Goal: Task Accomplishment & Management: Use online tool/utility

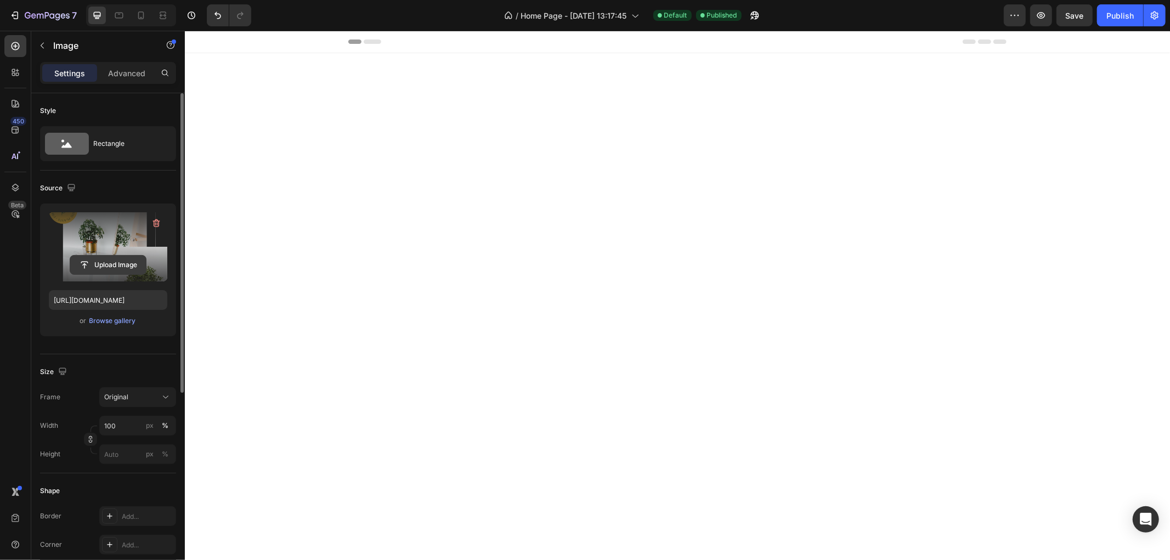
scroll to position [1654, 0]
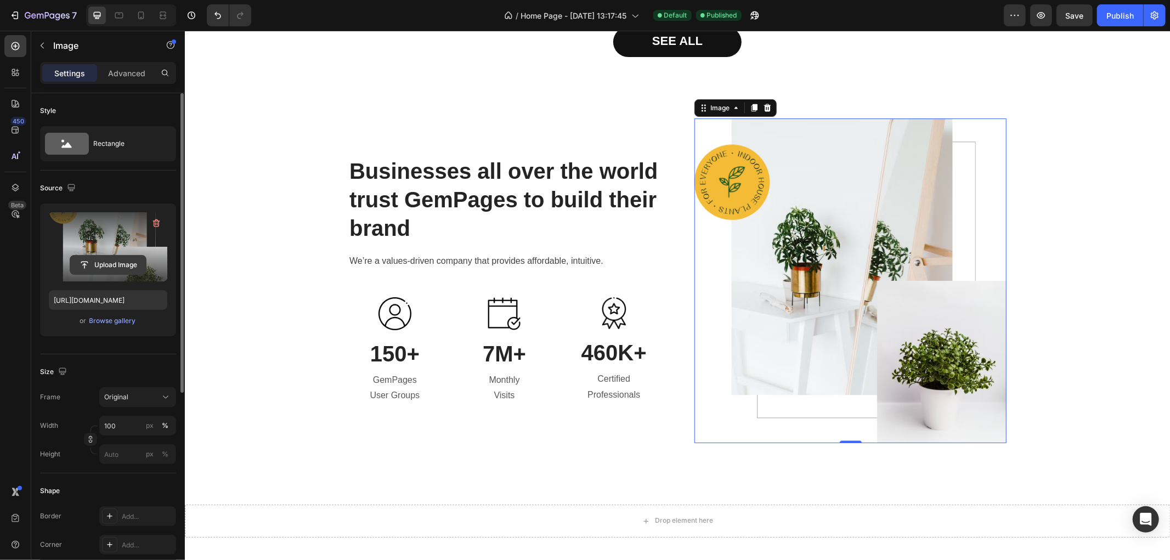
click at [97, 261] on input "file" at bounding box center [108, 265] width 76 height 19
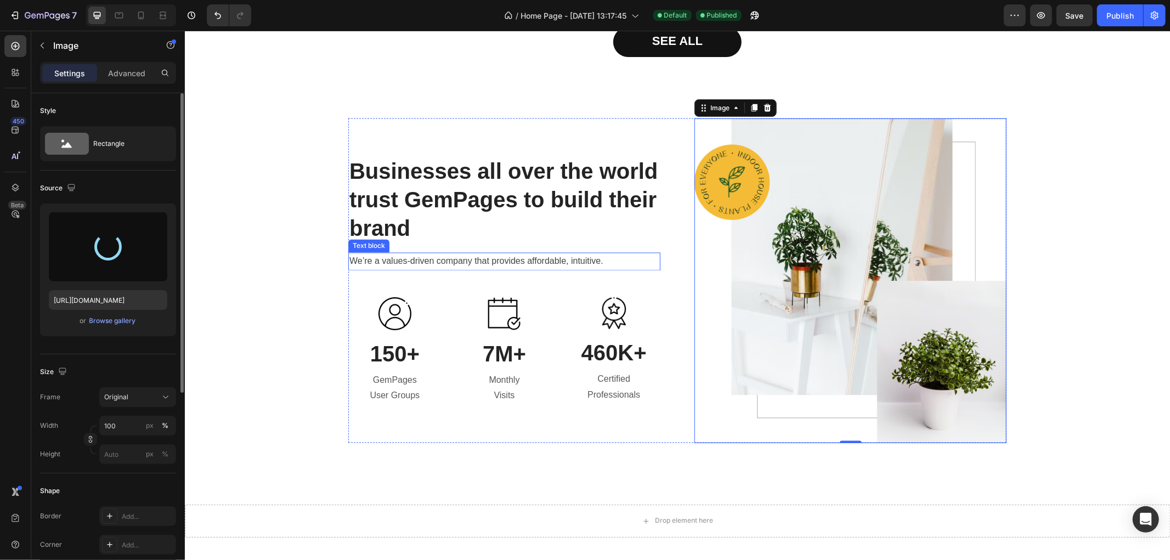
type input "[URL][DOMAIN_NAME]"
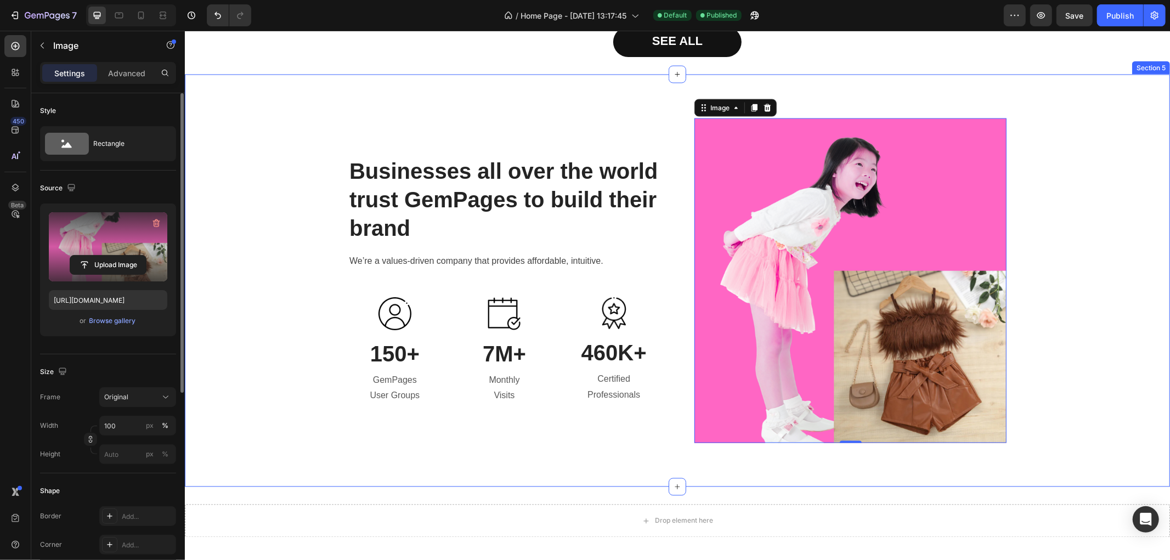
click at [1081, 240] on div "Businesses all over the world trust GemPages to build their brand Heading We’re…" at bounding box center [677, 280] width 969 height 325
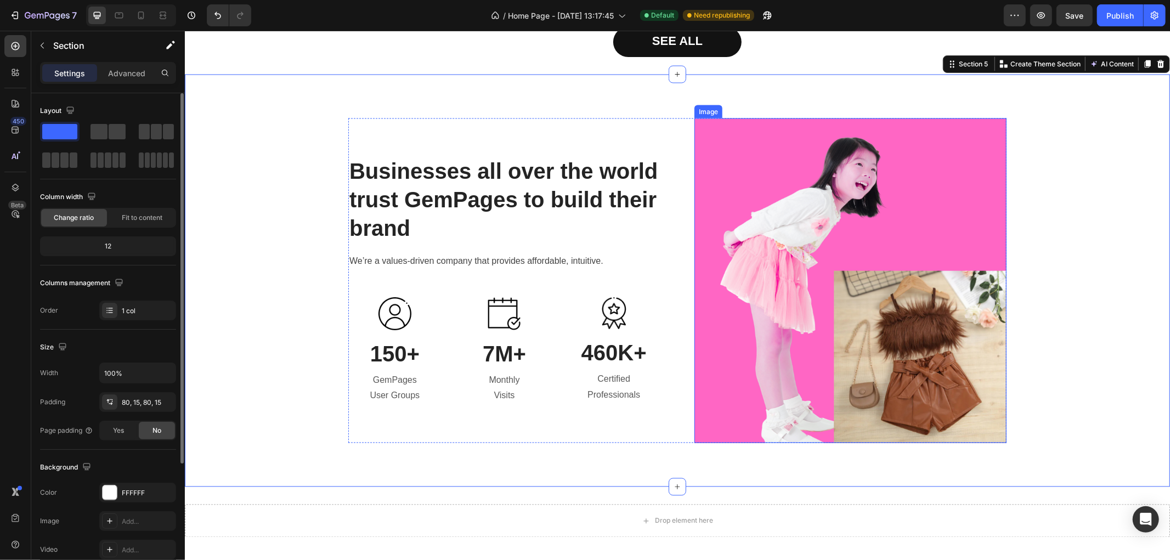
click at [858, 259] on img at bounding box center [850, 280] width 312 height 325
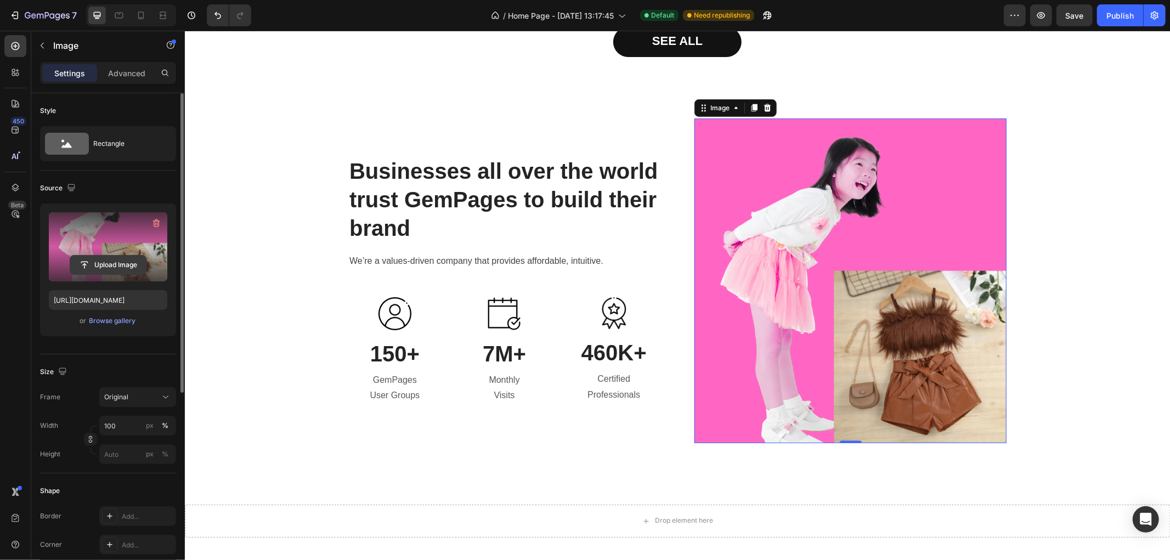
click at [92, 256] on input "file" at bounding box center [108, 265] width 76 height 19
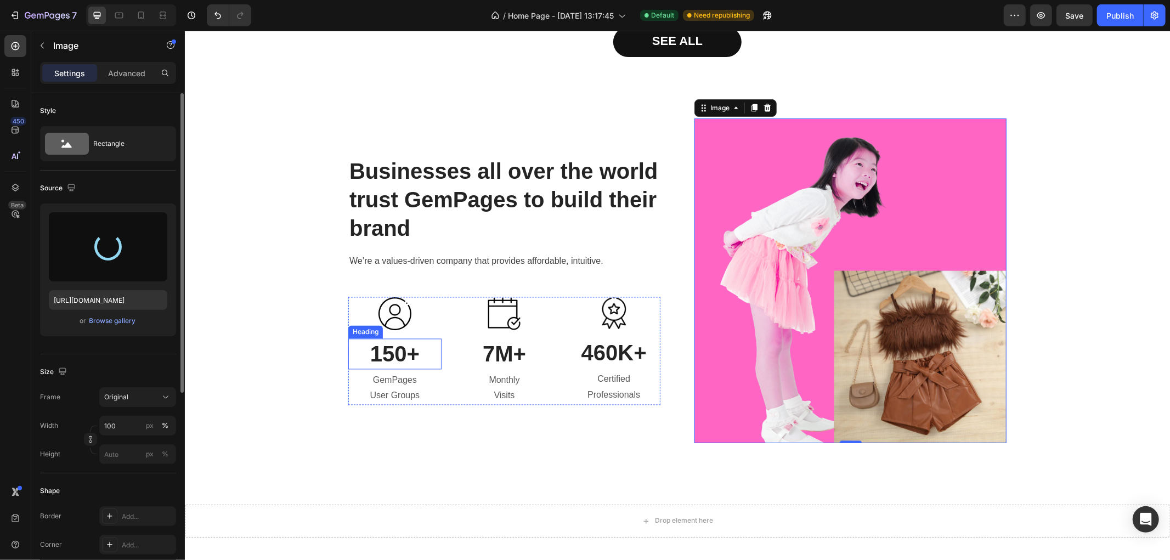
type input "[URL][DOMAIN_NAME]"
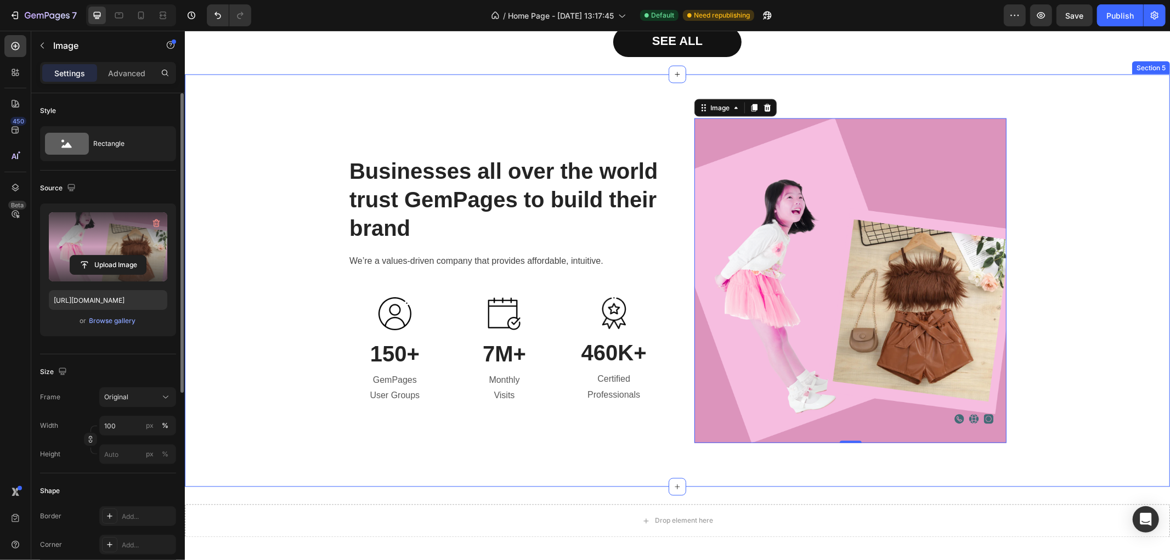
click at [1082, 228] on div "Businesses all over the world trust GemPages to build their brand Heading We’re…" at bounding box center [677, 280] width 969 height 325
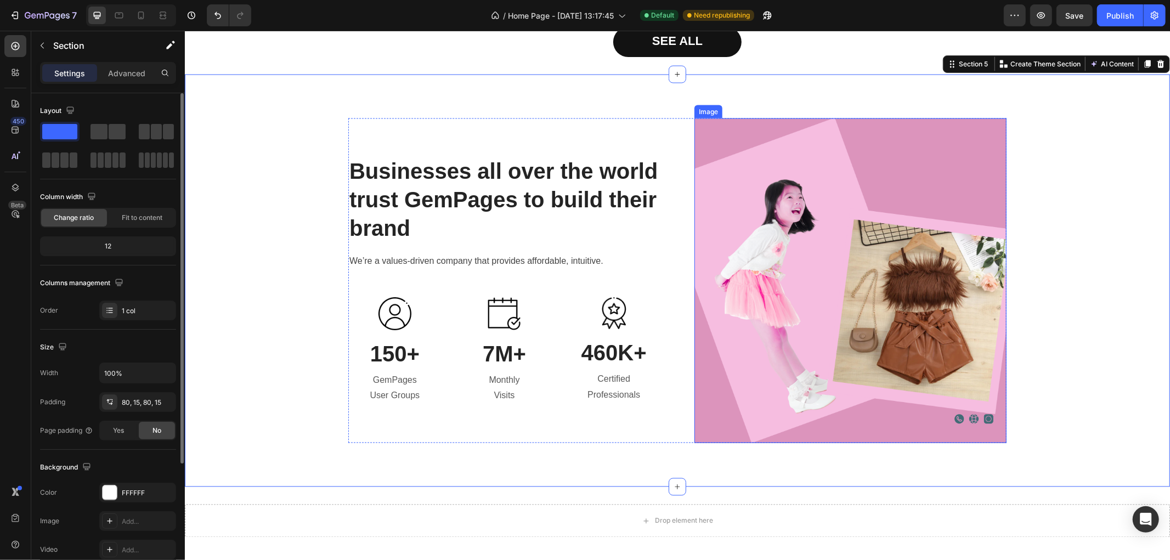
click at [722, 222] on img at bounding box center [850, 280] width 312 height 325
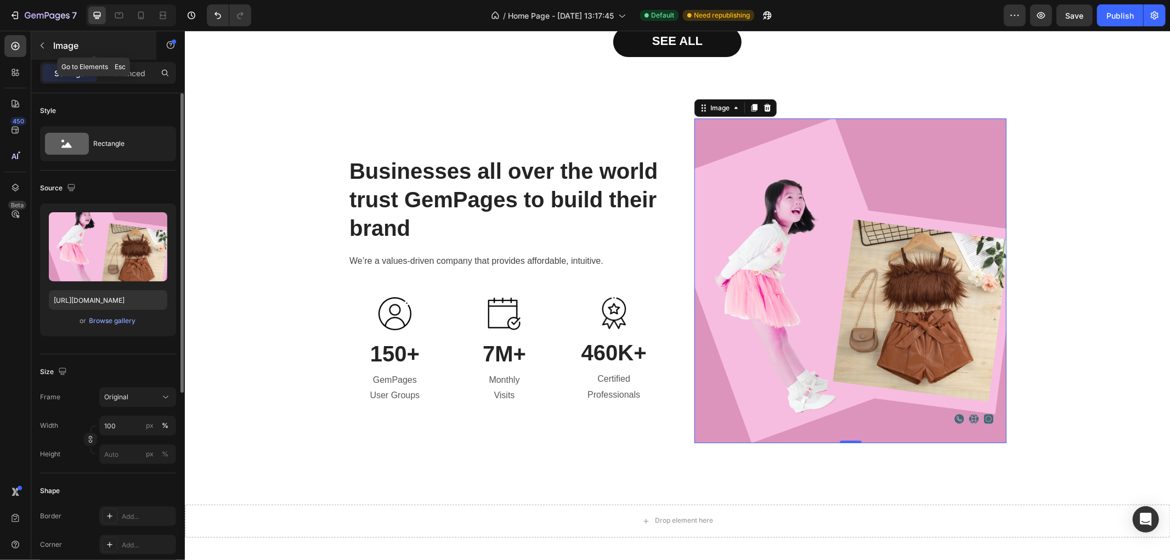
click at [41, 34] on div "Image" at bounding box center [93, 45] width 125 height 29
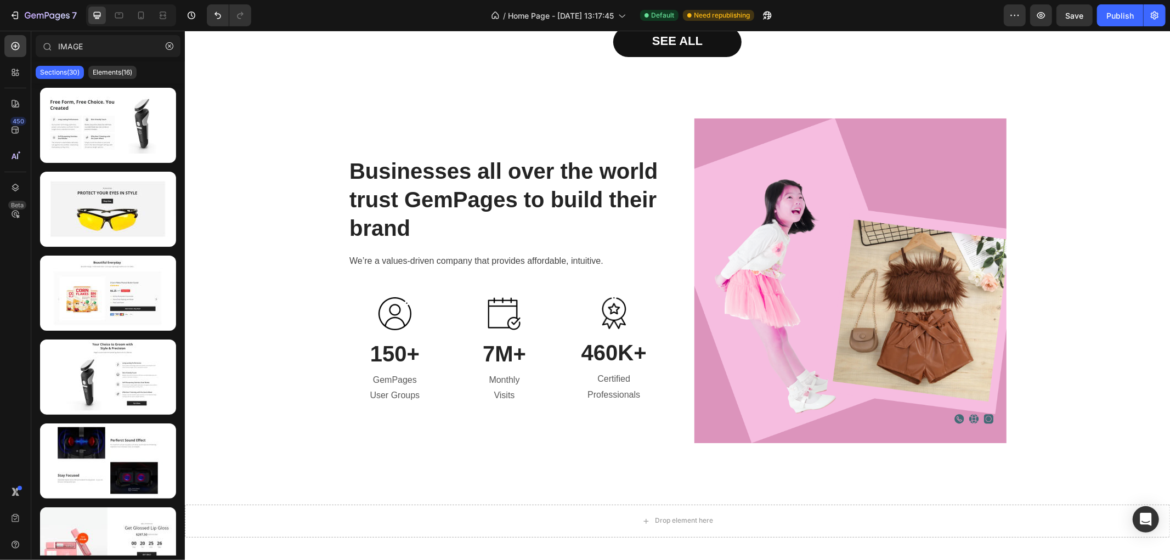
scroll to position [1797, 0]
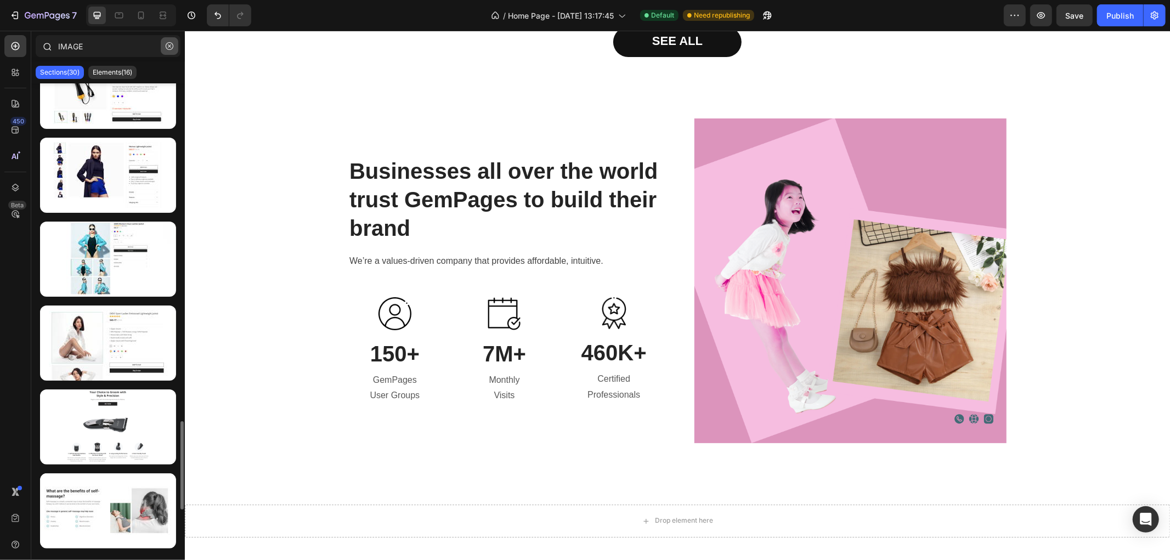
click at [168, 47] on icon "button" at bounding box center [170, 46] width 8 height 8
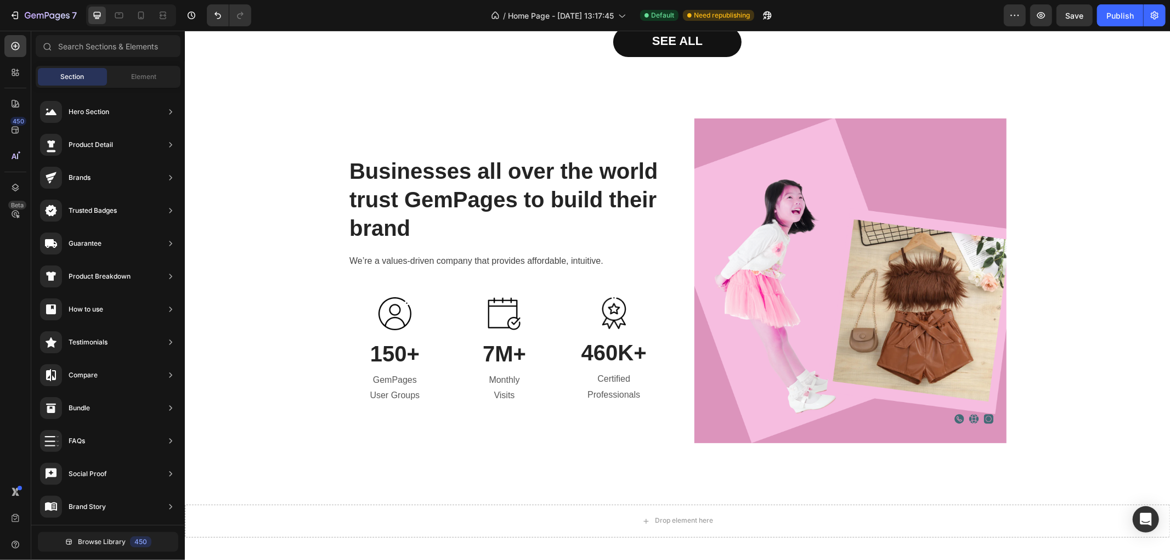
click at [142, 66] on div "Section Element" at bounding box center [108, 77] width 145 height 22
click at [129, 77] on div "Element" at bounding box center [143, 77] width 69 height 18
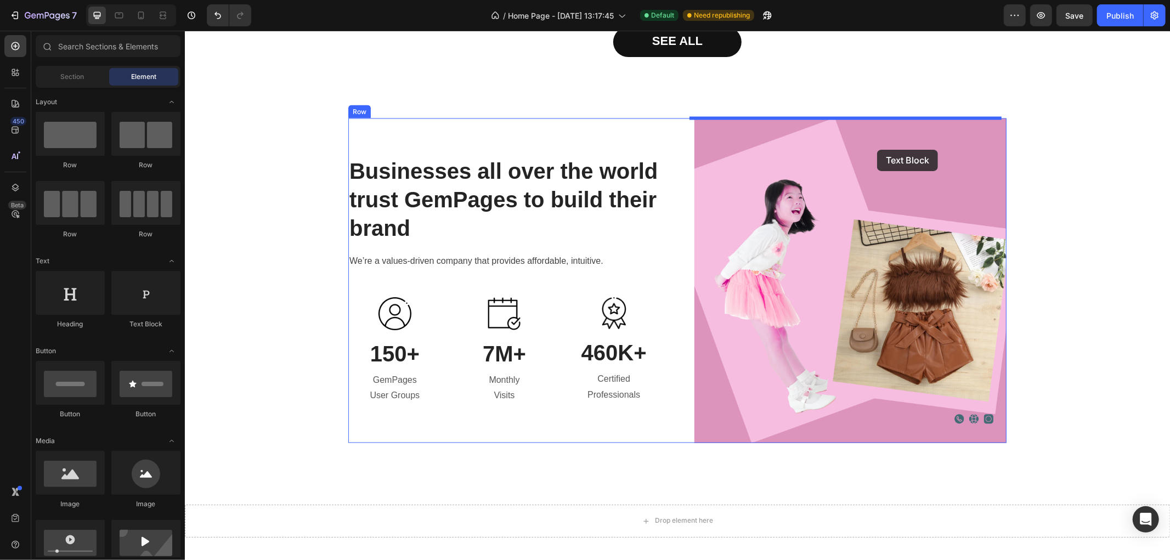
drag, startPoint x: 319, startPoint y: 328, endPoint x: 877, endPoint y: 150, distance: 585.2
drag, startPoint x: 297, startPoint y: 333, endPoint x: 832, endPoint y: 200, distance: 551.3
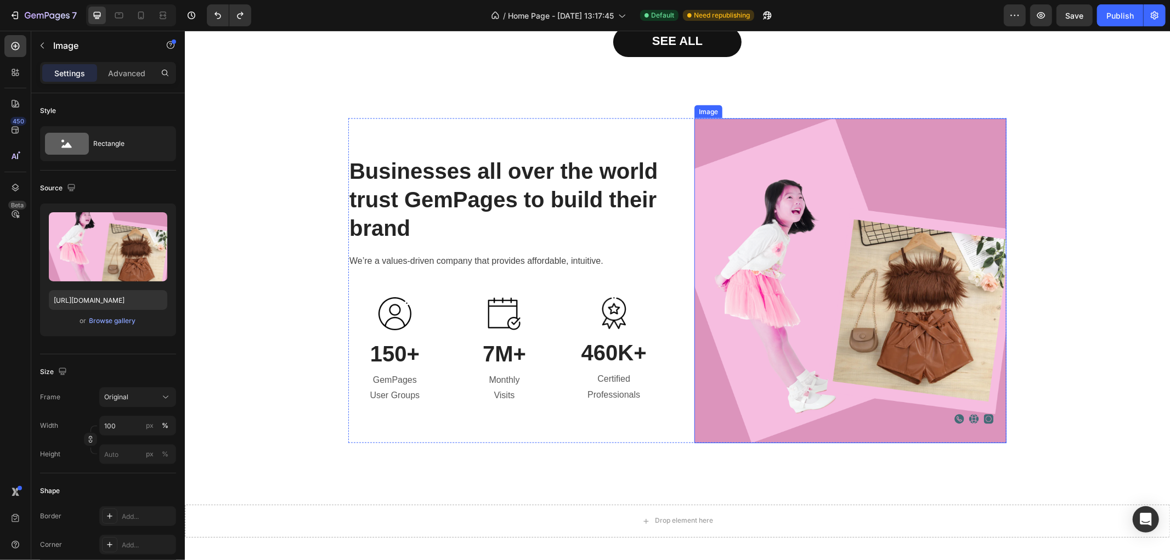
click at [831, 199] on img at bounding box center [850, 280] width 312 height 325
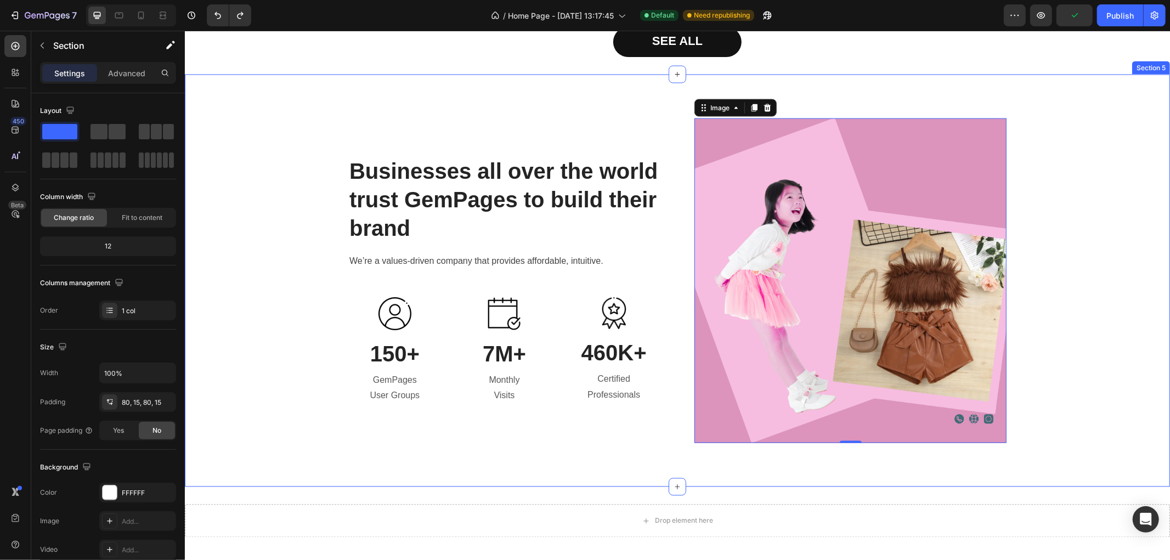
click at [1074, 228] on div "Businesses all over the world trust GemPages to build their brand Heading We’re…" at bounding box center [677, 280] width 969 height 325
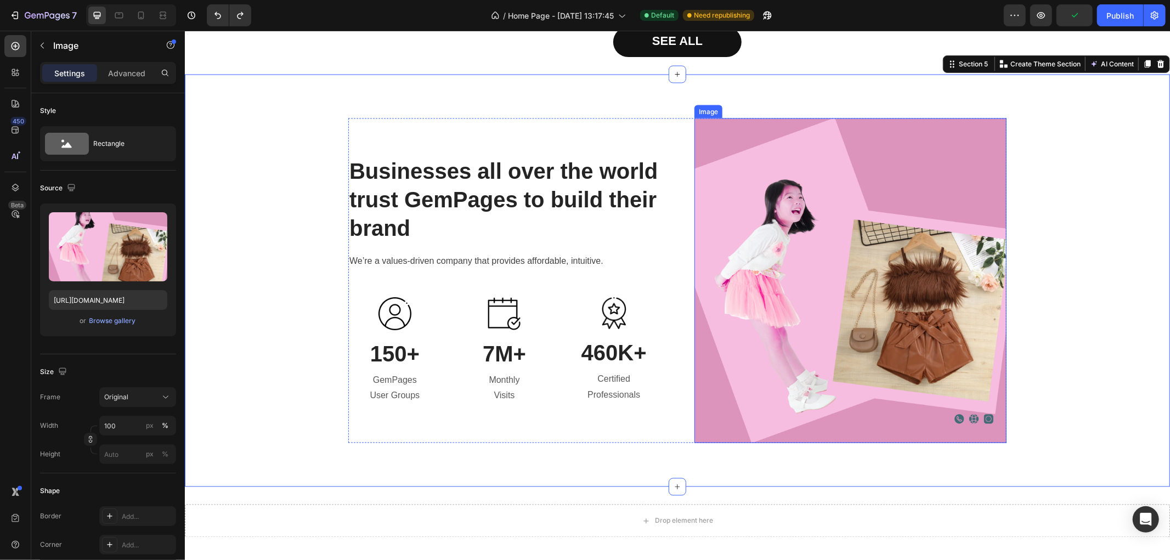
click at [920, 226] on img at bounding box center [850, 280] width 312 height 325
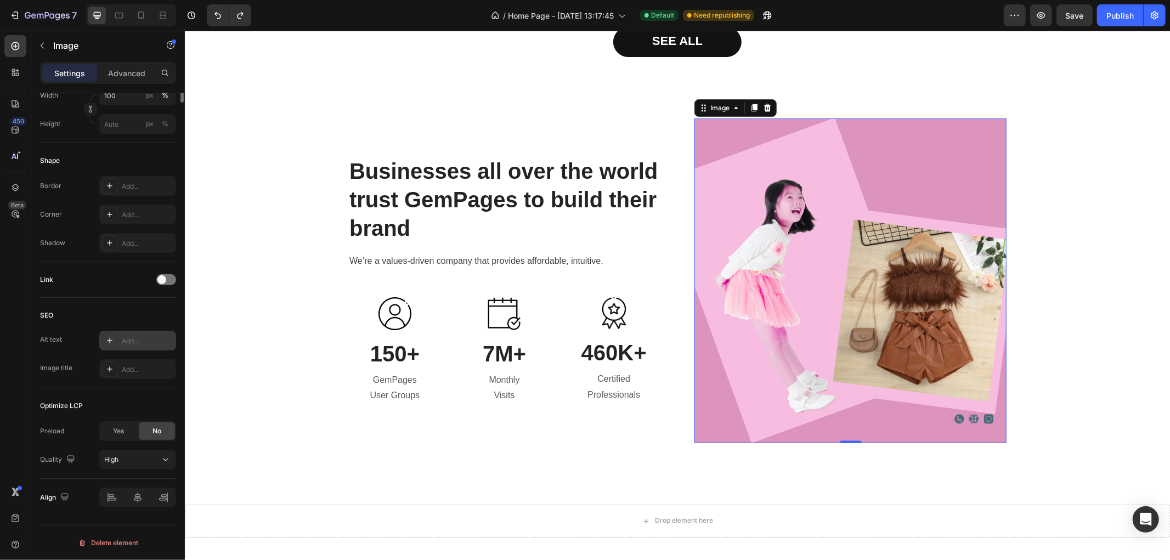
scroll to position [0, 0]
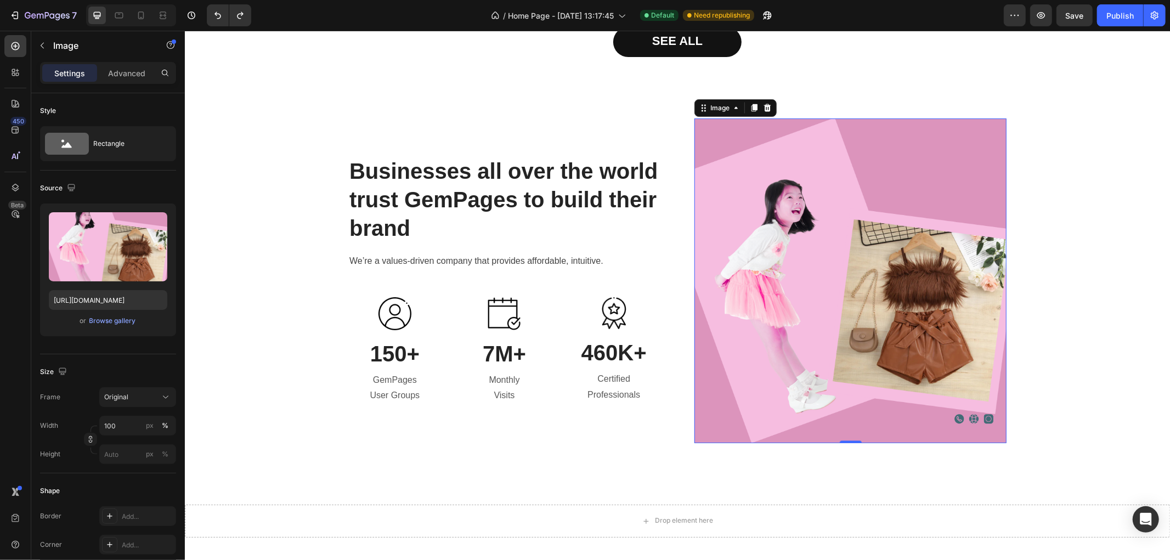
click at [748, 230] on img at bounding box center [850, 280] width 312 height 325
click at [724, 154] on img at bounding box center [850, 280] width 312 height 325
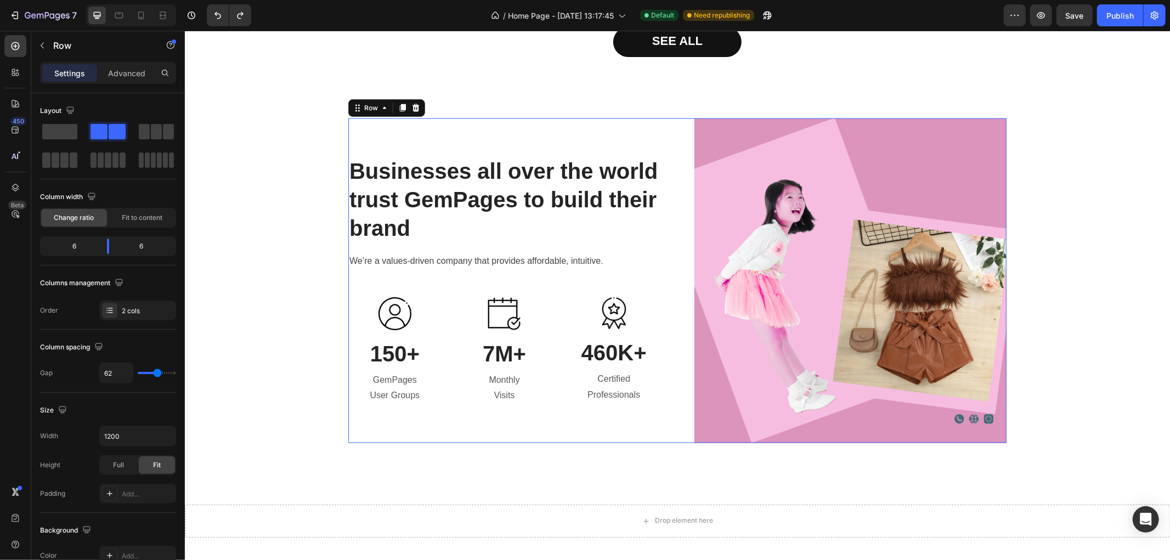
click at [511, 129] on div "Businesses all over the world trust GemPages to build their brand Heading We’re…" at bounding box center [504, 280] width 312 height 325
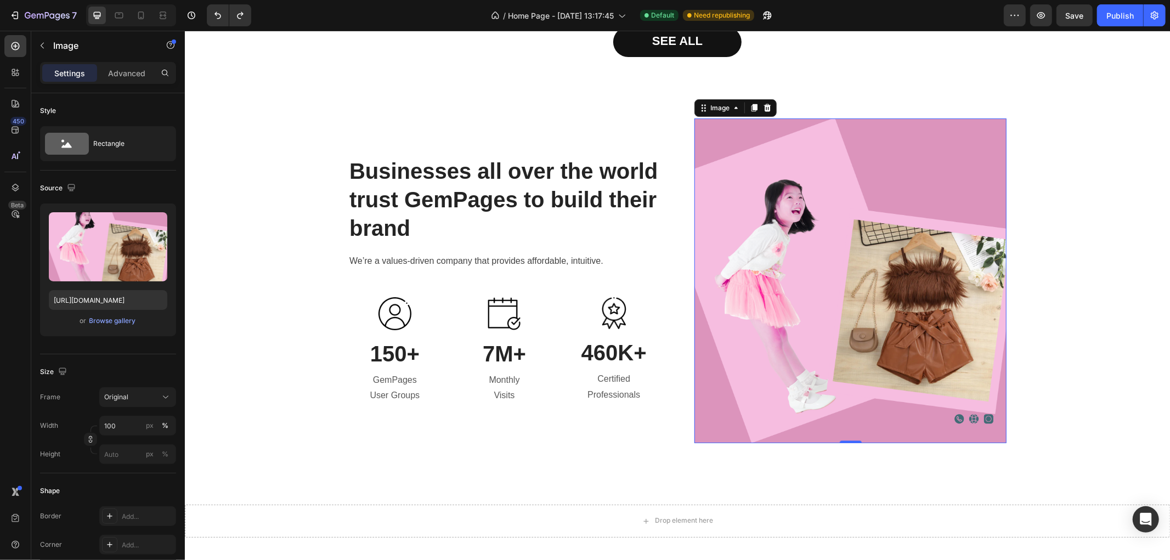
click at [702, 143] on img at bounding box center [850, 280] width 312 height 325
click at [774, 267] on img at bounding box center [850, 280] width 312 height 325
click at [764, 110] on icon at bounding box center [767, 108] width 7 height 8
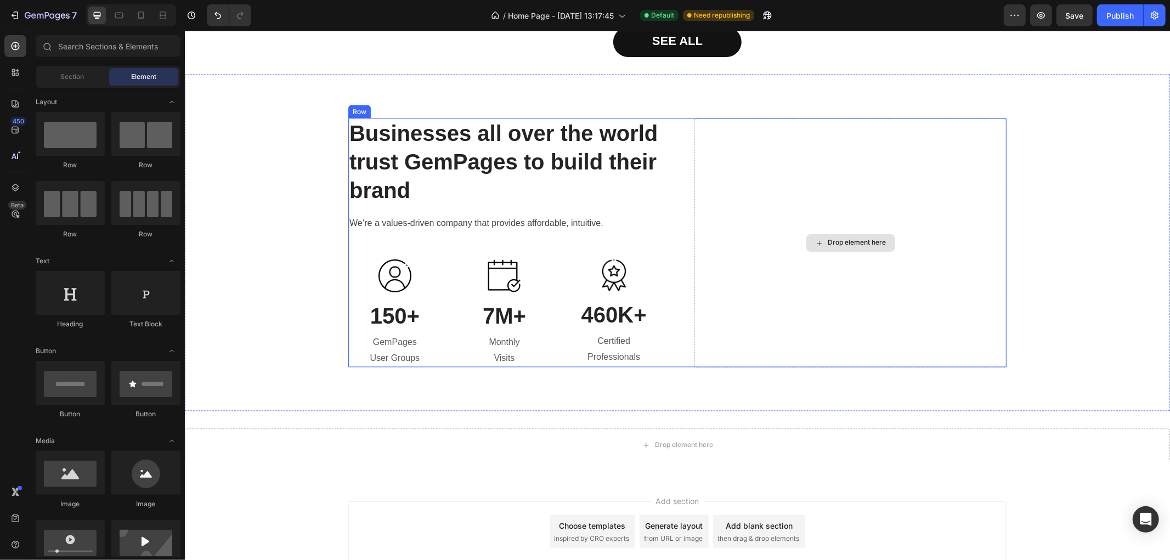
click at [747, 216] on div "Drop element here" at bounding box center [850, 242] width 312 height 249
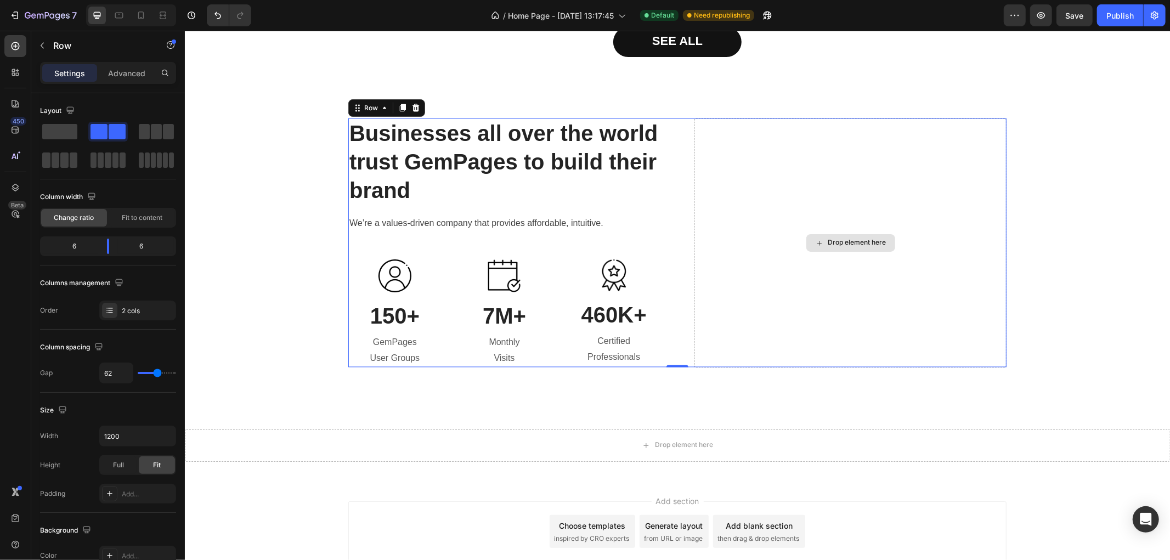
drag, startPoint x: 328, startPoint y: 156, endPoint x: 825, endPoint y: 210, distance: 500.0
click at [38, 46] on icon "button" at bounding box center [42, 45] width 9 height 9
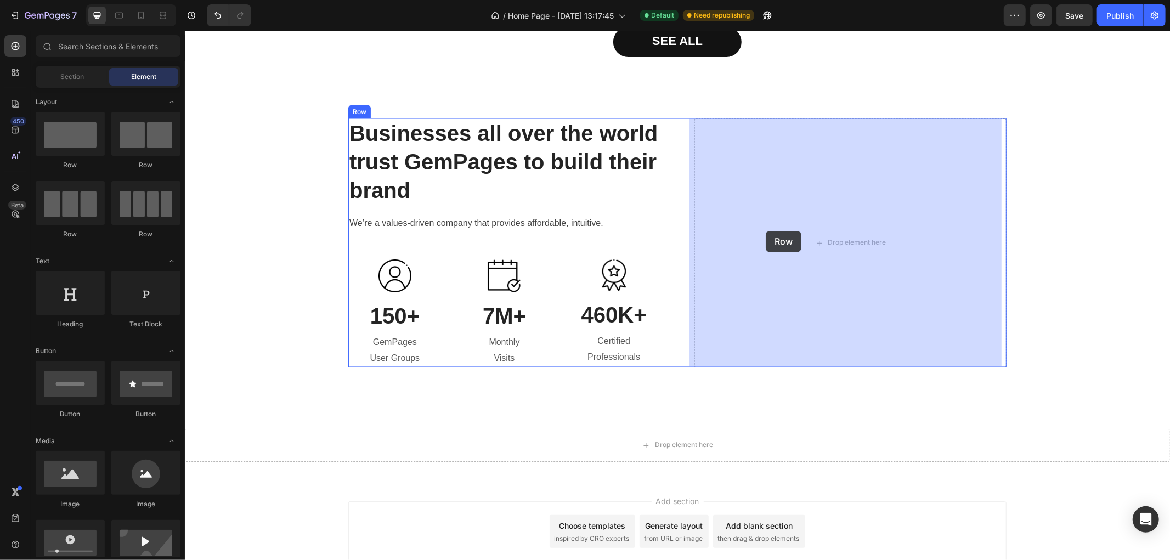
drag, startPoint x: 377, startPoint y: 202, endPoint x: 718, endPoint y: 236, distance: 342.9
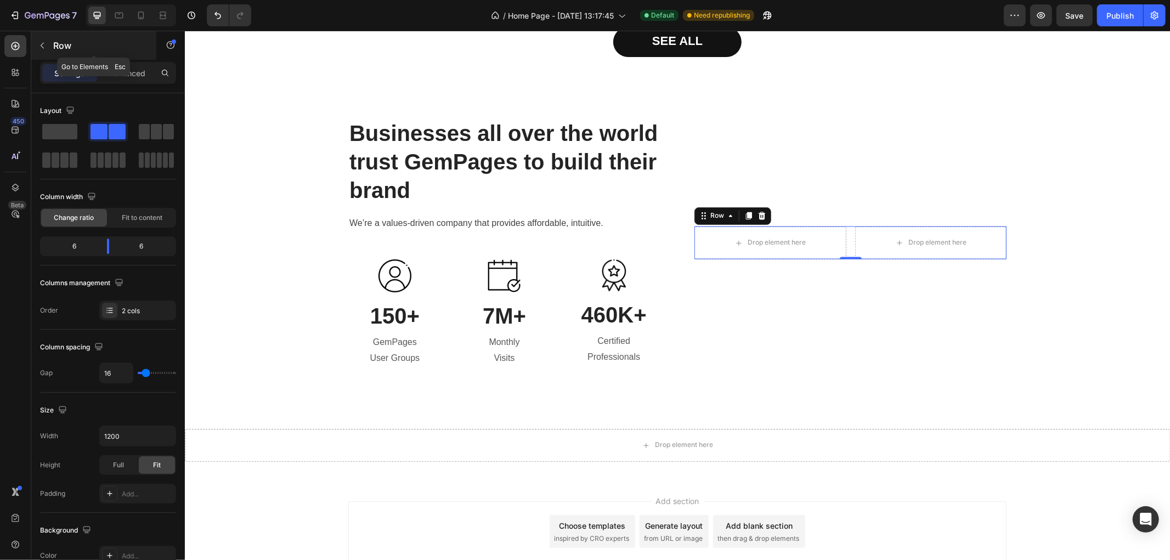
click at [38, 48] on icon "button" at bounding box center [42, 45] width 9 height 9
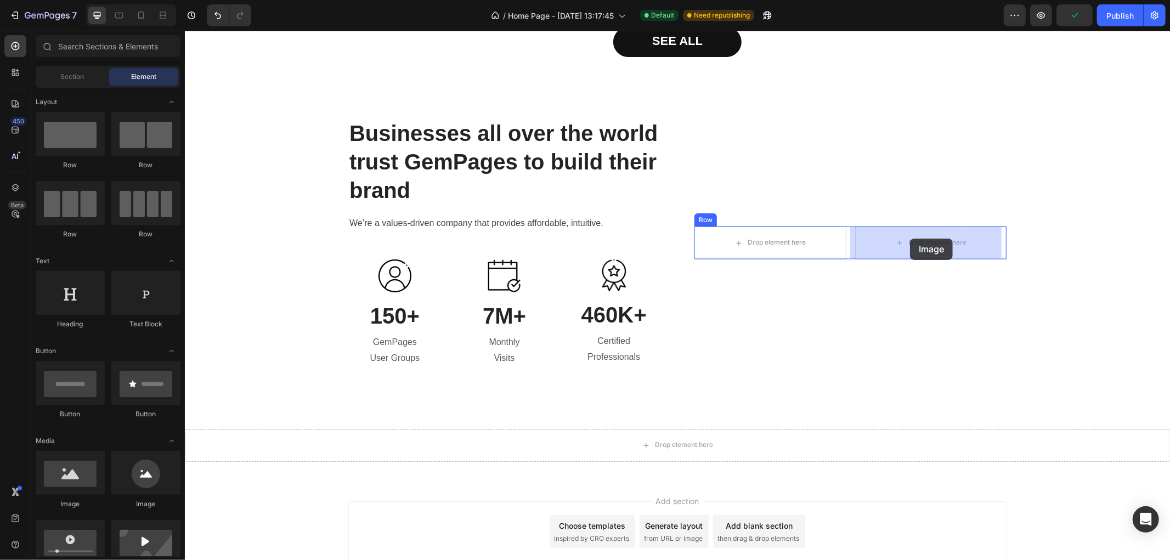
drag, startPoint x: 336, startPoint y: 503, endPoint x: 910, endPoint y: 238, distance: 631.6
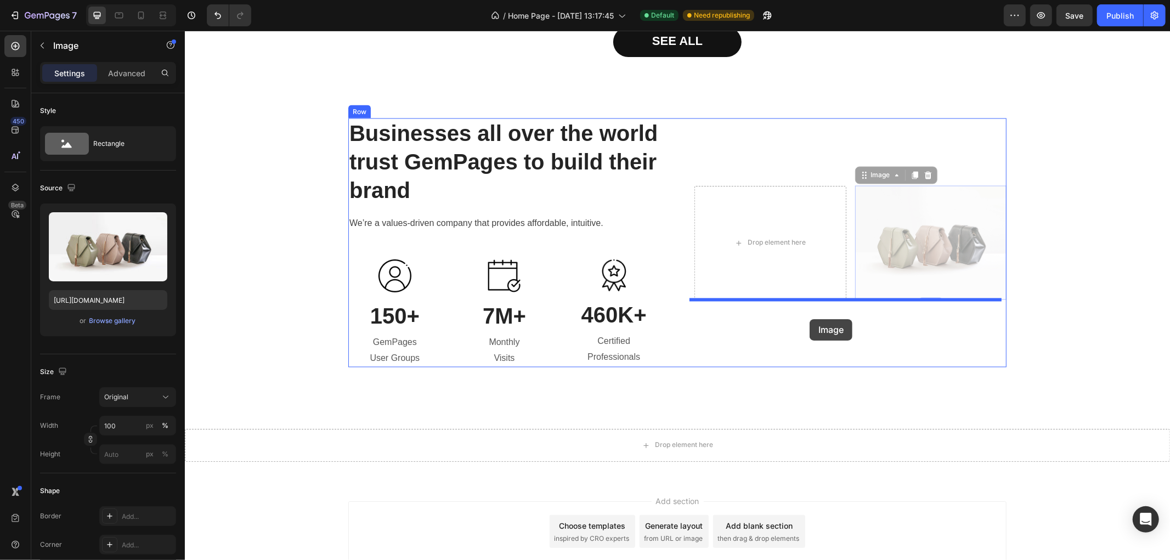
drag, startPoint x: 924, startPoint y: 215, endPoint x: 770, endPoint y: 314, distance: 183.8
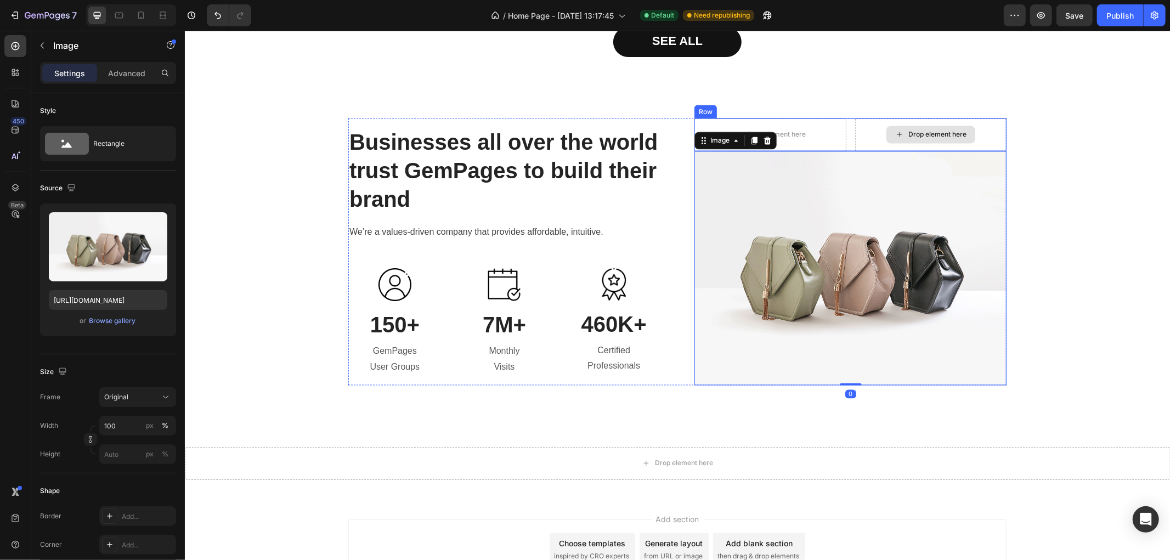
click at [868, 132] on div "Drop element here" at bounding box center [931, 134] width 152 height 33
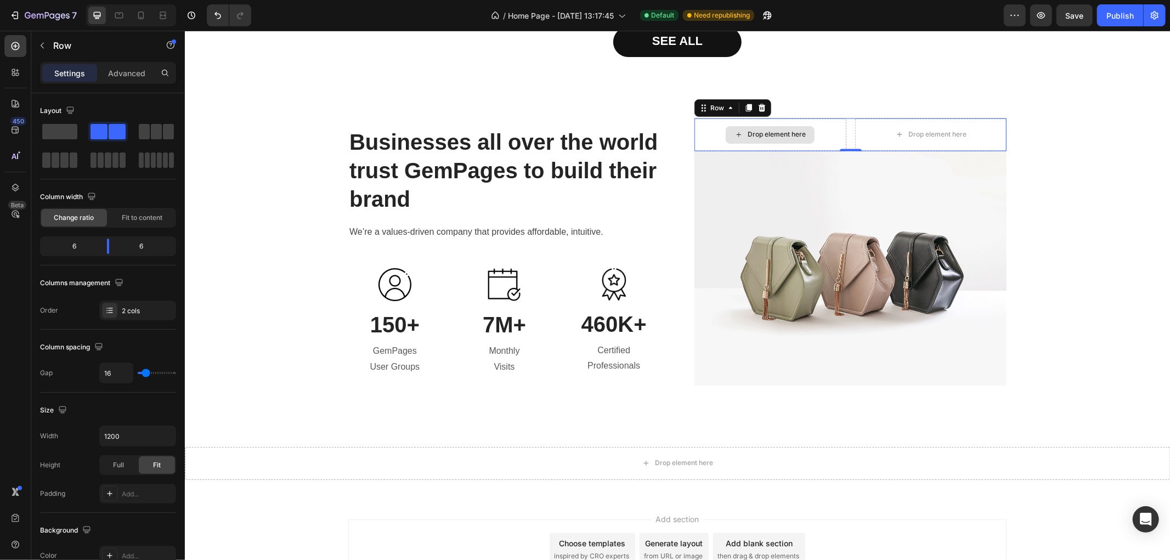
click at [827, 128] on div "Drop element here" at bounding box center [770, 134] width 152 height 33
click at [843, 126] on div "Drop element here Drop element here Row 0" at bounding box center [850, 134] width 312 height 33
click at [758, 106] on icon at bounding box center [761, 108] width 7 height 8
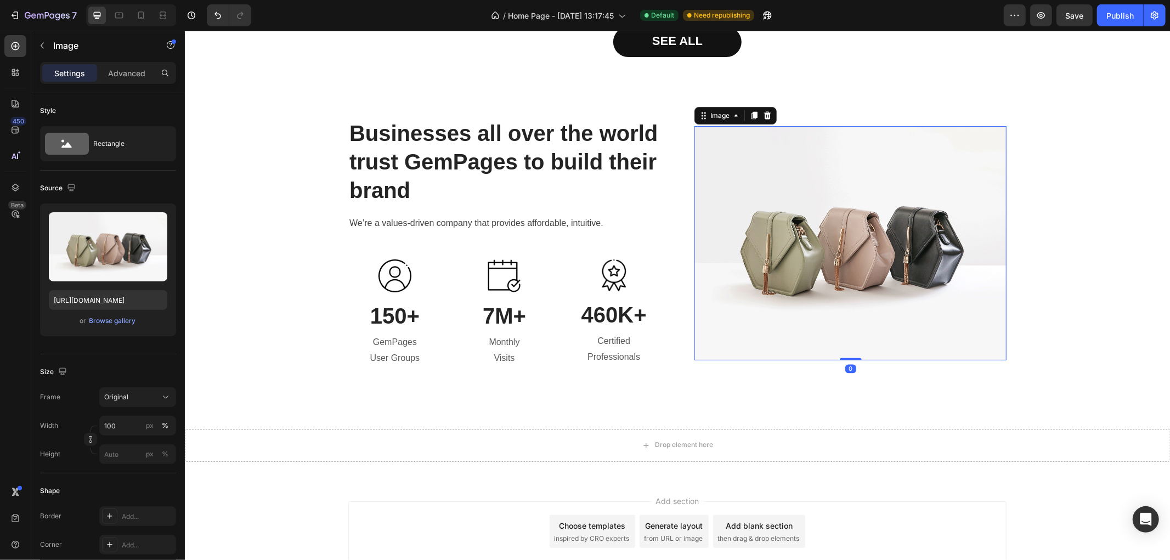
click at [765, 152] on img at bounding box center [850, 243] width 312 height 234
click at [766, 113] on icon at bounding box center [767, 115] width 9 height 9
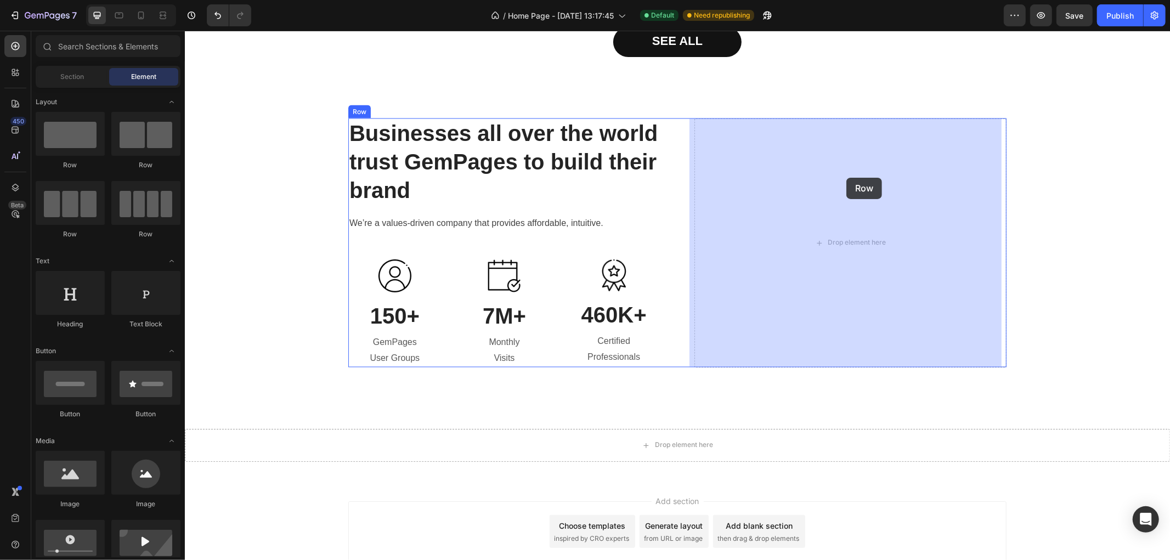
drag, startPoint x: 338, startPoint y: 168, endPoint x: 846, endPoint y: 178, distance: 508.1
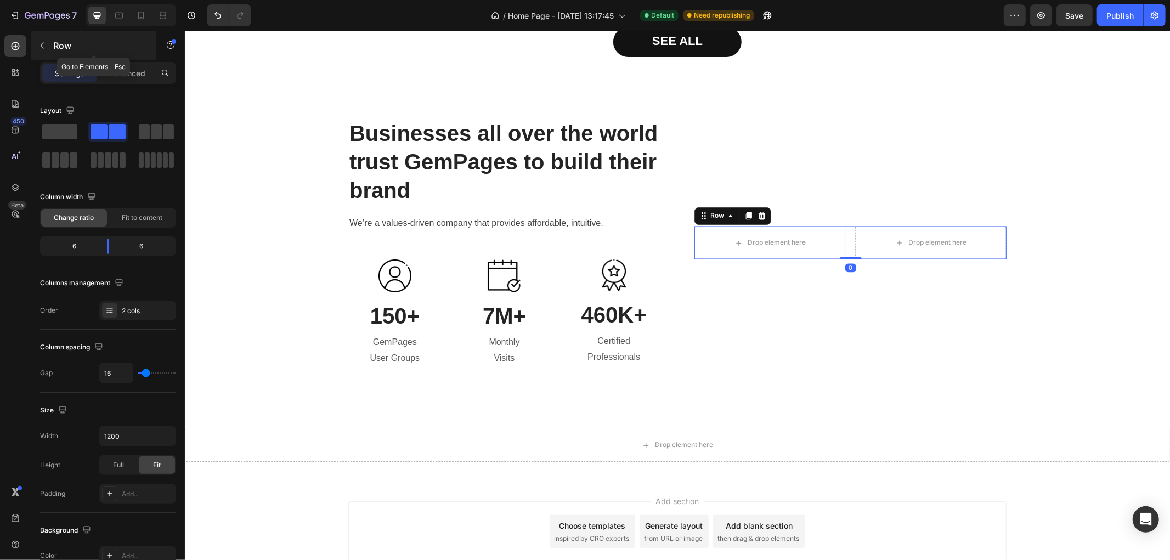
click at [39, 47] on icon "button" at bounding box center [42, 45] width 9 height 9
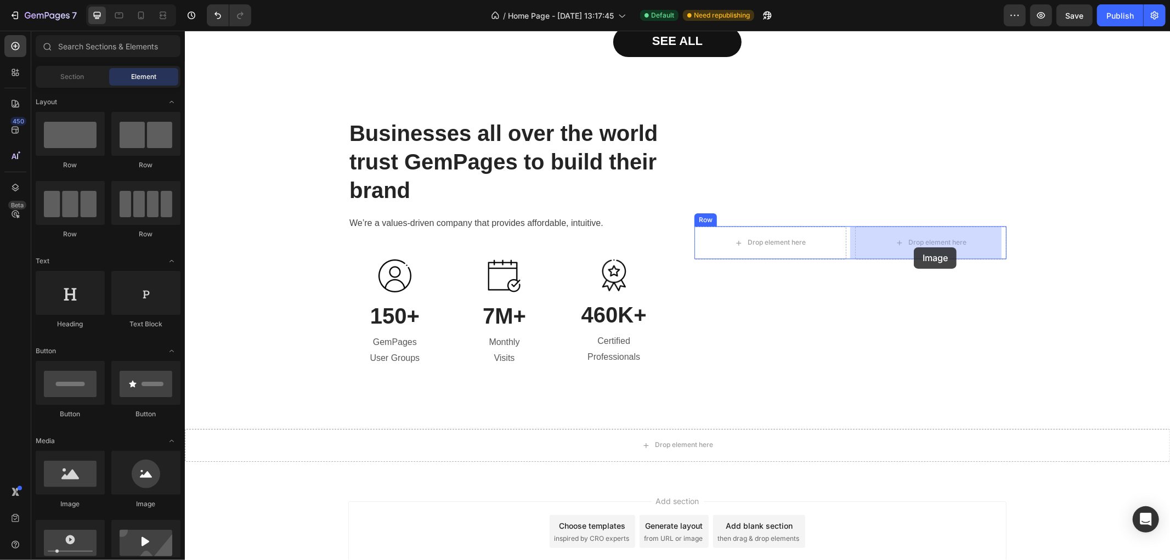
drag, startPoint x: 329, startPoint y: 517, endPoint x: 913, endPoint y: 247, distance: 643.6
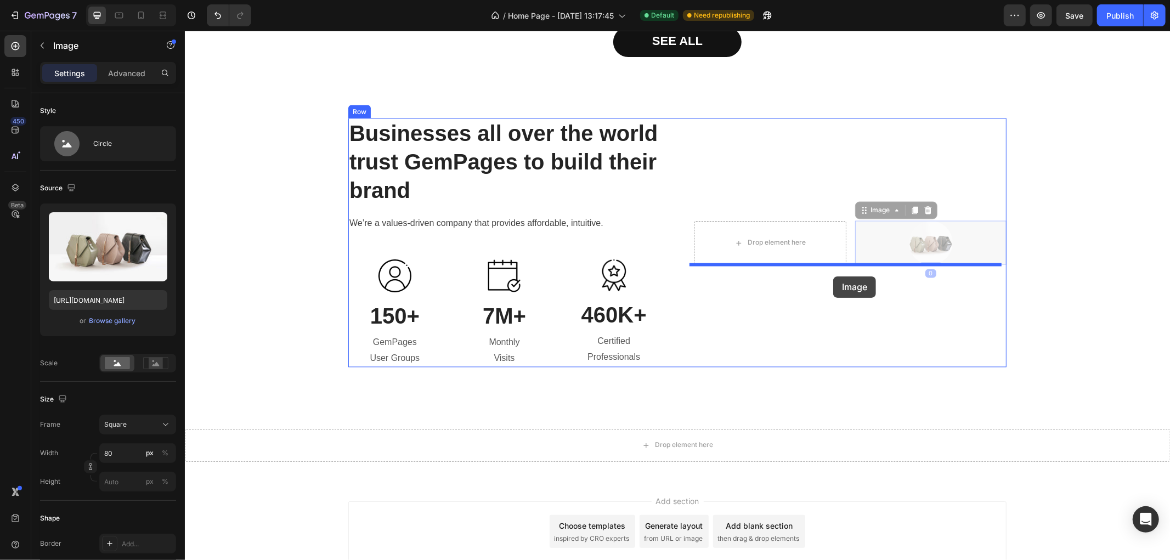
drag, startPoint x: 896, startPoint y: 236, endPoint x: 831, endPoint y: 276, distance: 75.8
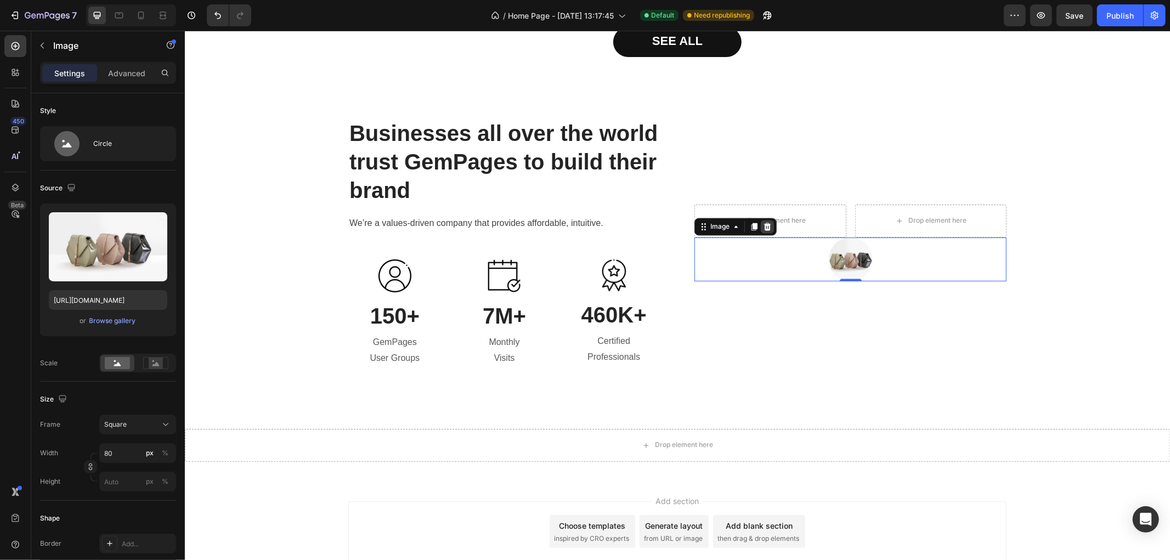
click at [764, 227] on icon at bounding box center [767, 227] width 7 height 8
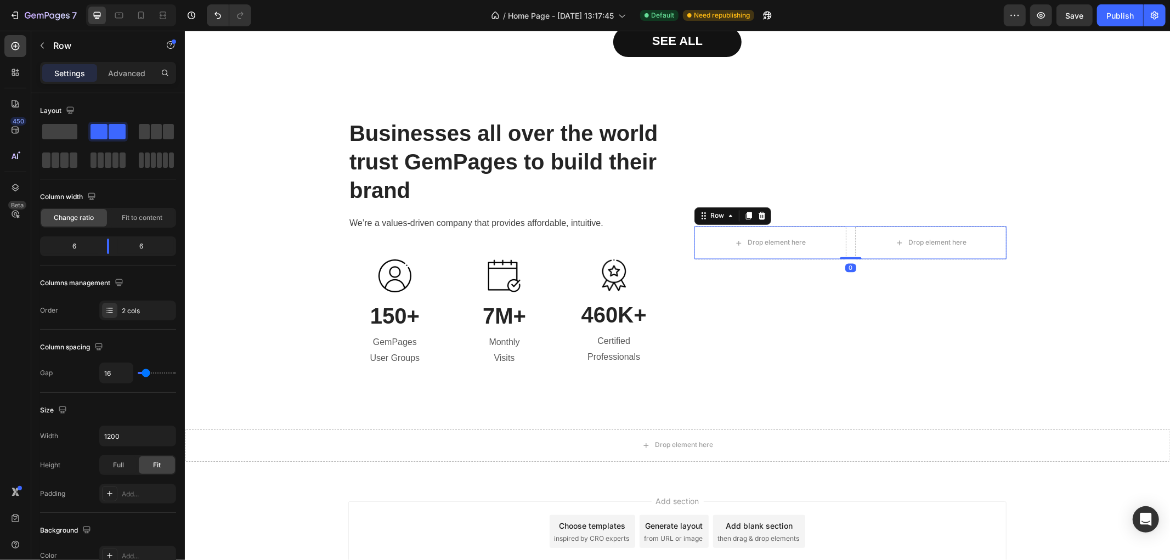
click at [844, 232] on div "Drop element here Drop element here Row 0" at bounding box center [850, 242] width 312 height 33
click at [759, 214] on icon at bounding box center [761, 215] width 9 height 9
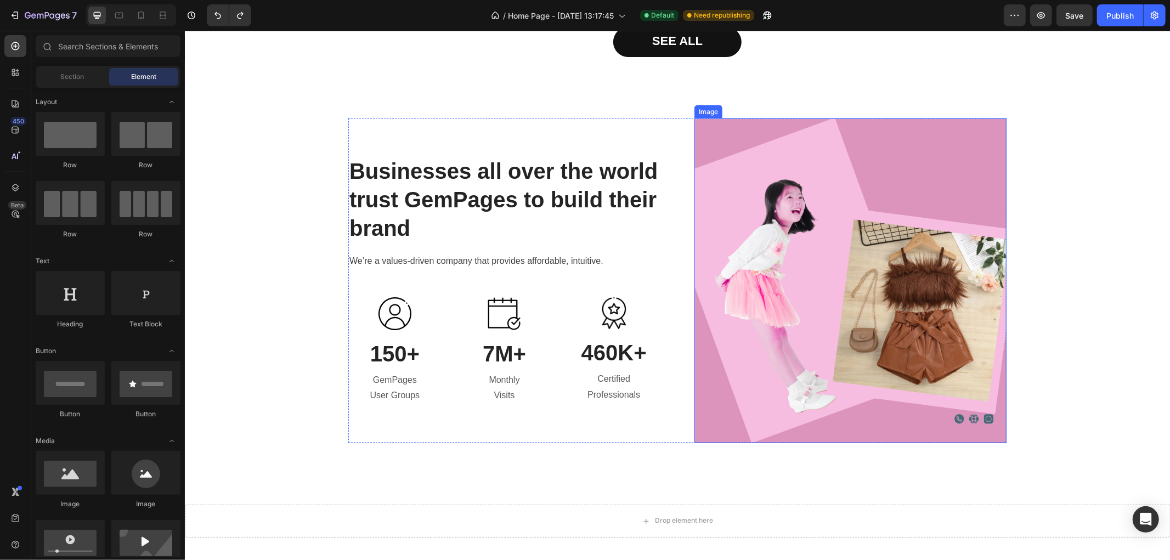
click at [826, 230] on img at bounding box center [850, 280] width 312 height 325
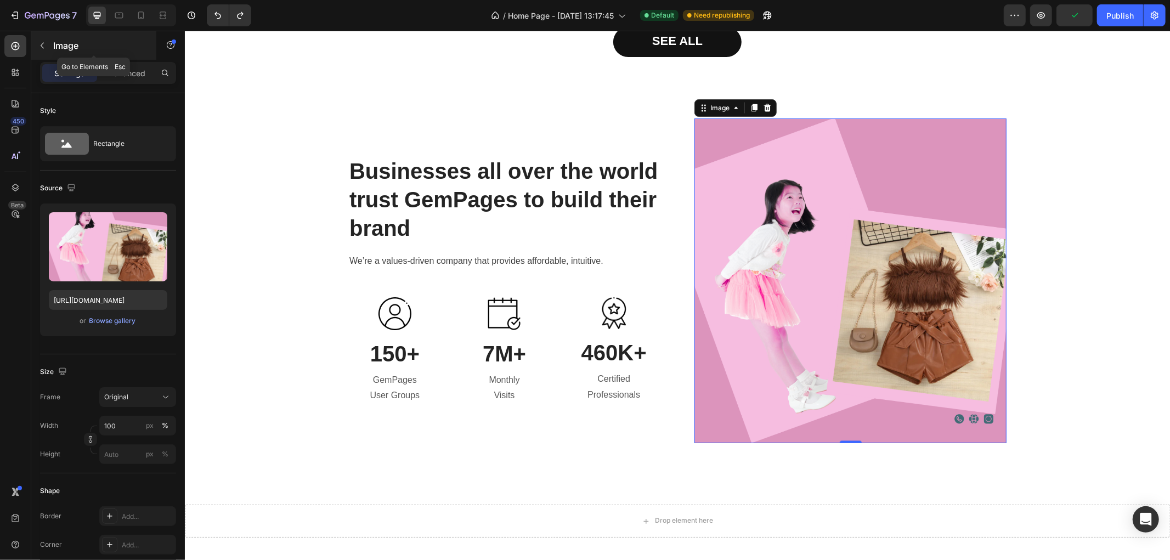
click at [42, 48] on icon "button" at bounding box center [42, 45] width 9 height 9
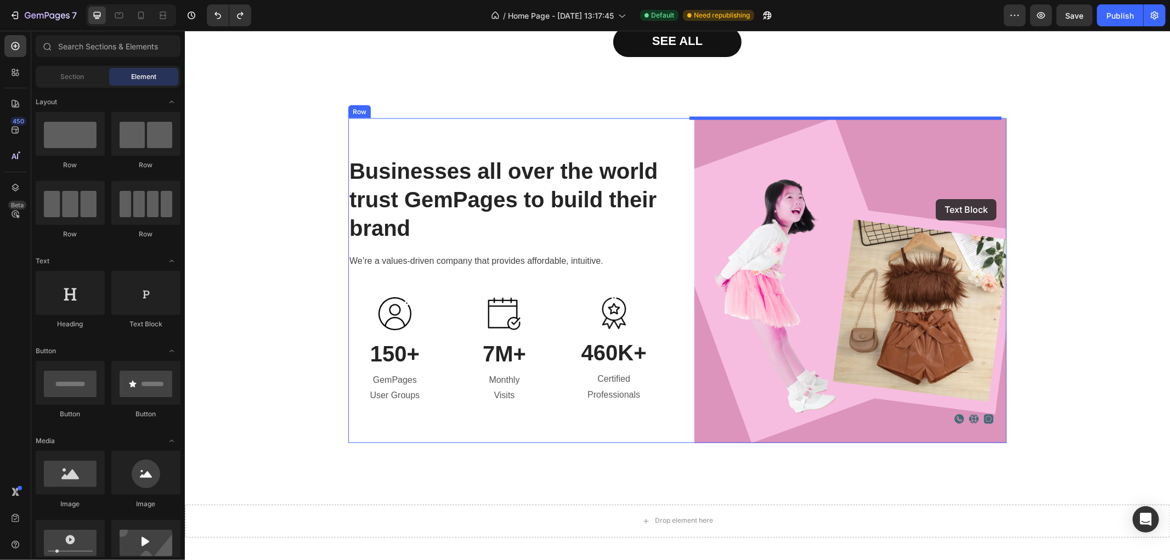
drag, startPoint x: 334, startPoint y: 331, endPoint x: 935, endPoint y: 198, distance: 615.2
click at [817, 170] on img at bounding box center [850, 280] width 312 height 325
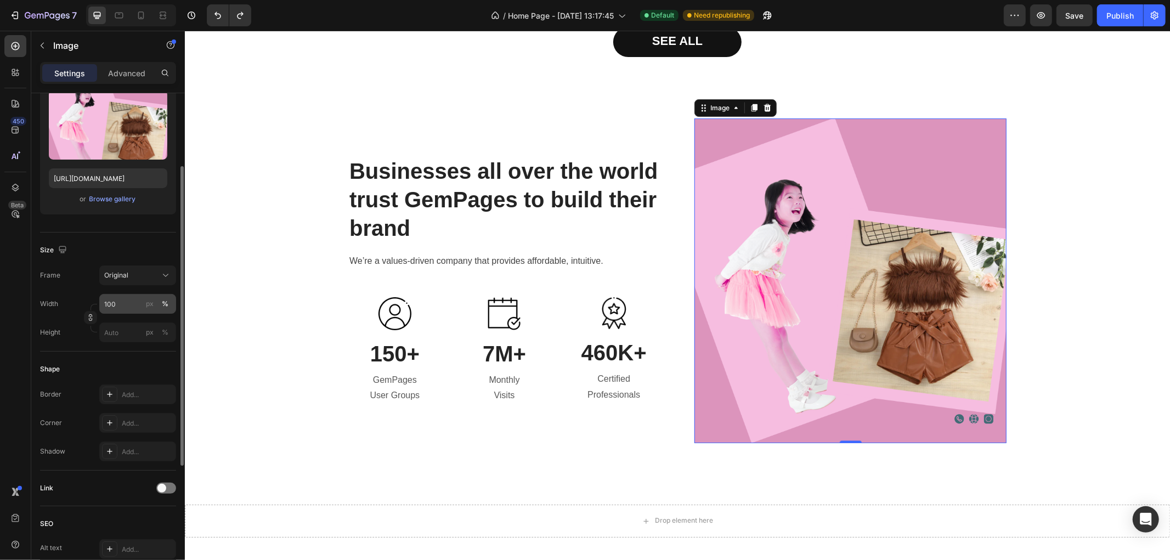
scroll to position [183, 0]
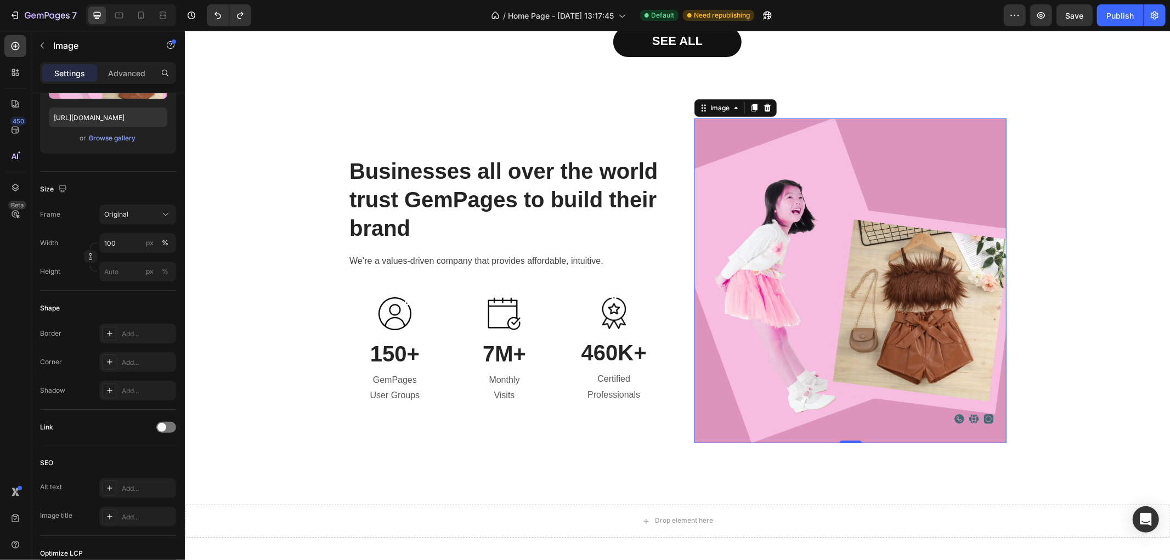
click at [771, 255] on img at bounding box center [850, 280] width 312 height 325
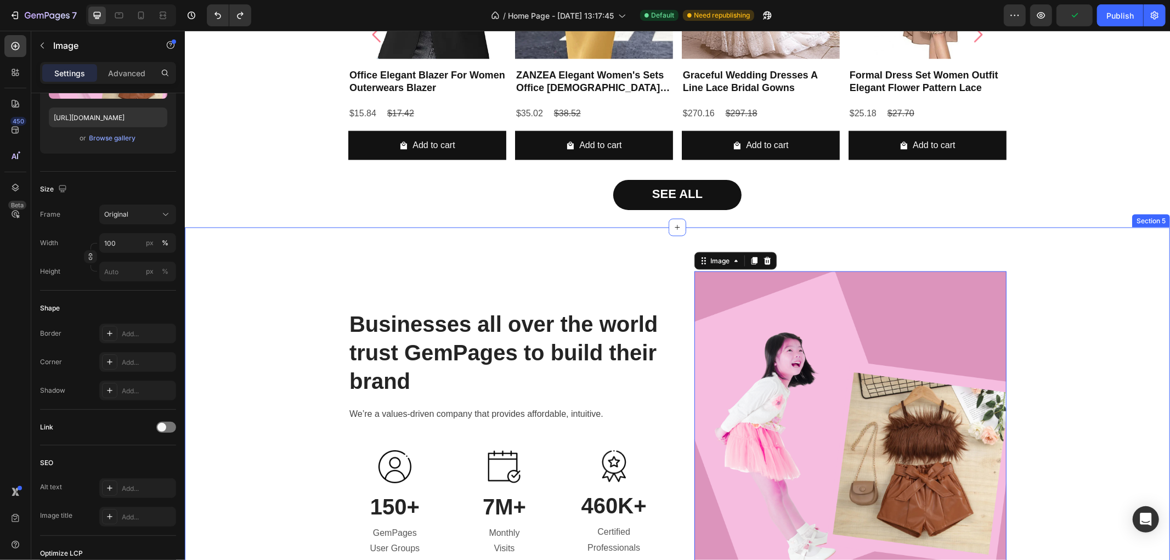
scroll to position [1471, 0]
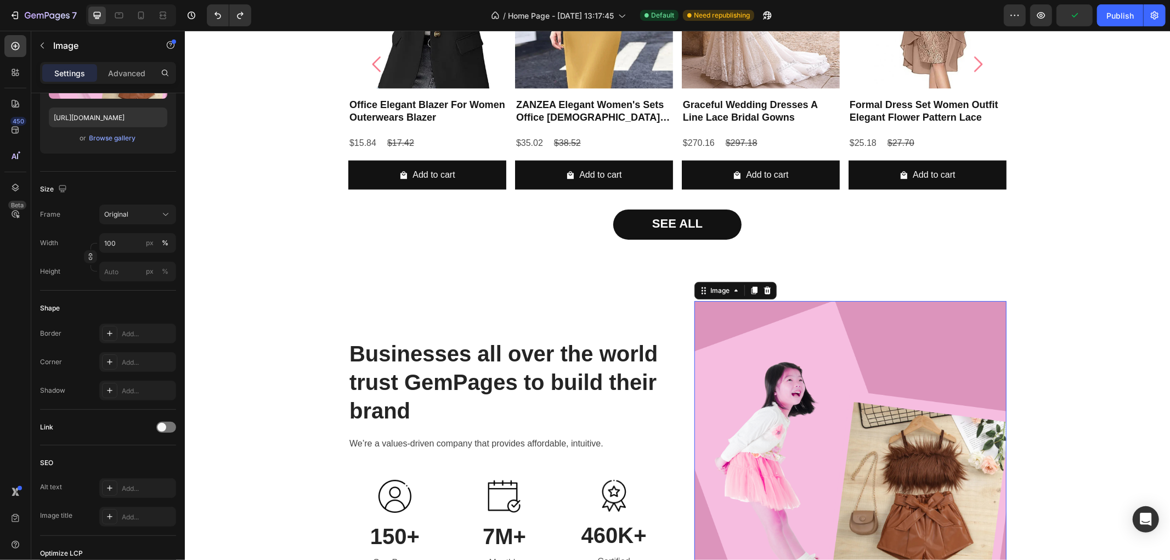
click at [797, 320] on img at bounding box center [850, 463] width 312 height 325
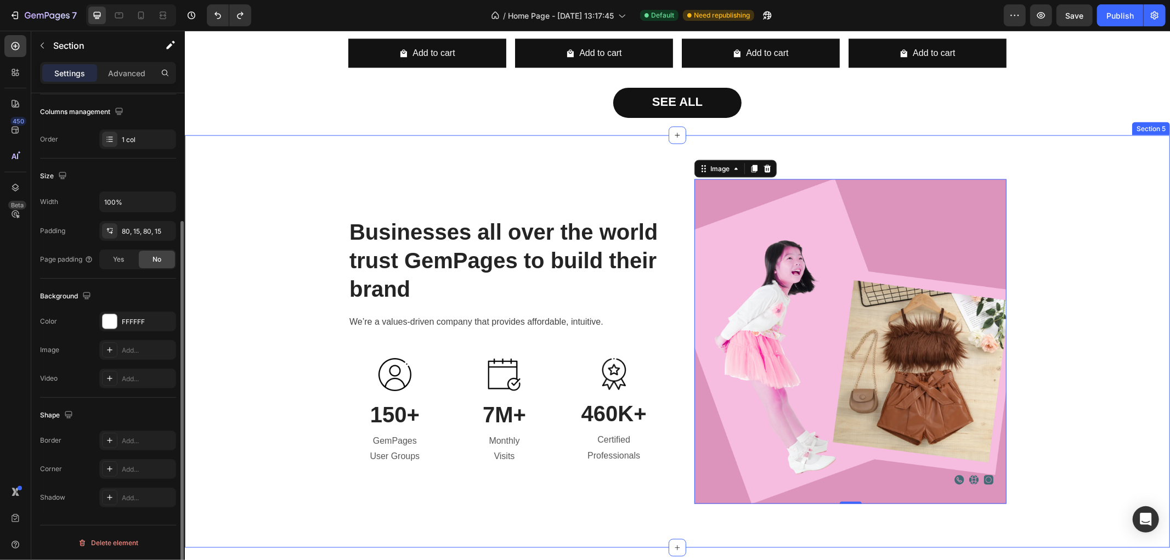
scroll to position [0, 0]
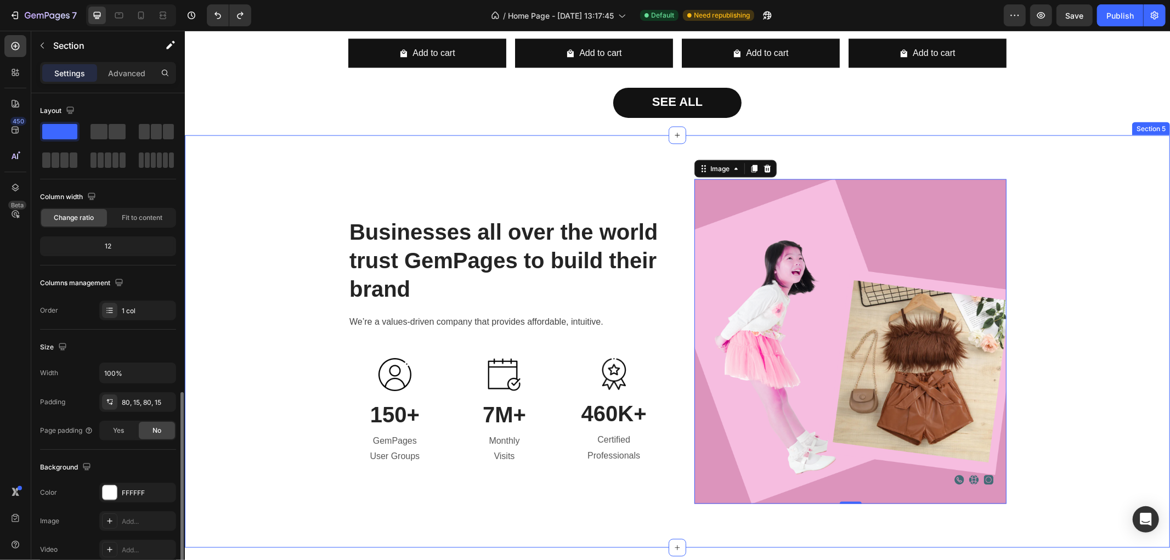
click at [1080, 257] on div "Businesses all over the world trust GemPages to build their brand Heading We’re…" at bounding box center [677, 341] width 969 height 325
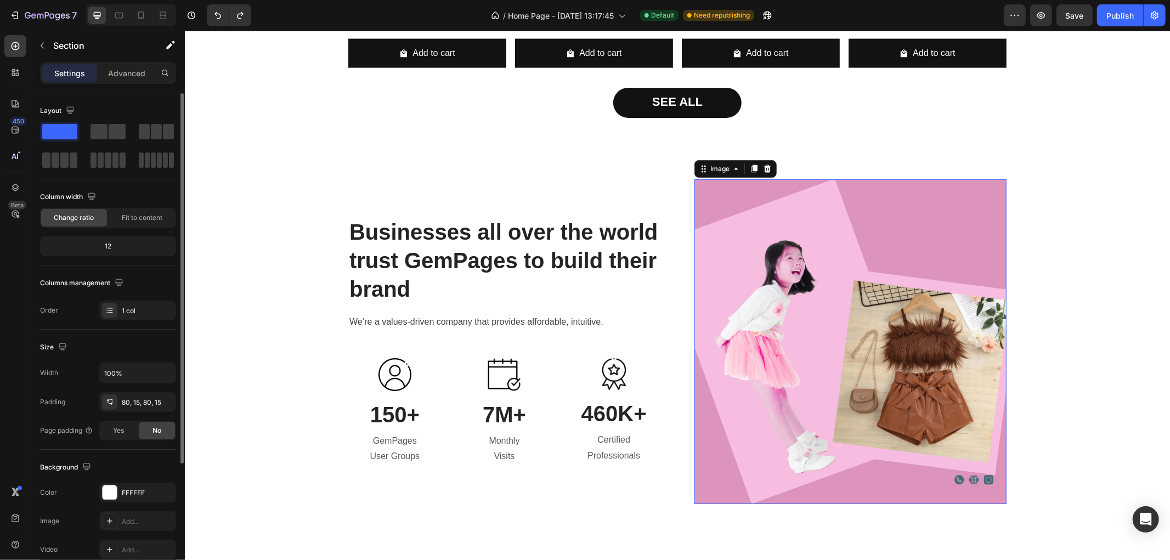
click at [751, 296] on img at bounding box center [850, 341] width 312 height 325
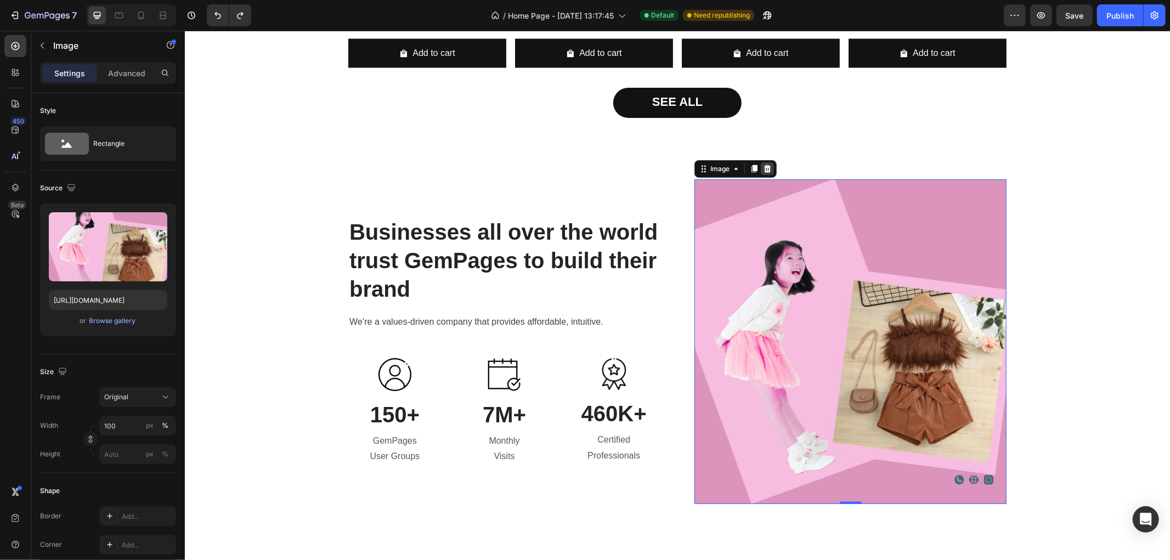
click at [768, 165] on div at bounding box center [766, 168] width 13 height 13
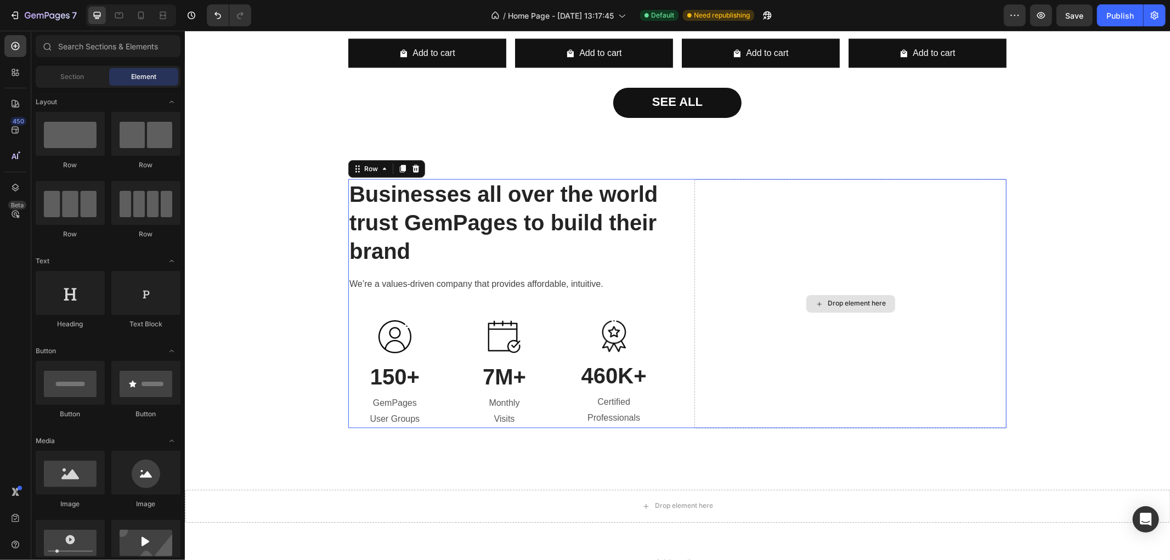
click at [743, 247] on div "Drop element here" at bounding box center [850, 303] width 312 height 249
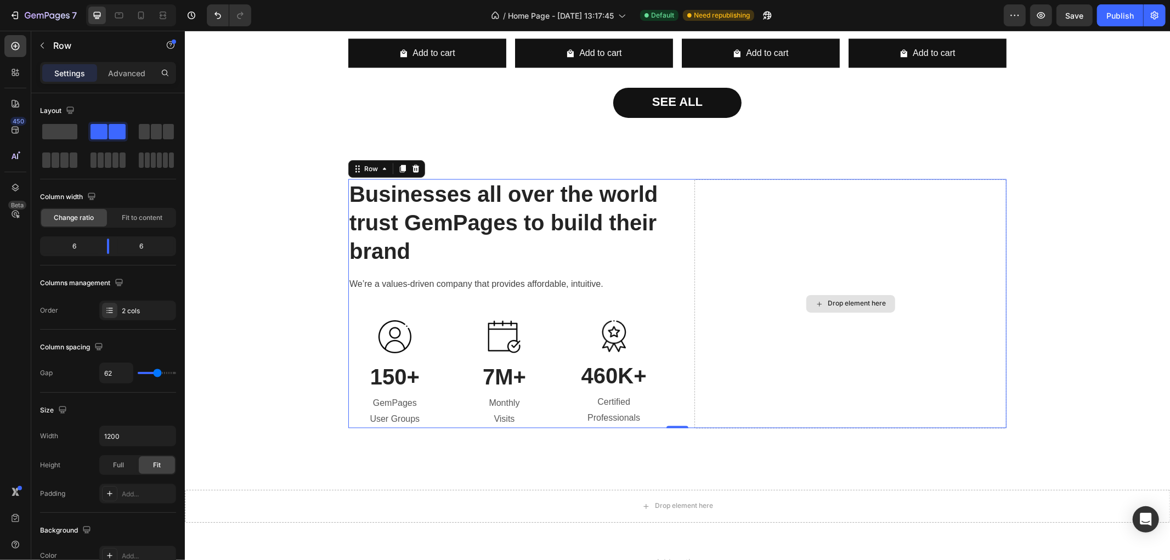
click at [743, 252] on div "Drop element here" at bounding box center [850, 303] width 312 height 249
click at [760, 325] on div "Drop element here" at bounding box center [850, 303] width 312 height 249
click at [38, 49] on icon "button" at bounding box center [42, 45] width 9 height 9
click at [772, 227] on div "Drop element here" at bounding box center [850, 303] width 312 height 249
click at [748, 268] on div "Drop element here" at bounding box center [850, 303] width 312 height 249
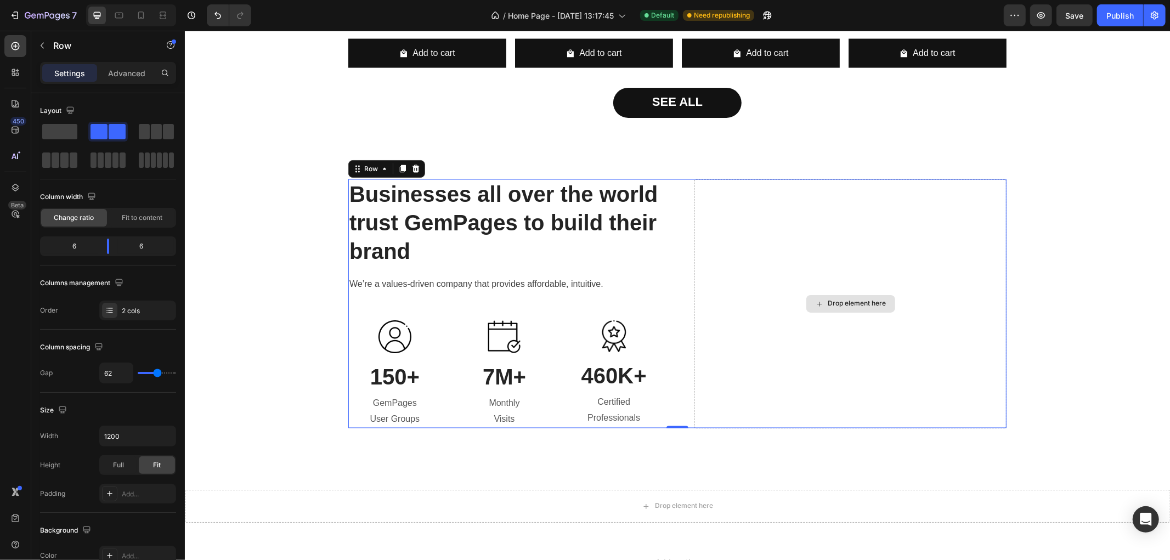
drag, startPoint x: 810, startPoint y: 347, endPoint x: 818, endPoint y: 352, distance: 9.4
click at [811, 347] on div "Drop element here" at bounding box center [850, 303] width 312 height 249
click at [882, 391] on div "Drop element here" at bounding box center [850, 303] width 312 height 249
click at [792, 296] on div "Drop element here" at bounding box center [850, 303] width 312 height 249
click at [721, 242] on div "Drop element here" at bounding box center [850, 303] width 312 height 249
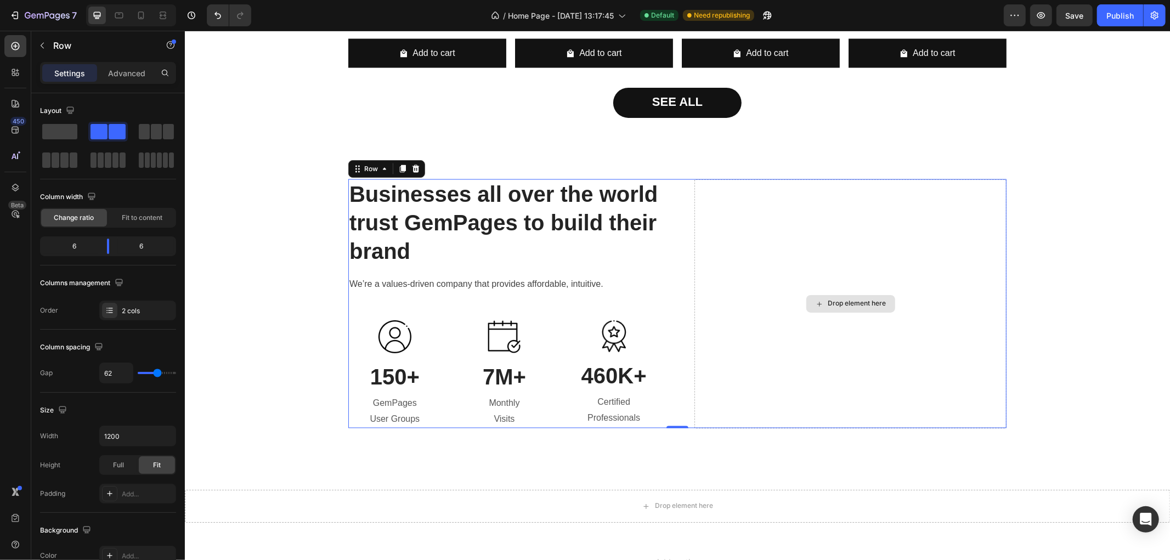
click at [743, 383] on div "Drop element here" at bounding box center [850, 303] width 312 height 249
click at [639, 264] on p "Businesses all over the world trust GemPages to build their brand" at bounding box center [504, 223] width 310 height 86
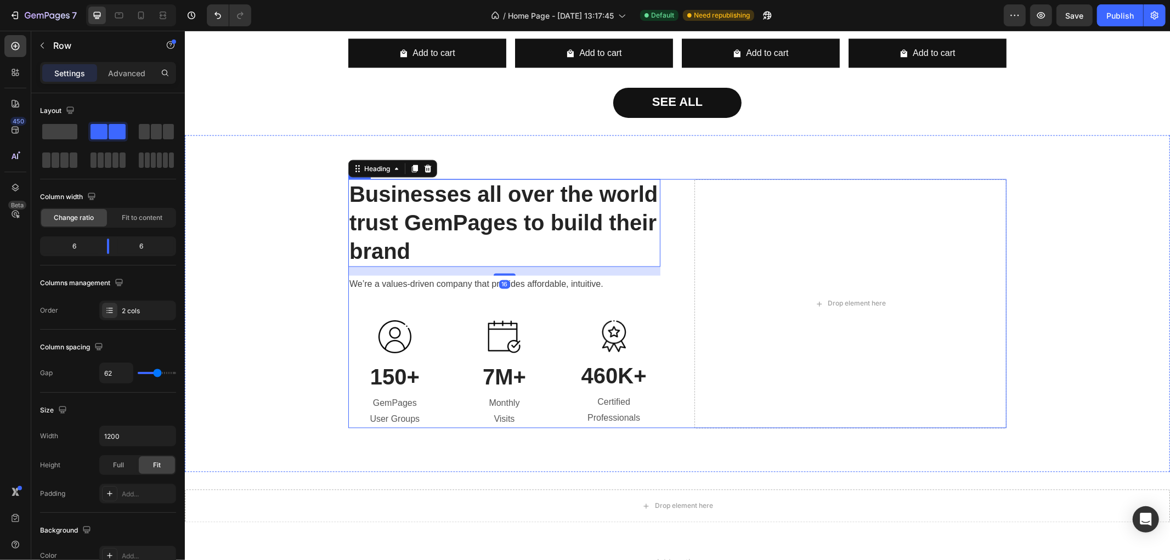
click at [674, 216] on div "Businesses all over the world trust GemPages to build their brand Heading 16 We…" at bounding box center [677, 303] width 658 height 249
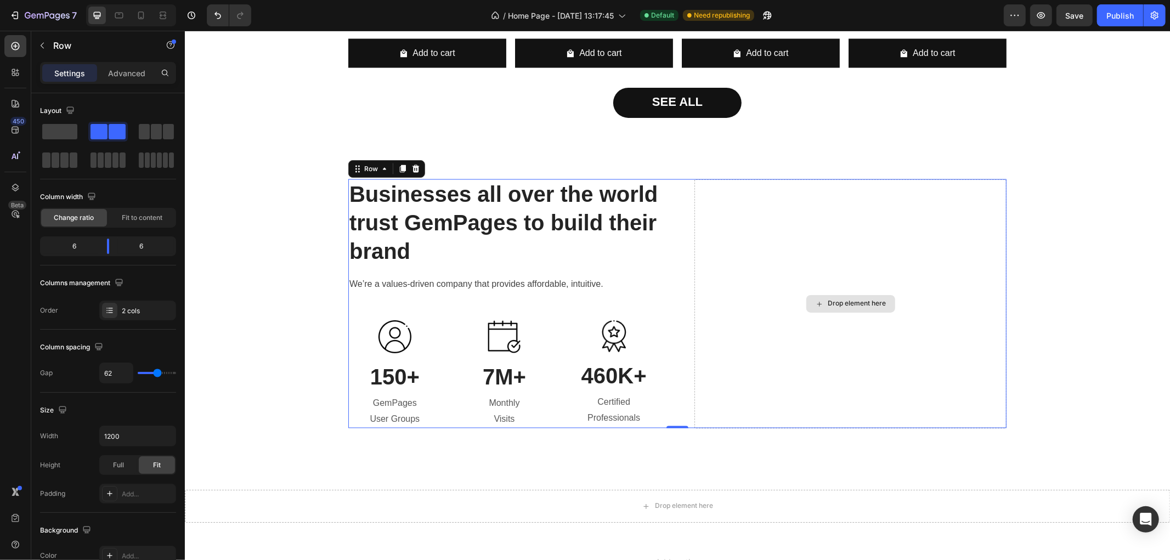
click at [732, 215] on div "Drop element here" at bounding box center [850, 303] width 312 height 249
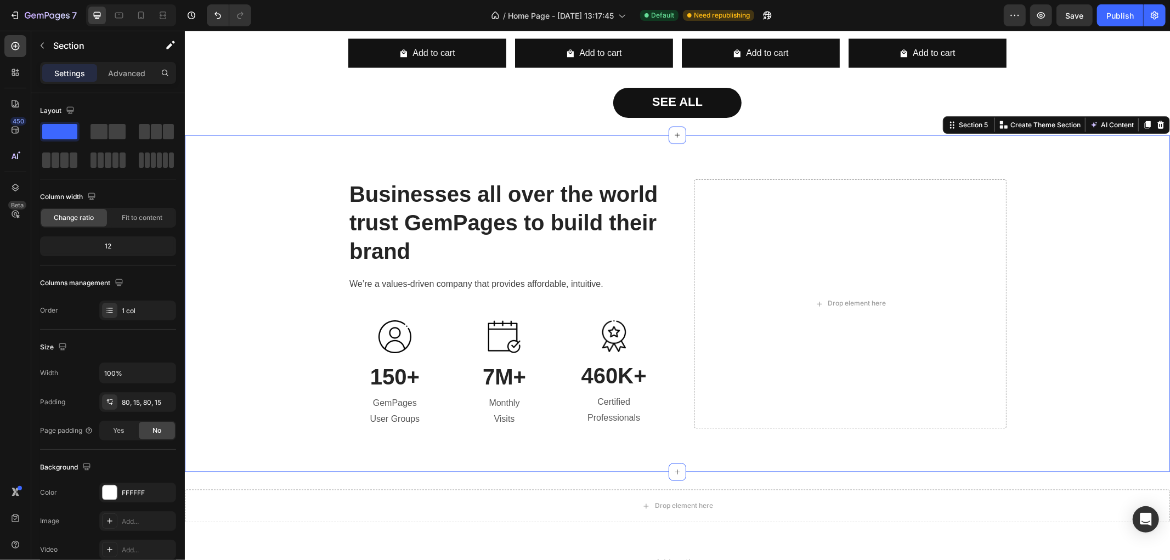
click at [725, 160] on div "Businesses all over the world trust GemPages to build their brand Heading We’re…" at bounding box center [676, 303] width 985 height 337
click at [884, 239] on div "Drop element here" at bounding box center [850, 303] width 312 height 249
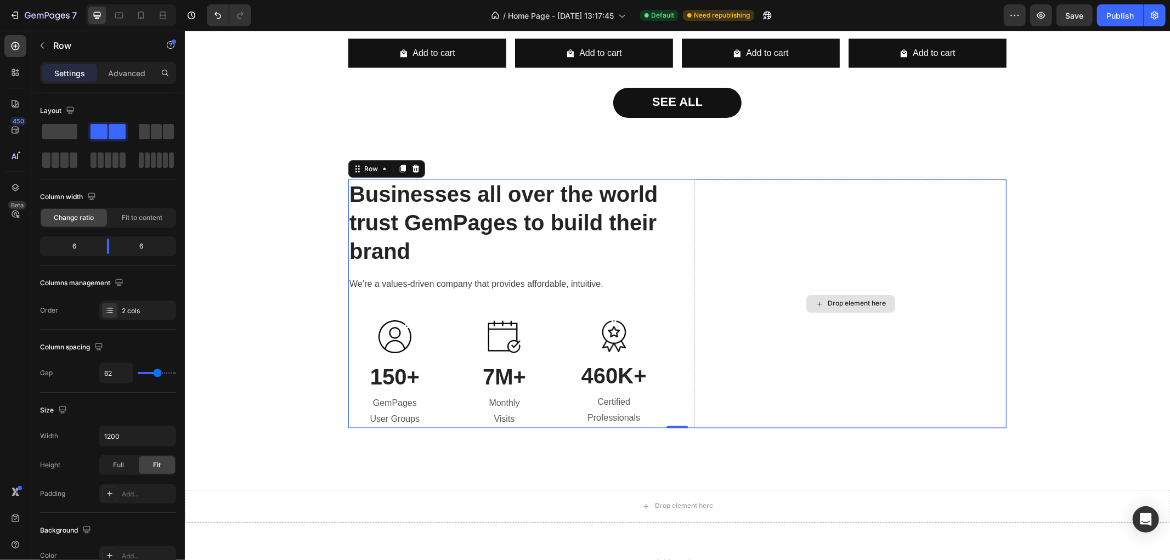
click at [694, 418] on div "Drop element here" at bounding box center [850, 303] width 312 height 249
click at [674, 430] on div "0" at bounding box center [677, 428] width 11 height 9
click at [694, 421] on div "Drop element here" at bounding box center [850, 303] width 312 height 249
click at [849, 299] on div "Drop element here" at bounding box center [857, 303] width 58 height 9
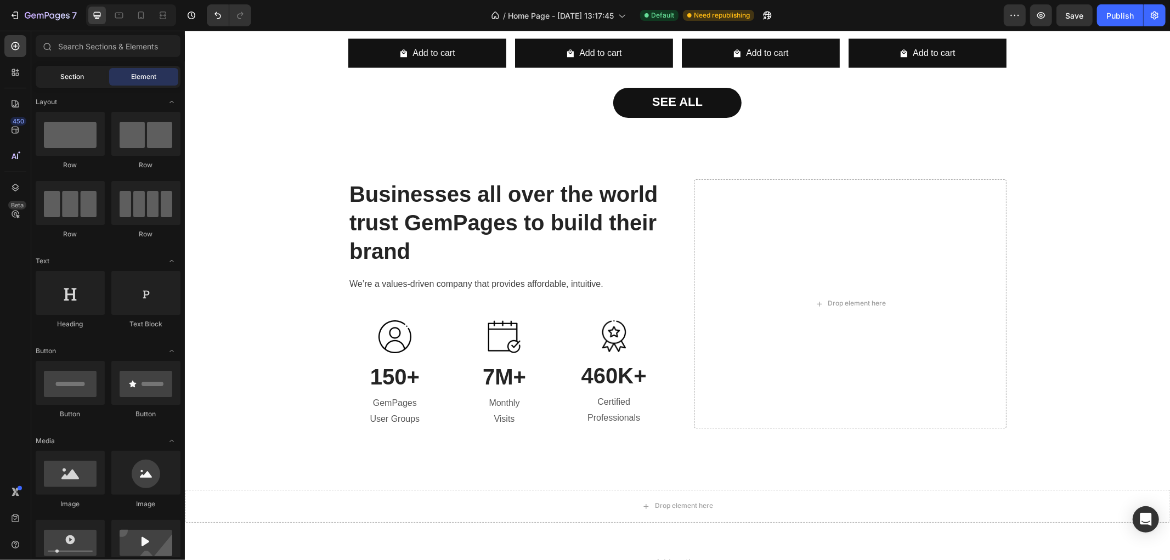
click at [72, 72] on span "Section" at bounding box center [73, 77] width 24 height 10
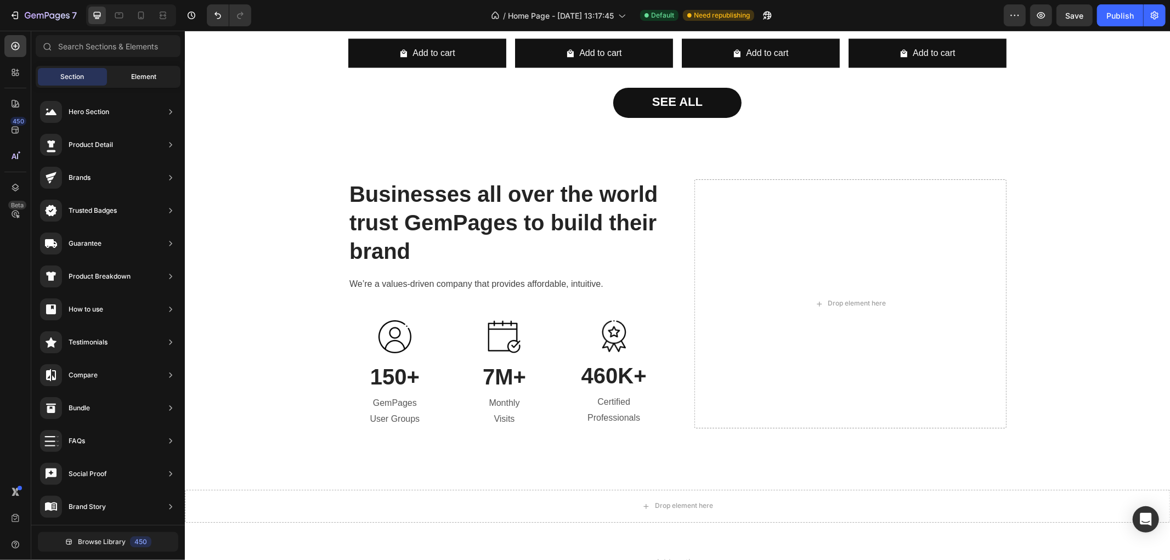
click at [136, 76] on span "Element" at bounding box center [143, 77] width 25 height 10
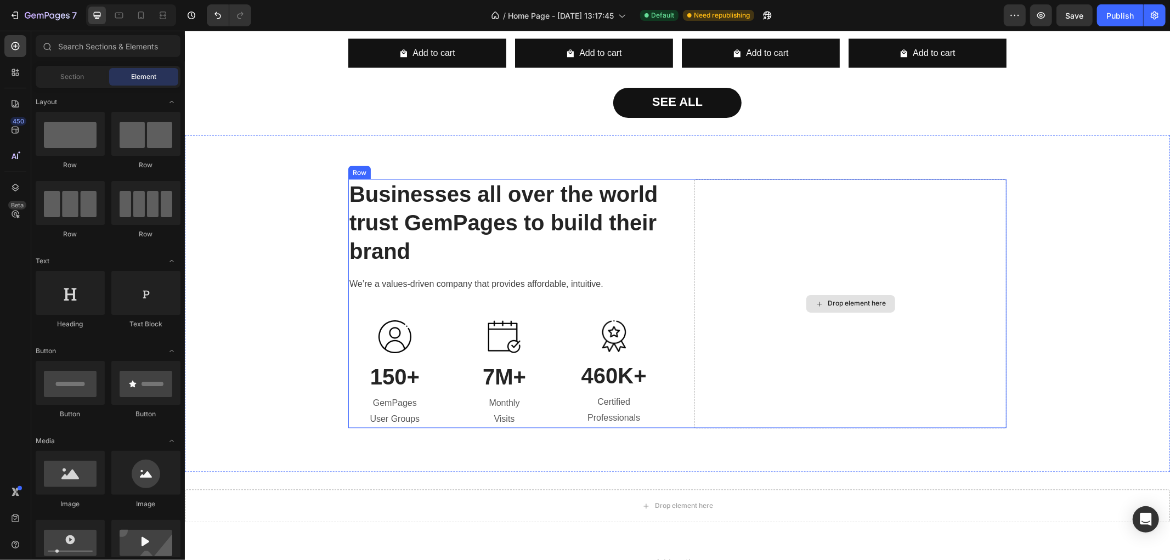
click at [730, 208] on div "Drop element here" at bounding box center [850, 303] width 312 height 249
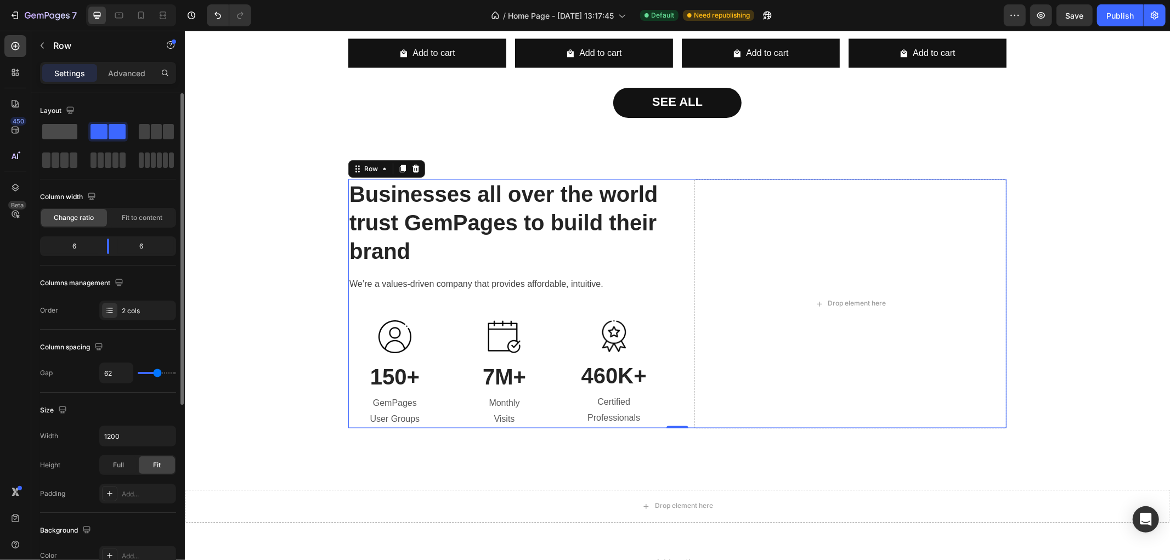
click at [73, 125] on span at bounding box center [59, 131] width 35 height 15
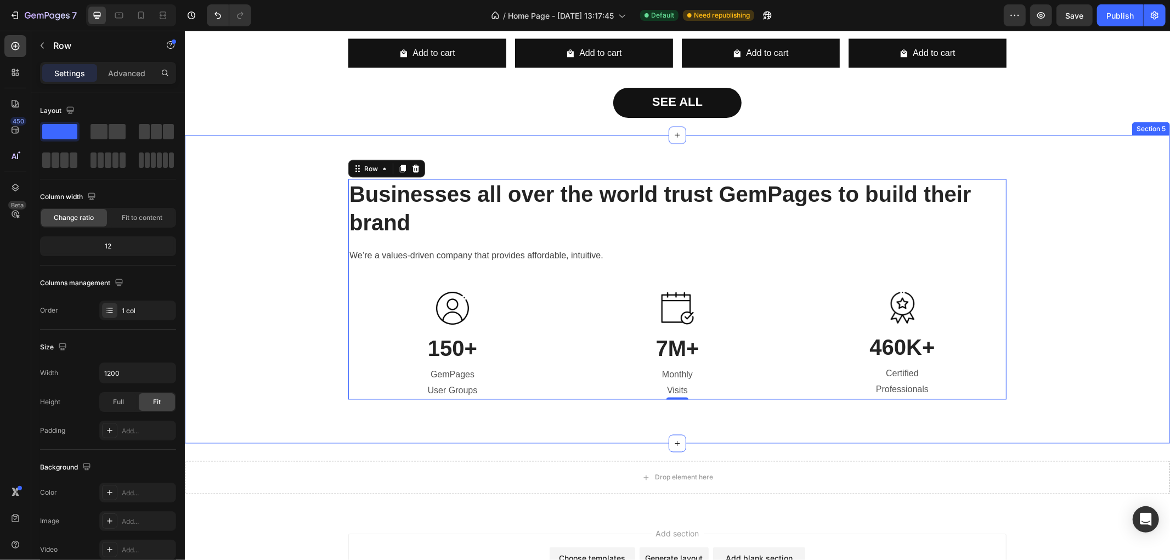
drag, startPoint x: 287, startPoint y: 159, endPoint x: 318, endPoint y: 204, distance: 53.7
click at [40, 42] on icon "button" at bounding box center [42, 45] width 9 height 9
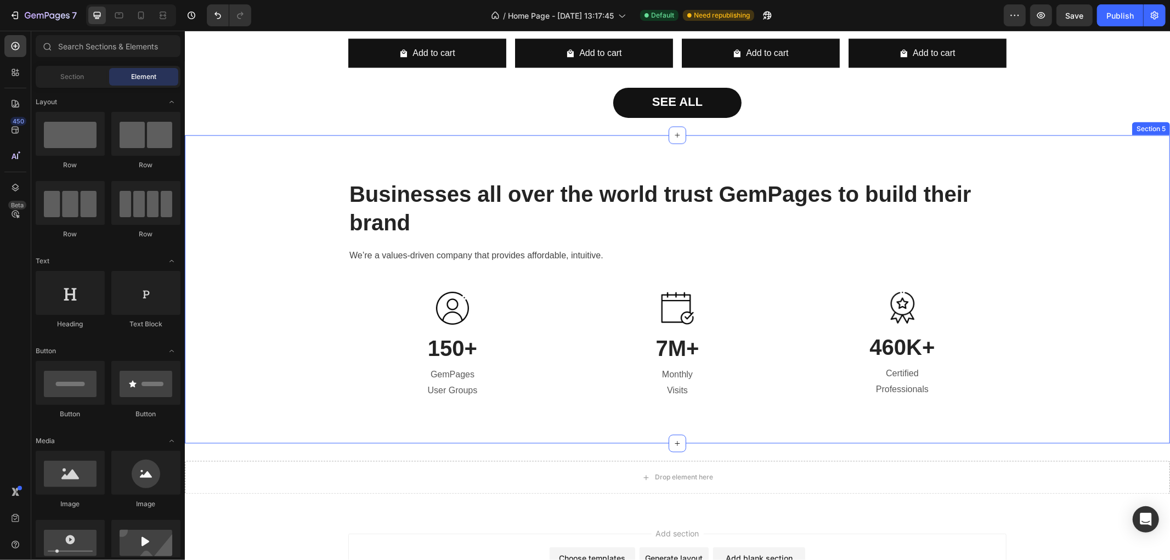
click at [255, 189] on div "Businesses all over the world trust GemPages to build their brand Heading We’re…" at bounding box center [677, 289] width 969 height 221
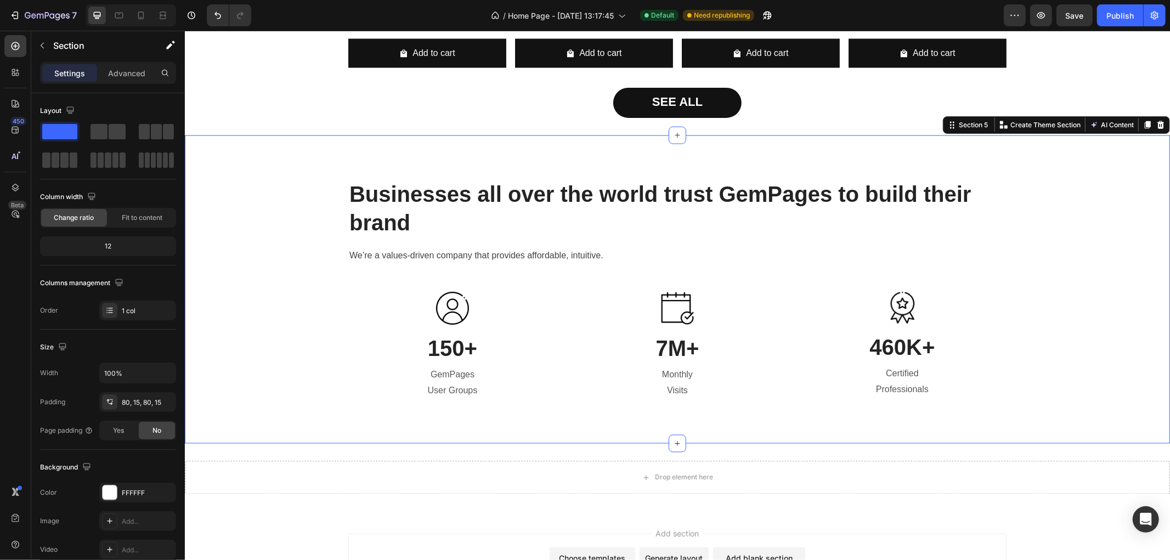
drag, startPoint x: 294, startPoint y: 163, endPoint x: 282, endPoint y: 165, distance: 12.2
click at [44, 44] on icon "button" at bounding box center [42, 45] width 9 height 9
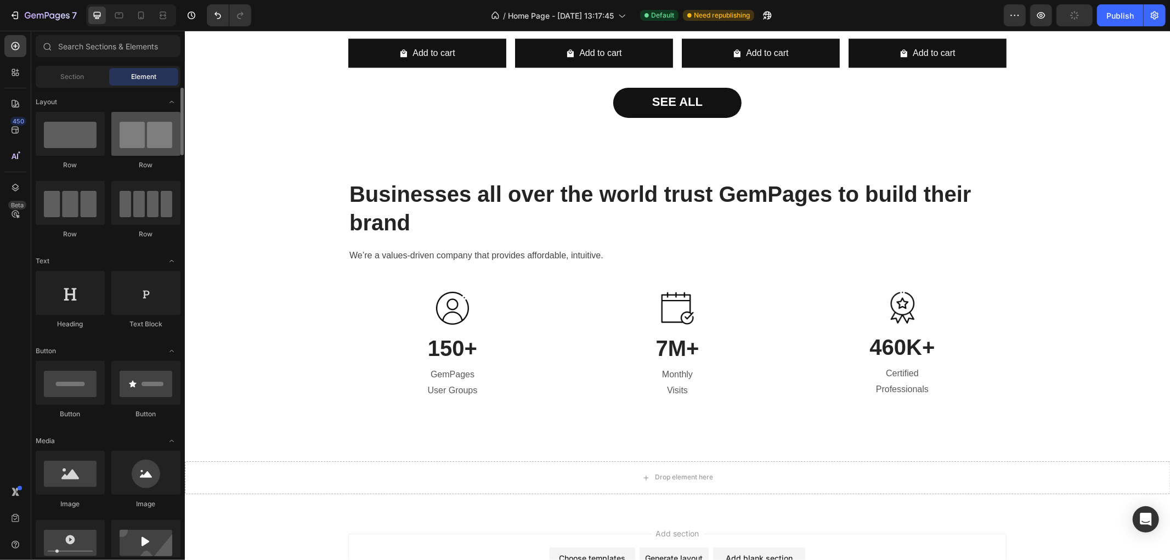
click at [133, 139] on div at bounding box center [145, 134] width 69 height 44
click at [221, 12] on icon "Undo/Redo" at bounding box center [217, 15] width 11 height 11
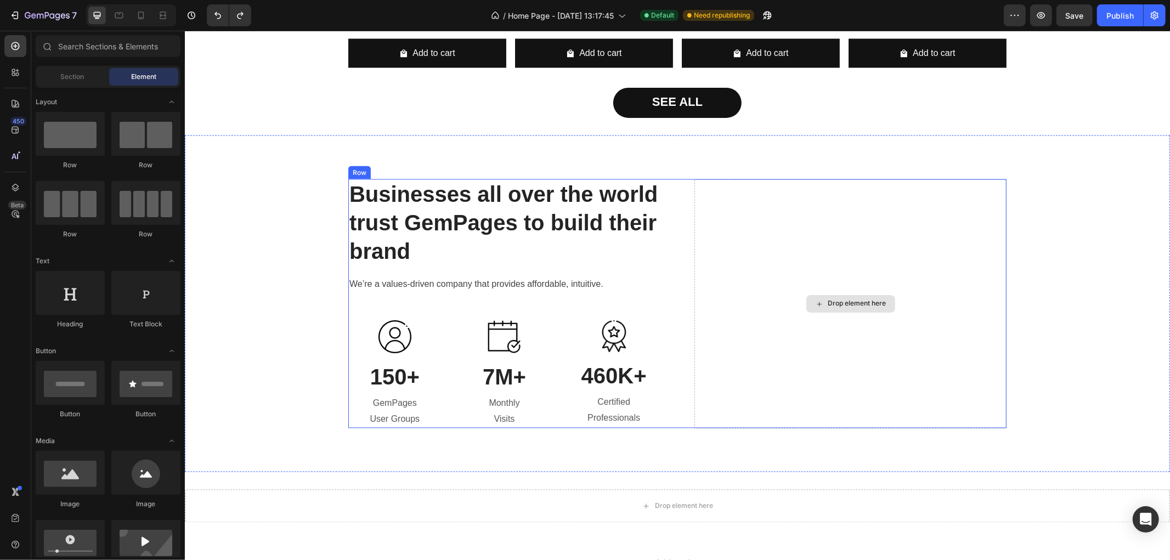
click at [694, 199] on div "Drop element here" at bounding box center [850, 303] width 312 height 249
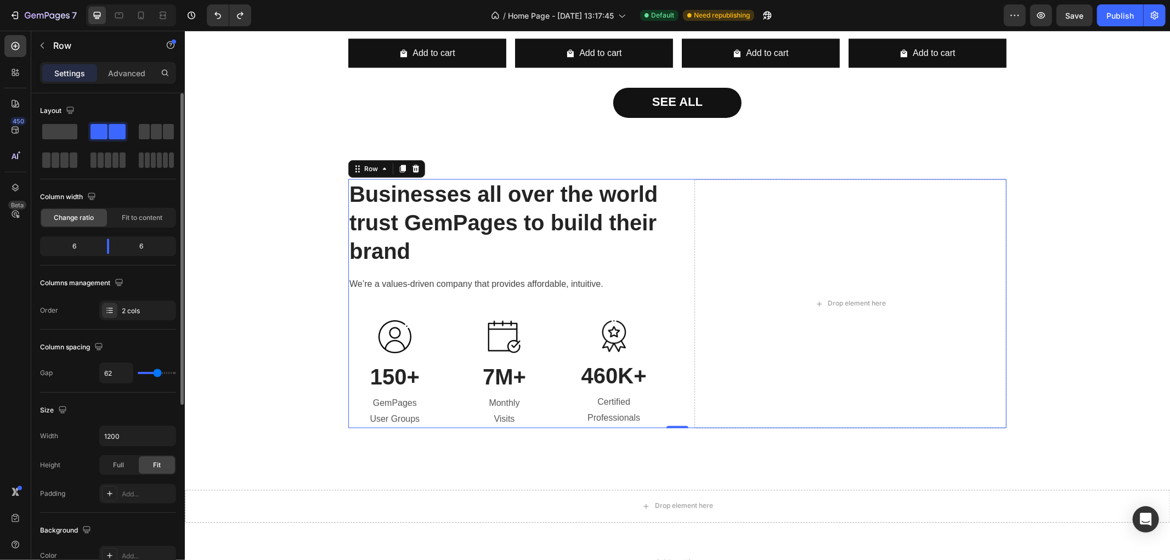
type input "57"
type input "52"
type input "49"
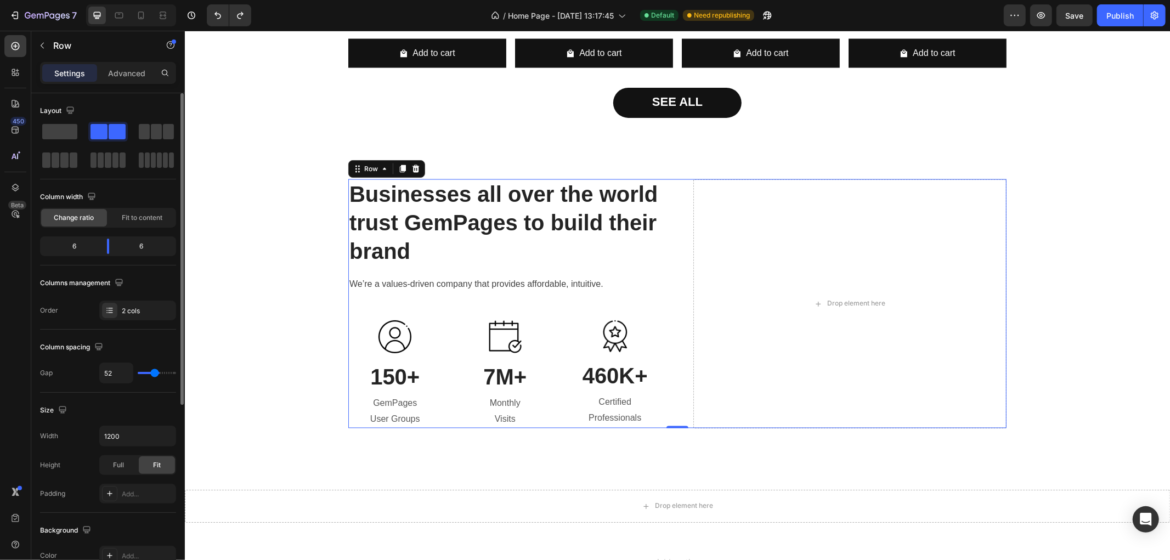
type input "49"
type input "47"
type input "44"
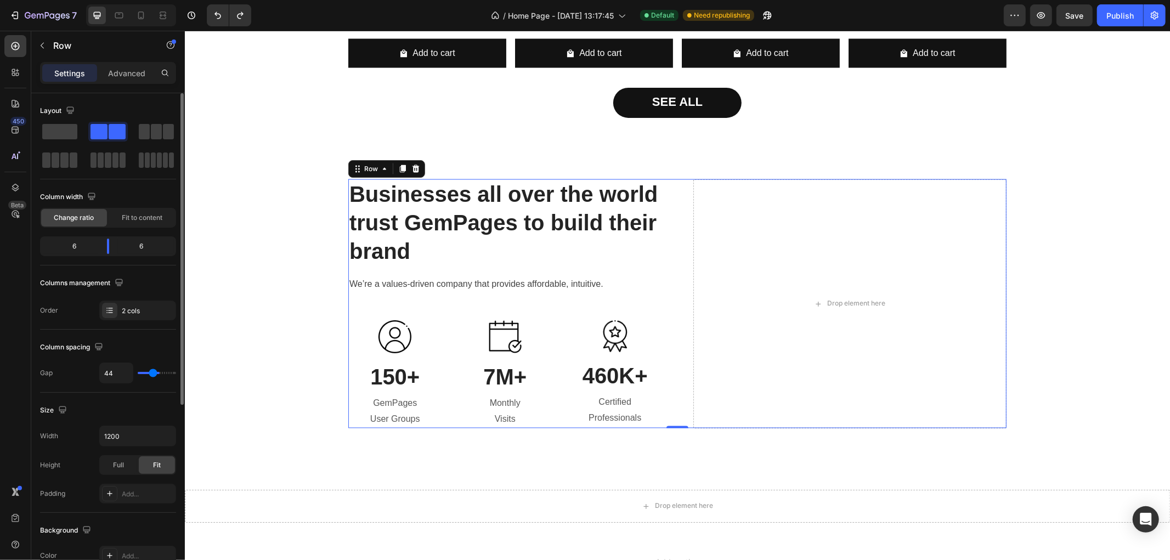
type input "39"
type input "37"
type input "34"
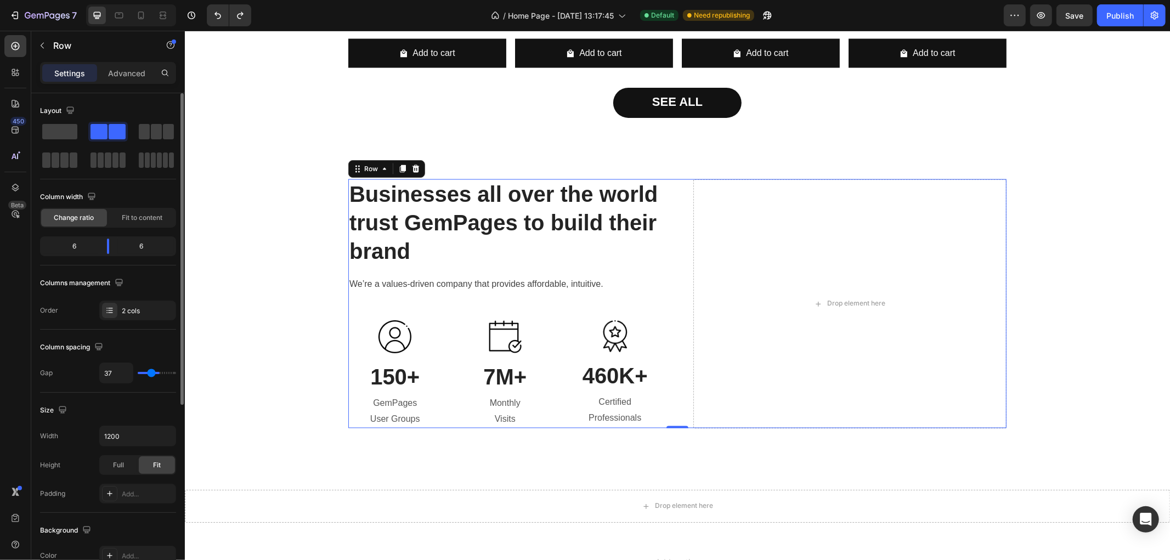
type input "34"
type input "29"
type input "27"
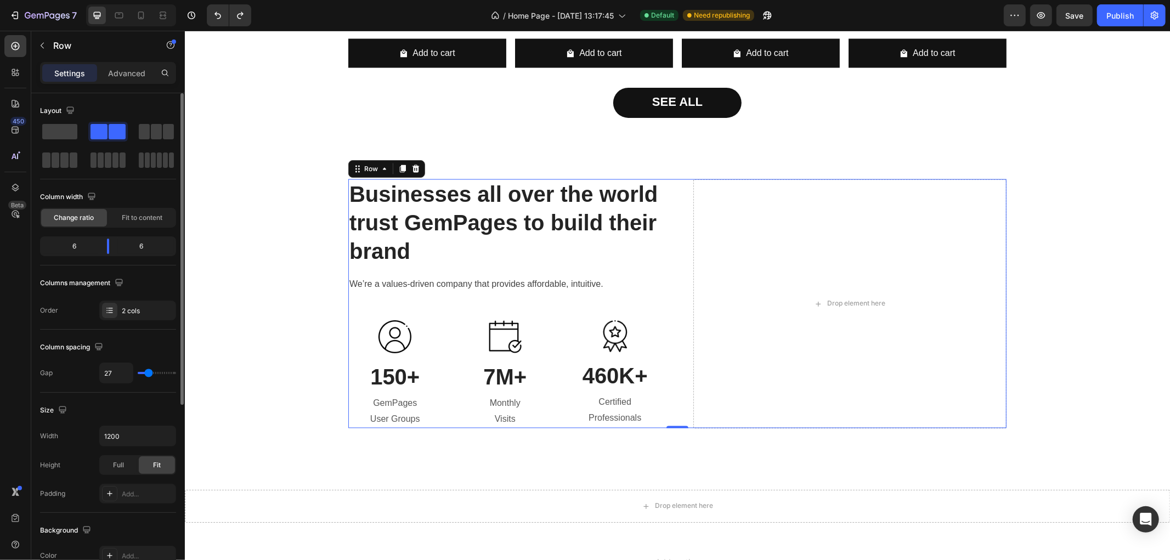
type input "22"
type input "20"
type input "12"
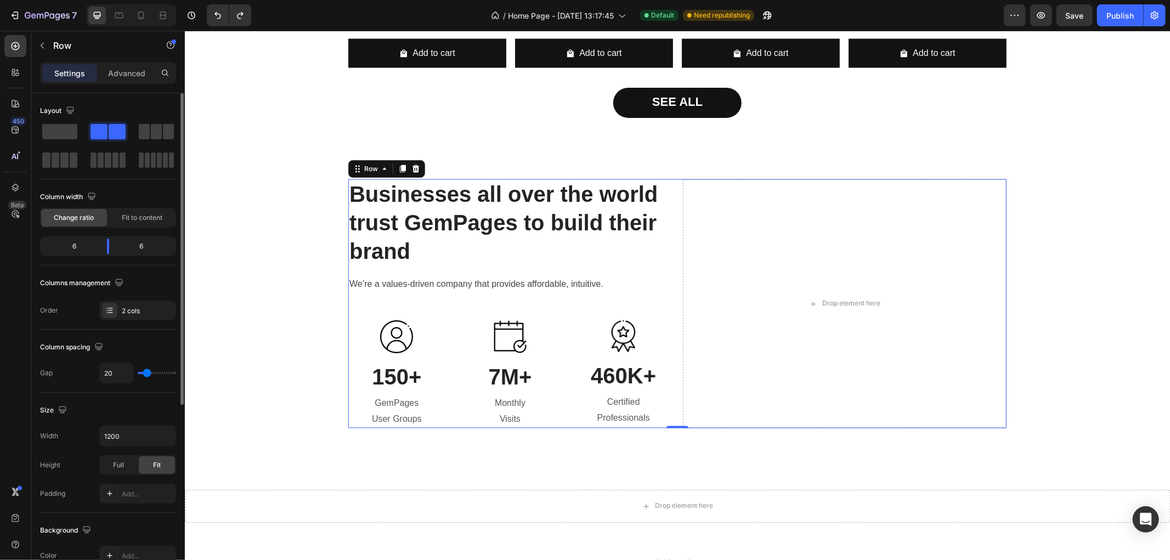
type input "12"
type input "7"
type input "0"
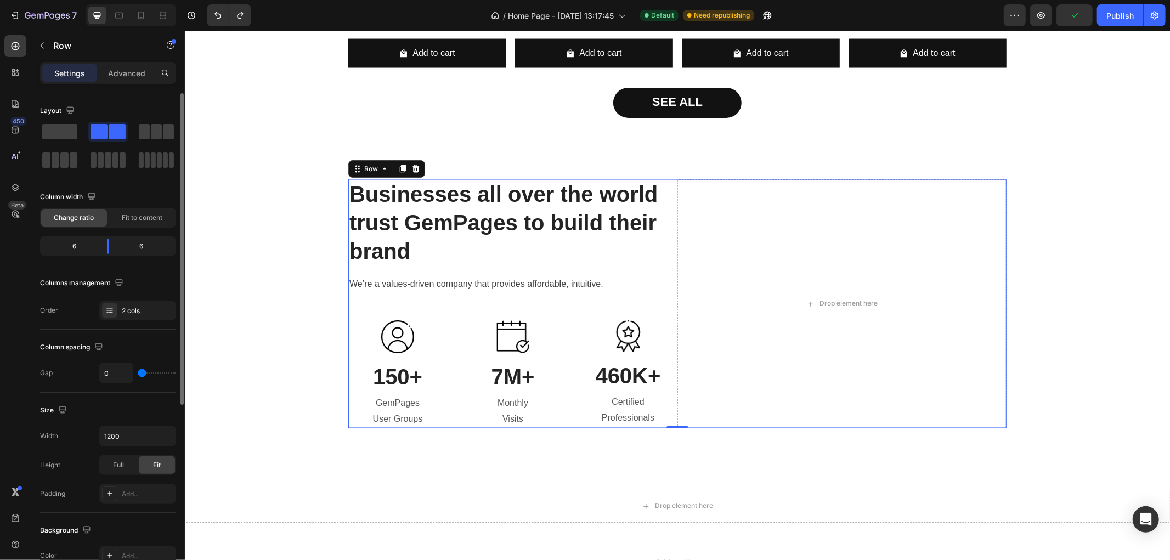
type input "5"
type input "15"
type input "20"
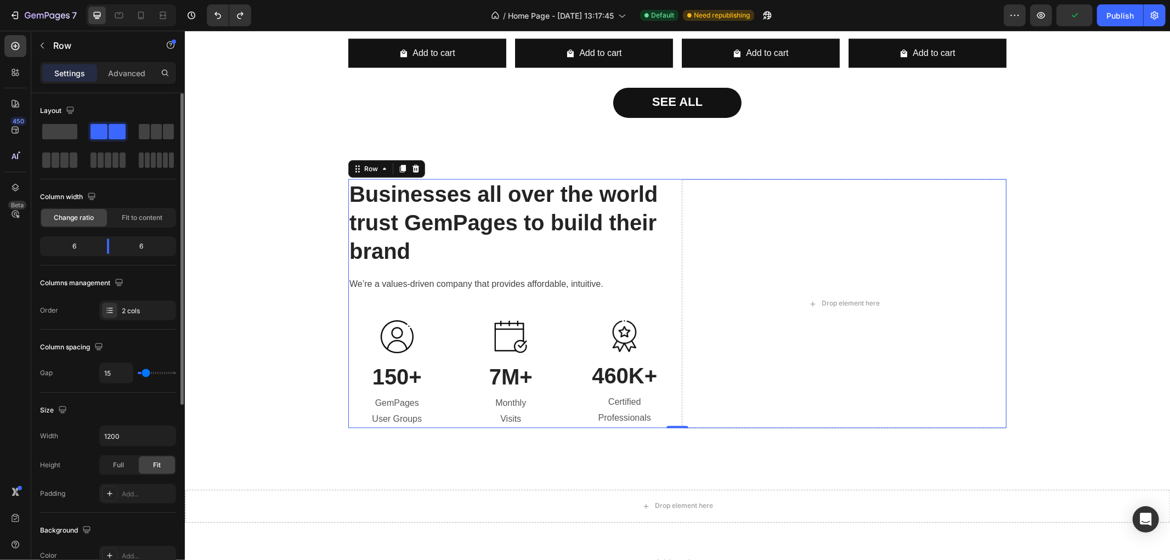
type input "20"
type input "29"
type input "27"
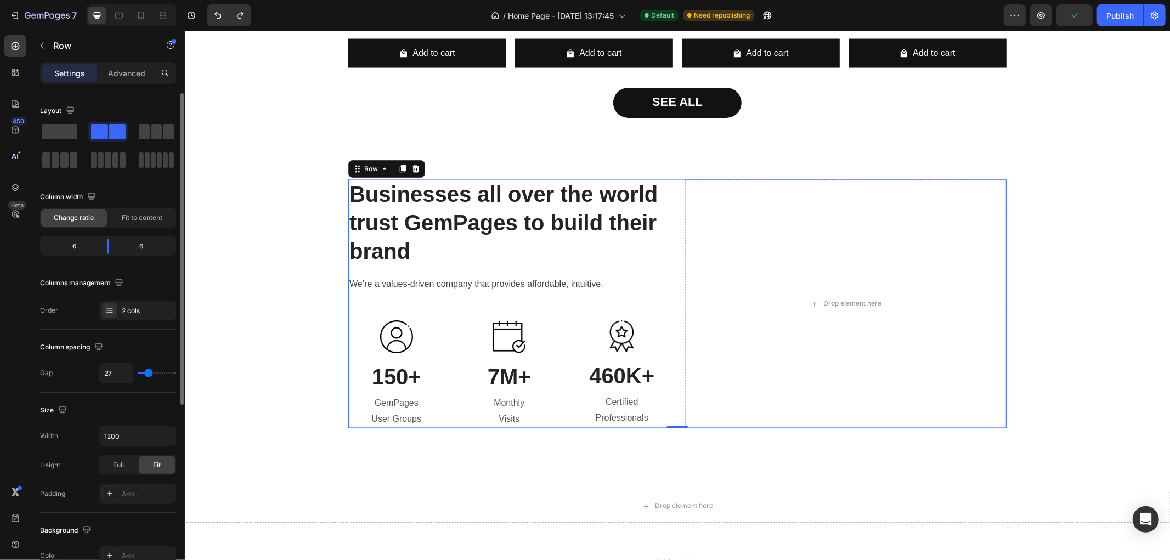
type input "25"
type input "22"
type input "20"
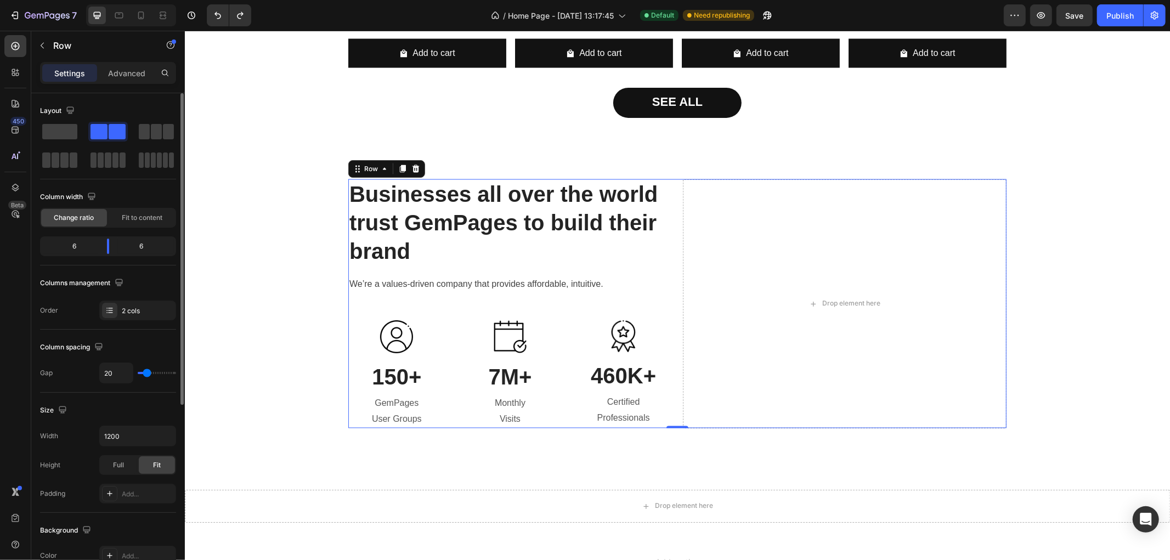
drag, startPoint x: 156, startPoint y: 374, endPoint x: 146, endPoint y: 371, distance: 10.2
type input "20"
click at [146, 372] on input "range" at bounding box center [157, 373] width 38 height 2
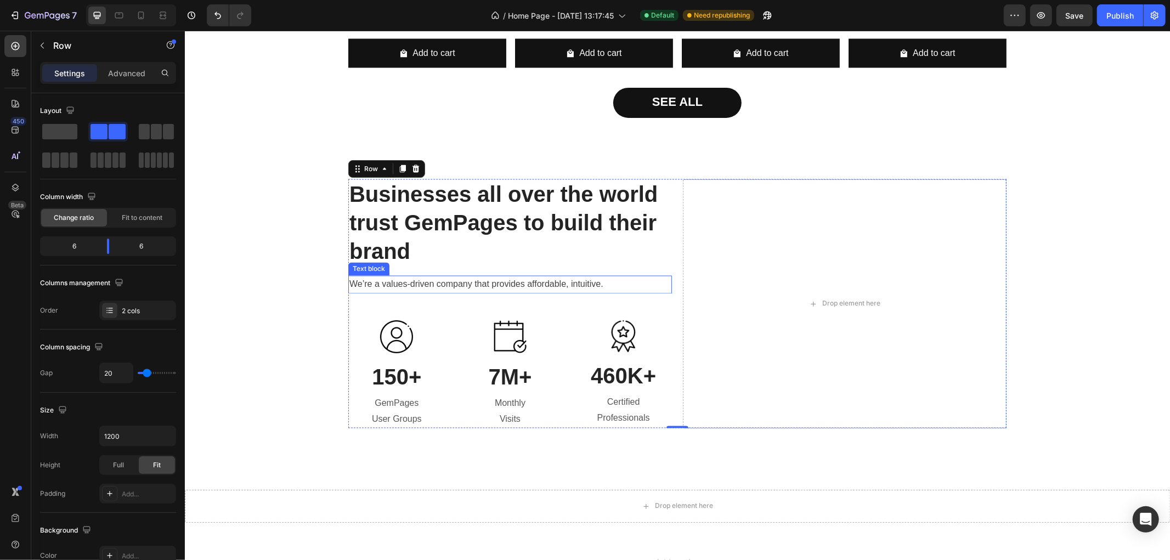
click at [659, 282] on p "We’re a values-driven company that provides affordable, intuitive." at bounding box center [509, 285] width 321 height 16
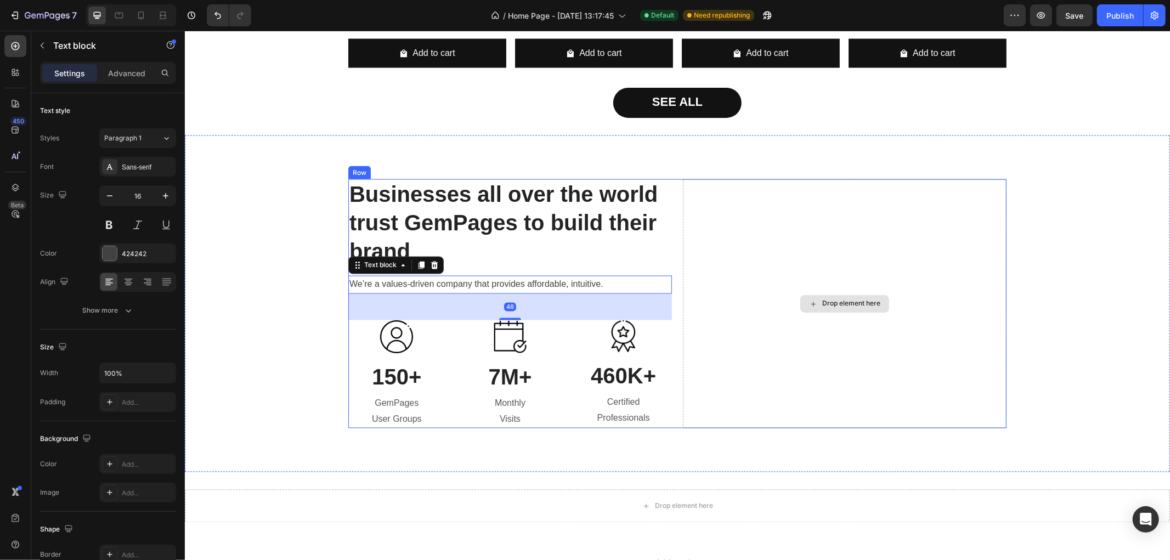
click at [718, 277] on div "Drop element here" at bounding box center [844, 303] width 324 height 249
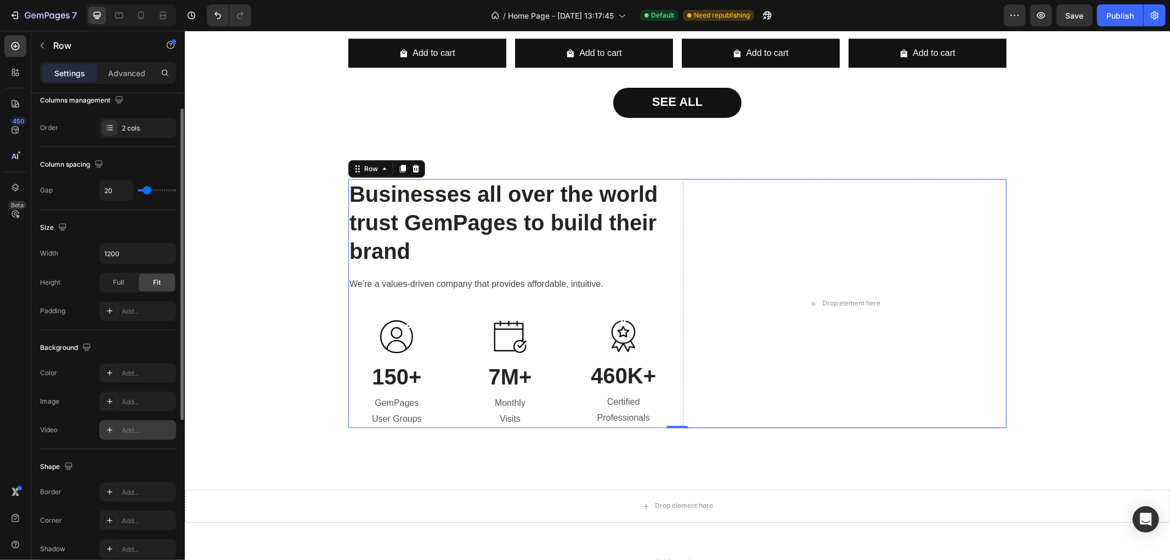
scroll to position [244, 0]
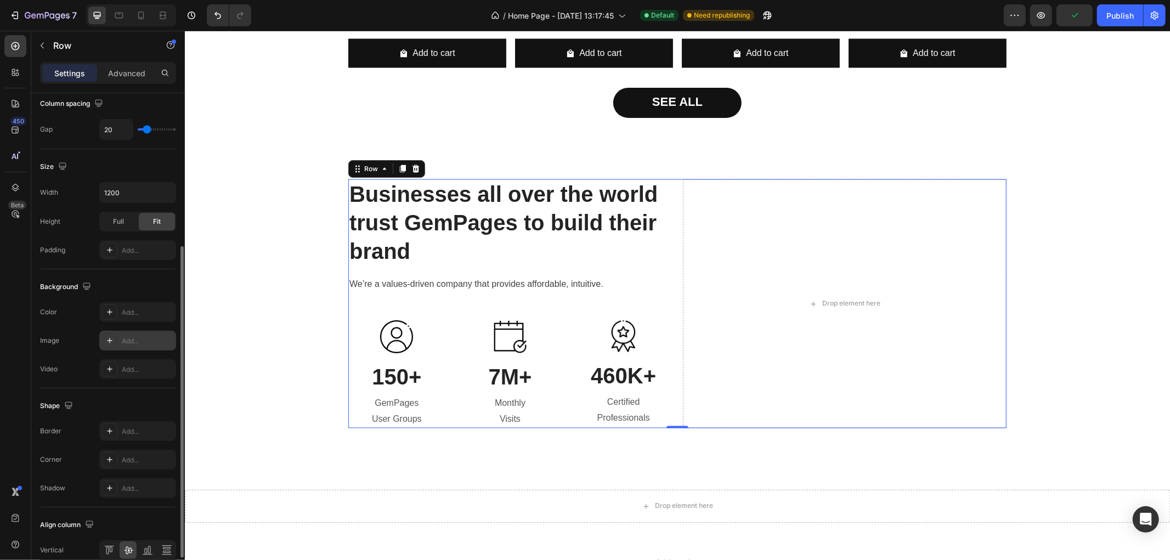
click at [140, 336] on div "Add..." at bounding box center [148, 341] width 52 height 10
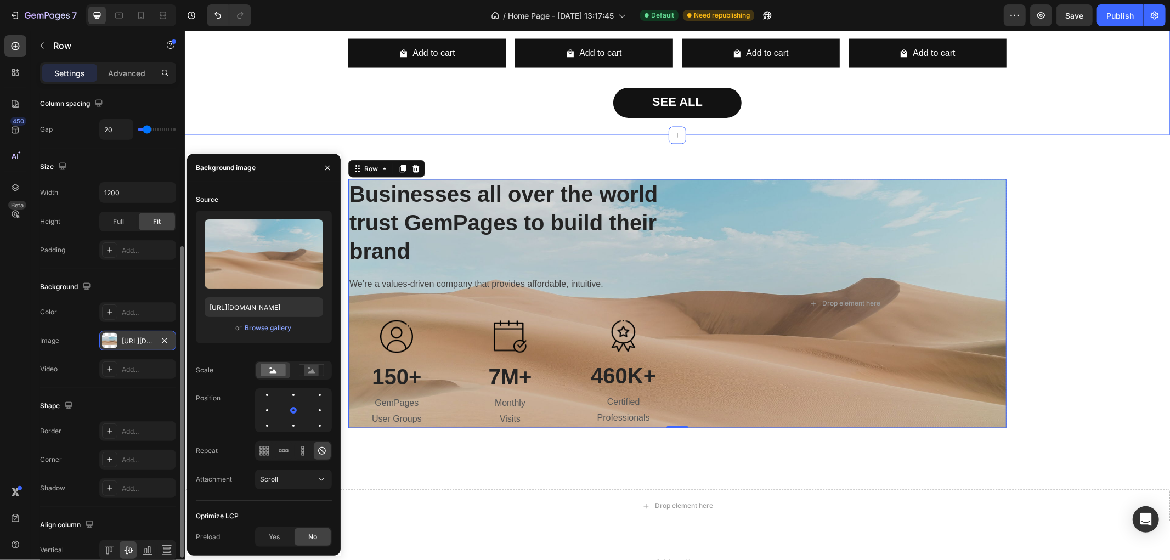
click at [262, 116] on div "SEE ALL Button" at bounding box center [676, 102] width 985 height 30
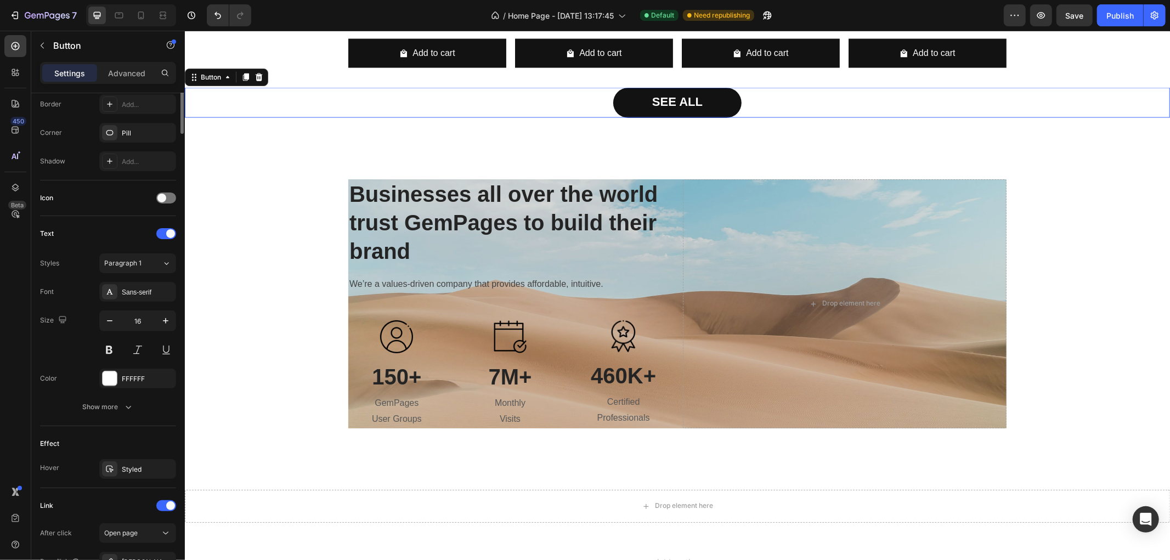
scroll to position [0, 0]
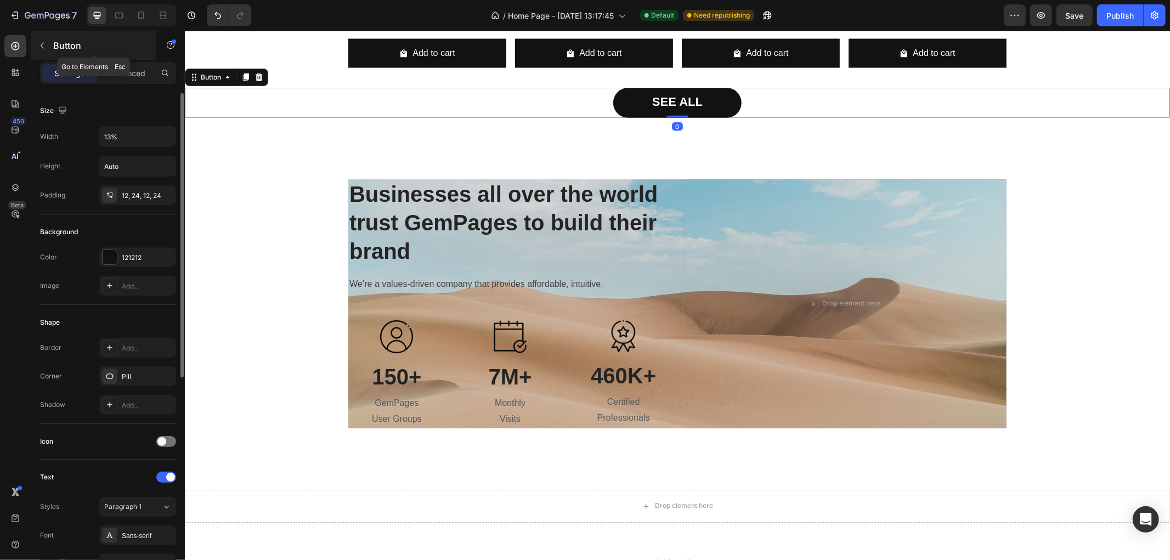
click at [41, 46] on icon "button" at bounding box center [42, 46] width 3 height 6
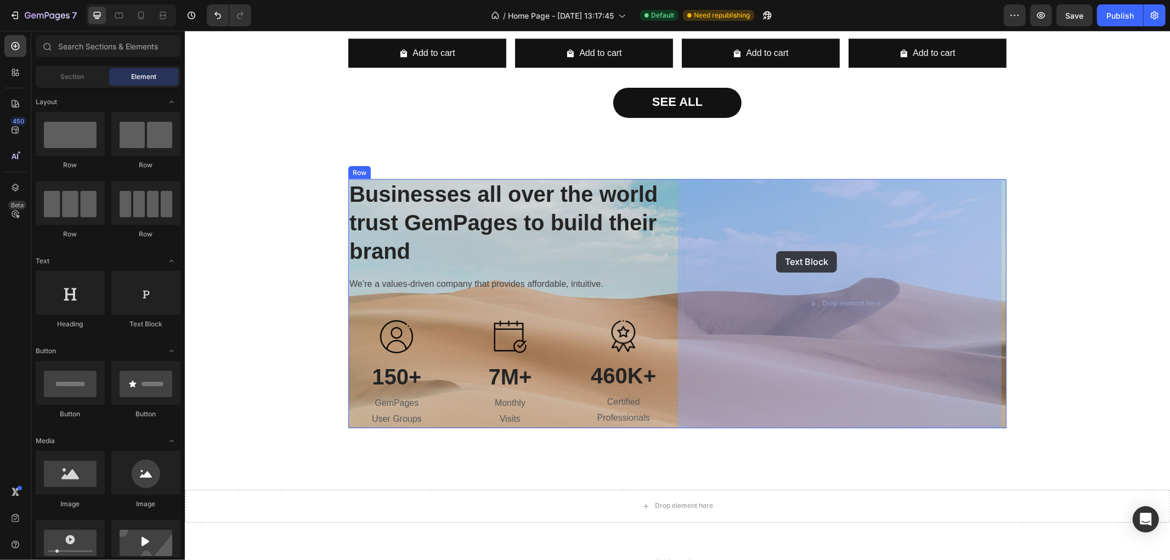
drag, startPoint x: 338, startPoint y: 330, endPoint x: 776, endPoint y: 251, distance: 444.9
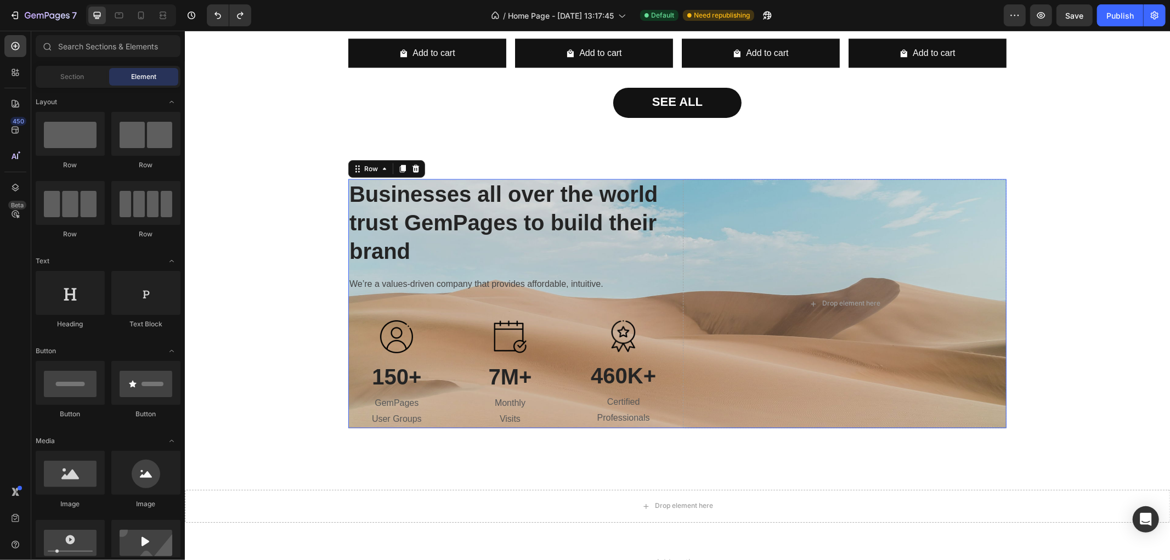
click at [670, 260] on div "Businesses all over the world trust GemPages to build their brand Heading We’re…" at bounding box center [677, 303] width 658 height 249
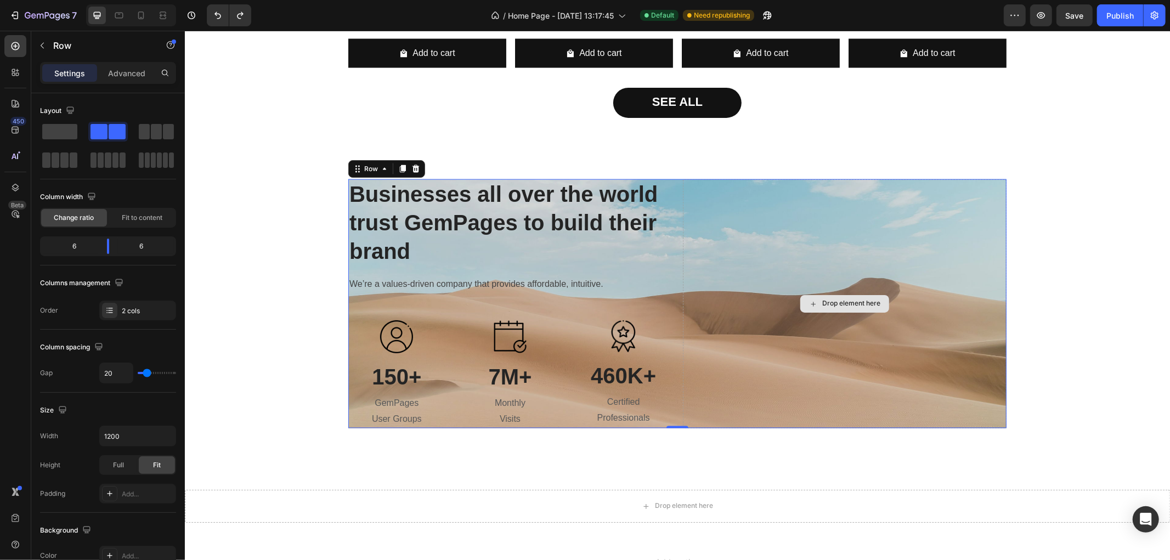
click at [743, 237] on div "Drop element here" at bounding box center [844, 303] width 324 height 249
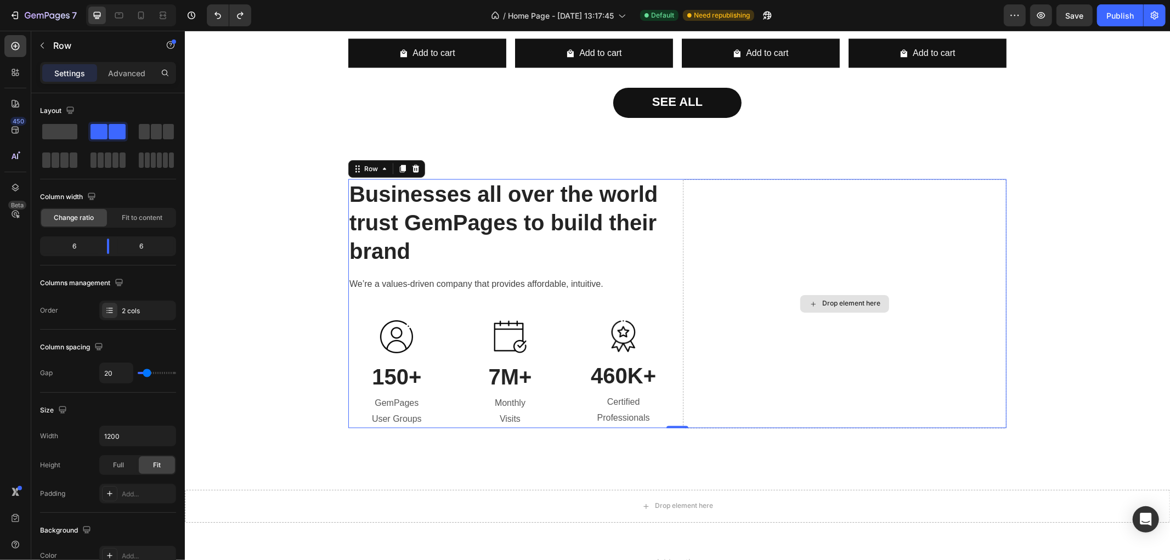
click at [712, 239] on div "Drop element here" at bounding box center [844, 303] width 324 height 249
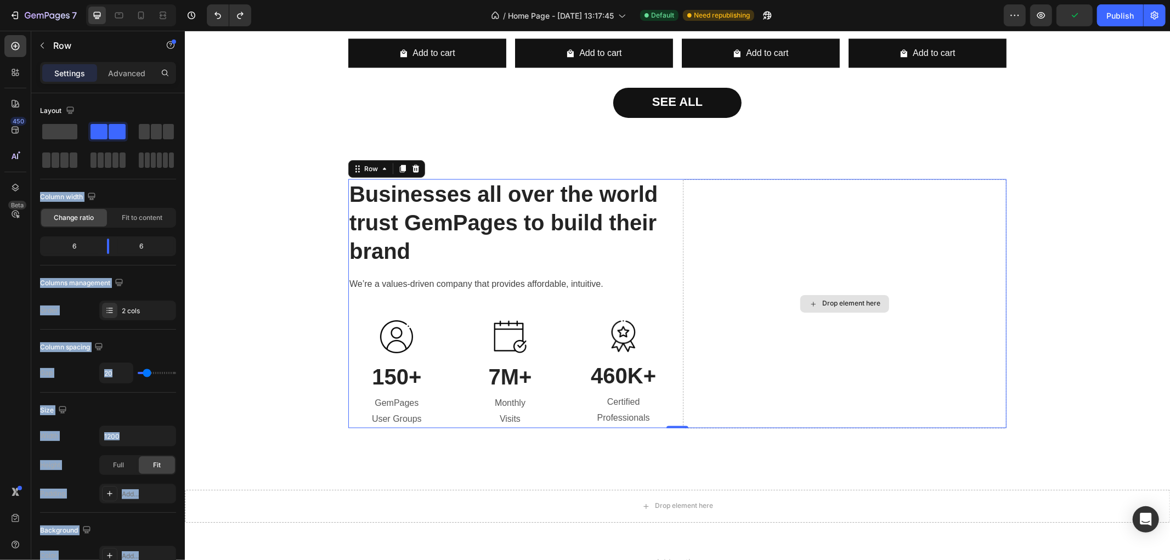
drag, startPoint x: 236, startPoint y: 160, endPoint x: 773, endPoint y: 287, distance: 551.6
click at [41, 48] on icon "button" at bounding box center [42, 45] width 9 height 9
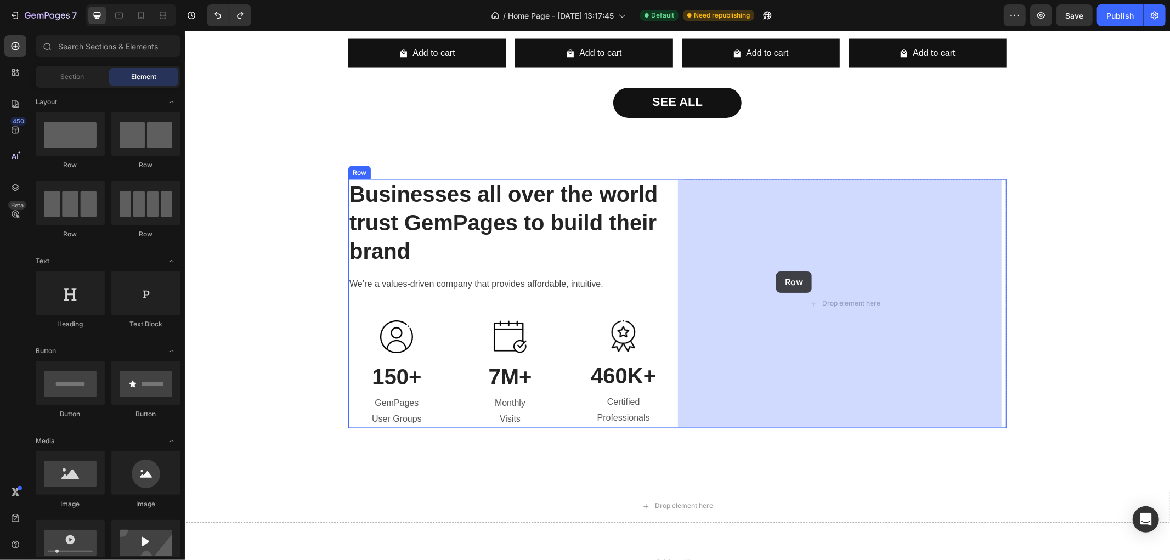
drag, startPoint x: 266, startPoint y: 170, endPoint x: 776, endPoint y: 271, distance: 520.1
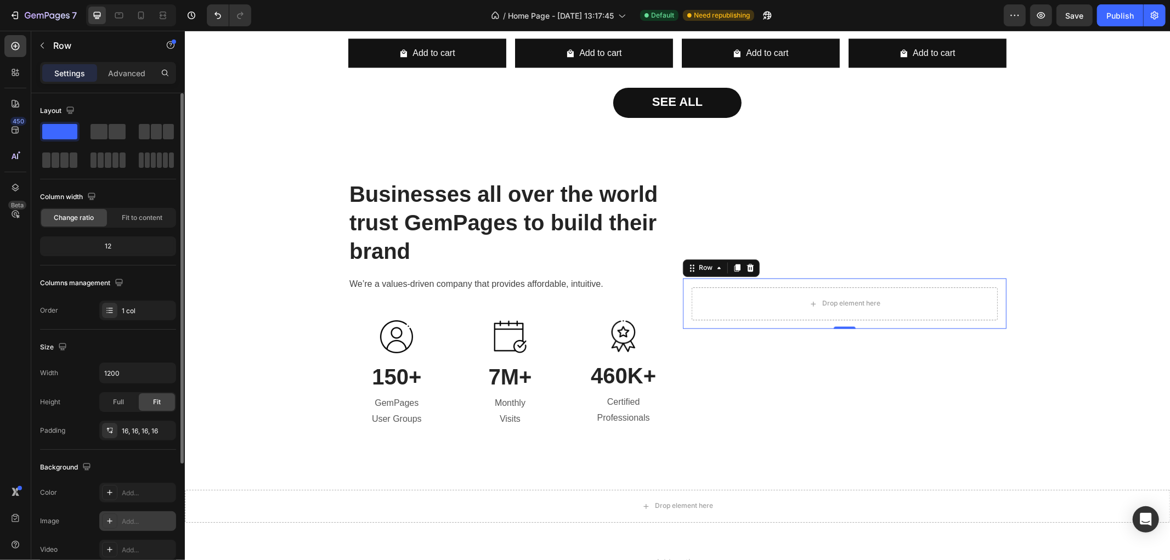
scroll to position [61, 0]
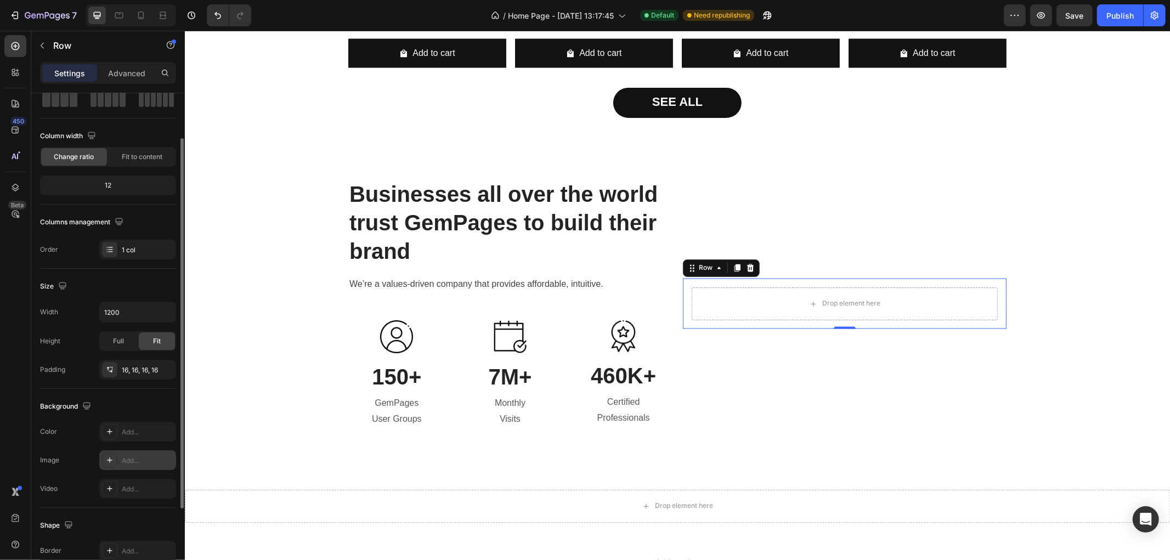
click at [128, 464] on div "Add..." at bounding box center [148, 461] width 52 height 10
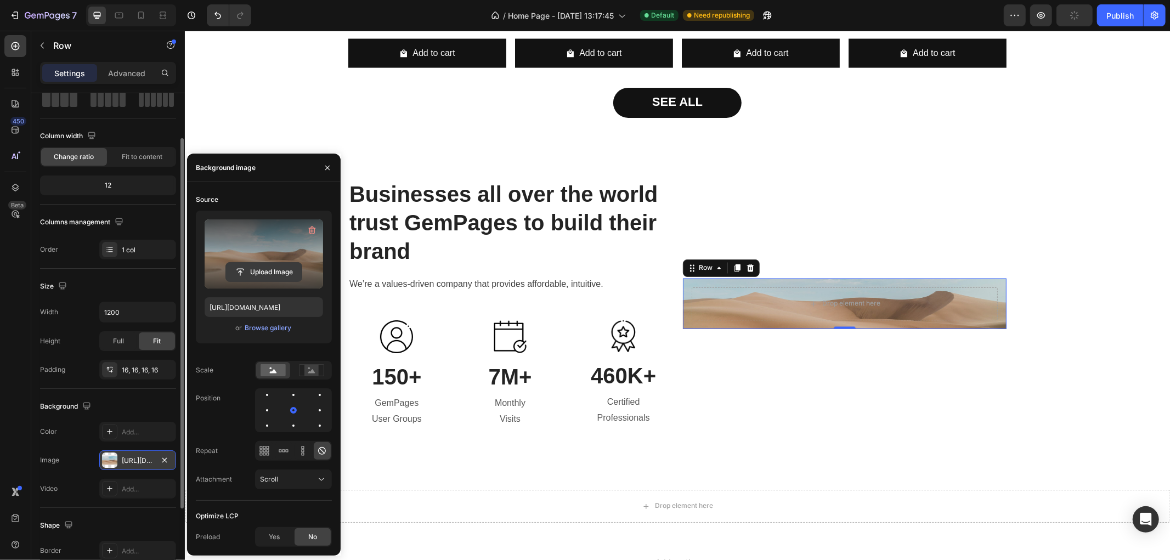
click at [250, 267] on input "file" at bounding box center [264, 272] width 76 height 19
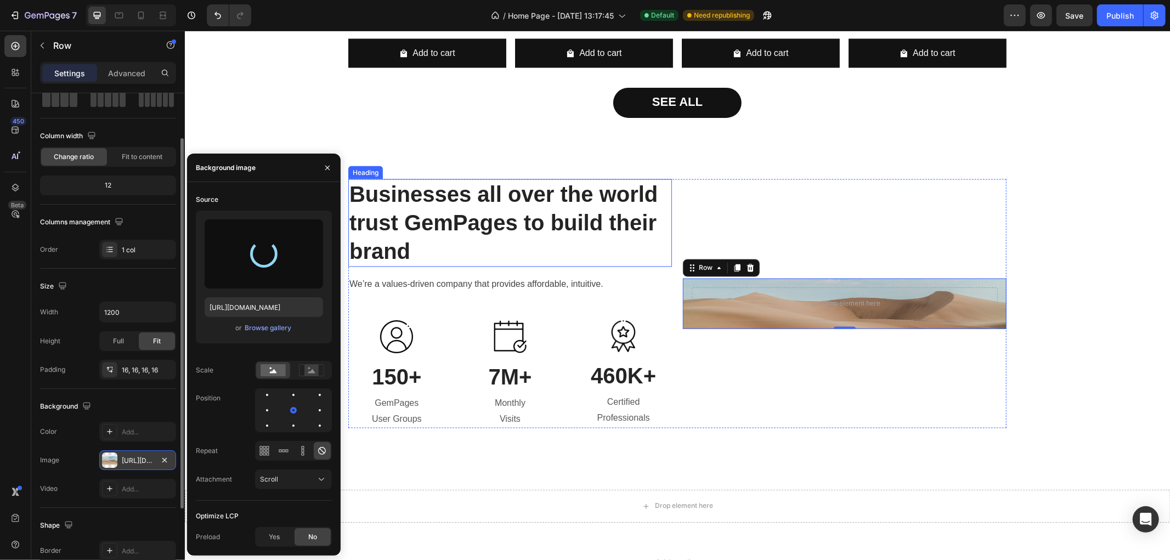
type input "[URL][DOMAIN_NAME]"
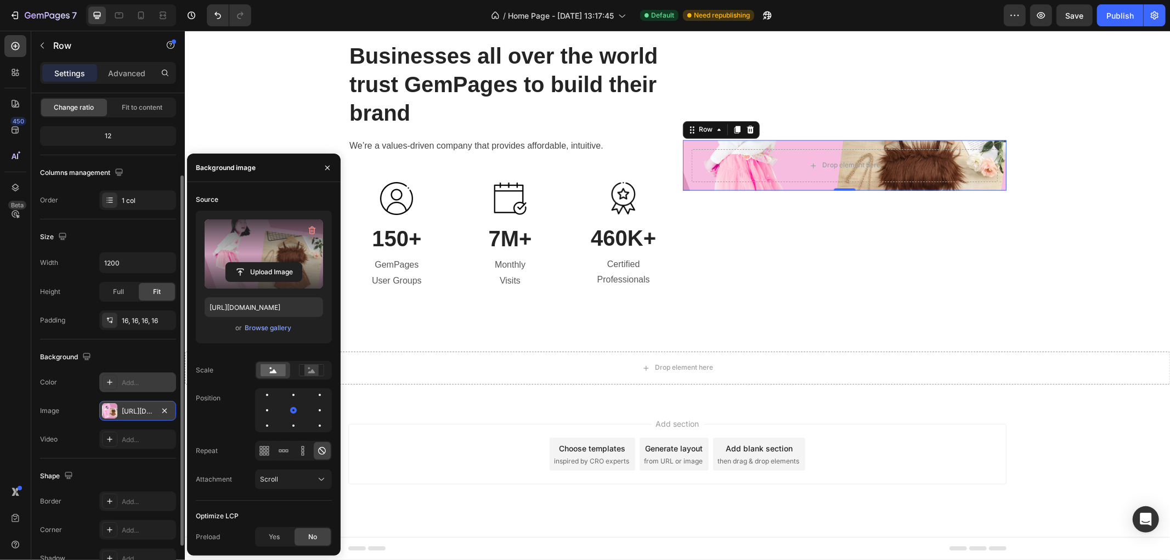
scroll to position [49, 0]
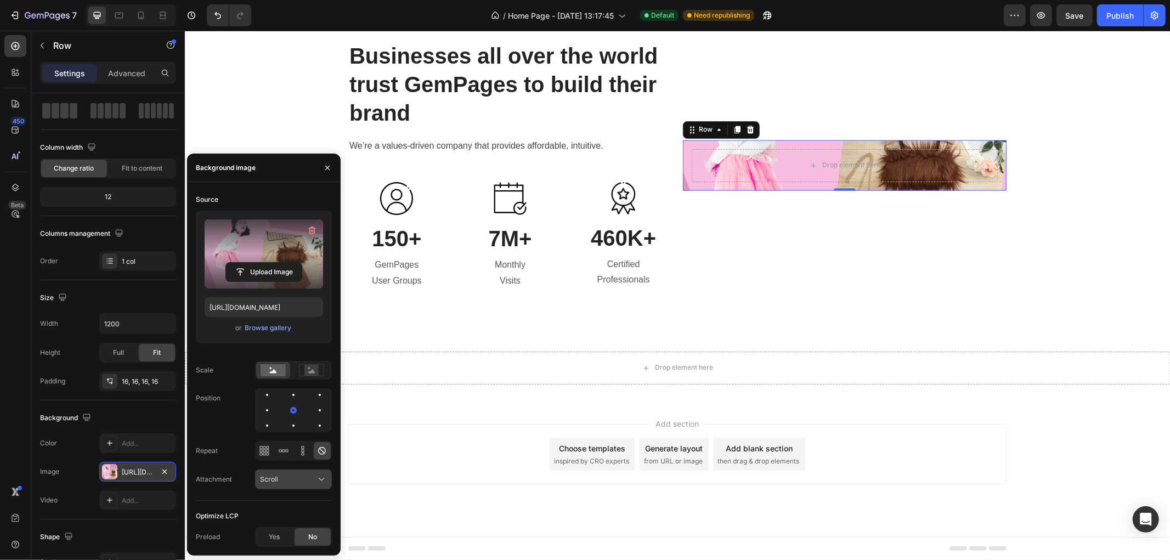
click at [309, 479] on div "Scroll" at bounding box center [288, 480] width 56 height 10
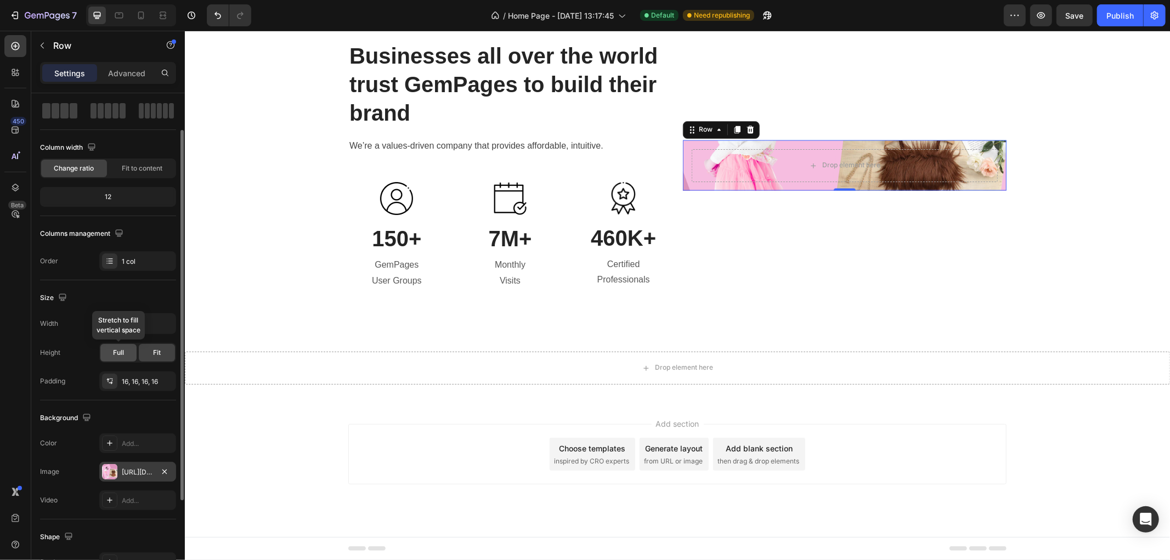
click at [117, 349] on span "Full" at bounding box center [118, 353] width 11 height 10
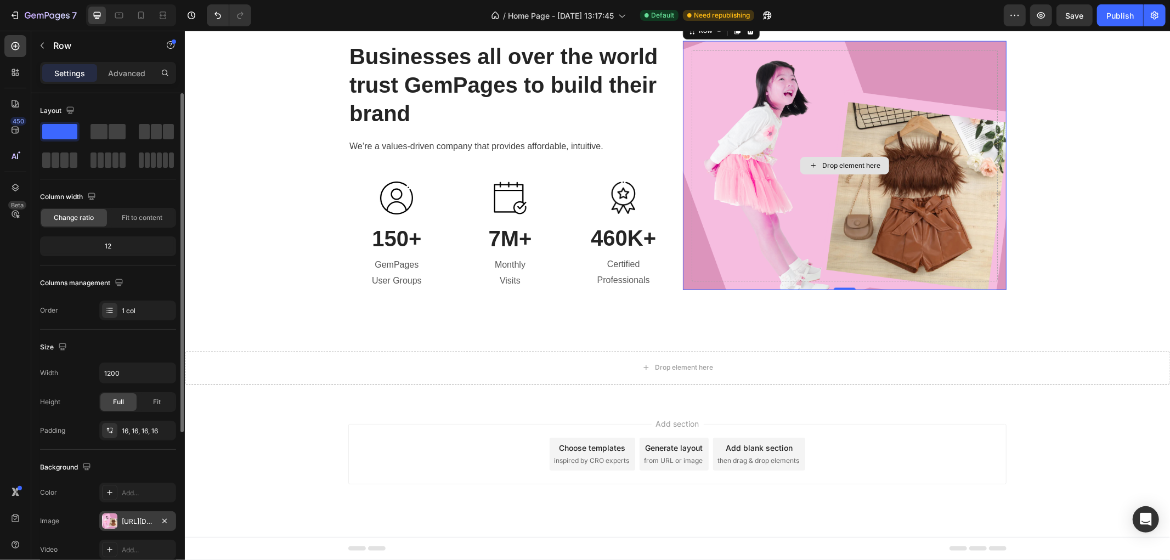
scroll to position [1351, 0]
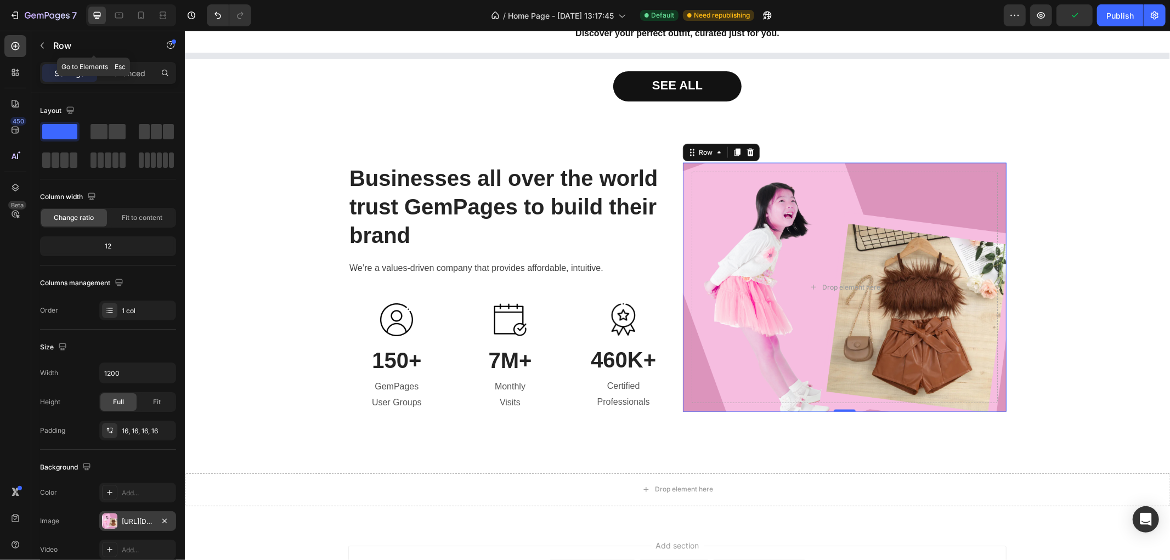
click at [40, 42] on icon "button" at bounding box center [42, 45] width 9 height 9
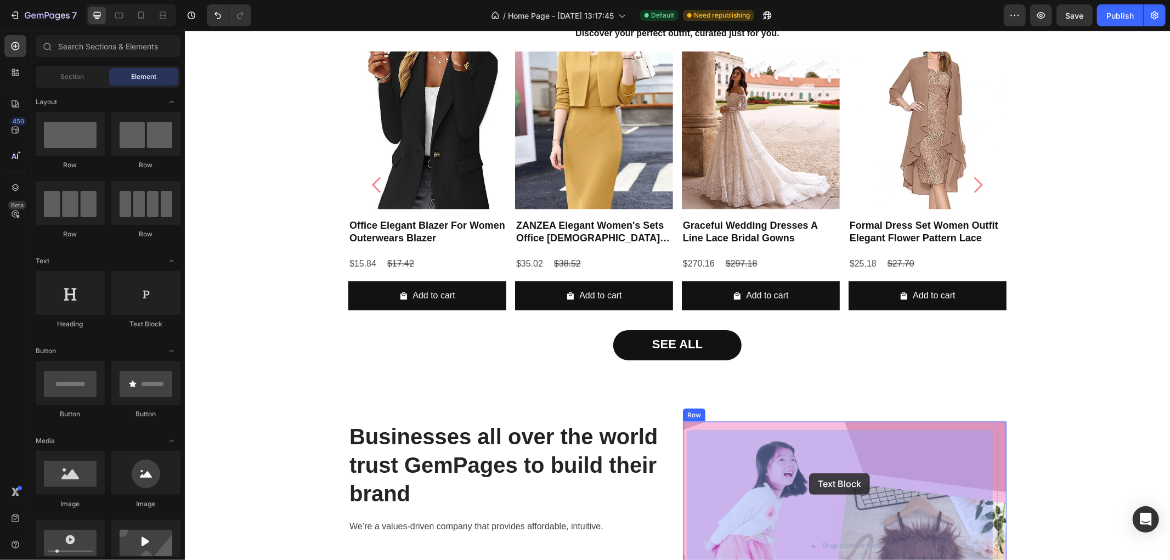
drag, startPoint x: 364, startPoint y: 370, endPoint x: 810, endPoint y: 472, distance: 457.6
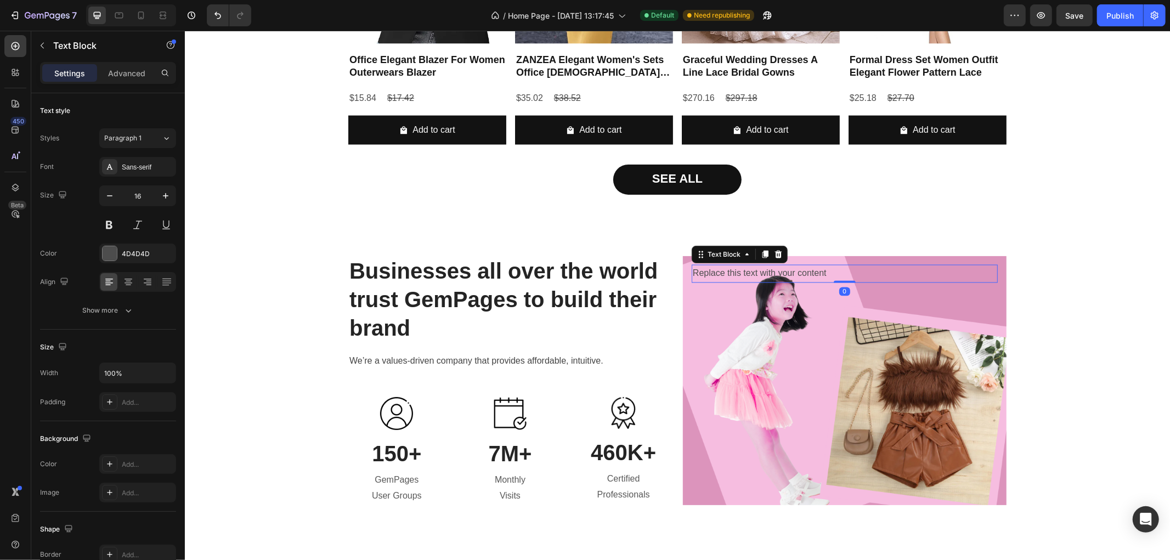
scroll to position [1533, 0]
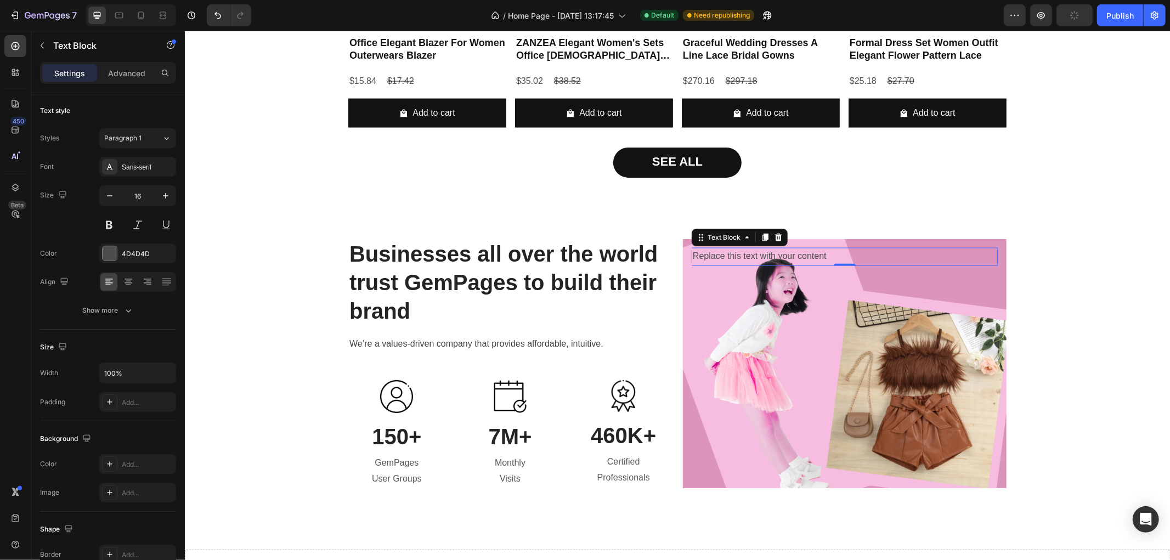
click at [707, 257] on div "Replace this text with your content" at bounding box center [844, 256] width 306 height 18
click at [707, 257] on p "Replace this text with your content" at bounding box center [844, 257] width 304 height 16
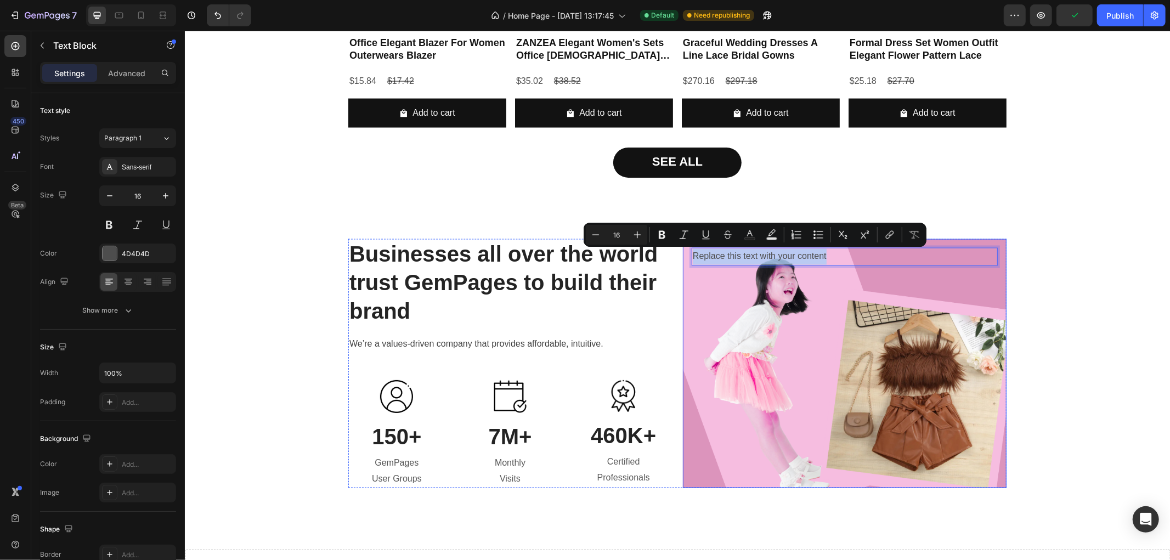
click at [726, 309] on div "Replace this text with your content Text Block 0" at bounding box center [844, 363] width 306 height 232
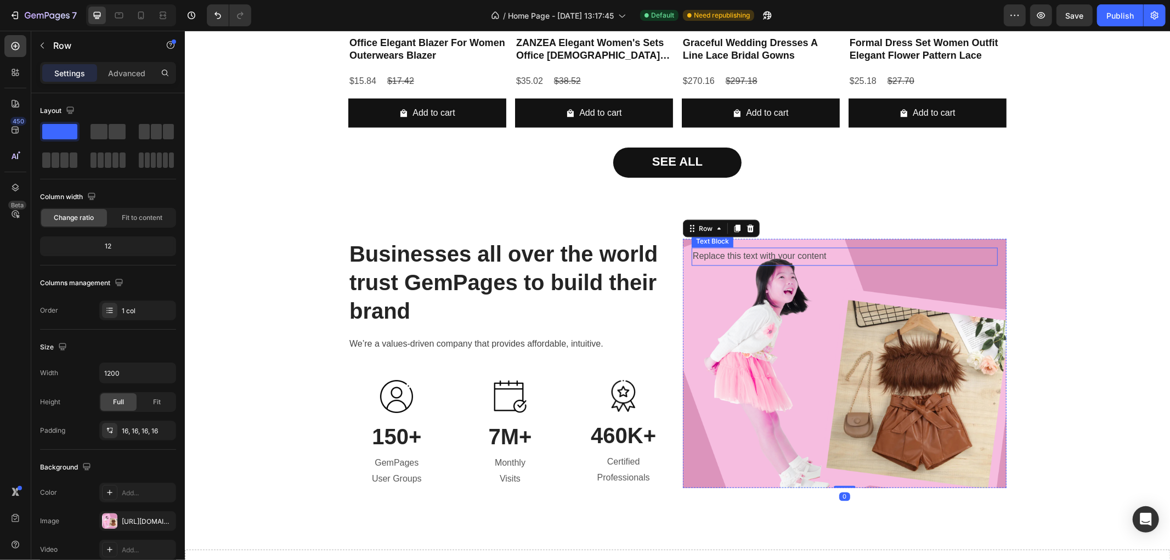
click at [720, 258] on p "Replace this text with your content" at bounding box center [844, 257] width 304 height 16
click at [705, 337] on div "Replace this text with your content Text Block" at bounding box center [844, 363] width 306 height 232
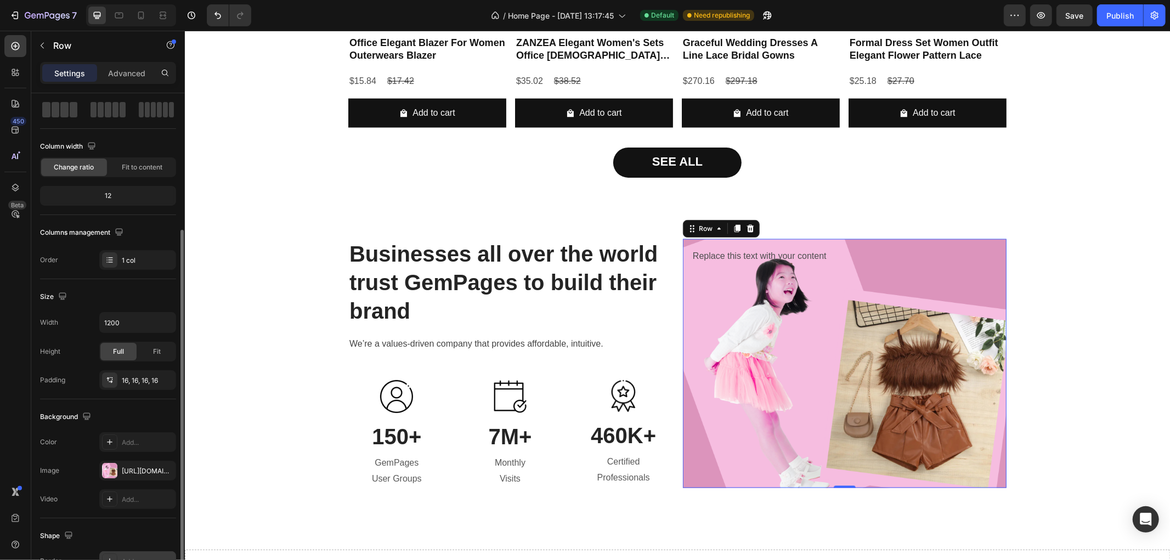
scroll to position [0, 0]
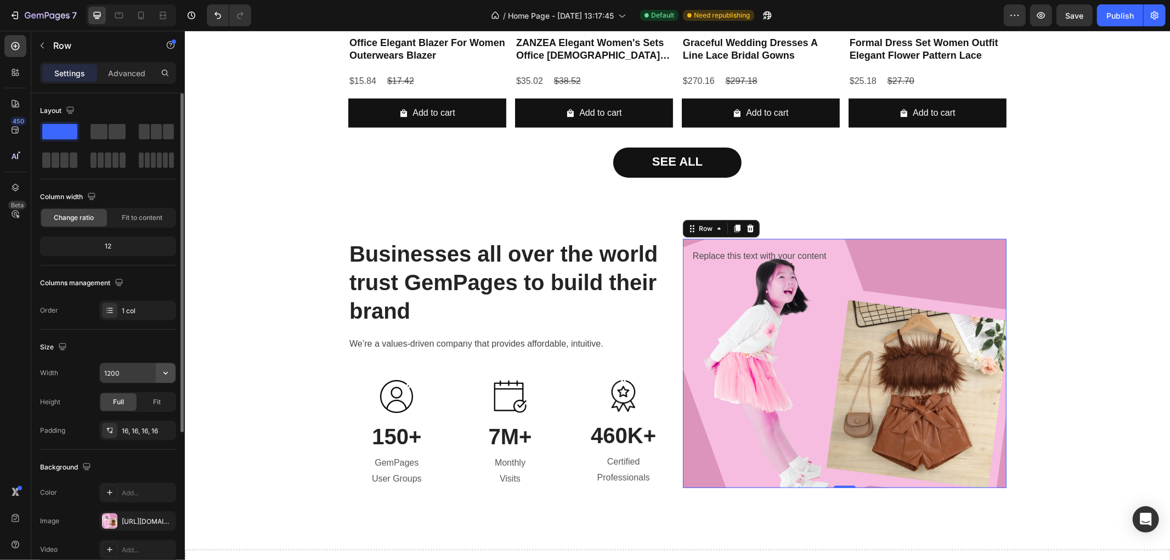
click at [157, 376] on button "button" at bounding box center [166, 373] width 20 height 20
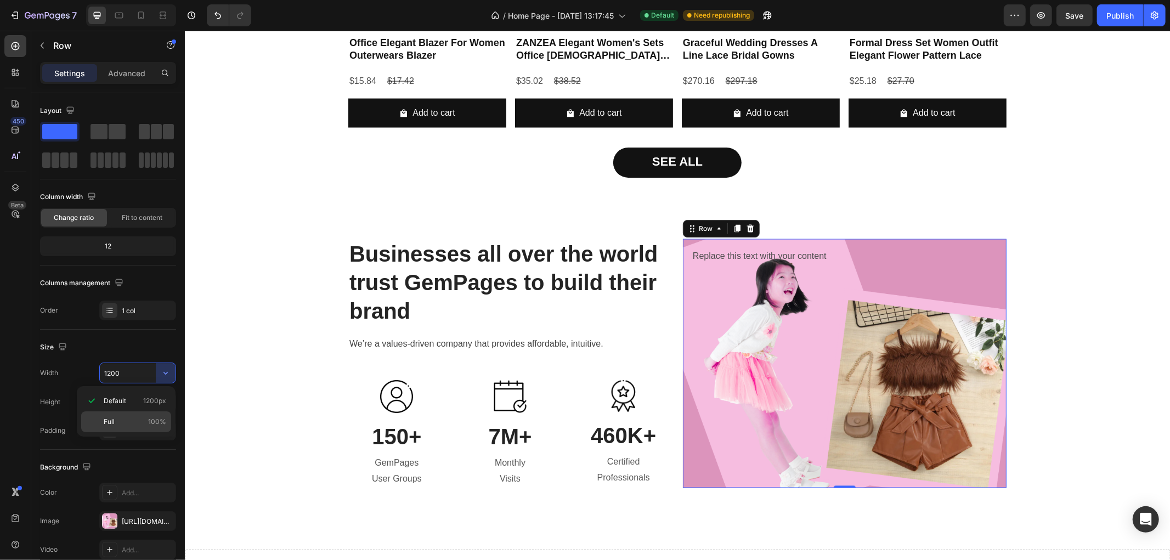
click at [148, 419] on span "100%" at bounding box center [157, 422] width 18 height 10
type input "100%"
click at [755, 348] on div "Replace this text with your content Text Block" at bounding box center [844, 363] width 306 height 232
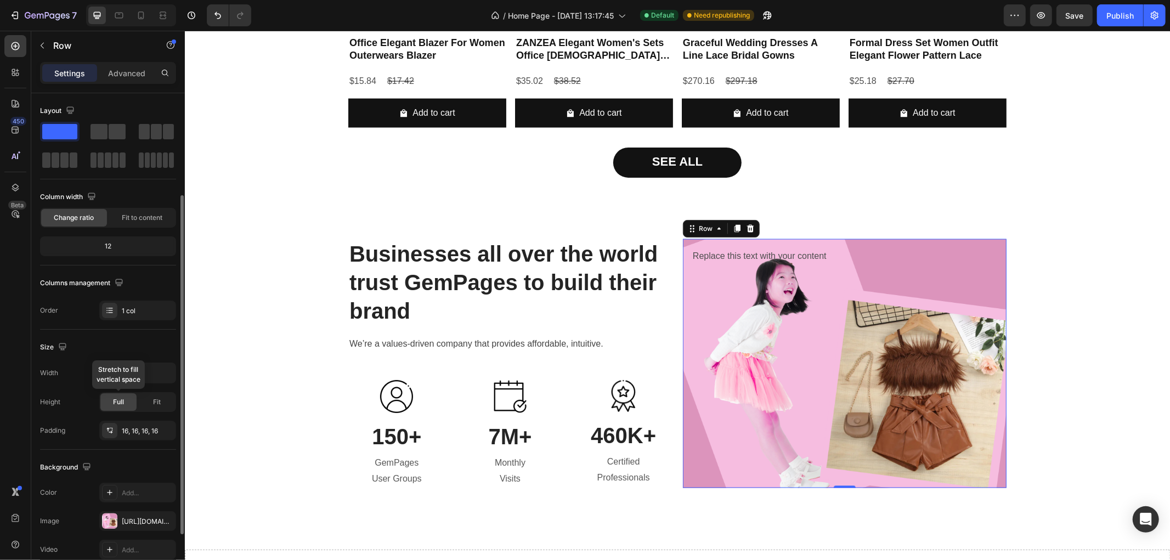
scroll to position [122, 0]
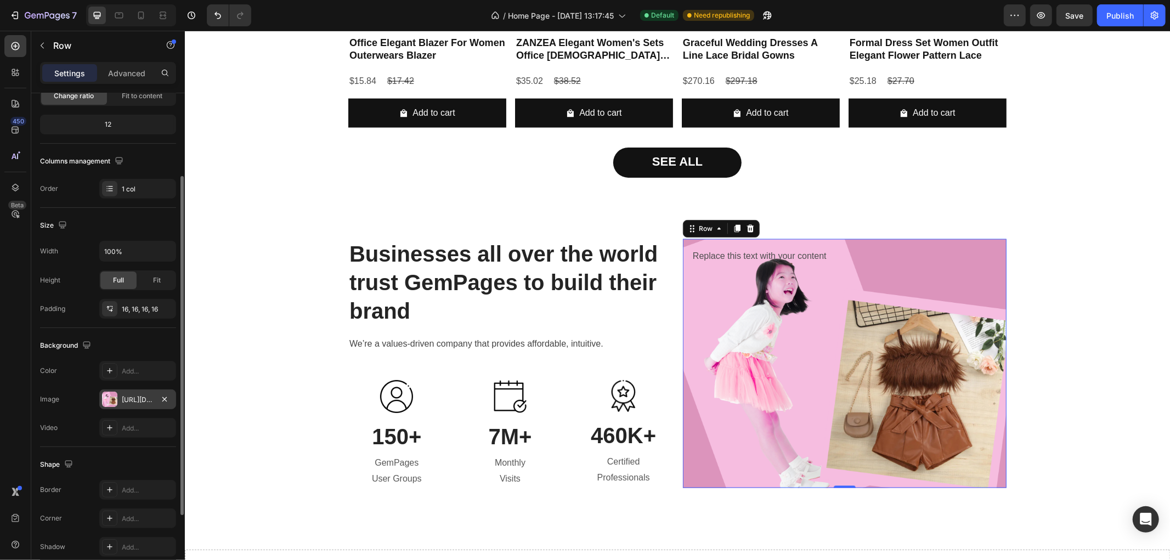
click at [136, 397] on div "[URL][DOMAIN_NAME]" at bounding box center [138, 400] width 32 height 10
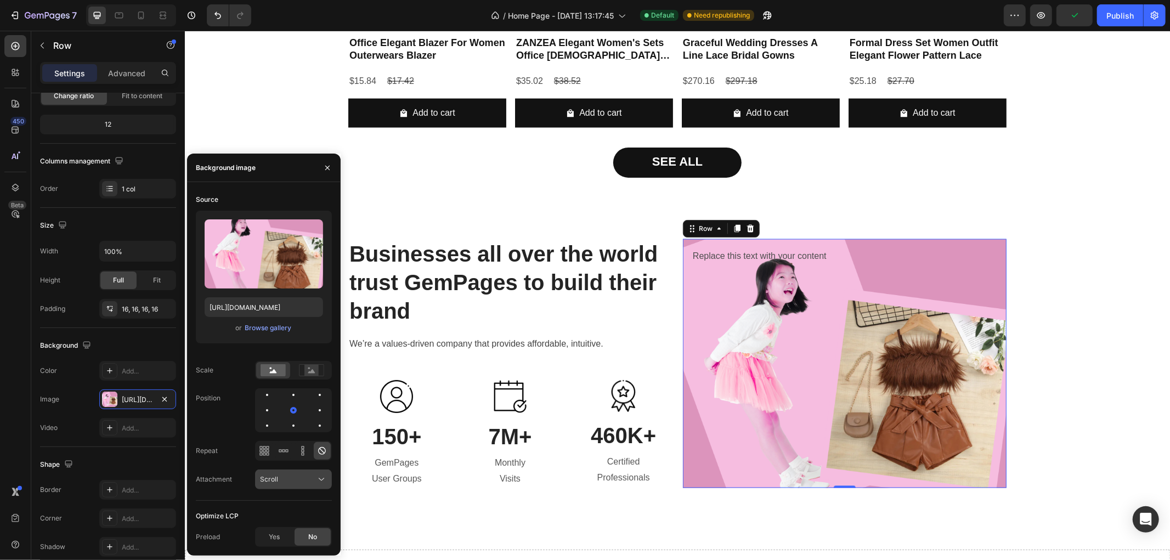
click at [313, 478] on div "Scroll" at bounding box center [288, 480] width 56 height 10
click at [216, 466] on div "Source Upload Image [URL][DOMAIN_NAME] or Browse gallery Scale Position Repeat …" at bounding box center [264, 346] width 136 height 310
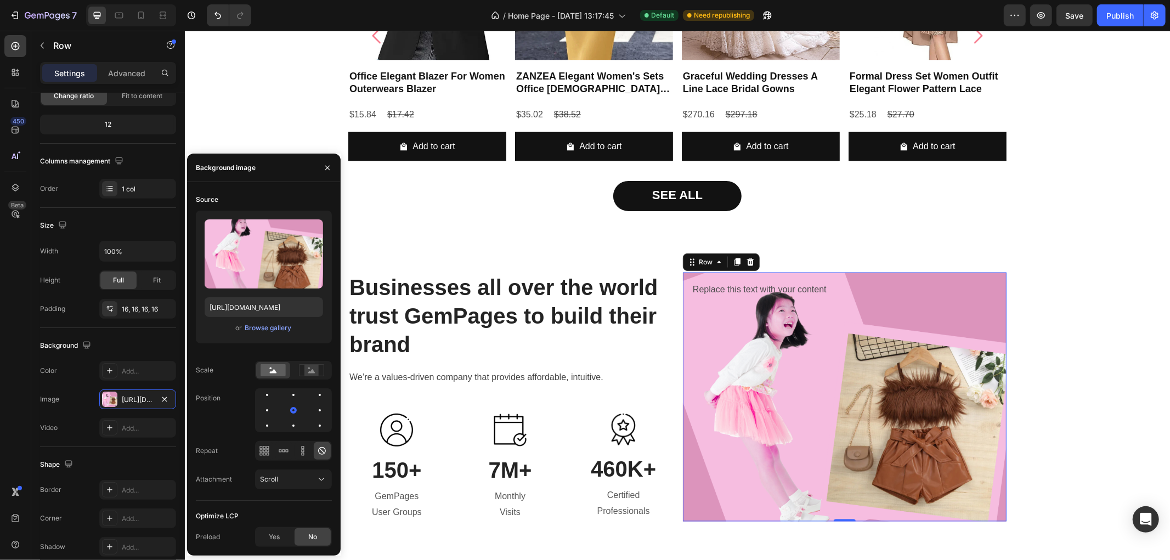
scroll to position [1473, 0]
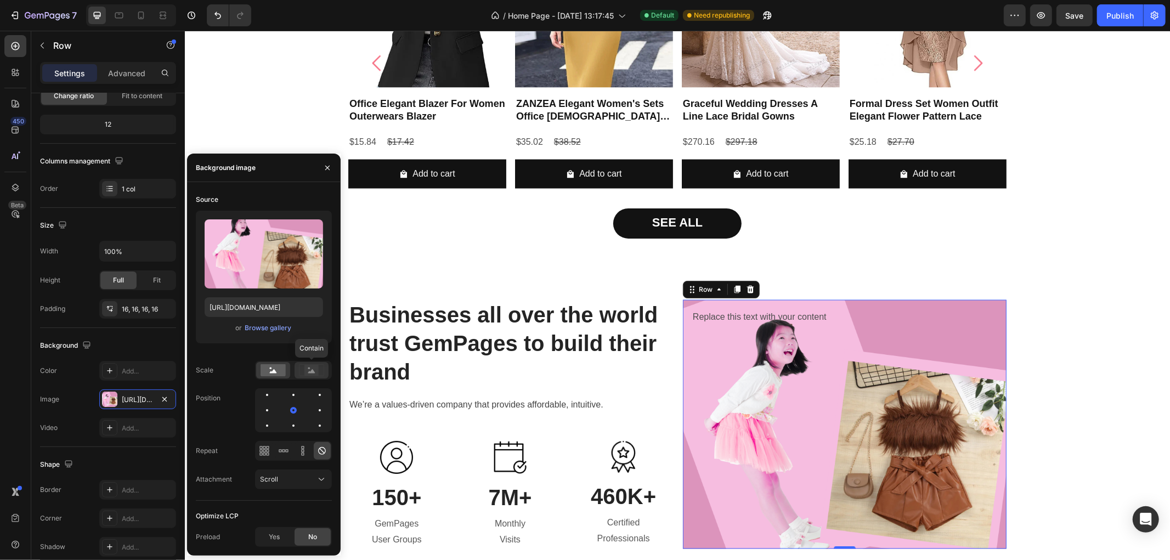
click at [305, 371] on rect at bounding box center [311, 370] width 14 height 11
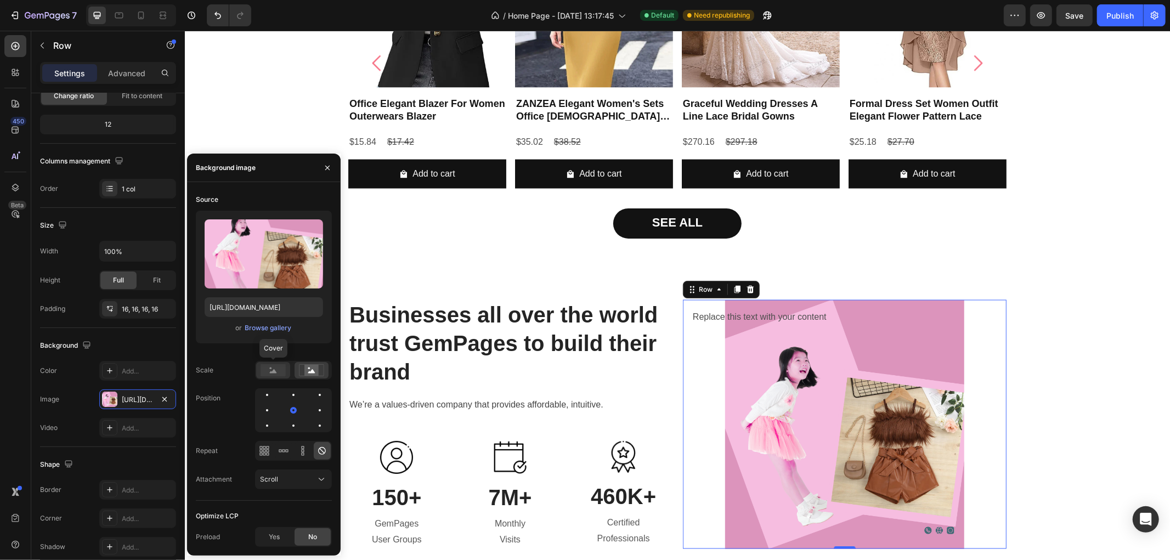
click at [268, 371] on rect at bounding box center [273, 370] width 25 height 12
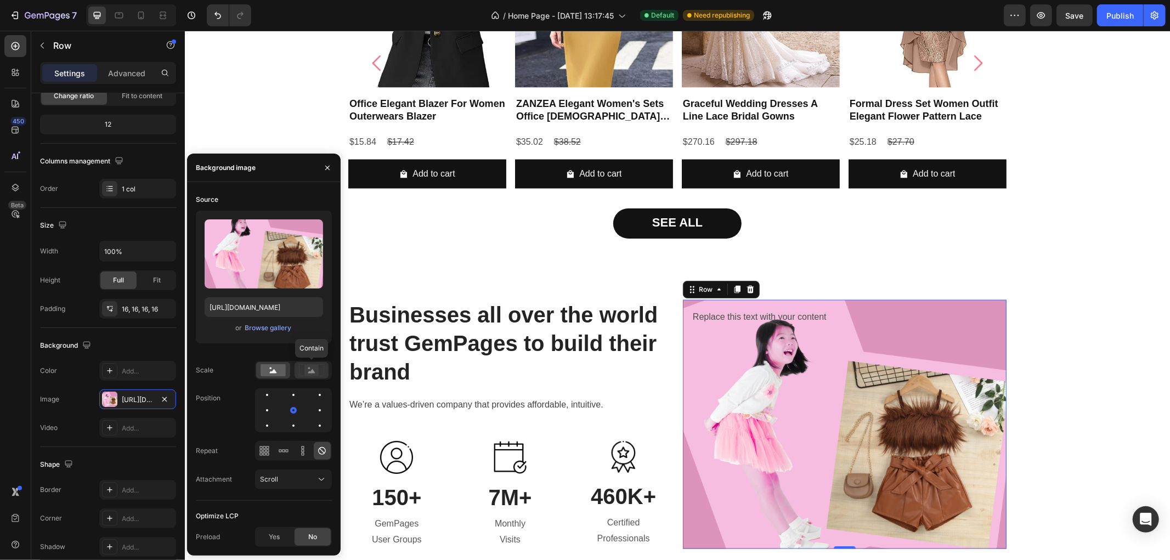
click at [303, 370] on icon at bounding box center [311, 370] width 25 height 12
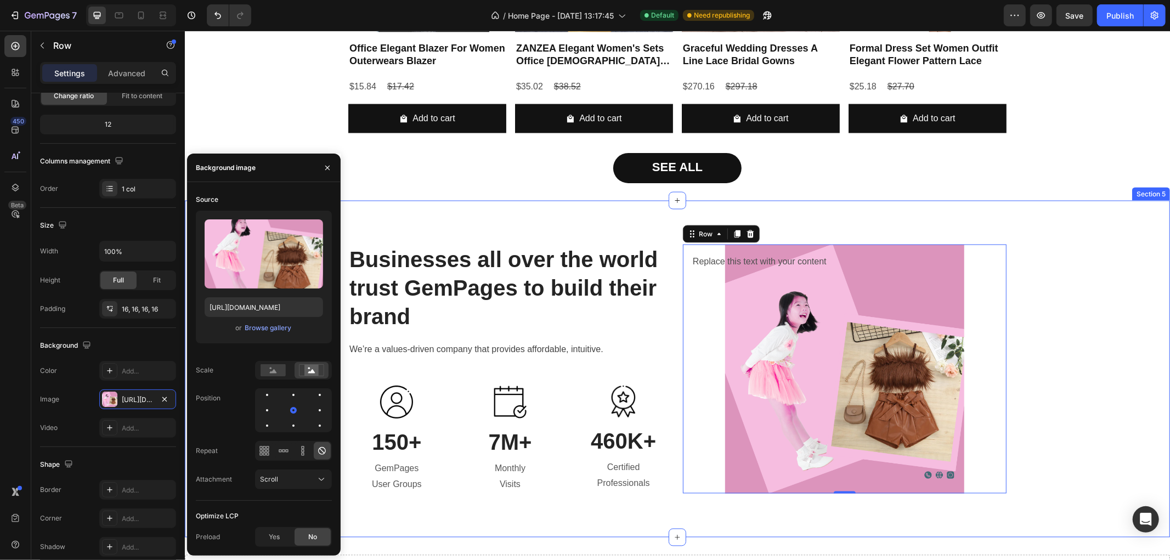
scroll to position [1594, 0]
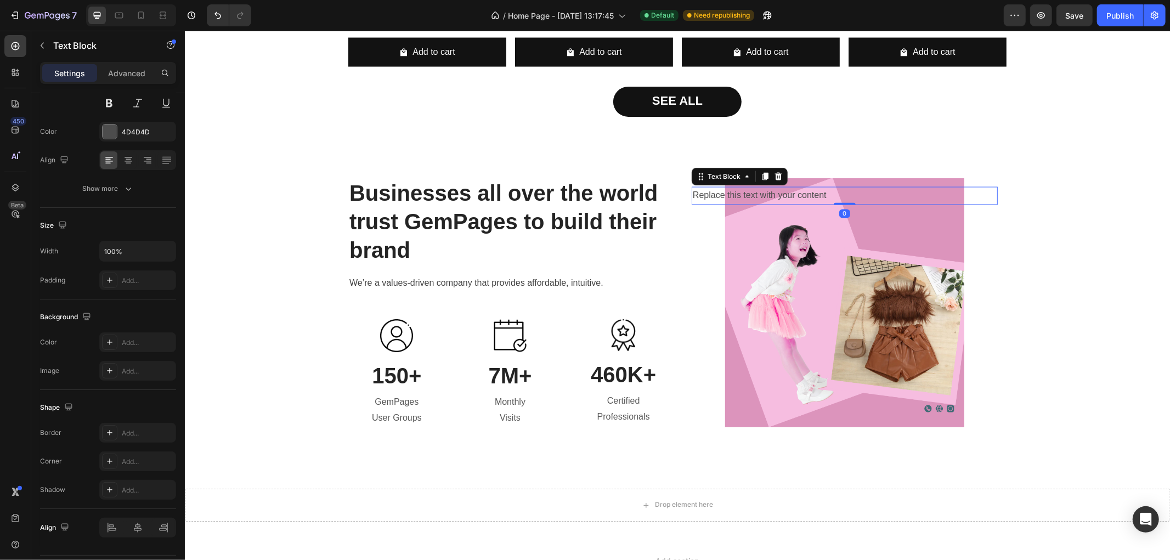
click at [749, 187] on div "Replace this text with your content" at bounding box center [844, 196] width 306 height 18
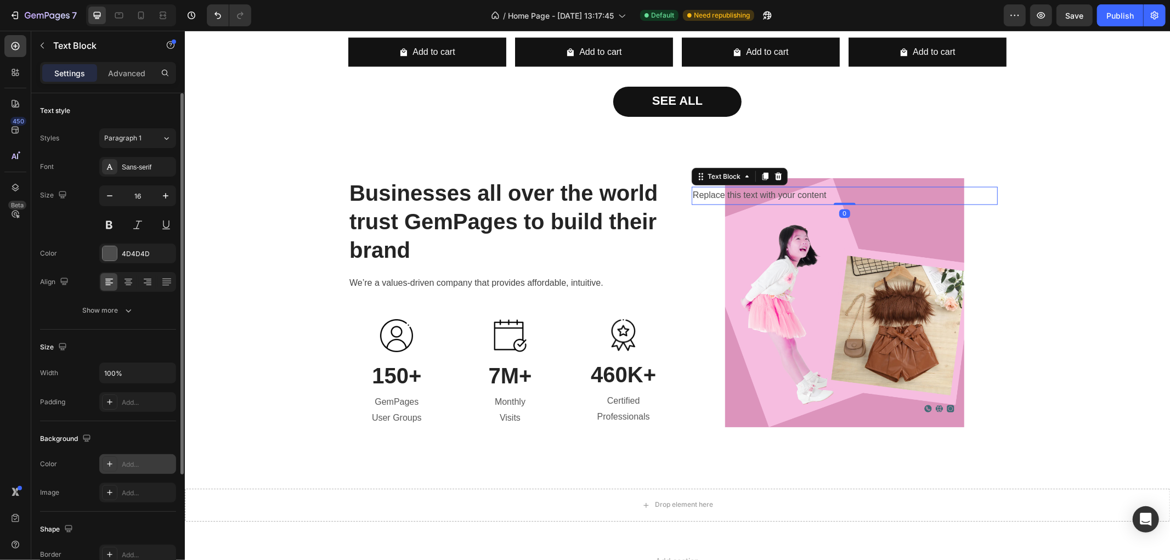
scroll to position [152, 0]
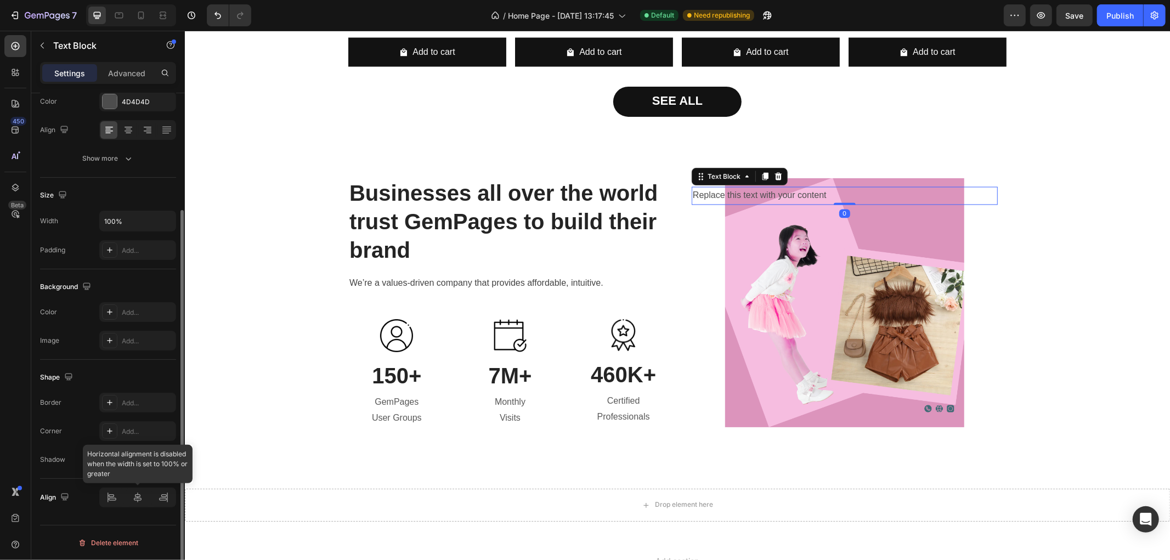
click at [138, 503] on div at bounding box center [137, 498] width 77 height 20
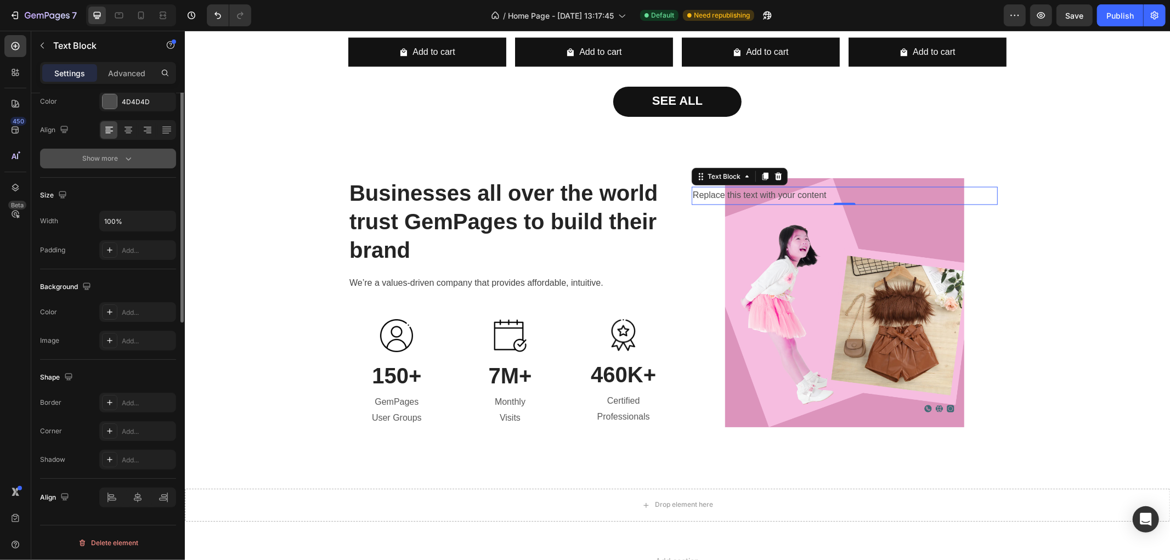
scroll to position [0, 0]
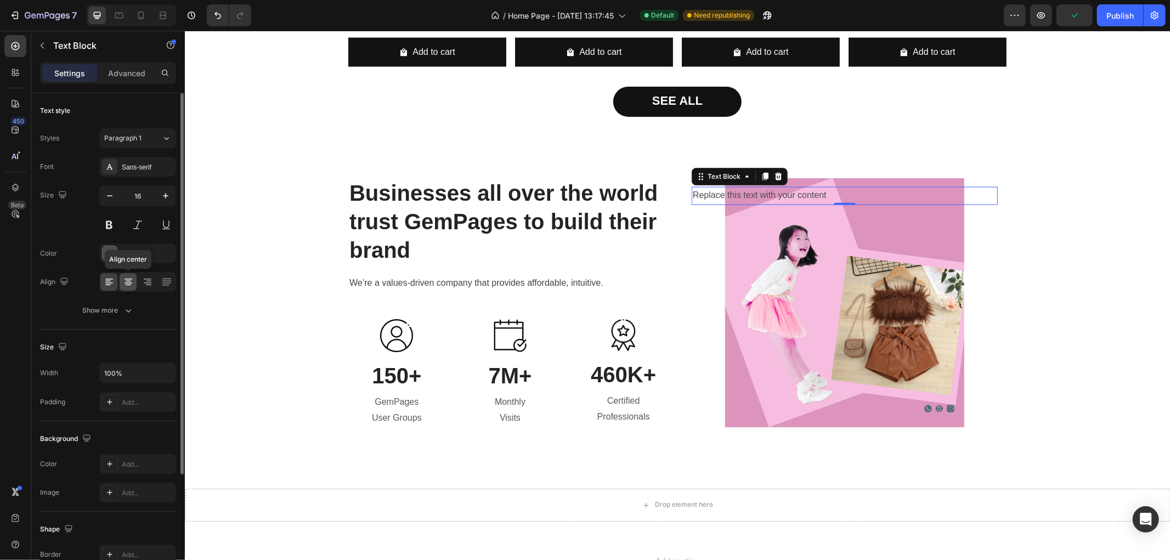
click at [120, 282] on div at bounding box center [128, 282] width 17 height 18
click at [154, 284] on div at bounding box center [147, 282] width 17 height 18
click at [128, 286] on icon at bounding box center [128, 282] width 11 height 11
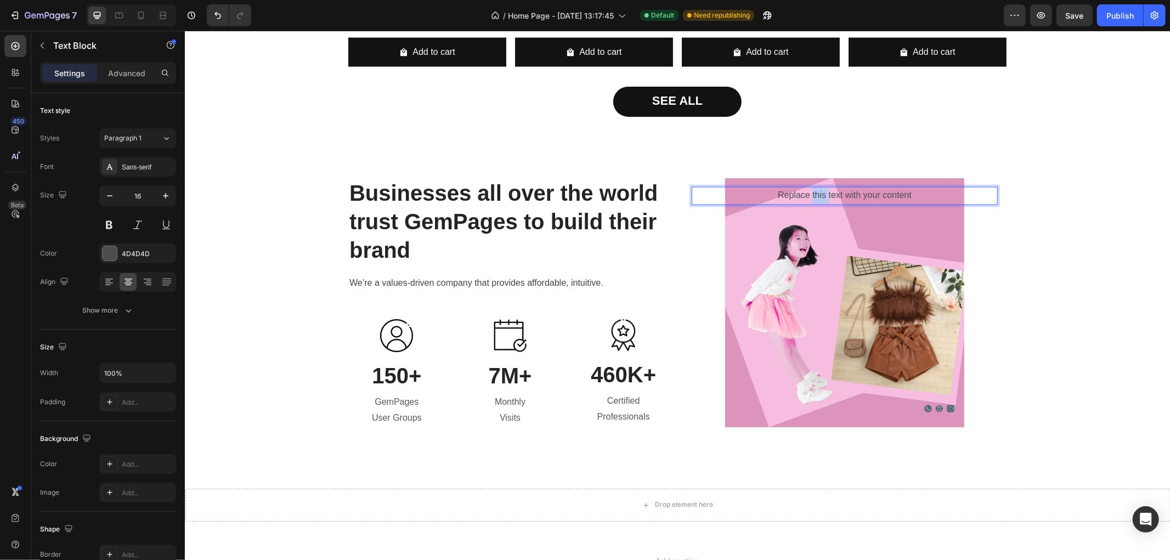
click at [808, 194] on p "Replace this text with your content" at bounding box center [844, 196] width 304 height 16
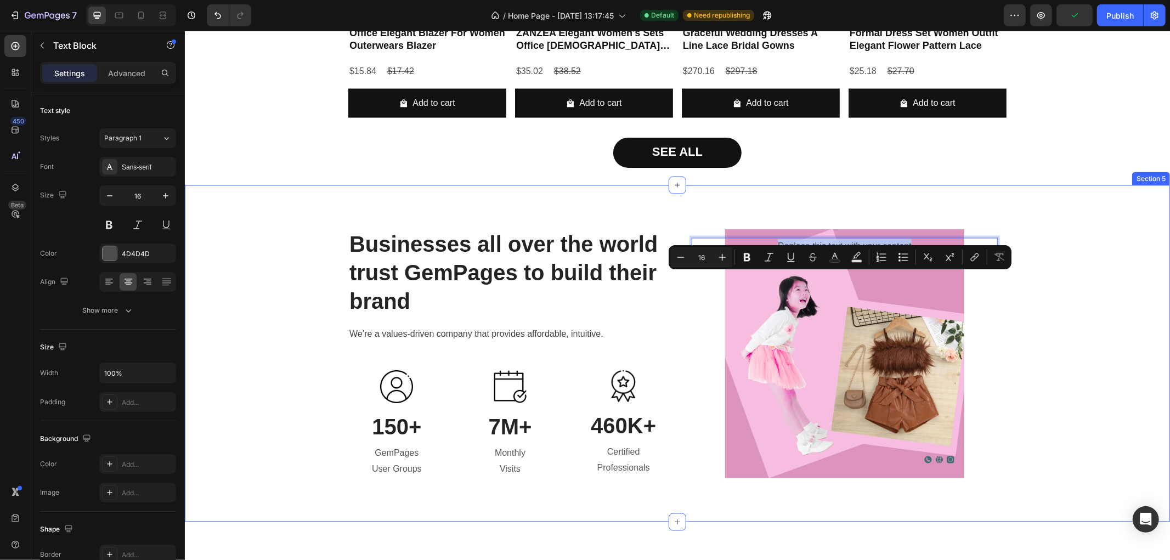
scroll to position [1473, 0]
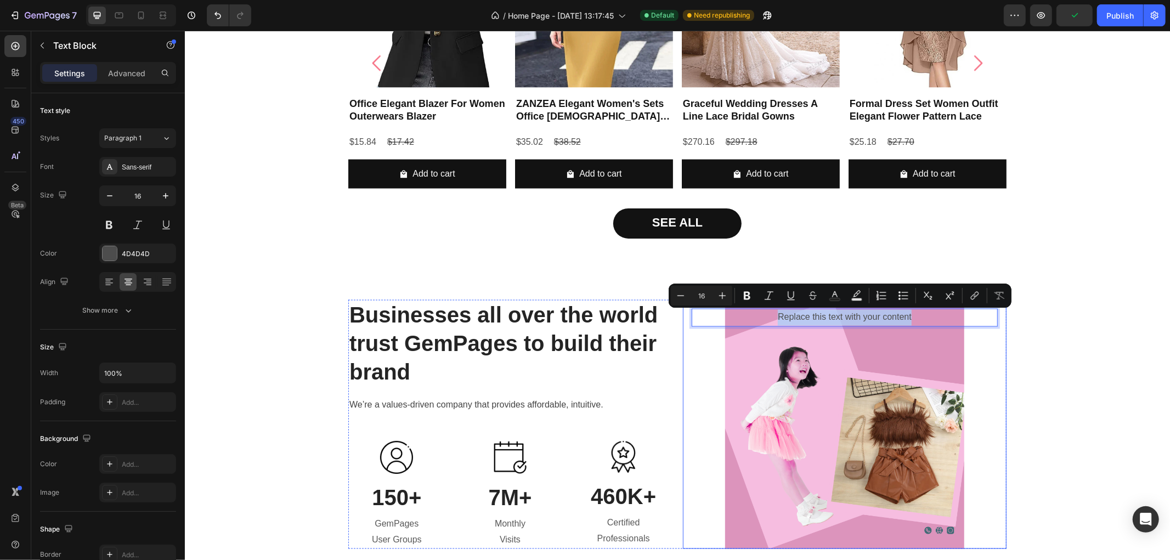
click at [865, 408] on div "Replace this text with your content Text Block 0" at bounding box center [844, 424] width 306 height 232
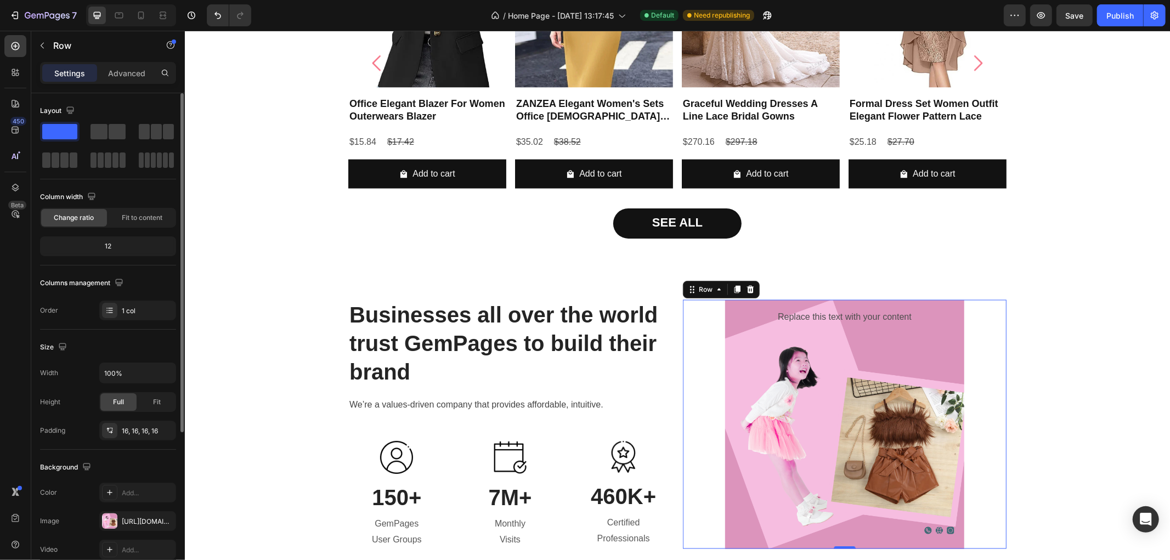
scroll to position [61, 0]
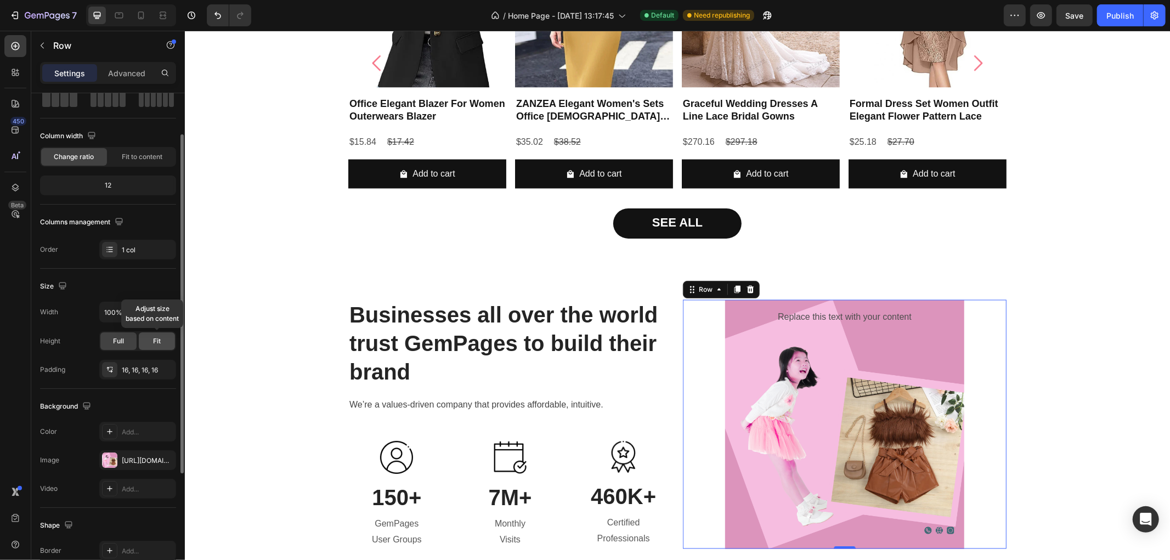
click at [155, 343] on span "Fit" at bounding box center [157, 341] width 8 height 10
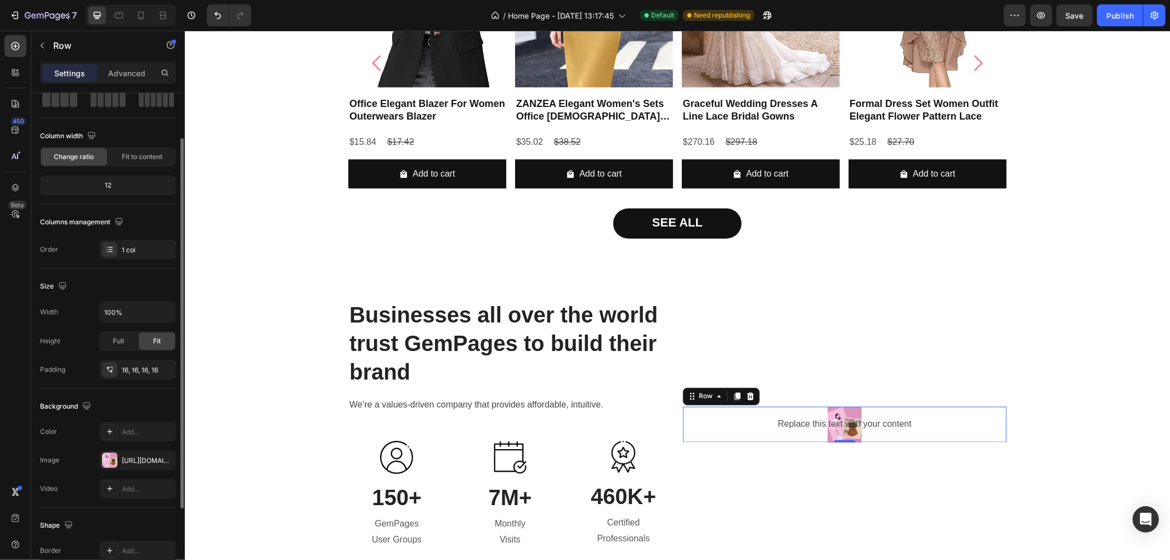
click at [117, 350] on div "Full Fit" at bounding box center [137, 341] width 77 height 20
click at [121, 348] on div "Full" at bounding box center [118, 341] width 36 height 18
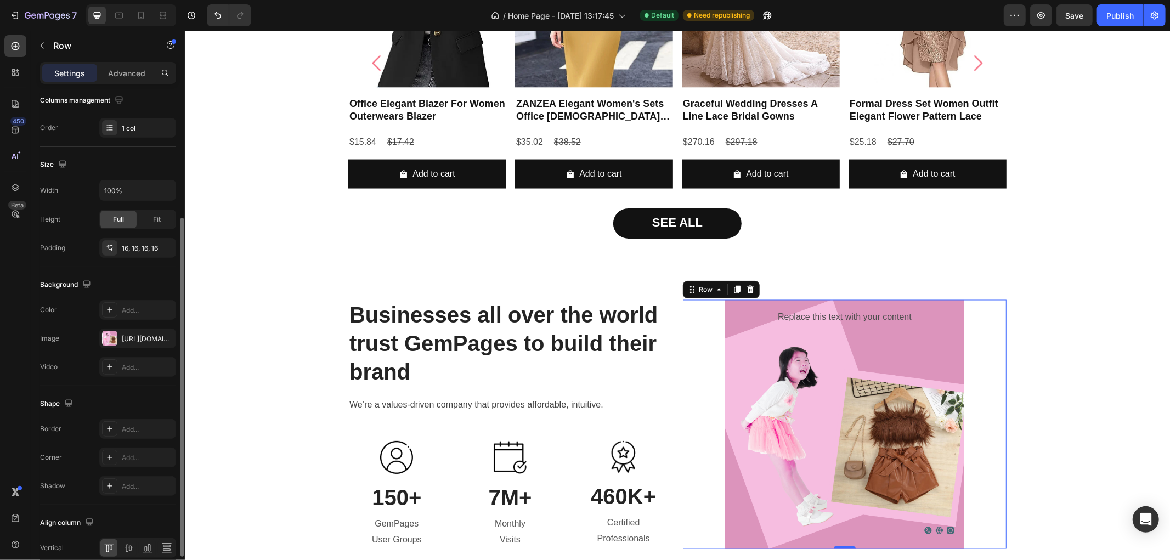
scroll to position [233, 0]
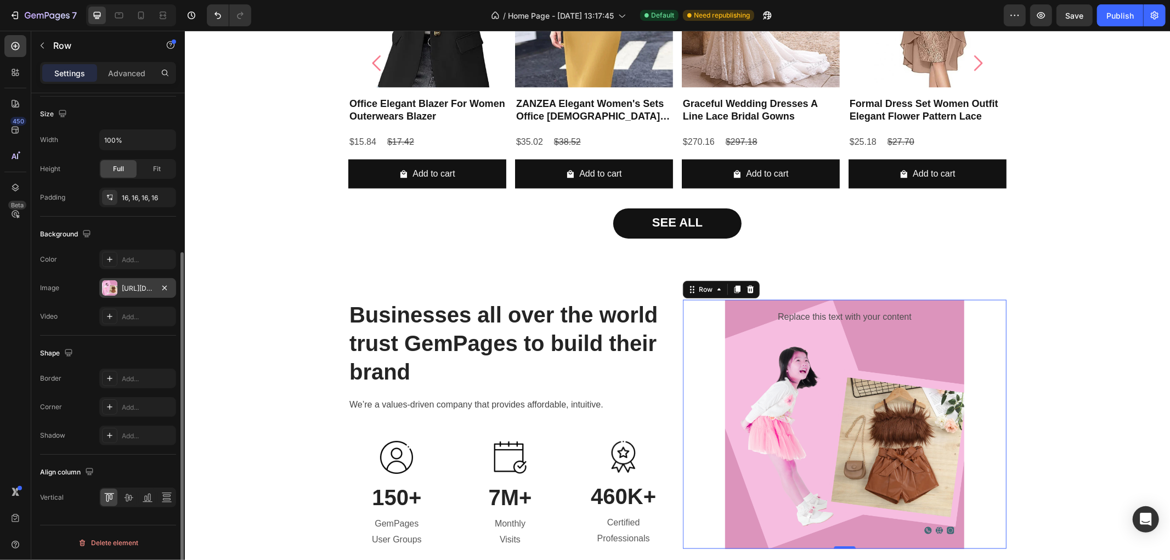
click at [142, 292] on div "[URL][DOMAIN_NAME]" at bounding box center [138, 289] width 32 height 10
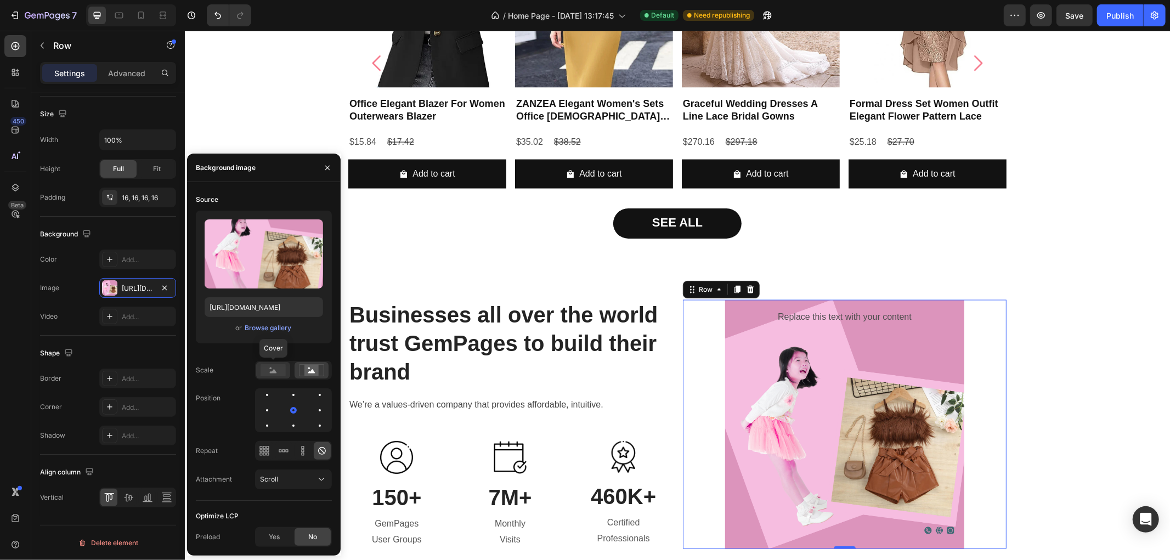
click at [269, 375] on rect at bounding box center [273, 370] width 25 height 12
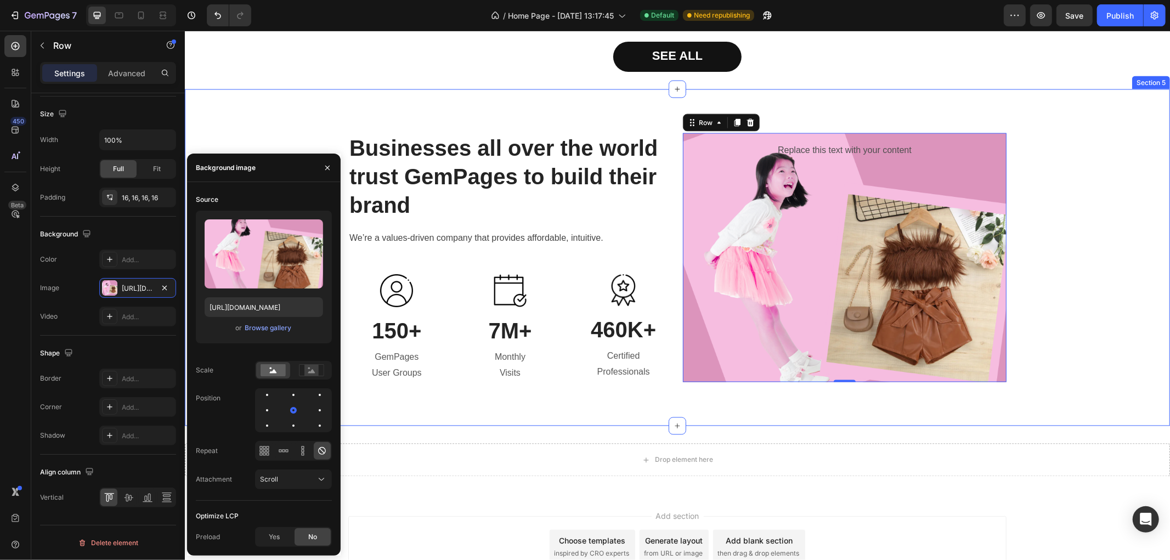
scroll to position [1655, 0]
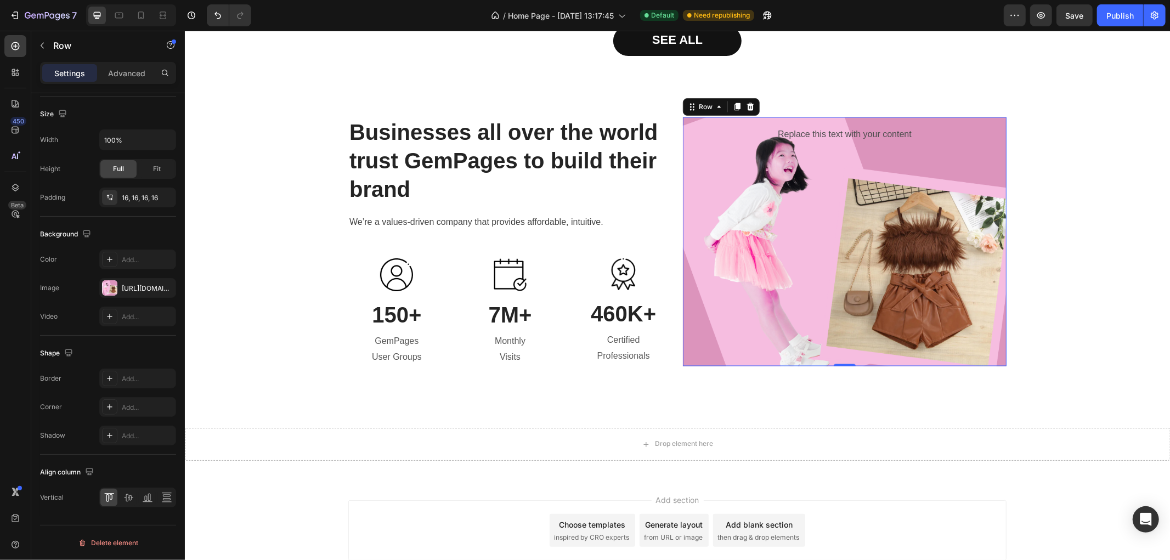
click at [917, 267] on div "Replace this text with your content Text Block" at bounding box center [844, 242] width 306 height 232
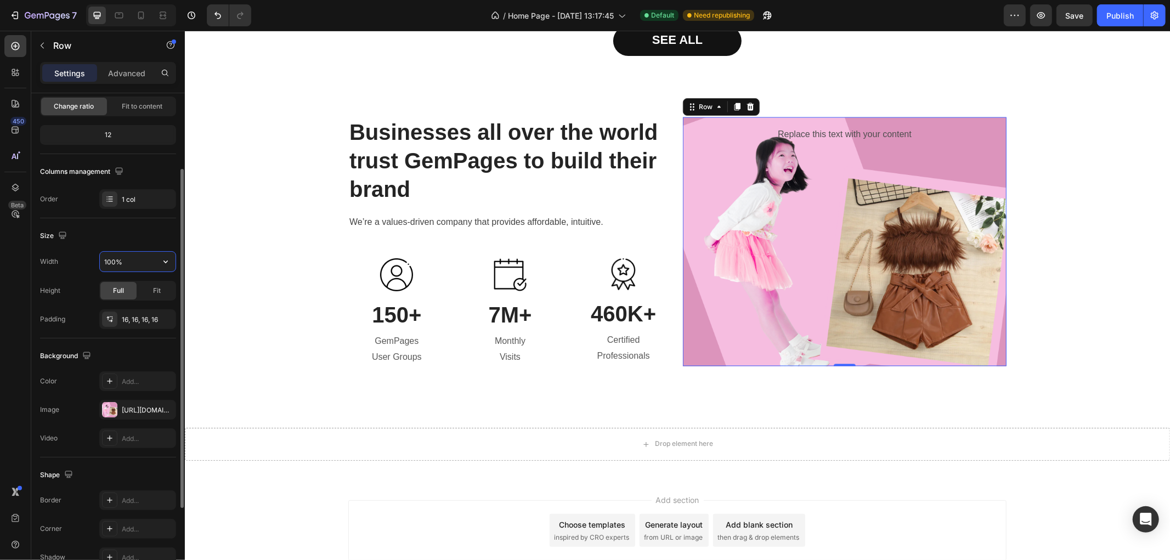
click at [116, 261] on input "100%" at bounding box center [138, 262] width 76 height 20
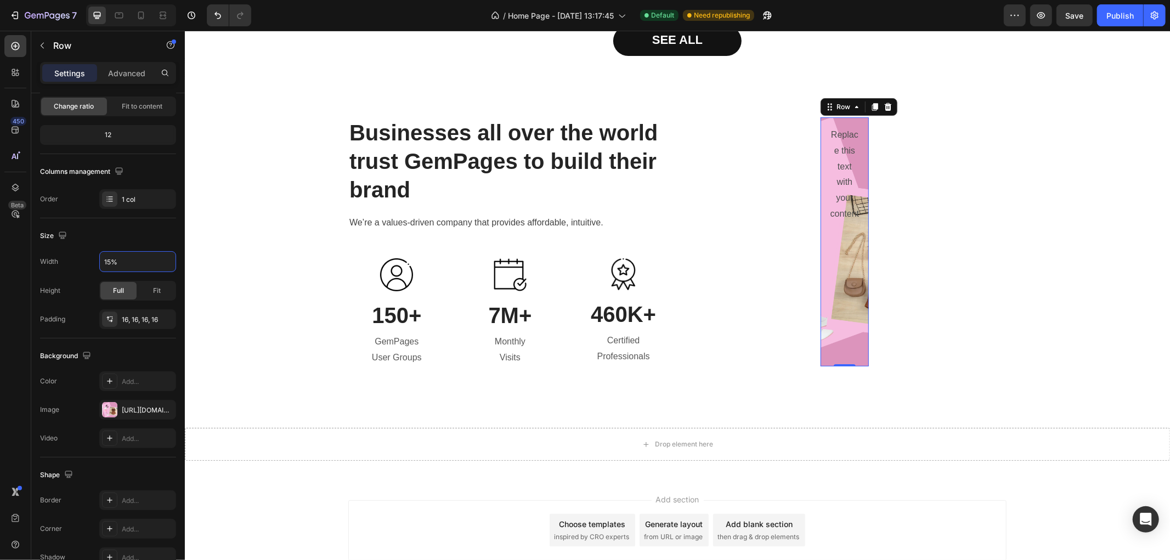
type input "150%"
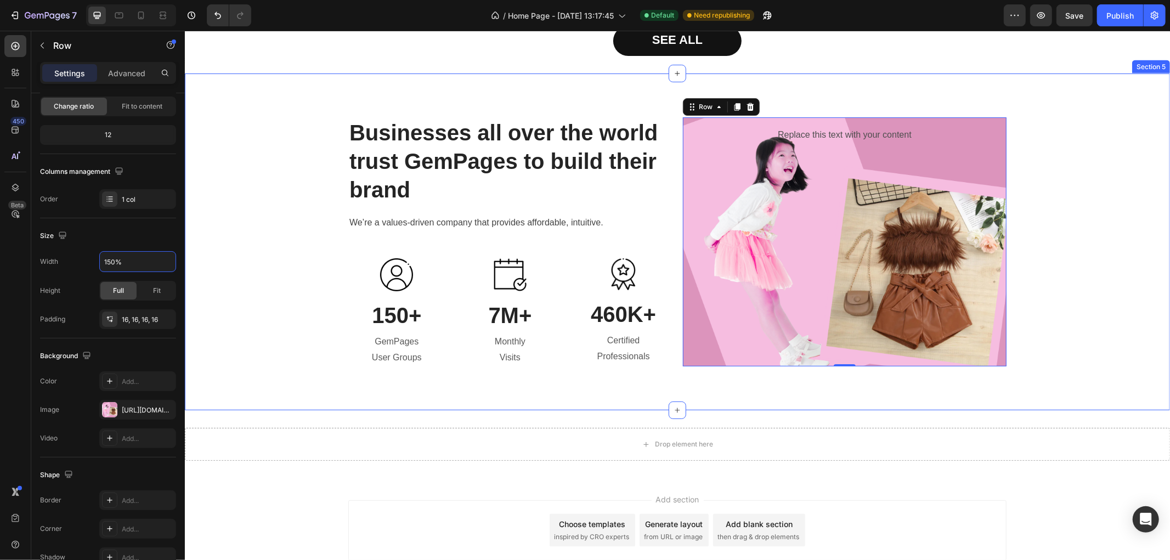
click at [1085, 210] on div "Businesses all over the world trust GemPages to build their brand Heading We’re…" at bounding box center [677, 241] width 969 height 249
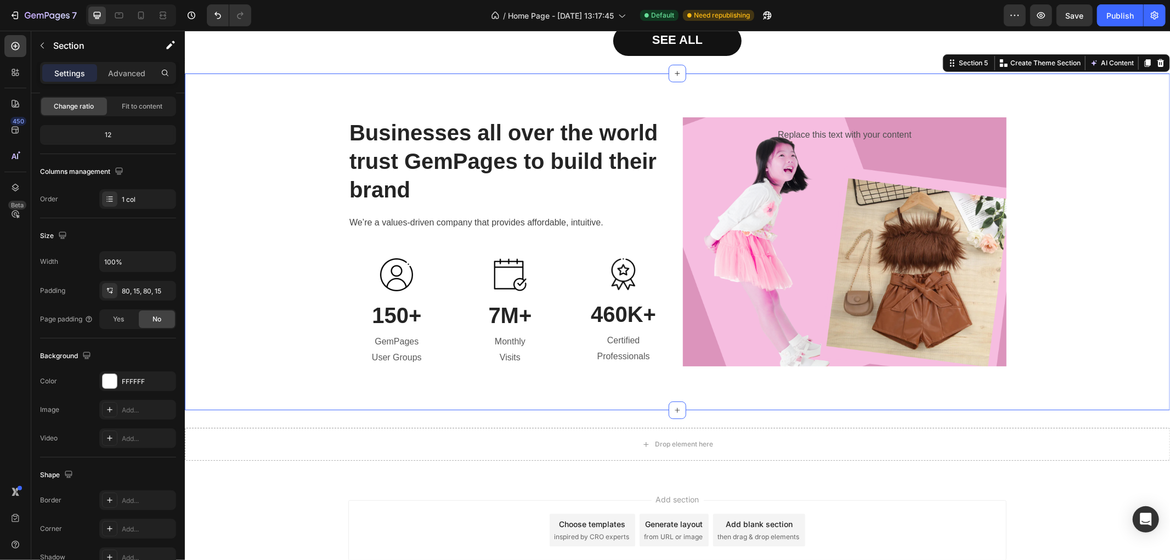
scroll to position [0, 0]
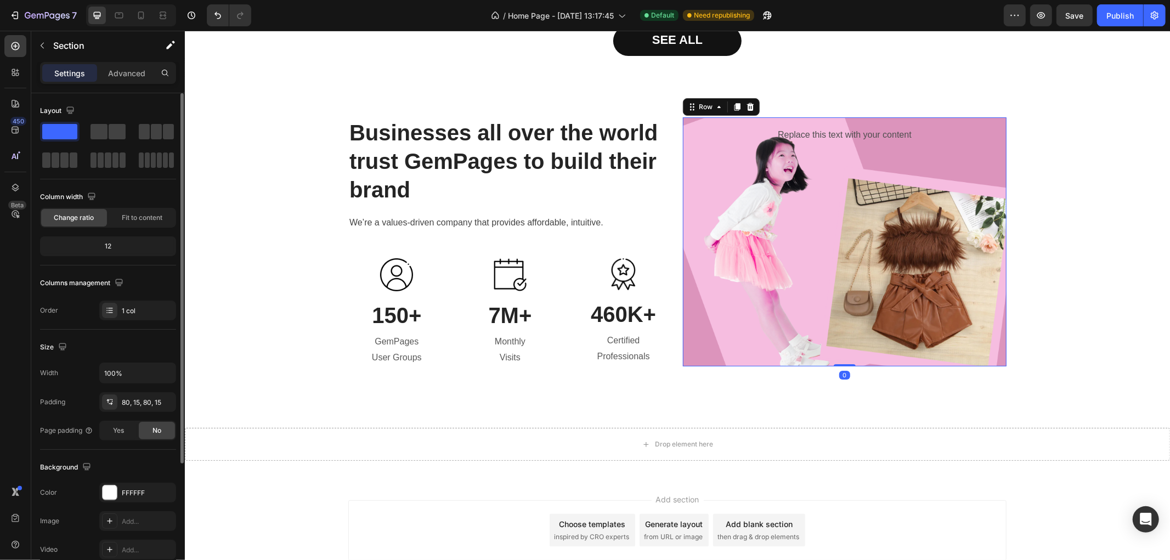
click at [833, 144] on div "Replace this text with your content Text Block" at bounding box center [844, 242] width 306 height 232
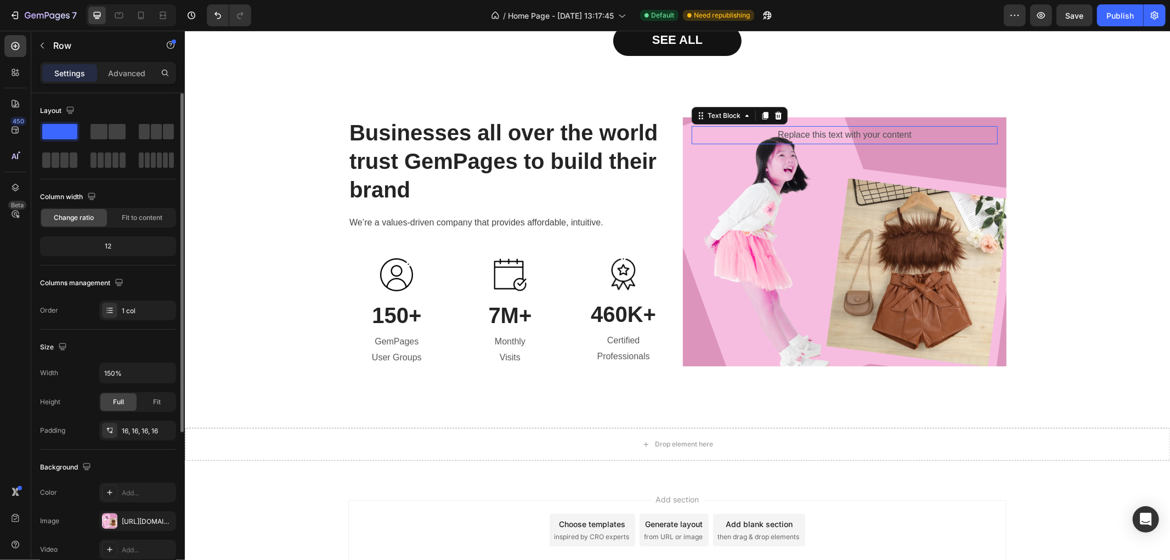
click at [840, 139] on p "Replace this text with your content" at bounding box center [844, 135] width 304 height 16
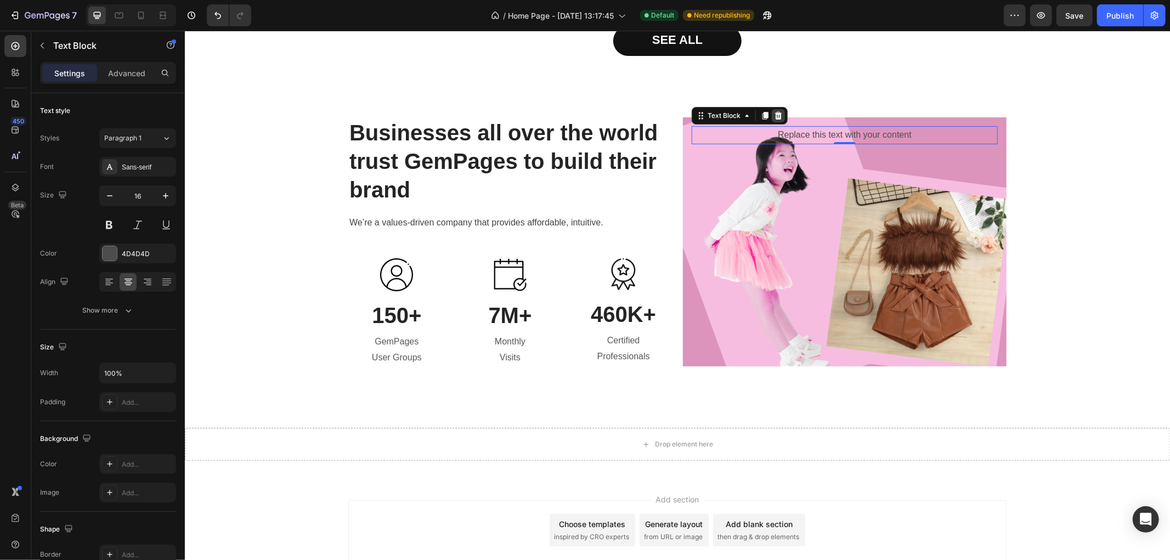
click at [774, 116] on icon at bounding box center [778, 115] width 9 height 9
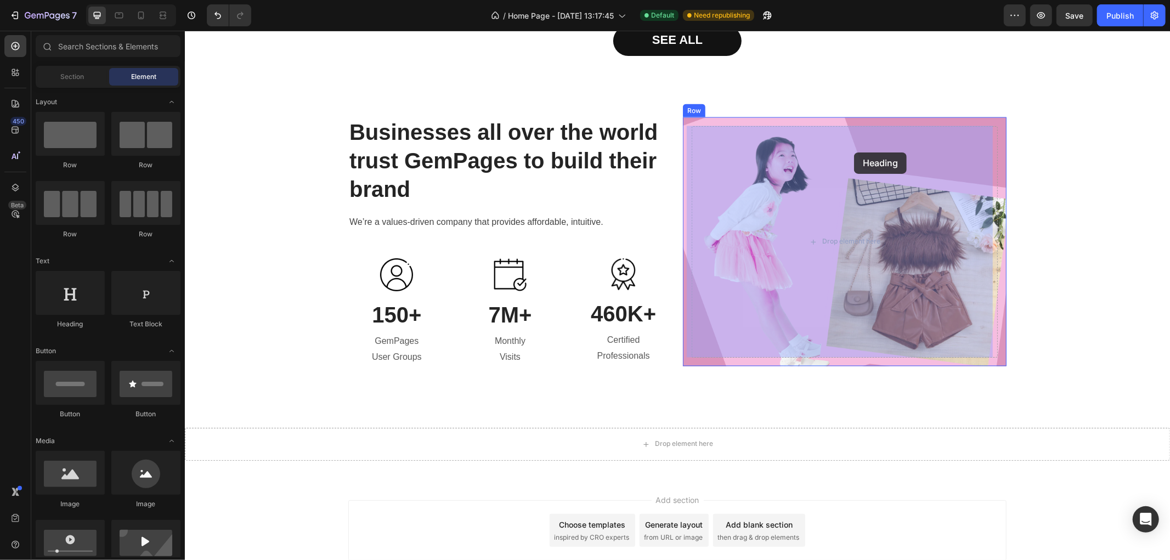
drag, startPoint x: 252, startPoint y: 333, endPoint x: 854, endPoint y: 152, distance: 628.5
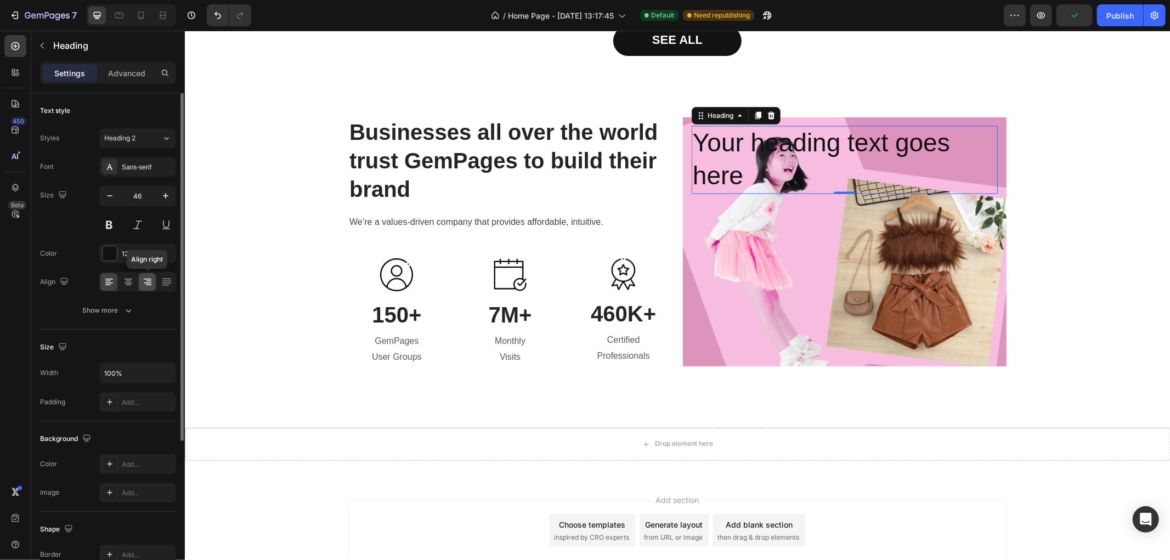
click at [144, 284] on icon at bounding box center [147, 282] width 11 height 11
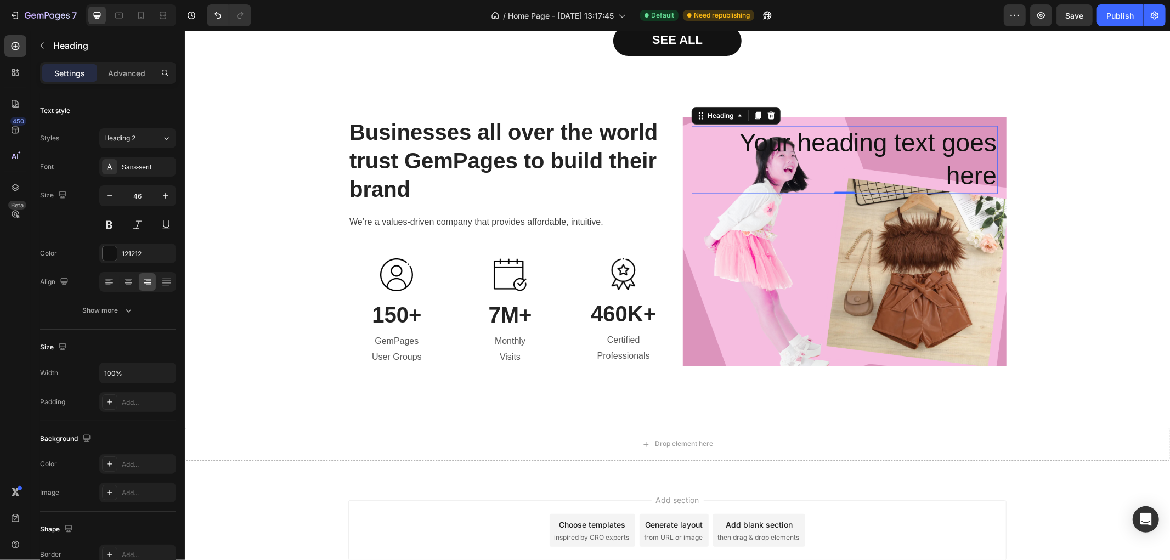
click at [877, 144] on h2 "Your heading text goes here" at bounding box center [844, 160] width 306 height 68
click at [877, 144] on p "Your heading text goes here" at bounding box center [844, 160] width 304 height 66
click at [946, 168] on p "Your heading text goes here" at bounding box center [844, 160] width 304 height 66
drag, startPoint x: 942, startPoint y: 171, endPoint x: 988, endPoint y: 182, distance: 47.5
click at [988, 182] on p "Your heading text goes here" at bounding box center [844, 160] width 304 height 66
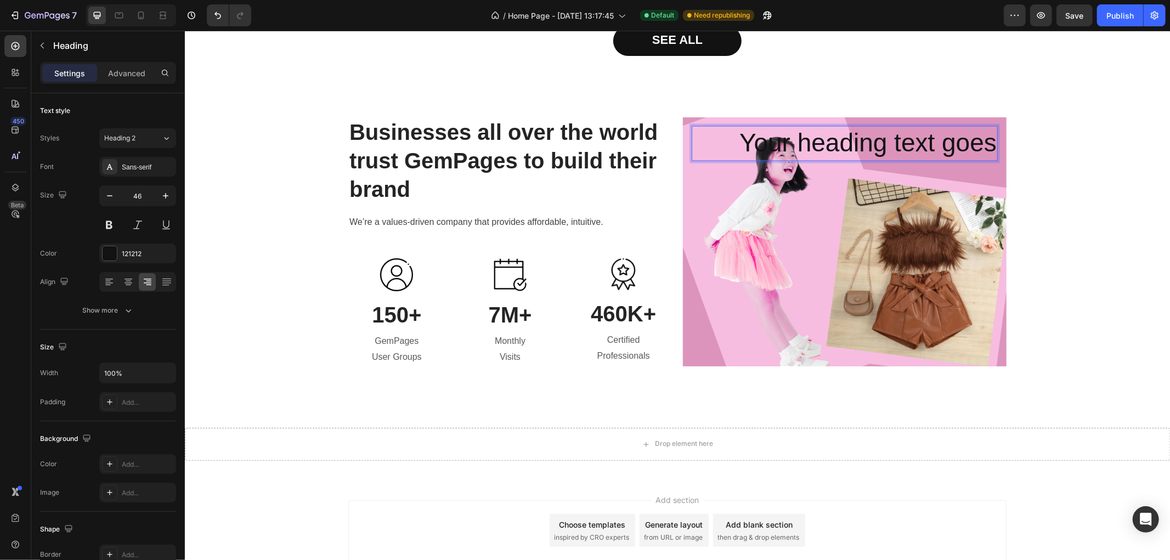
click at [820, 138] on p "Your heading text goes" at bounding box center [844, 143] width 304 height 33
click at [821, 138] on p "Your heading text goes" at bounding box center [844, 143] width 304 height 33
drag, startPoint x: 821, startPoint y: 138, endPoint x: 814, endPoint y: 139, distance: 7.2
click at [814, 139] on h2 "Rich Text Editor. Editing area: main" at bounding box center [844, 143] width 306 height 35
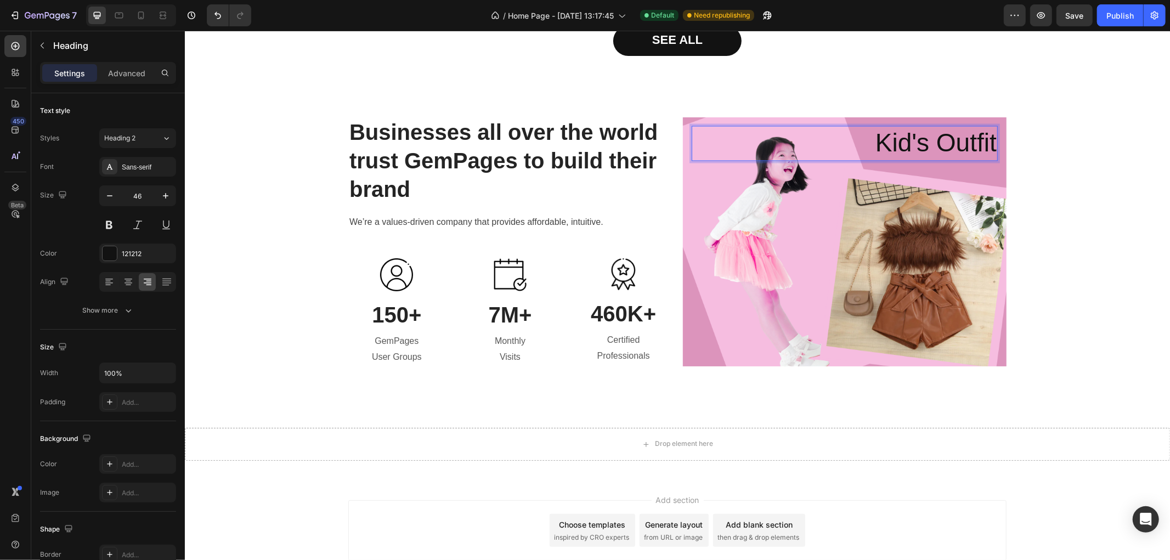
drag, startPoint x: 869, startPoint y: 143, endPoint x: 880, endPoint y: 149, distance: 12.5
click at [871, 145] on p "Kid's Outfit" at bounding box center [844, 143] width 304 height 33
click at [889, 121] on div "Cute kid's Outfit Heading 0 Row" at bounding box center [844, 241] width 324 height 249
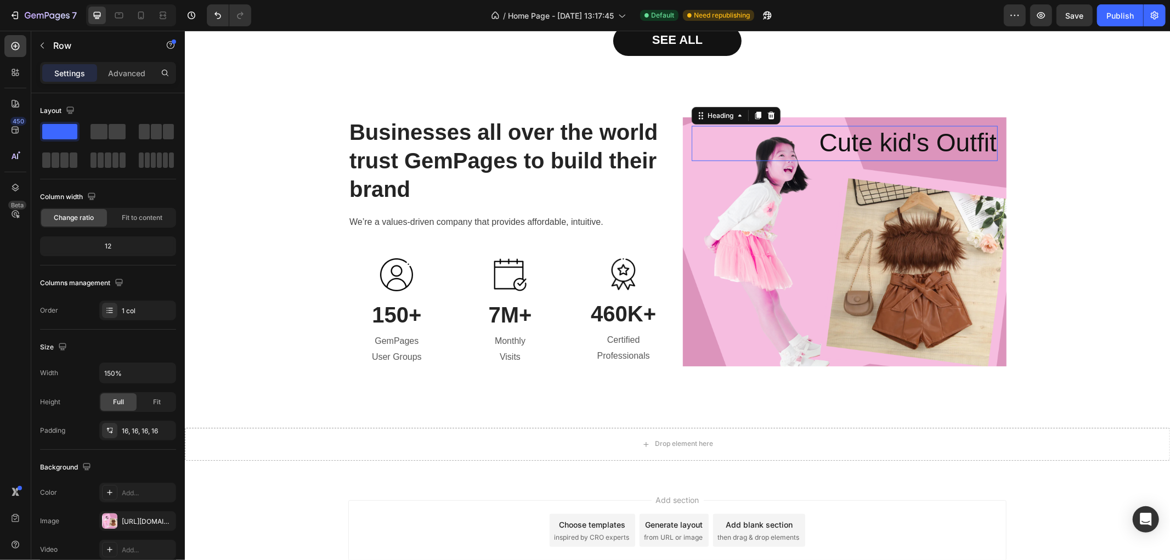
click at [885, 149] on p "Cute kid's Outfit" at bounding box center [844, 143] width 304 height 33
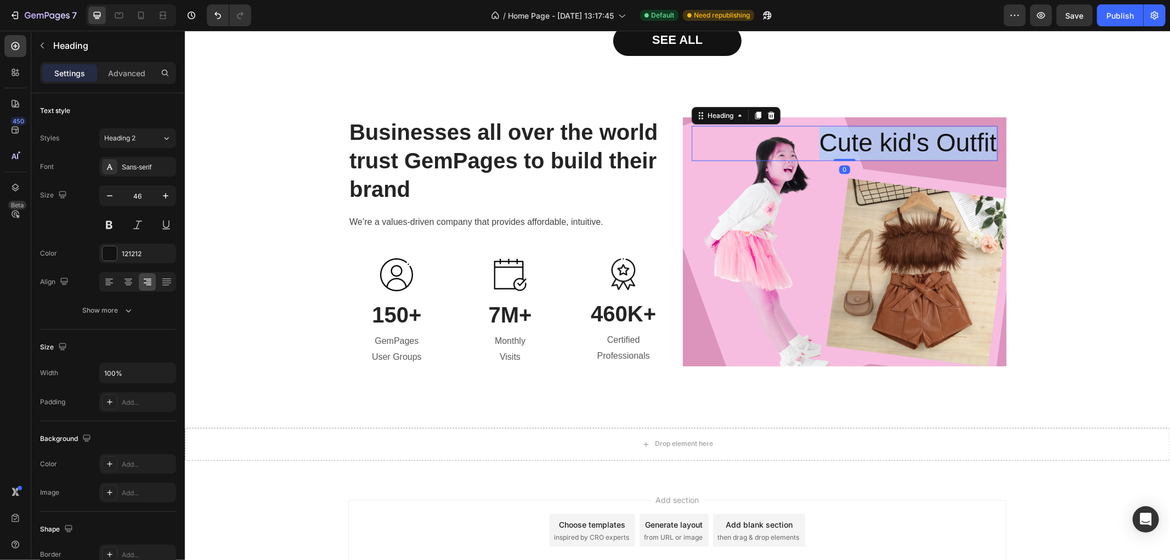
click at [885, 149] on p "Cute kid's Outfit" at bounding box center [844, 143] width 304 height 33
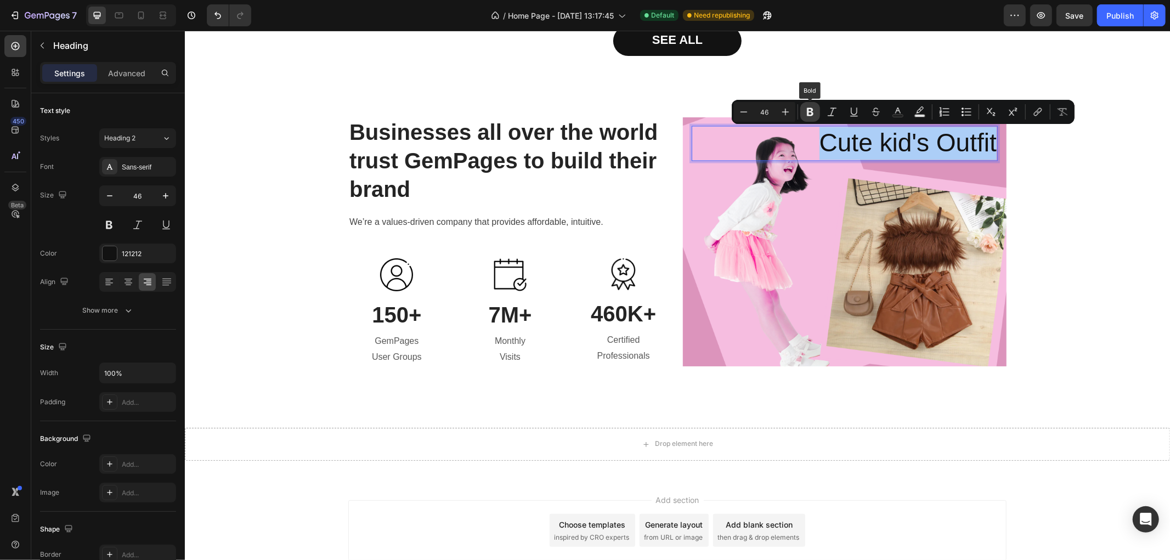
click at [804, 113] on button "Bold" at bounding box center [810, 112] width 20 height 20
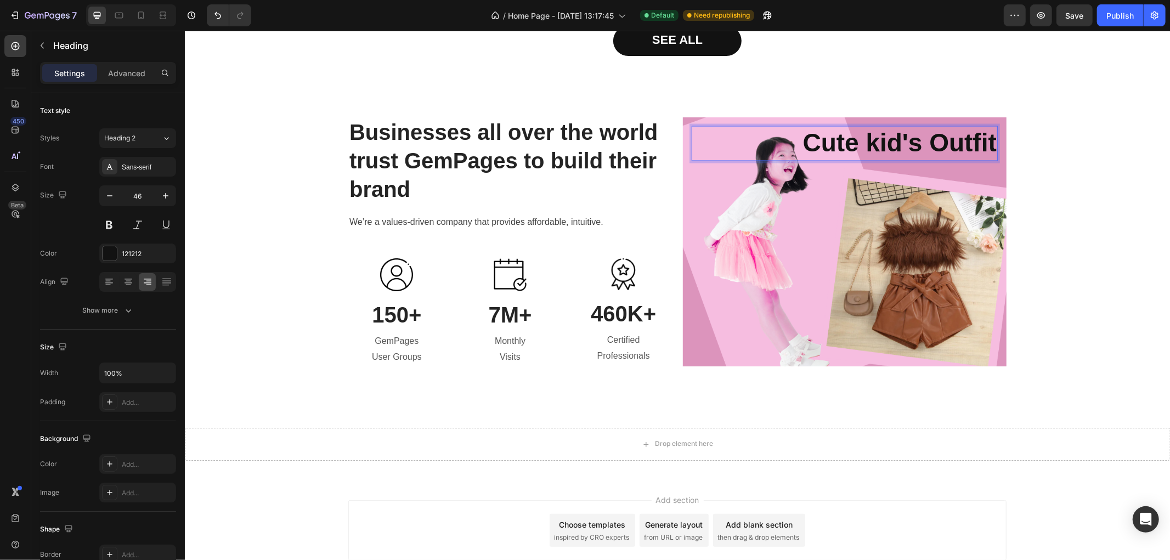
click at [855, 141] on strong "Cute kid's Outfit" at bounding box center [900, 142] width 194 height 29
click at [873, 143] on strong "Cute kid's Outfit" at bounding box center [900, 142] width 194 height 29
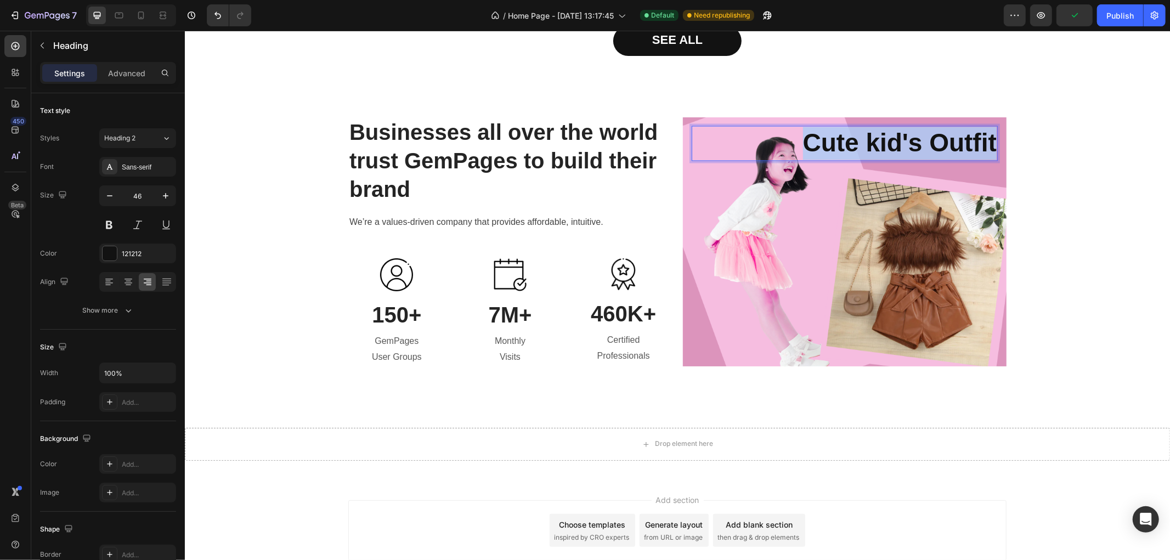
click at [873, 143] on strong "Cute kid's Outfit" at bounding box center [900, 142] width 194 height 29
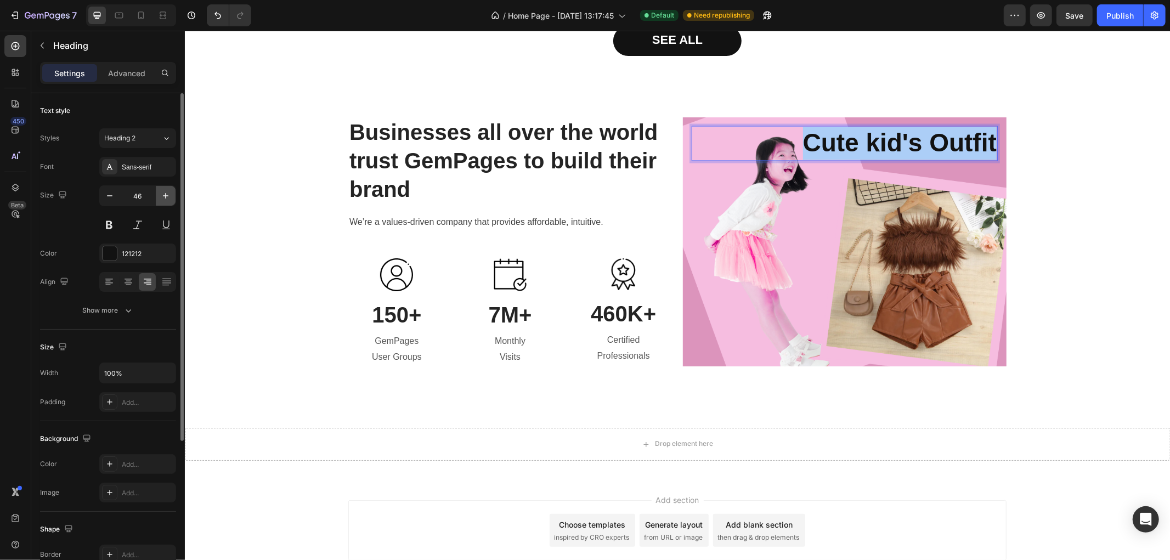
click at [168, 199] on icon "button" at bounding box center [165, 195] width 11 height 11
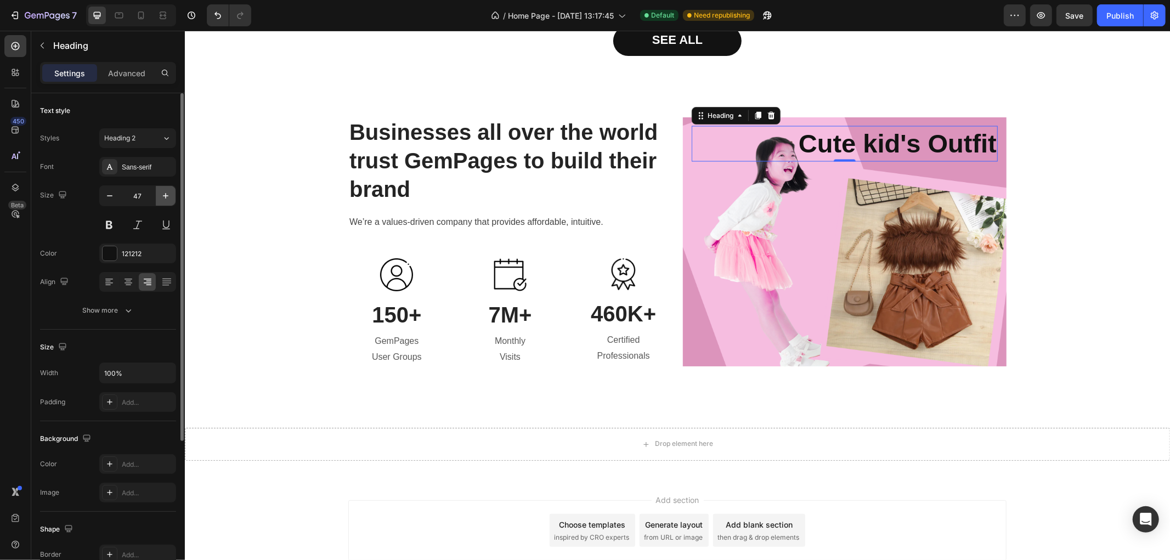
type input "48"
click at [168, 283] on icon at bounding box center [166, 283] width 9 height 1
click at [142, 286] on icon at bounding box center [147, 282] width 11 height 11
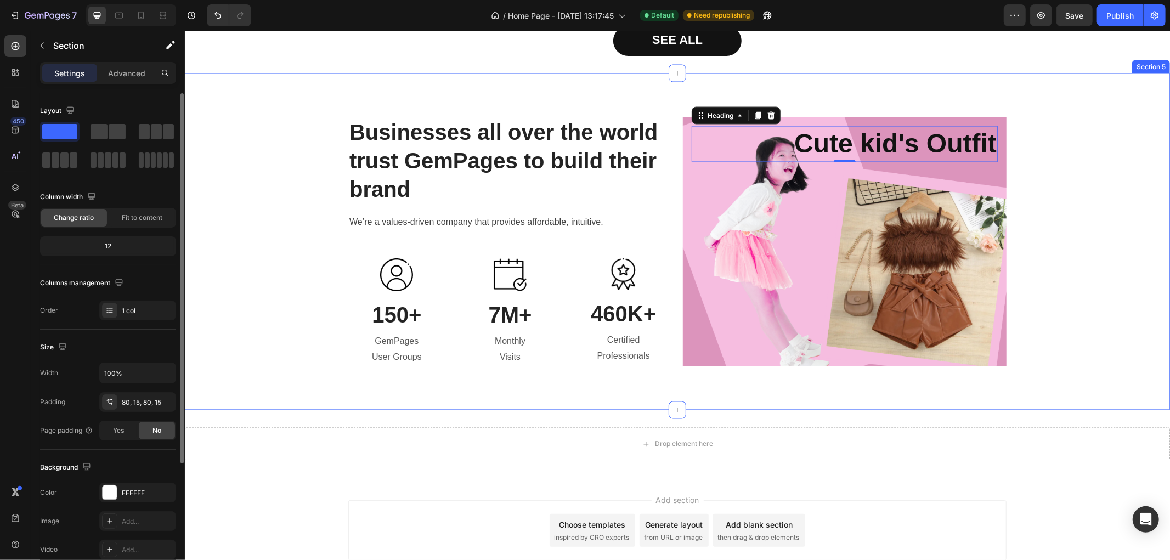
click at [1083, 193] on div "Businesses all over the world trust GemPages to build their brand Heading We’re…" at bounding box center [677, 241] width 969 height 249
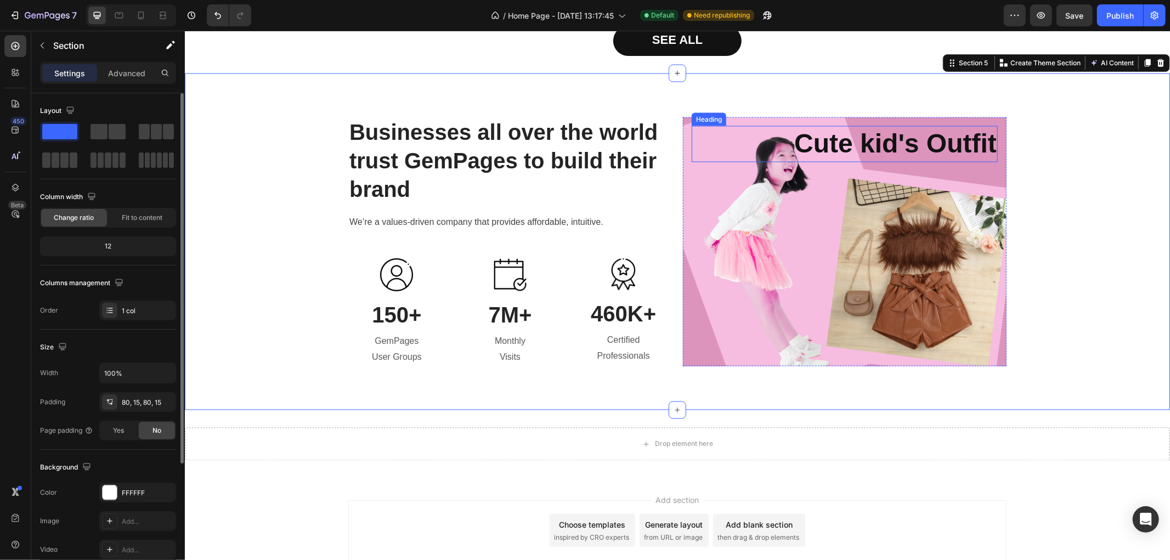
click at [845, 154] on strong "Cute kid's Outfit" at bounding box center [895, 143] width 202 height 29
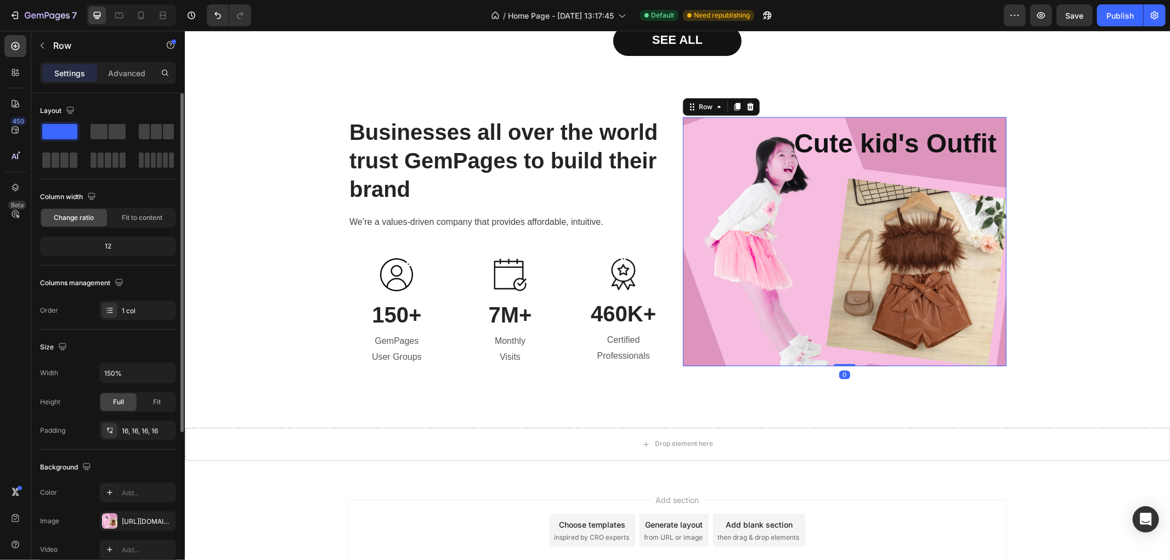
click at [685, 143] on div "⁠⁠⁠⁠⁠⁠⁠ Cute kid's Outfit Heading Row 0" at bounding box center [844, 241] width 324 height 249
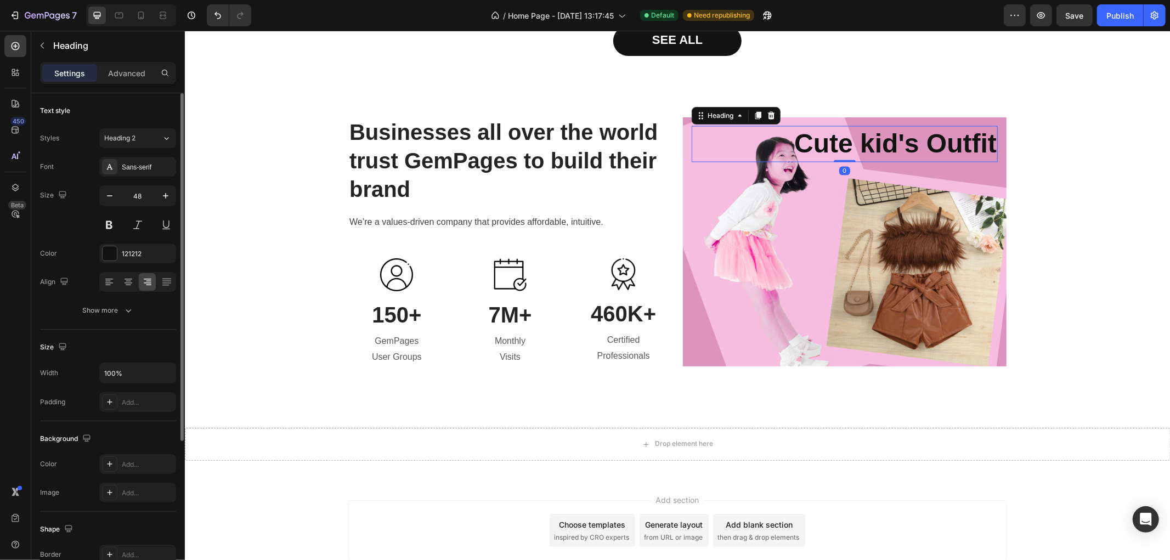
click at [751, 143] on p "⁠⁠⁠⁠⁠⁠⁠ Cute kid's Outfit" at bounding box center [844, 144] width 304 height 34
click at [803, 144] on strong "Cute kid's Outfit" at bounding box center [895, 143] width 202 height 29
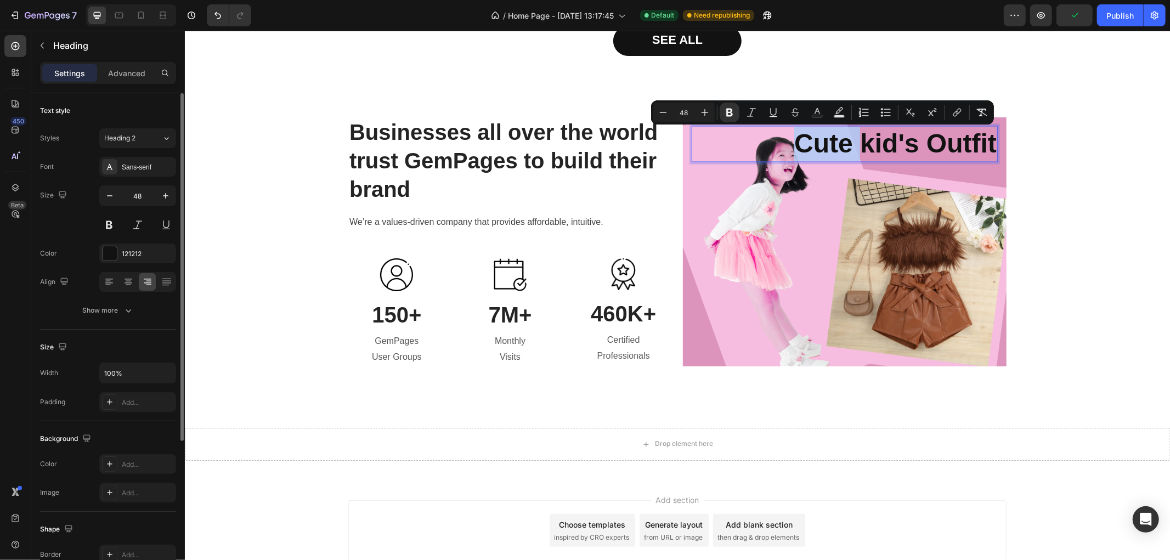
click at [777, 148] on p "Cute kid's Outfit" at bounding box center [844, 144] width 304 height 34
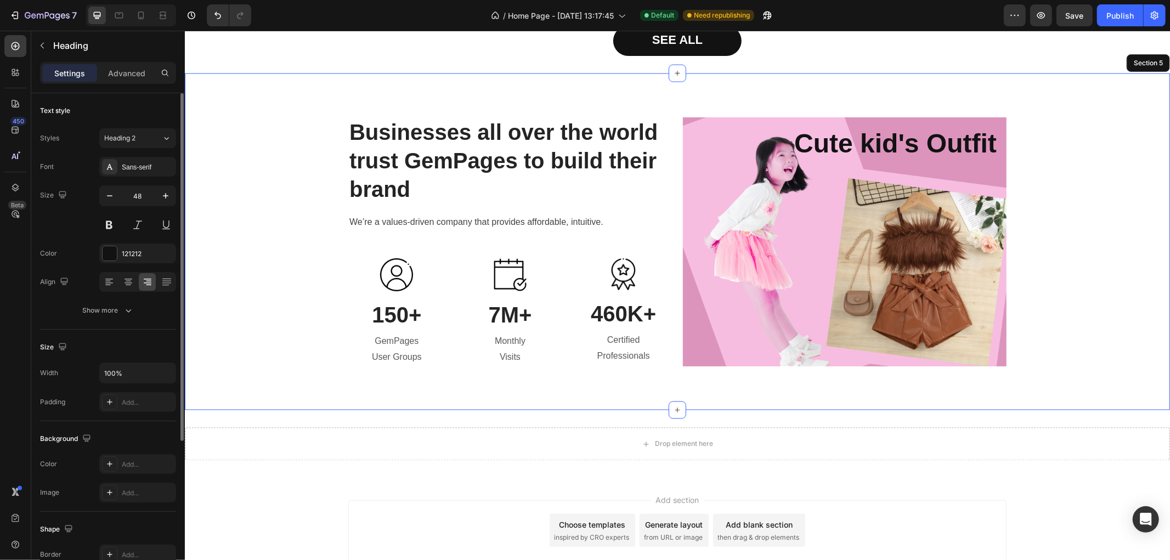
click at [1079, 162] on div "Businesses all over the world trust GemPages to build their brand Heading We’re…" at bounding box center [677, 241] width 969 height 249
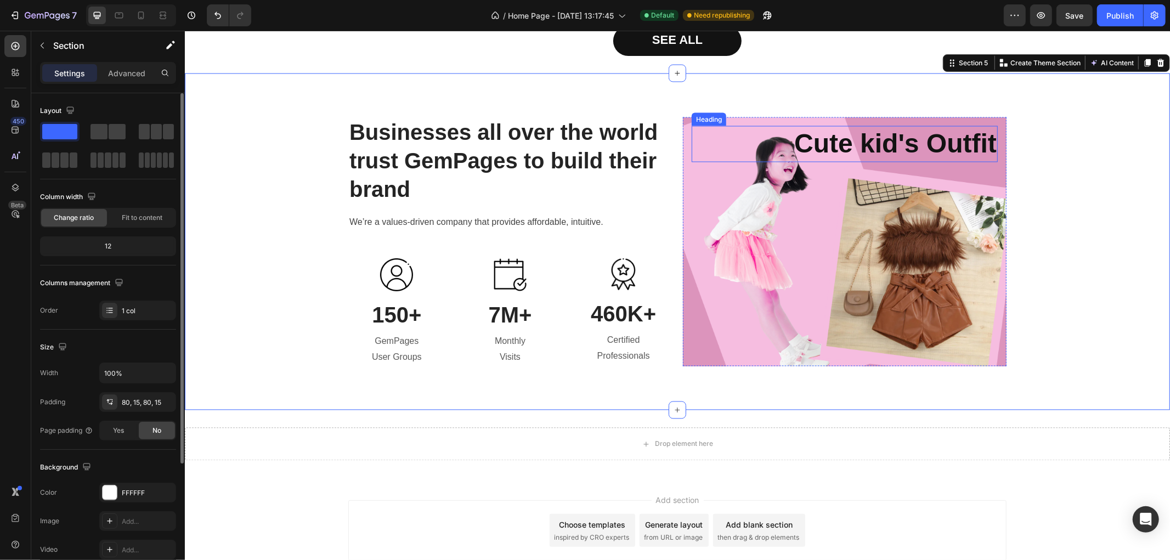
click at [932, 151] on strong "Cute kid's Outfit" at bounding box center [895, 143] width 202 height 29
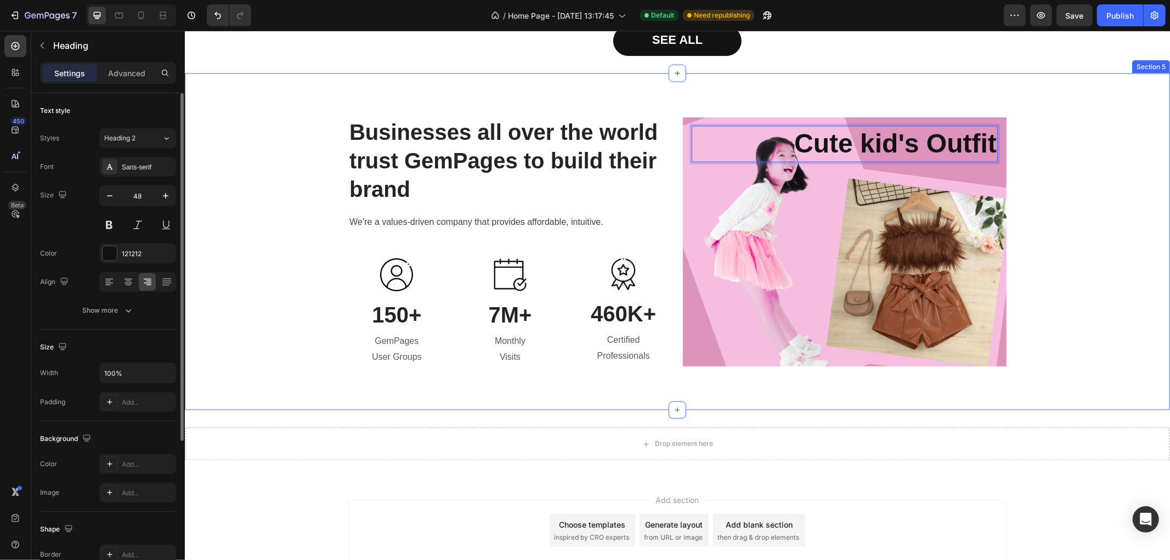
click at [1076, 203] on div "Businesses all over the world trust GemPages to build their brand Heading We’re…" at bounding box center [677, 241] width 969 height 249
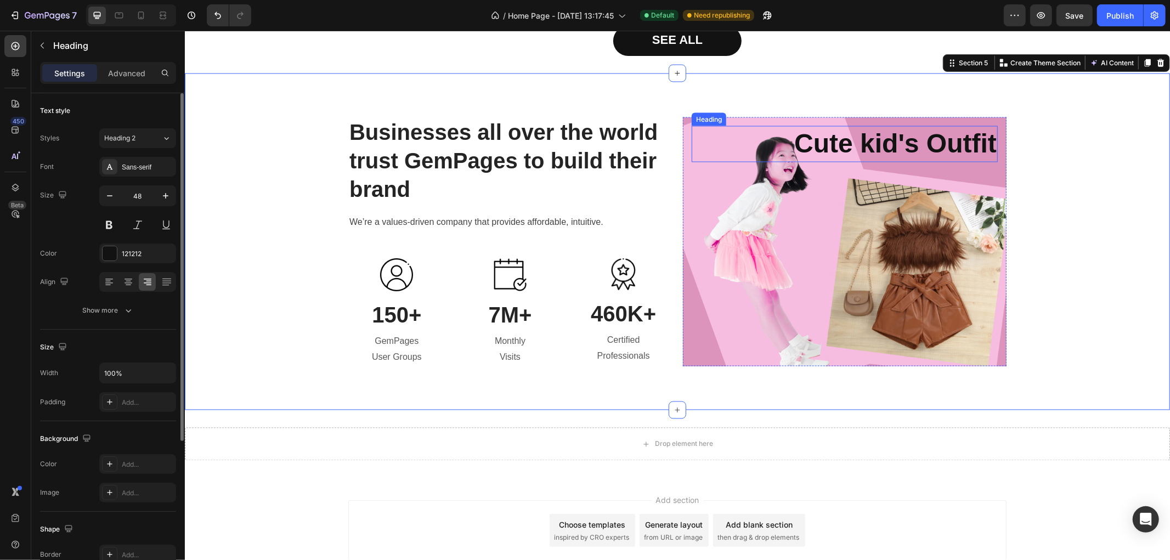
click at [859, 145] on strong "Cute kid's Outfit" at bounding box center [895, 143] width 202 height 29
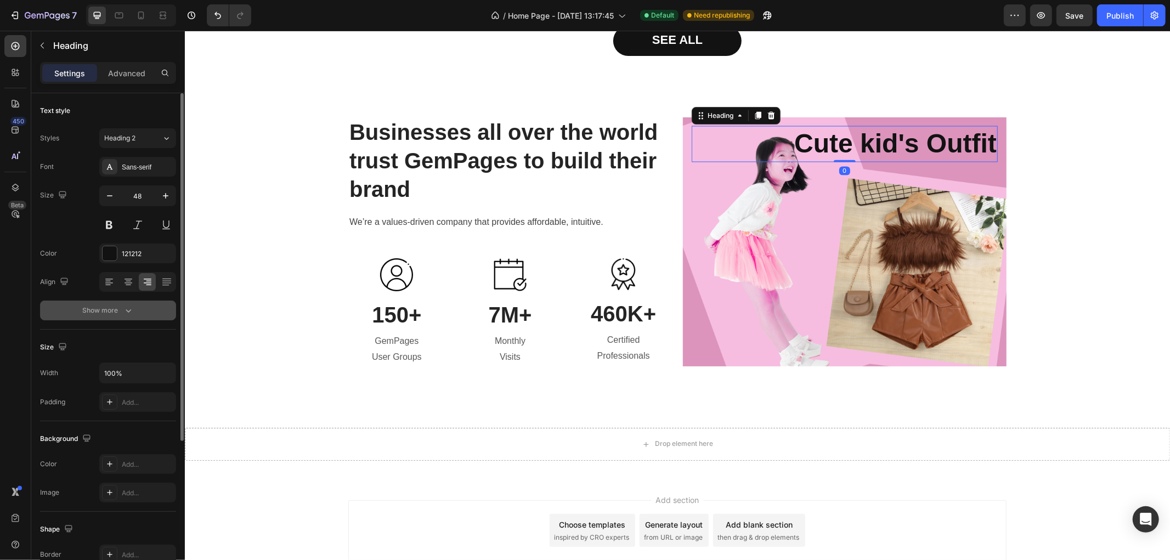
click at [119, 309] on div "Show more" at bounding box center [108, 310] width 51 height 11
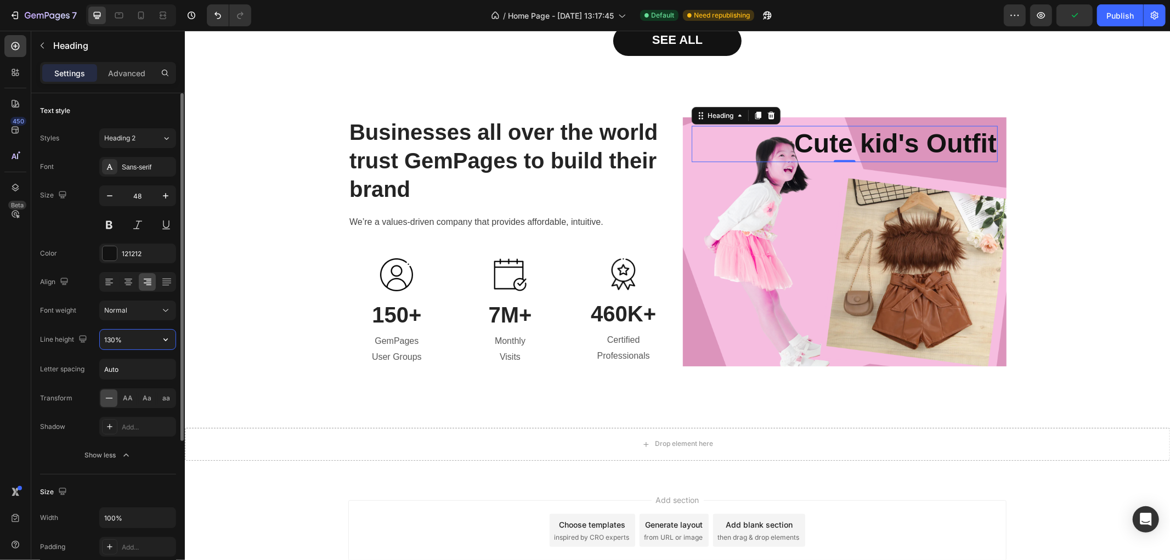
click at [116, 340] on input "130%" at bounding box center [138, 340] width 76 height 20
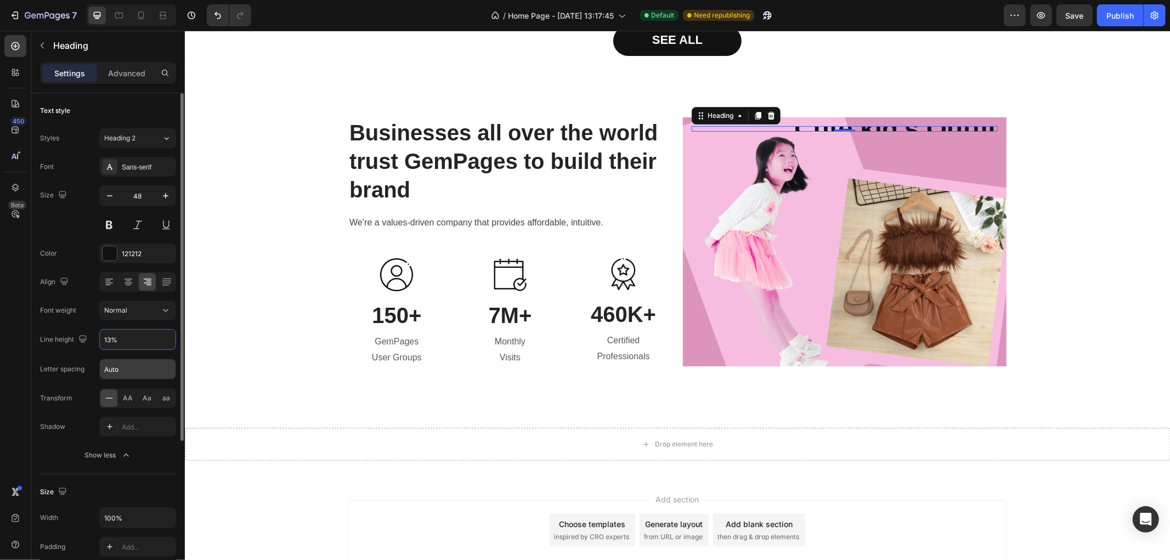
type input "130%"
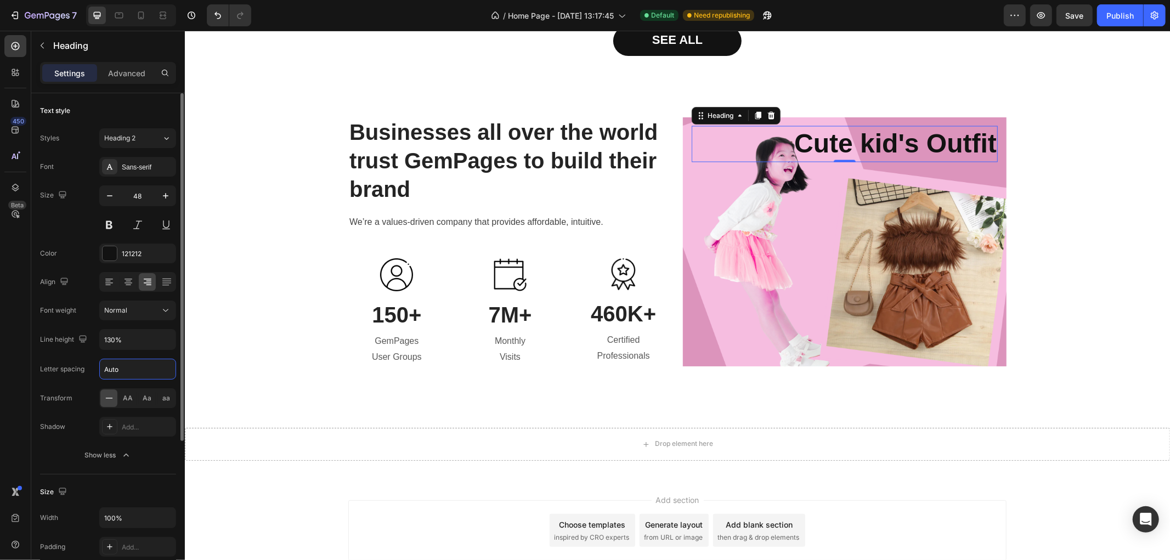
click at [138, 366] on input "Auto" at bounding box center [138, 369] width 76 height 20
click at [18, 370] on div "450 Beta" at bounding box center [15, 258] width 22 height 446
click at [128, 371] on input "text" at bounding box center [138, 369] width 76 height 20
type input "1"
type input "5"
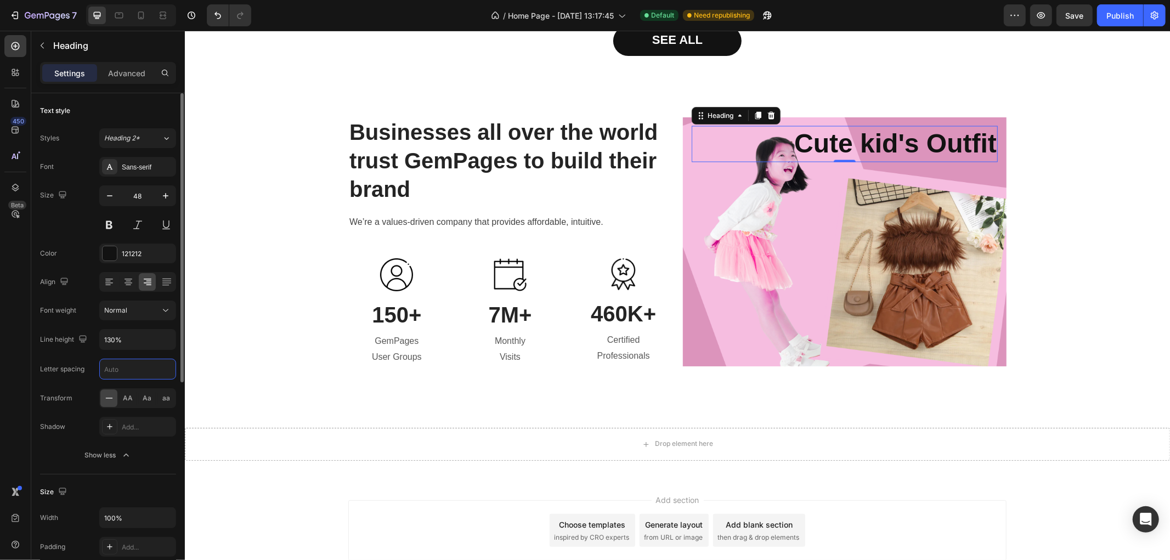
type input "0"
click at [0, 375] on div "450 Beta" at bounding box center [15, 295] width 31 height 529
click at [141, 399] on div "Aa" at bounding box center [147, 399] width 17 height 18
click at [165, 399] on span "aa" at bounding box center [167, 398] width 8 height 10
click at [147, 404] on div "Aa" at bounding box center [147, 399] width 17 height 18
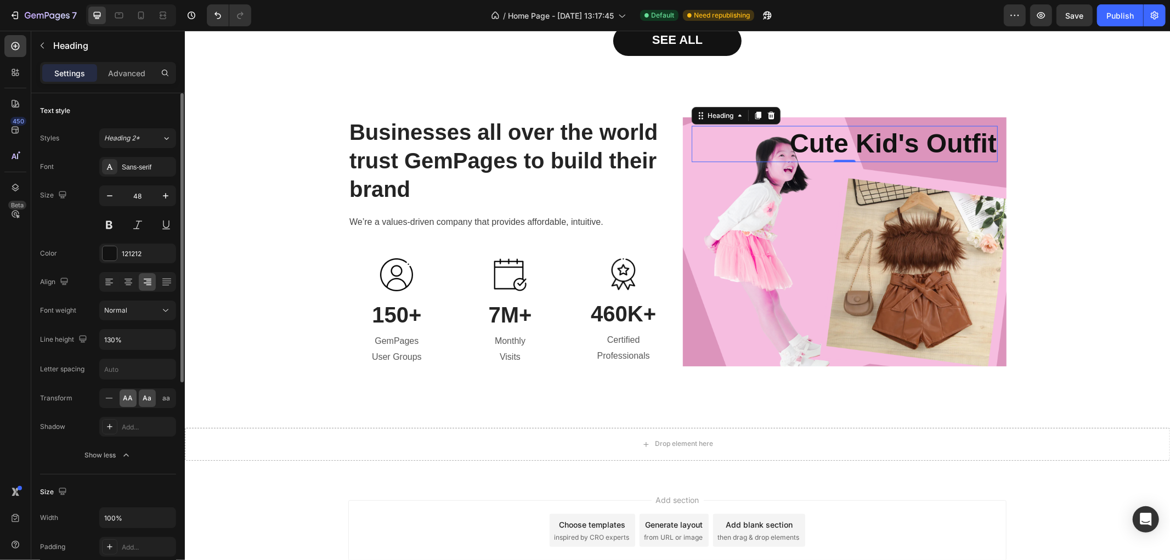
click at [123, 402] on span "AA" at bounding box center [128, 398] width 10 height 10
click at [139, 402] on div "Aa" at bounding box center [147, 399] width 17 height 18
click at [146, 309] on div "Normal" at bounding box center [132, 311] width 56 height 10
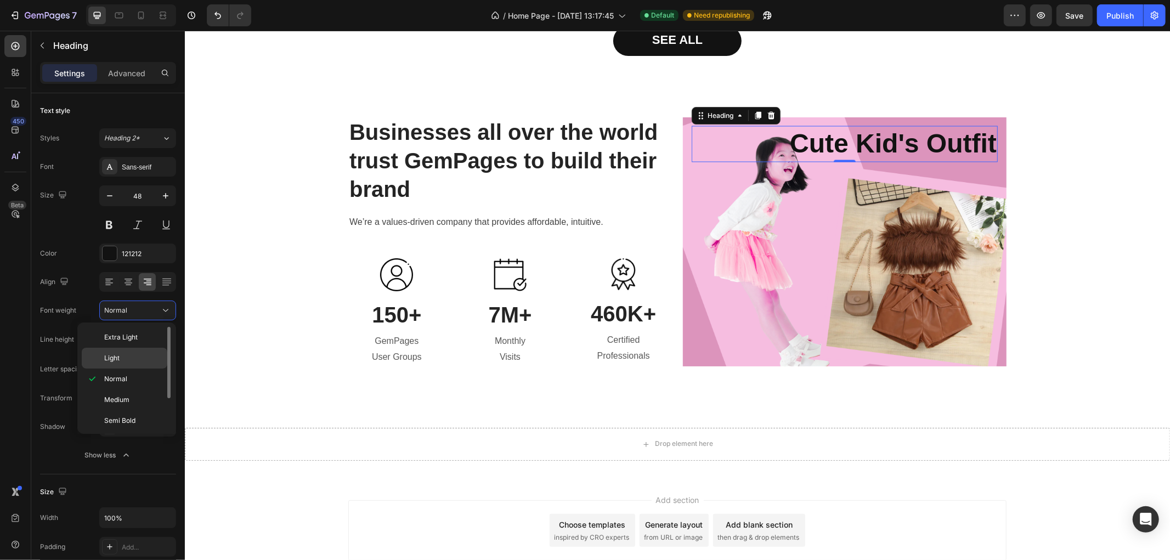
click at [132, 351] on div "Light" at bounding box center [125, 358] width 86 height 21
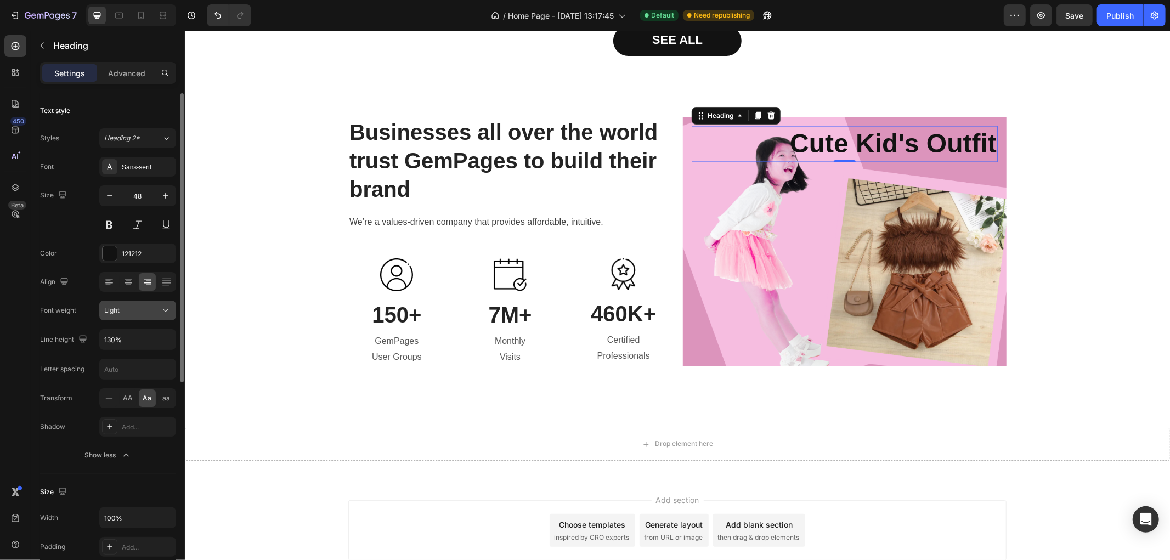
click at [152, 305] on div "Light" at bounding box center [137, 310] width 67 height 11
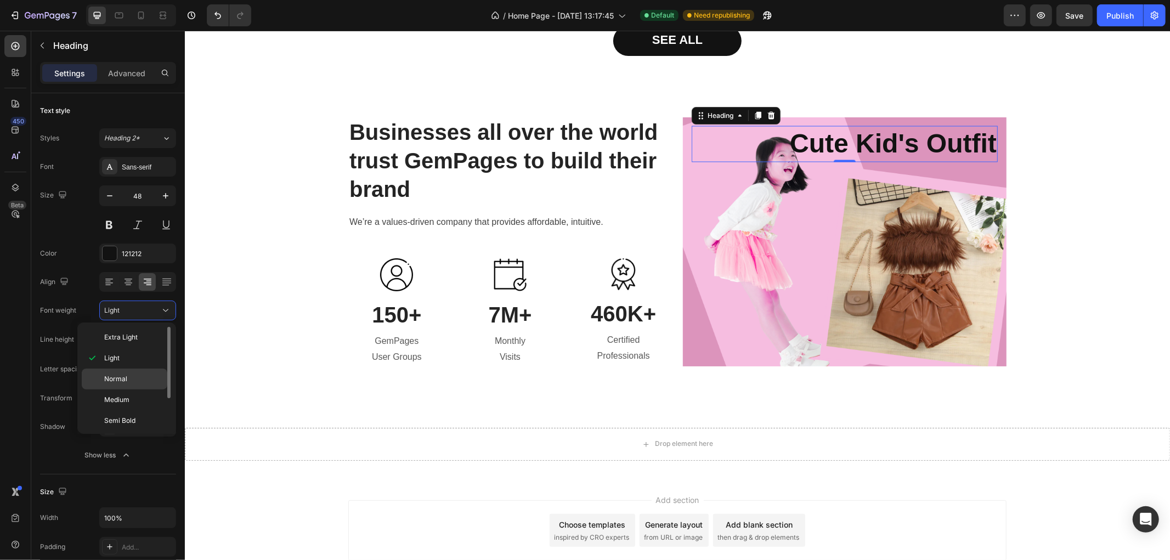
click at [138, 383] on p "Normal" at bounding box center [133, 379] width 58 height 10
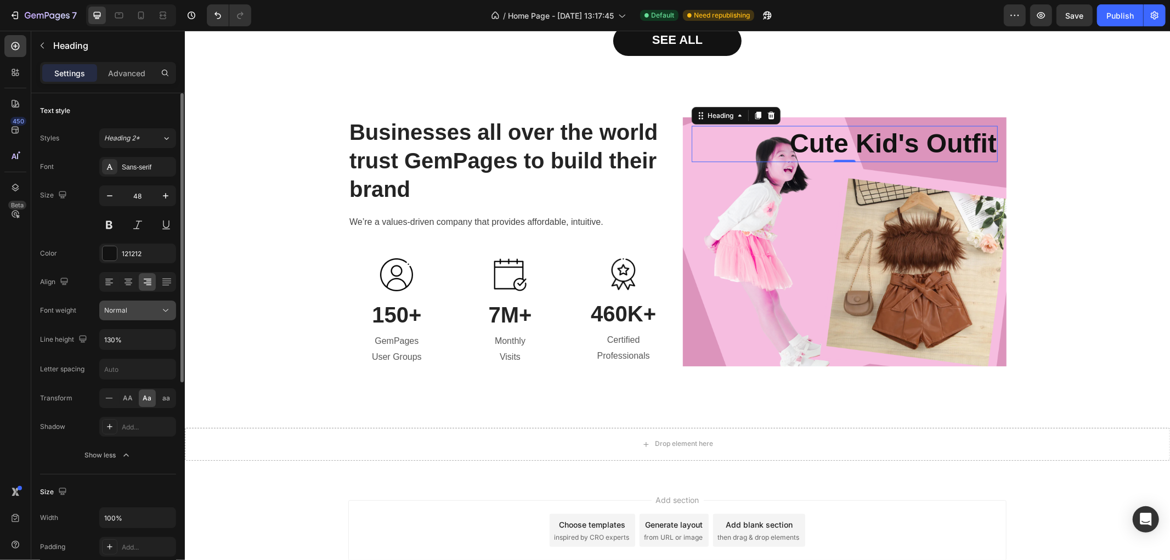
click at [151, 310] on div "Normal" at bounding box center [132, 311] width 56 height 10
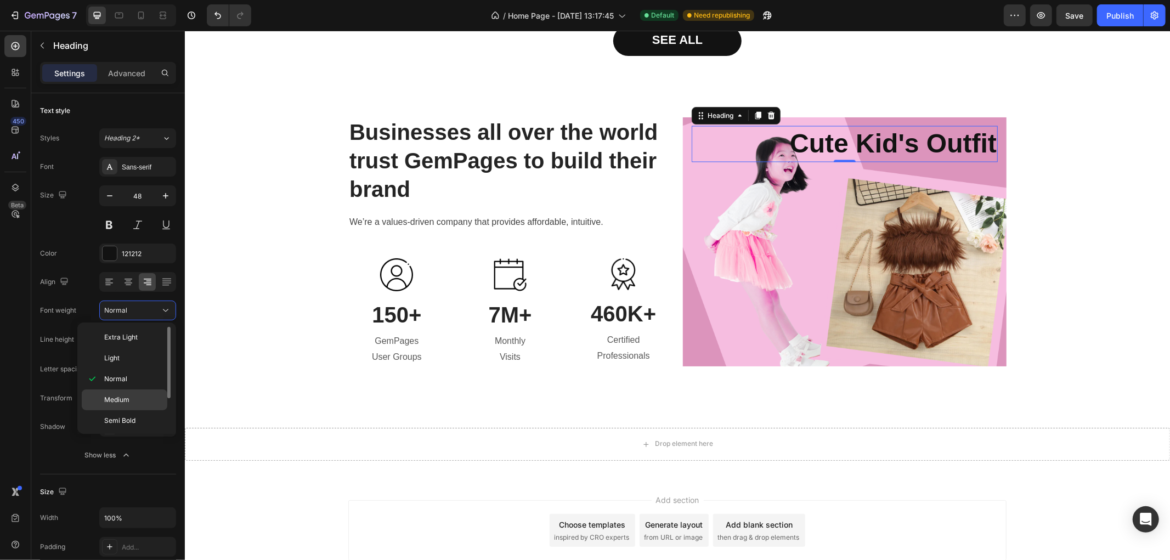
click at [134, 397] on p "Medium" at bounding box center [133, 400] width 58 height 10
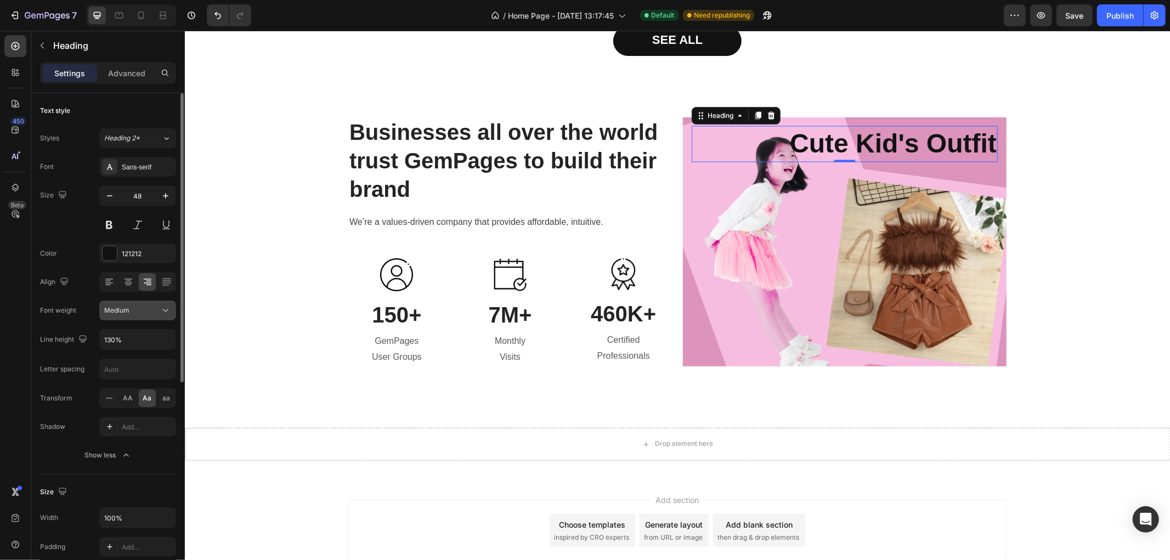
click at [156, 318] on button "Medium" at bounding box center [137, 311] width 77 height 20
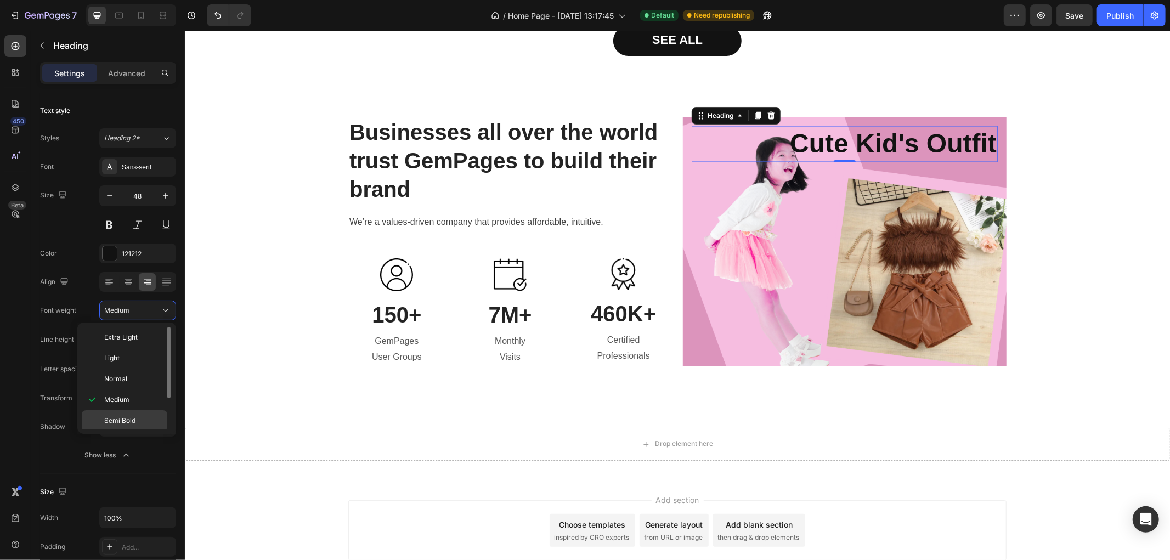
click at [133, 431] on div "Semi Bold" at bounding box center [125, 441] width 86 height 21
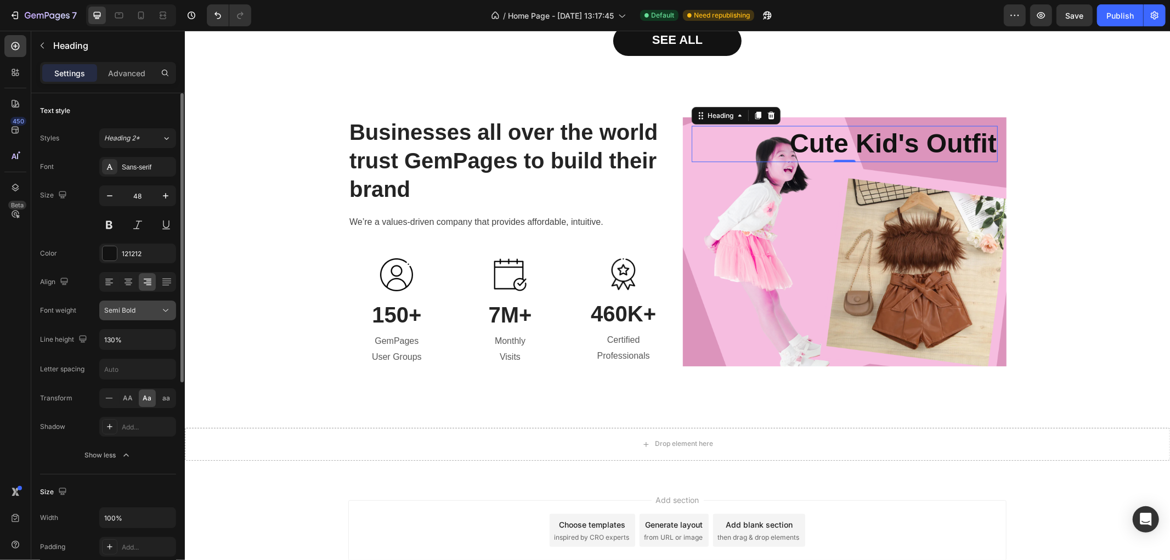
click at [153, 306] on div "Semi Bold" at bounding box center [132, 311] width 56 height 10
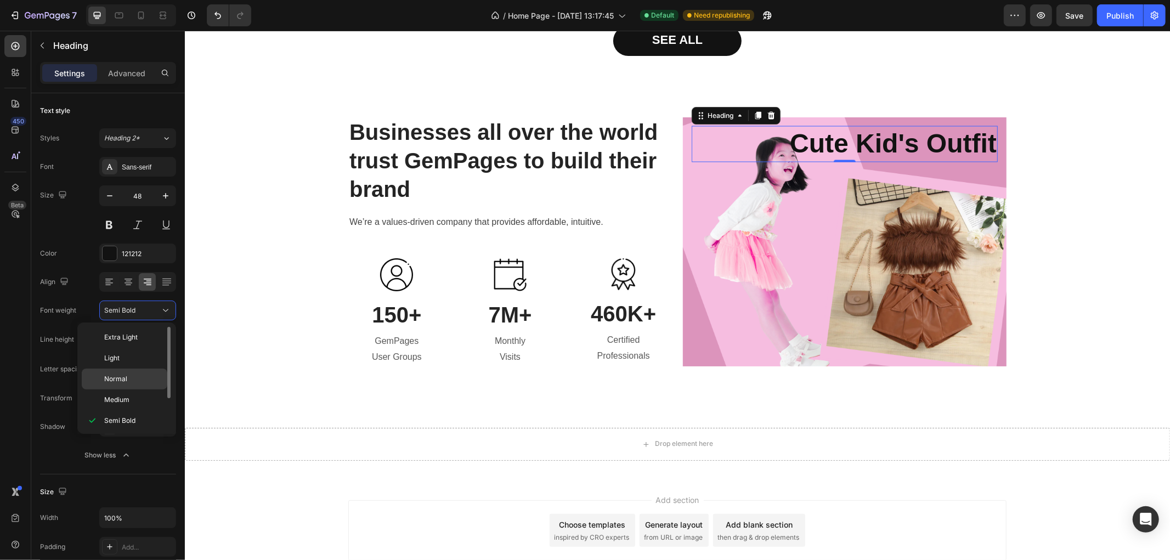
click at [136, 379] on p "Normal" at bounding box center [133, 379] width 58 height 10
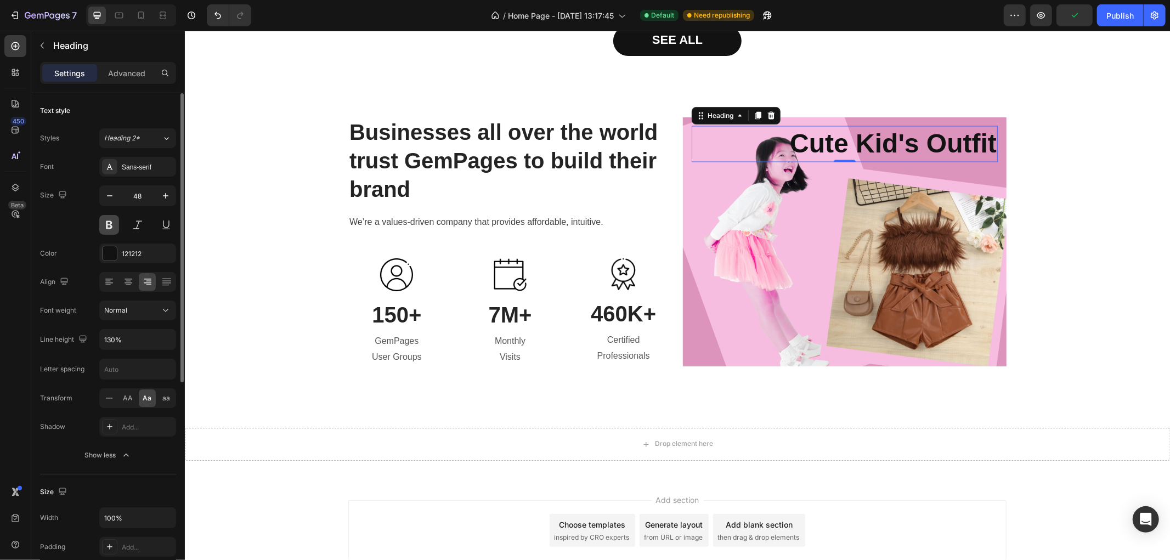
click at [110, 225] on button at bounding box center [109, 225] width 20 height 20
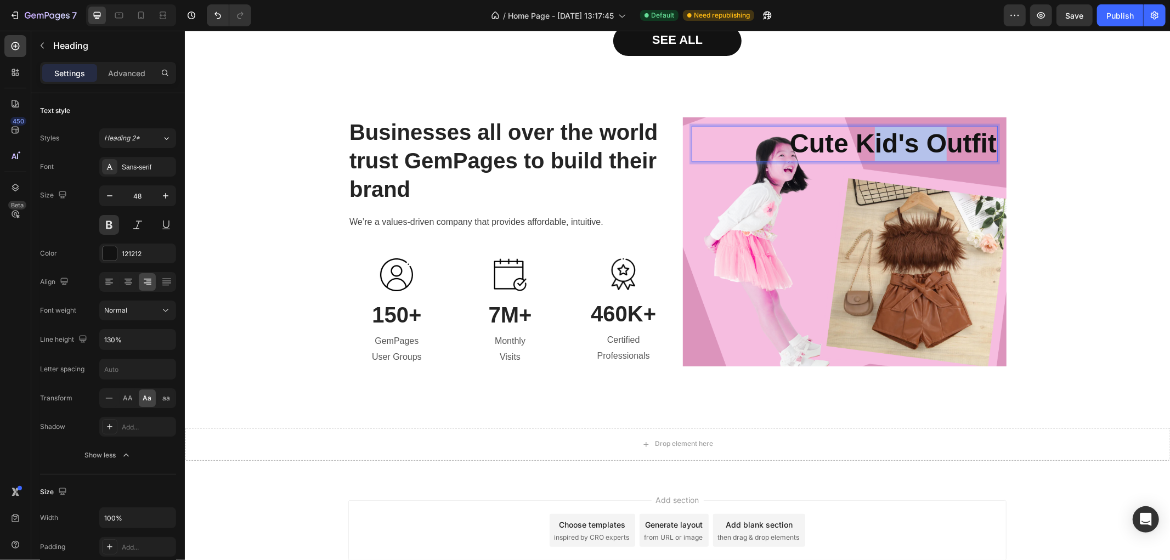
click at [849, 143] on strong "cute kid's outfit" at bounding box center [892, 143] width 207 height 29
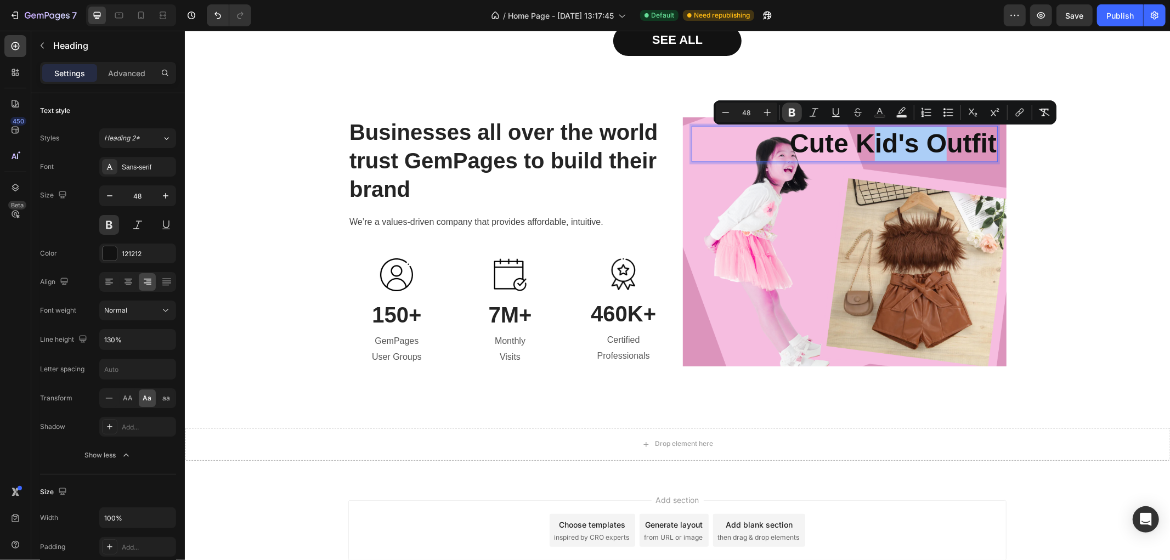
click at [794, 112] on icon "Editor contextual toolbar" at bounding box center [792, 112] width 11 height 11
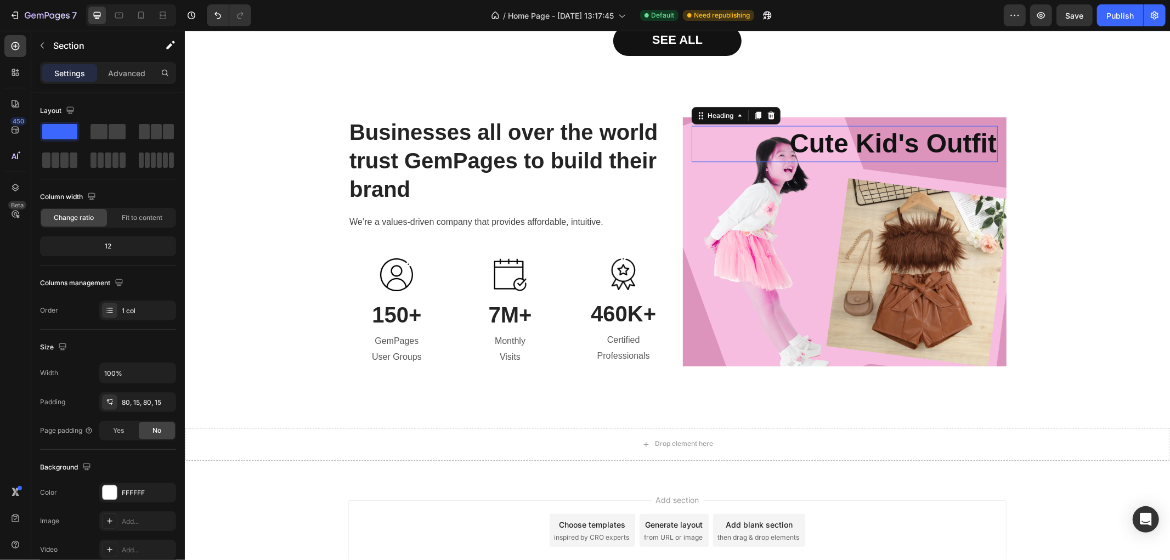
click at [821, 143] on p "cute kid's outfit" at bounding box center [844, 144] width 304 height 34
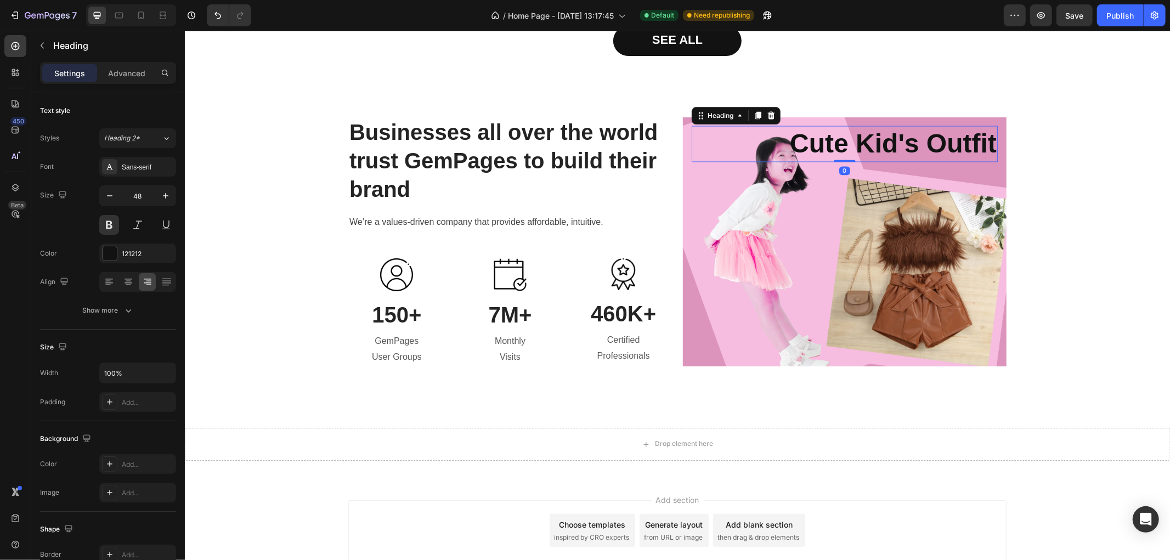
click at [821, 143] on p "cute kid's outfit" at bounding box center [844, 144] width 304 height 34
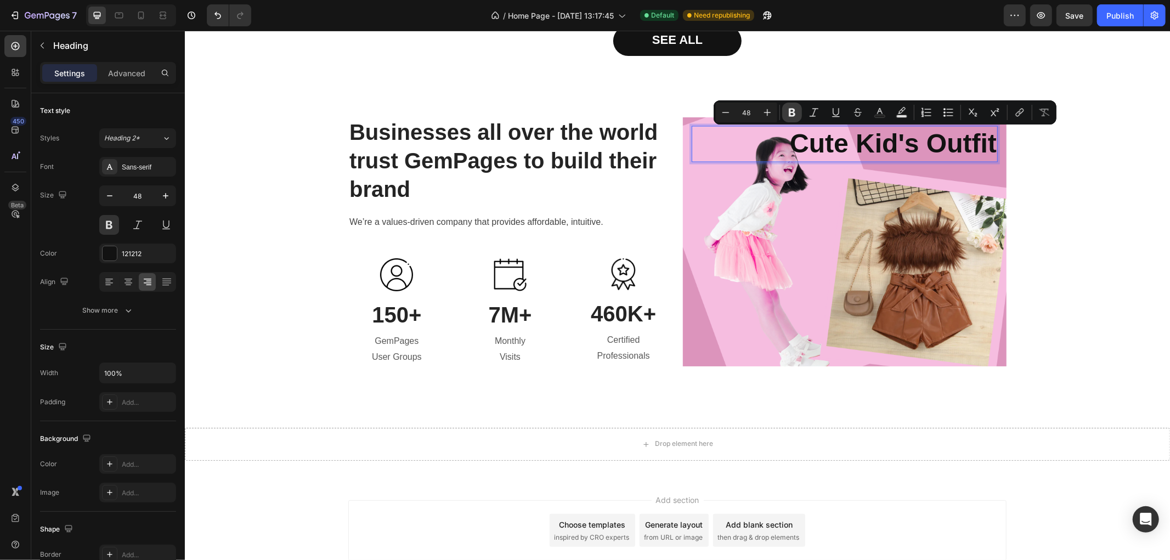
click at [786, 110] on button "Bold" at bounding box center [792, 113] width 20 height 20
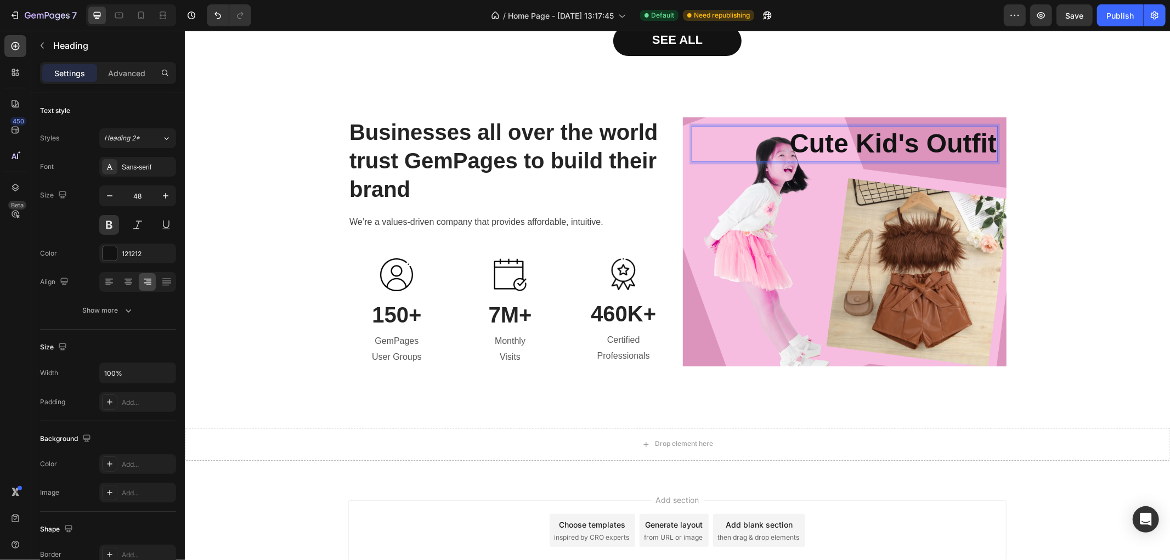
click at [819, 148] on strong "cute kid's outfit" at bounding box center [892, 143] width 207 height 29
click at [771, 143] on p "cute kid's outfit" at bounding box center [844, 144] width 304 height 34
click at [789, 144] on strong "cute kid's outfit" at bounding box center [892, 143] width 207 height 29
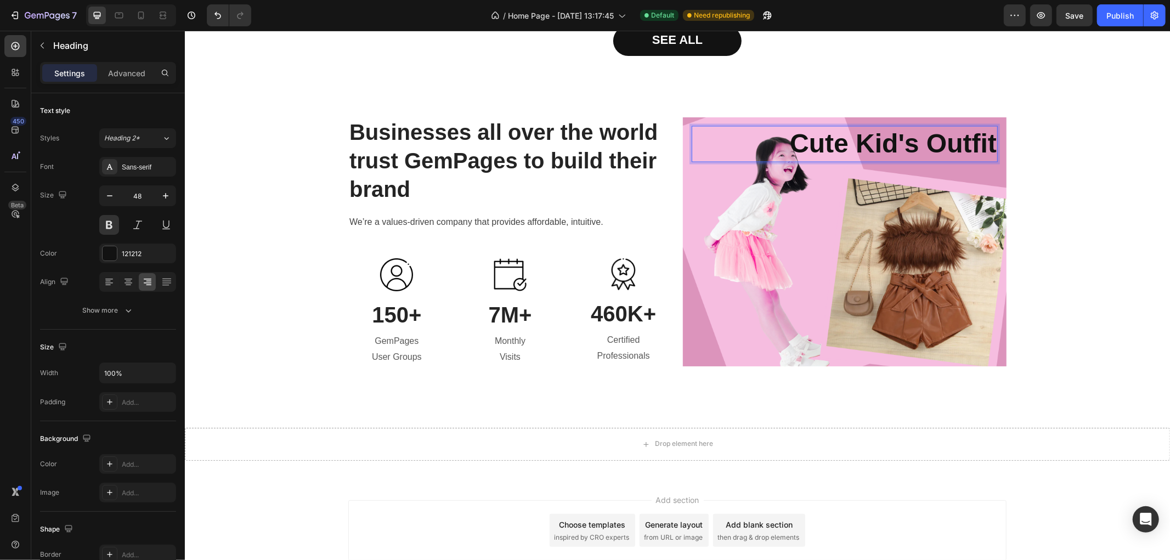
click at [867, 138] on strong "cute kid's outfit" at bounding box center [892, 143] width 207 height 29
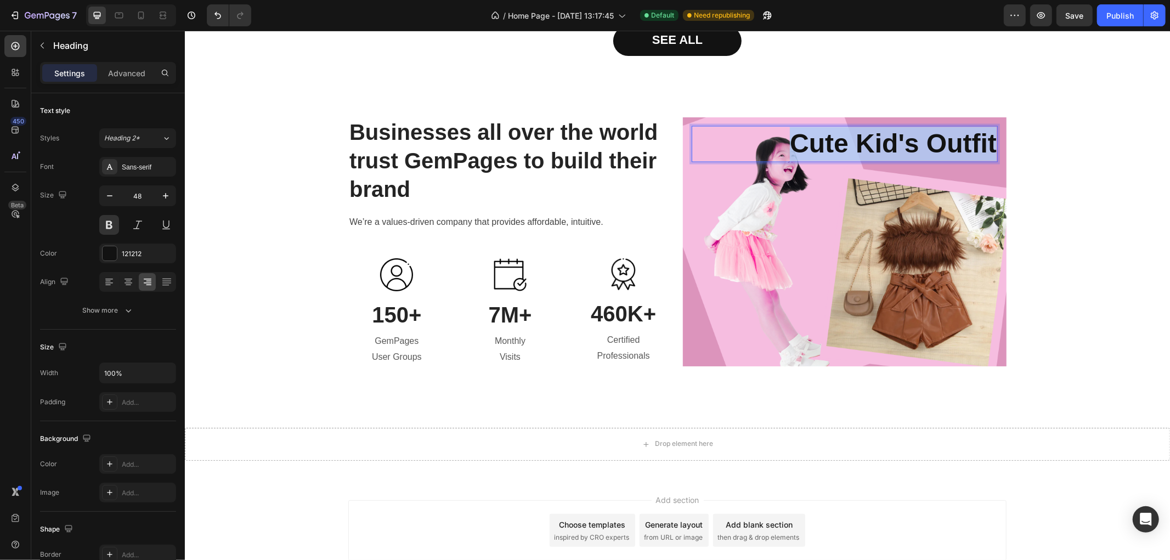
click at [867, 138] on strong "cute kid's outfit" at bounding box center [892, 143] width 207 height 29
click at [811, 133] on strong "cute kid's outfit" at bounding box center [892, 143] width 207 height 29
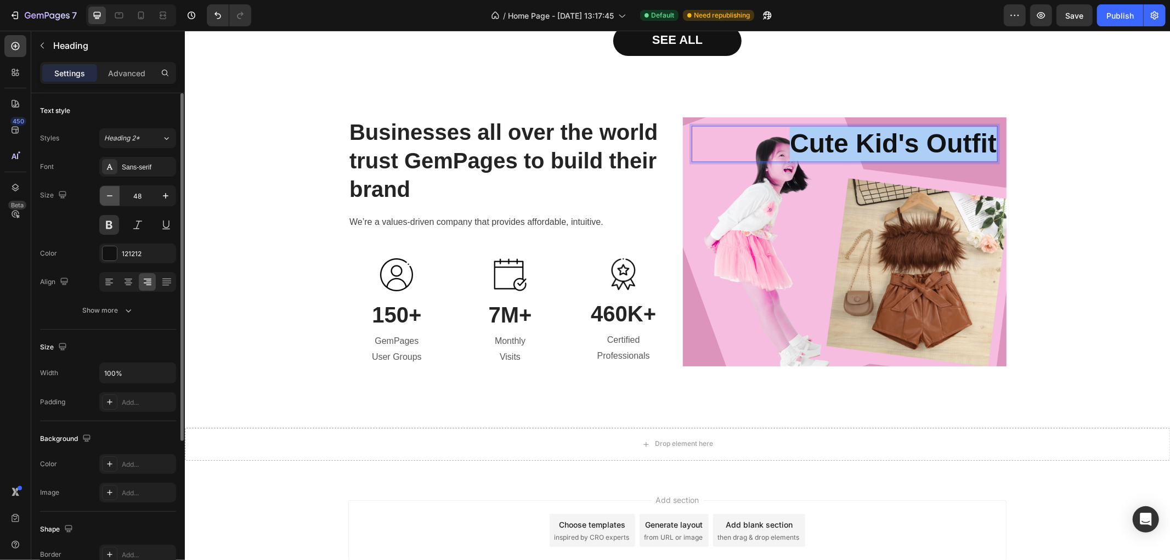
click at [107, 202] on button "button" at bounding box center [110, 196] width 20 height 20
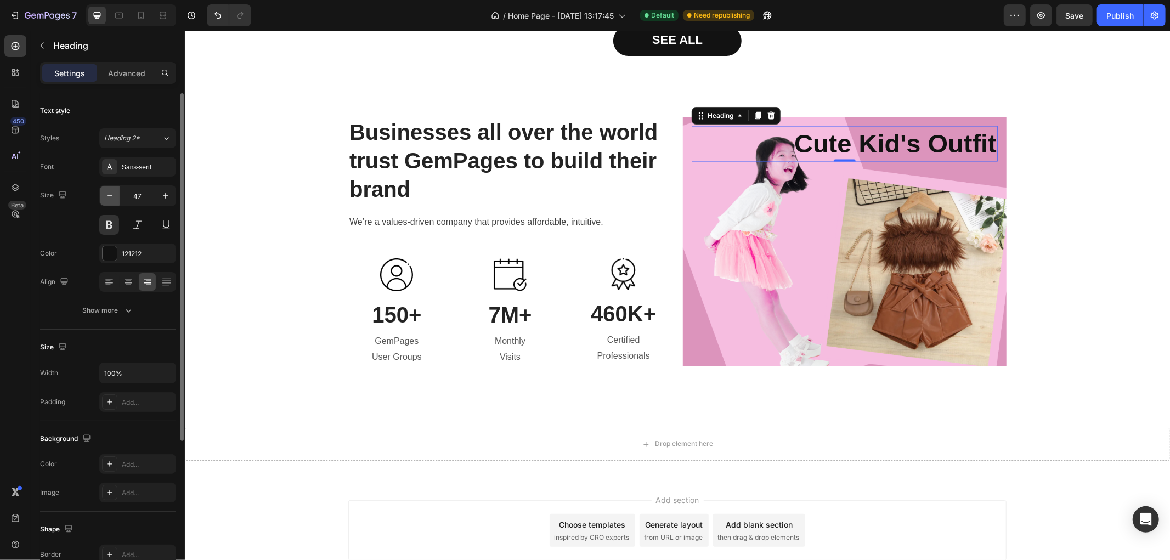
click at [107, 202] on button "button" at bounding box center [110, 196] width 20 height 20
type input "45"
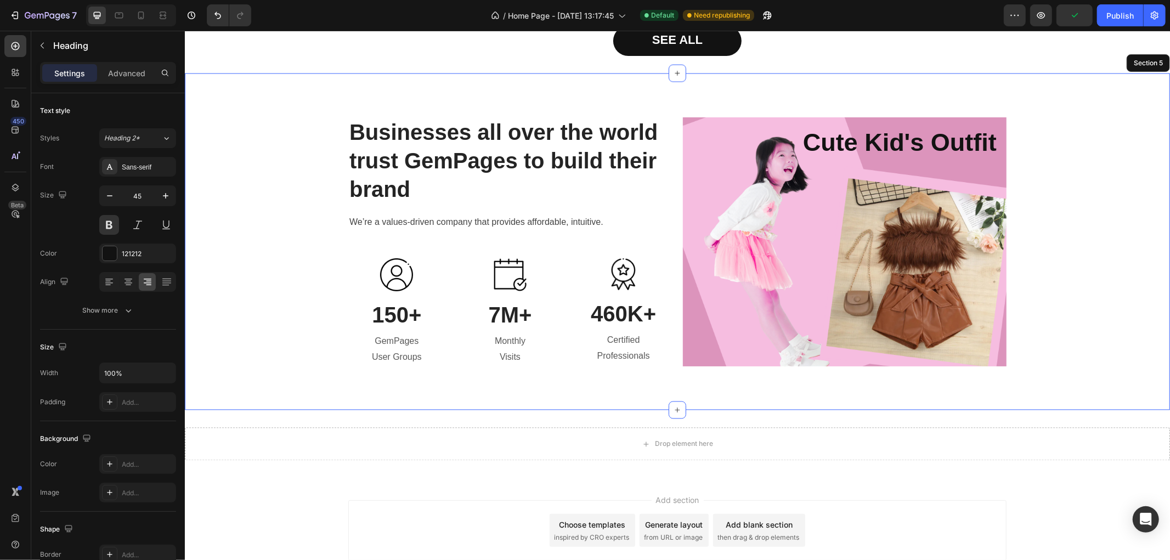
click at [1080, 171] on div "Businesses all over the world trust GemPages to build their brand Heading We’re…" at bounding box center [677, 241] width 969 height 249
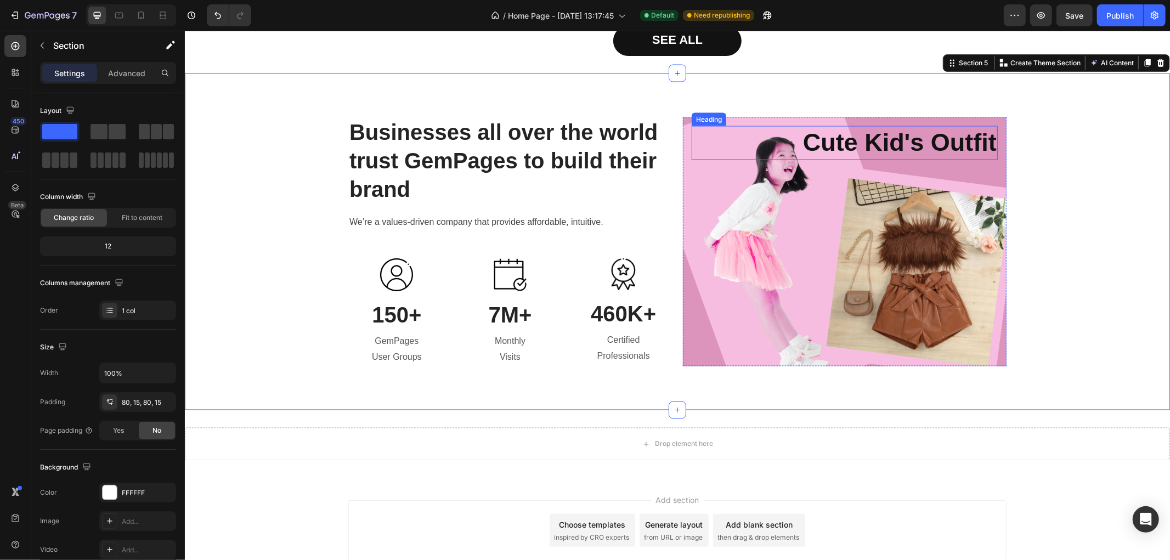
click at [898, 145] on strong "cute kid's outfit" at bounding box center [900, 142] width 194 height 28
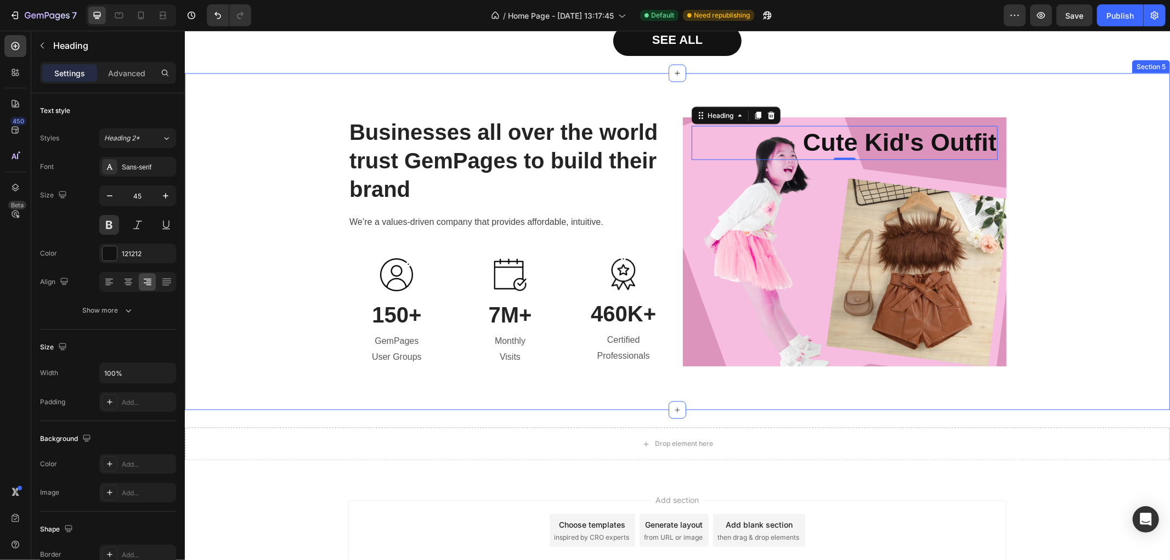
click at [1032, 265] on div "Businesses all over the world trust GemPages to build their brand Heading We’re…" at bounding box center [677, 241] width 969 height 249
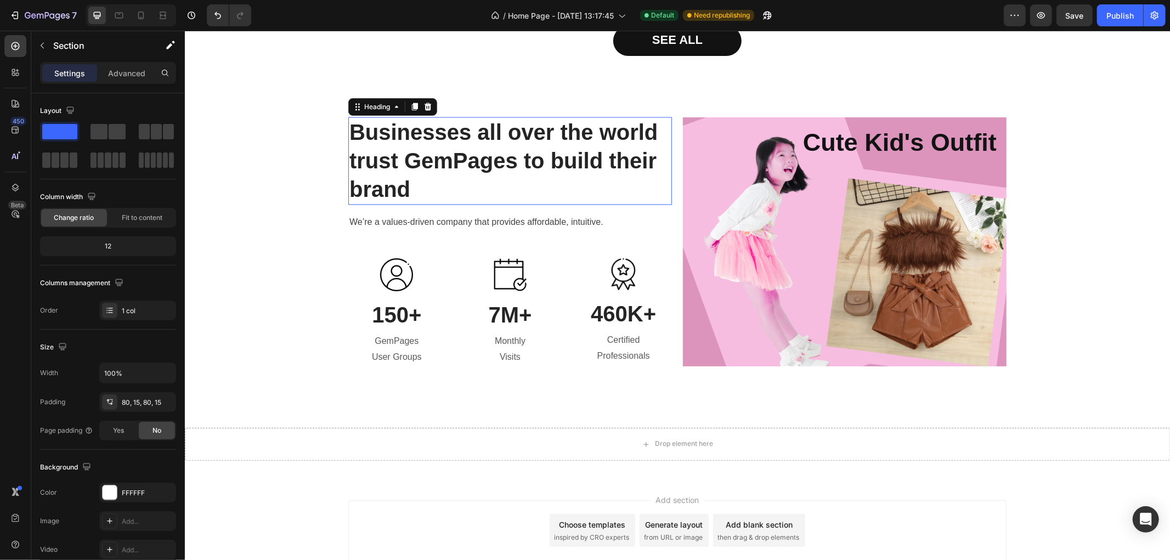
click at [469, 146] on p "Businesses all over the world trust GemPages to build their brand" at bounding box center [509, 161] width 321 height 86
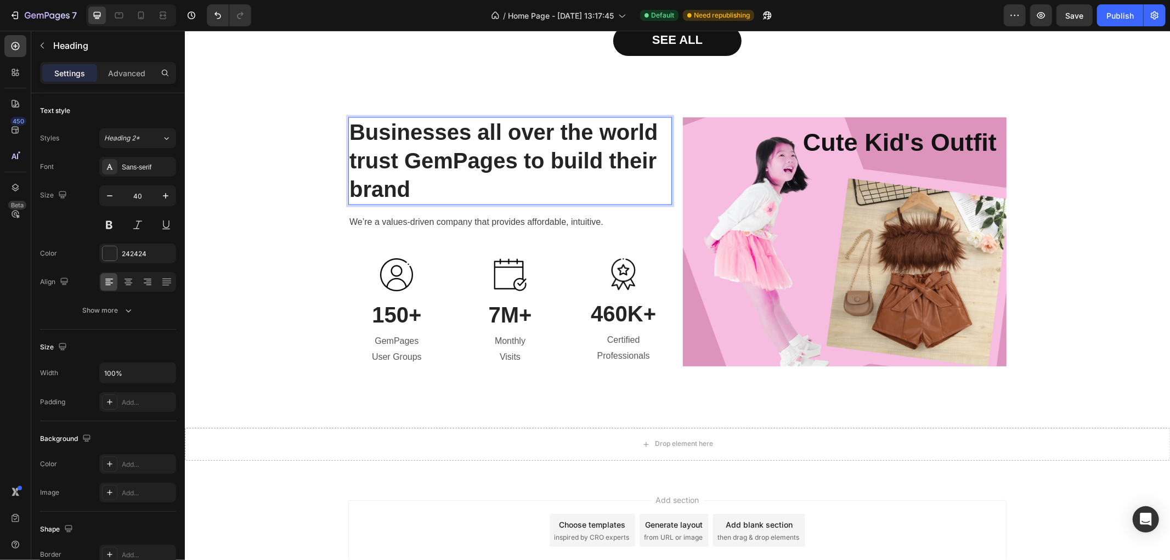
click at [499, 138] on p "Businesses all over the world trust GemPages to build their brand" at bounding box center [509, 161] width 321 height 86
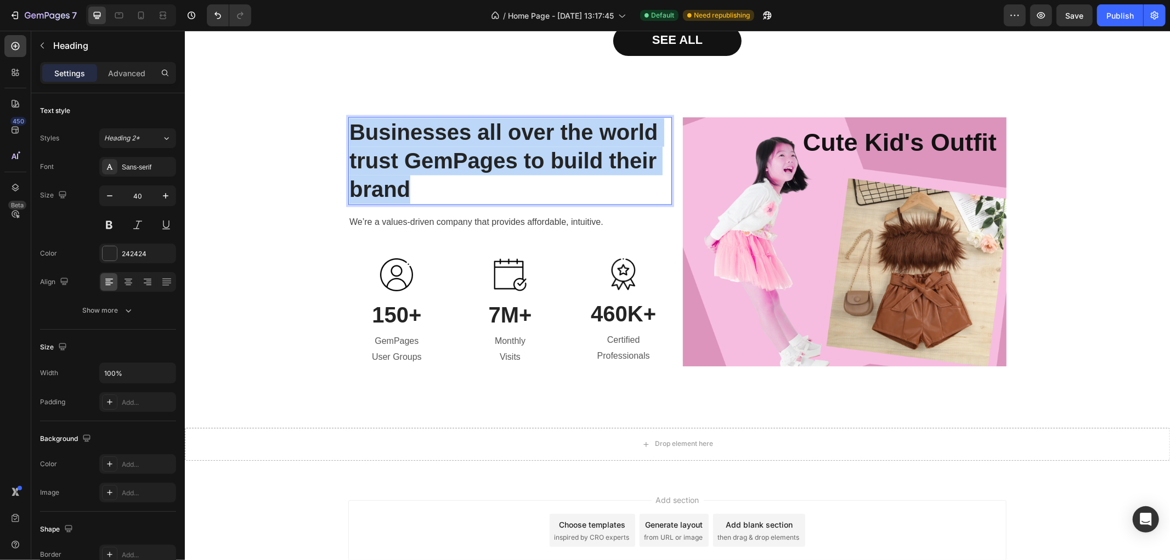
click at [499, 138] on p "Businesses all over the world trust GemPages to build their brand" at bounding box center [509, 161] width 321 height 86
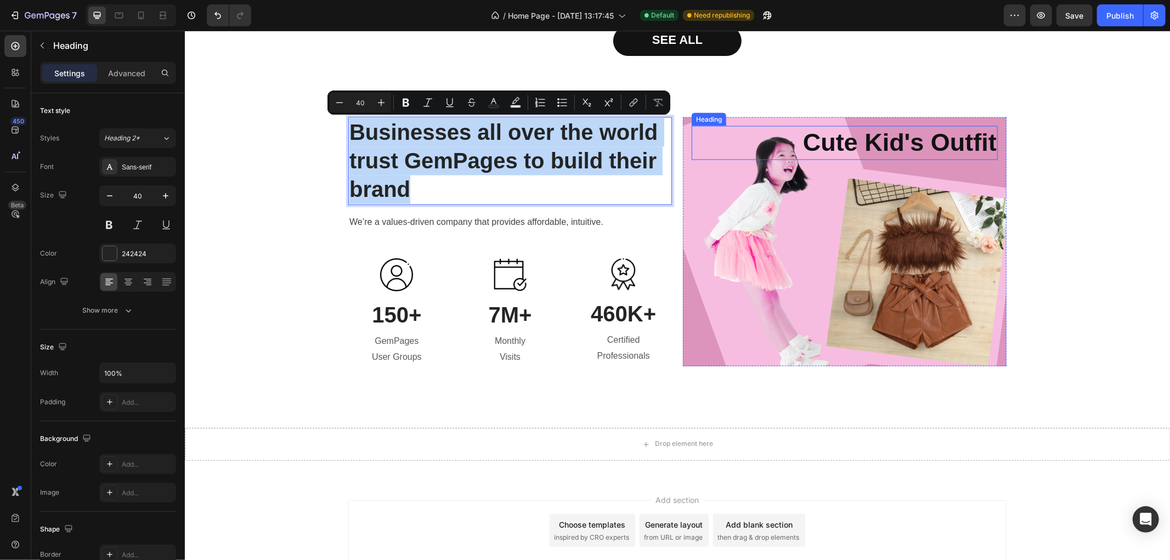
click at [887, 145] on strong "cute kid's outfit" at bounding box center [900, 142] width 194 height 28
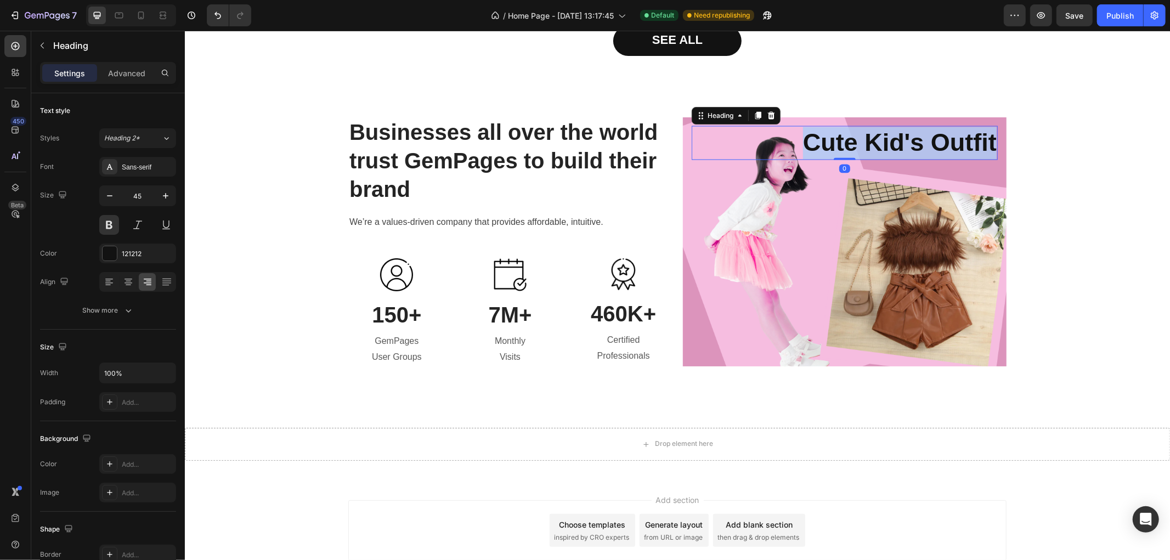
click at [887, 146] on strong "cute kid's outfit" at bounding box center [900, 142] width 194 height 28
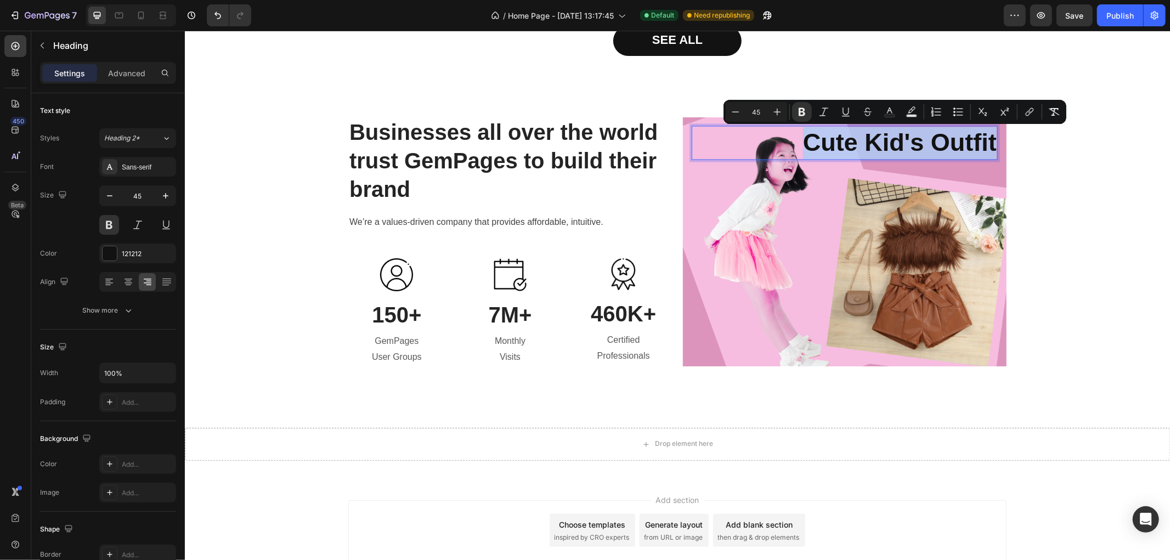
copy strong "cute kid's outfit"
click at [410, 131] on p "Businesses all over the world trust GemPages to build their brand" at bounding box center [509, 161] width 321 height 86
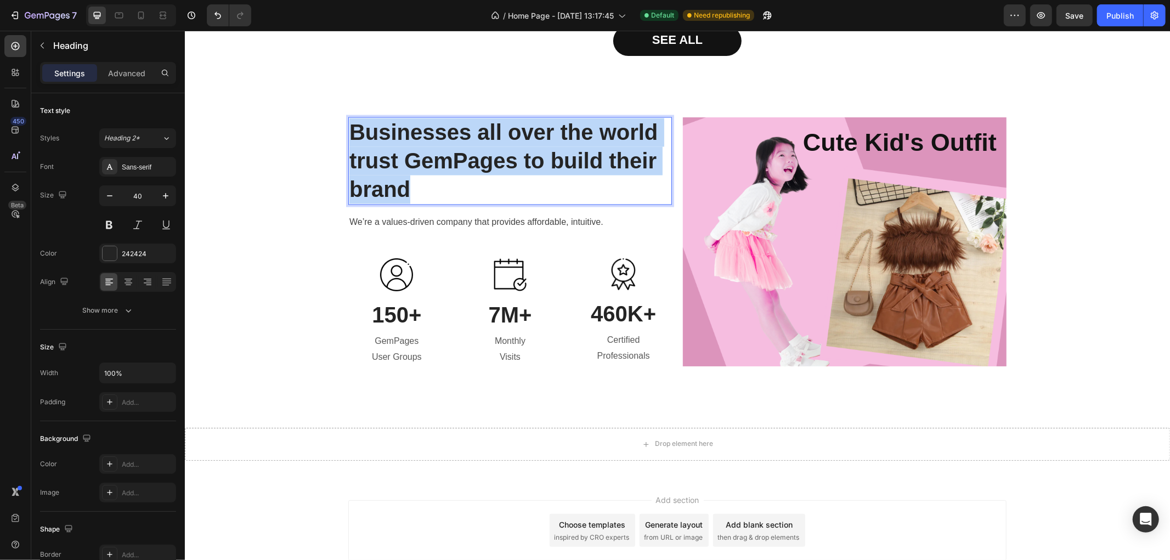
click at [410, 131] on p "Businesses all over the world trust GemPages to build their brand" at bounding box center [509, 161] width 321 height 86
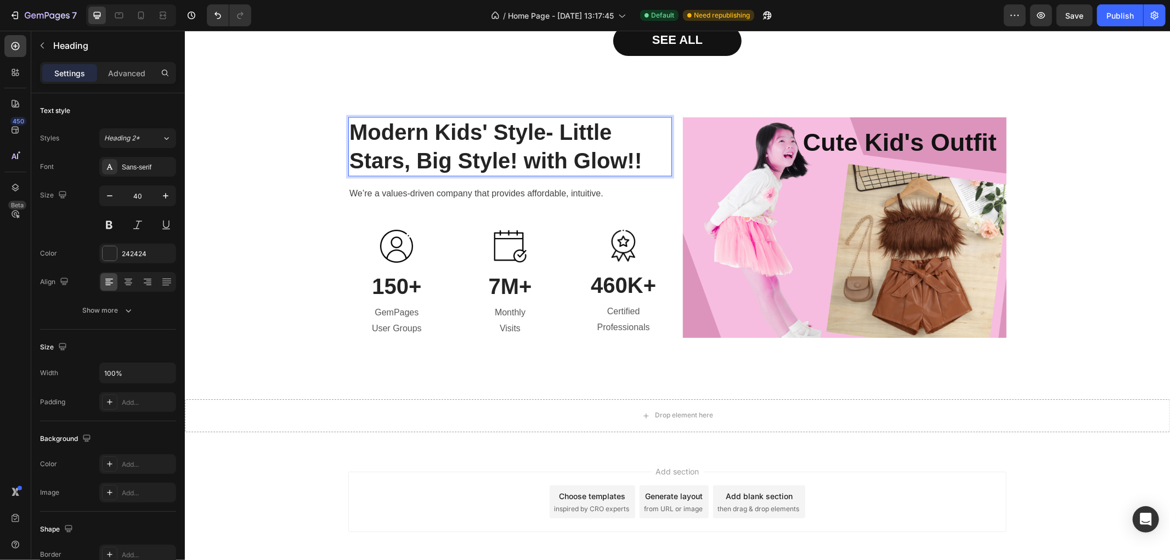
click at [421, 164] on p "Modern Kids' Style- Little Stars, Big Style! with Glow!!" at bounding box center [509, 146] width 321 height 57
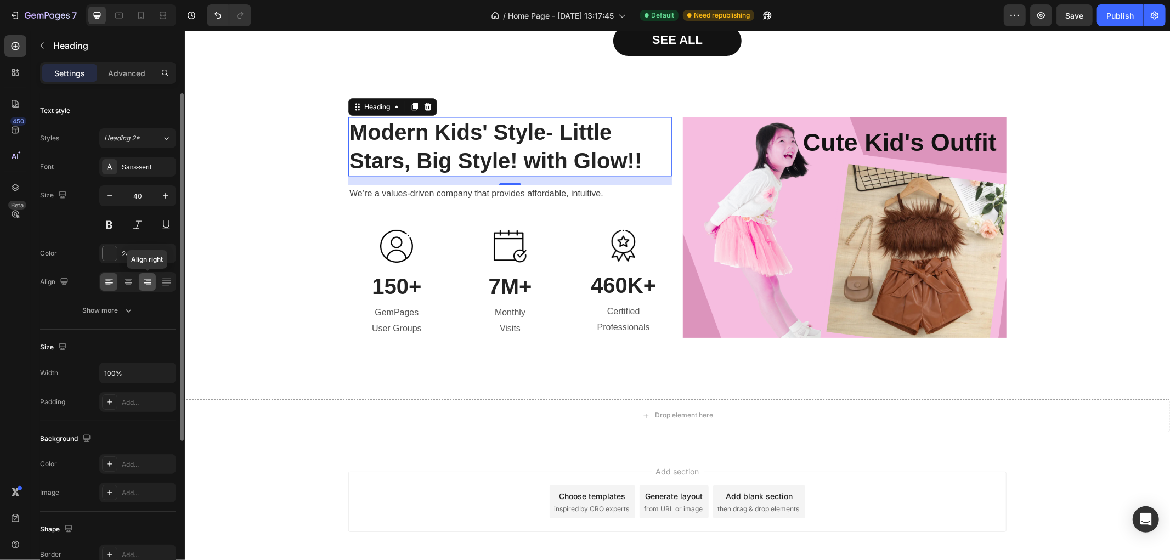
drag, startPoint x: 165, startPoint y: 283, endPoint x: 145, endPoint y: 285, distance: 19.3
click at [145, 285] on div "Align right" at bounding box center [137, 282] width 77 height 20
click at [145, 285] on icon at bounding box center [147, 282] width 11 height 11
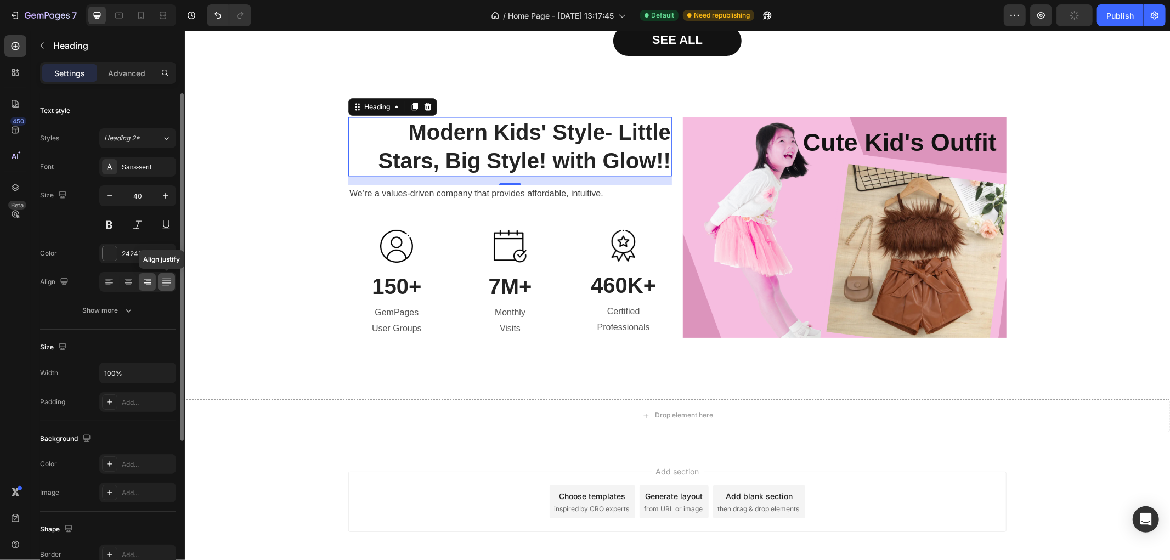
click at [168, 285] on icon at bounding box center [165, 285] width 7 height 1
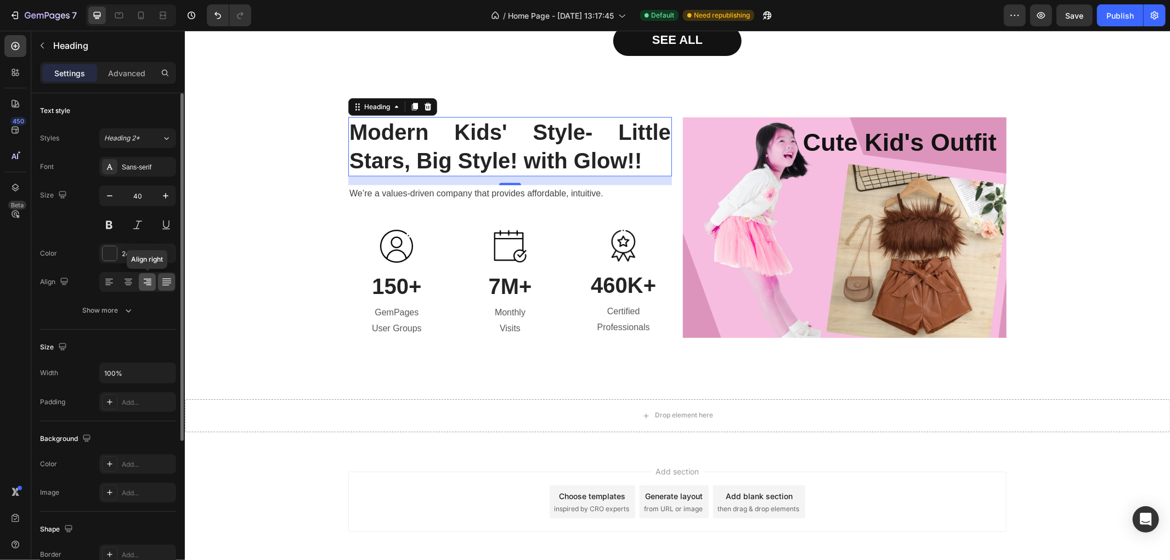
click at [152, 286] on icon at bounding box center [147, 282] width 11 height 11
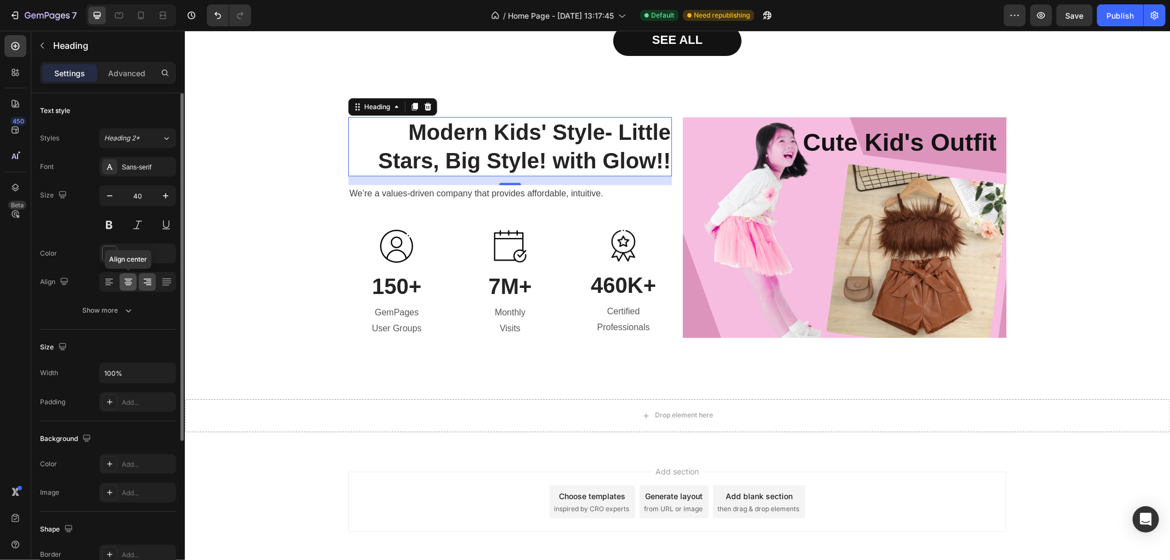
click at [133, 284] on div at bounding box center [128, 282] width 17 height 18
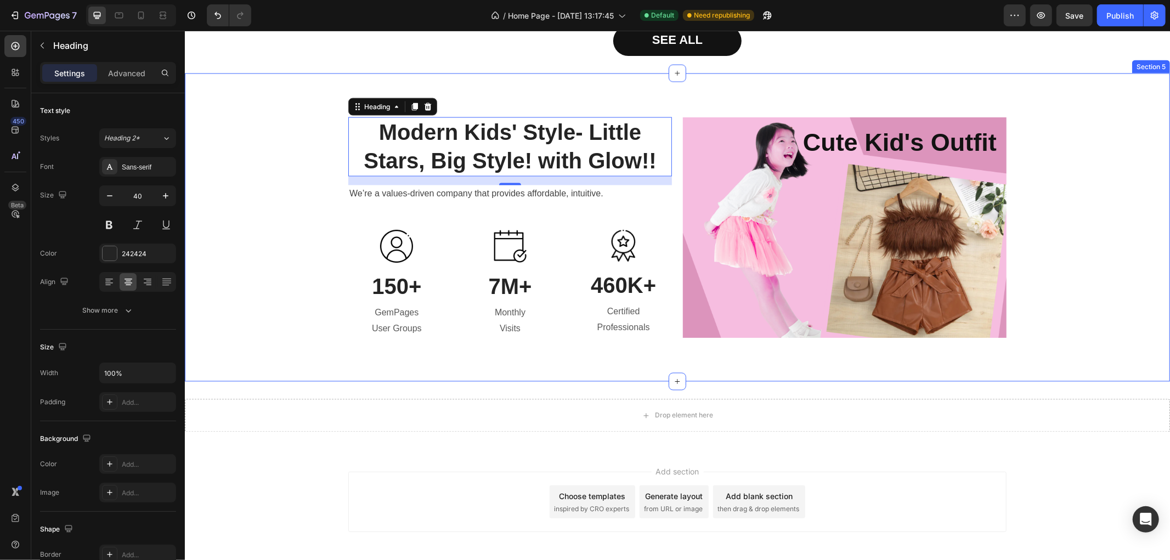
click at [284, 227] on div "Modern Kids' Style- Little Stars, Big Style! with Glow!! Heading 16 We’re a val…" at bounding box center [677, 227] width 969 height 221
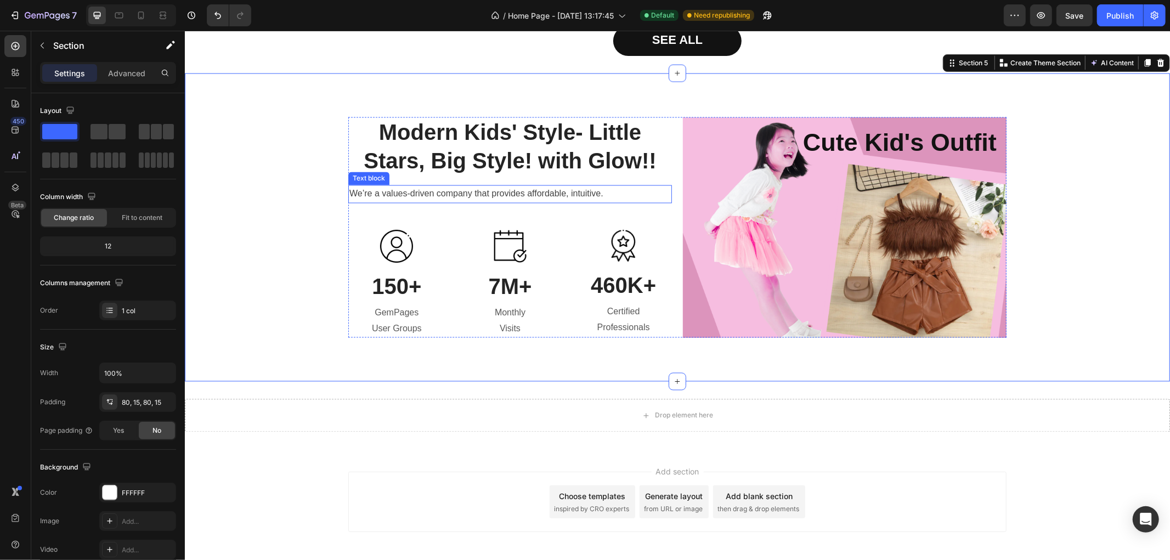
click at [465, 191] on p "We’re a values-driven company that provides affordable, intuitive." at bounding box center [509, 194] width 321 height 16
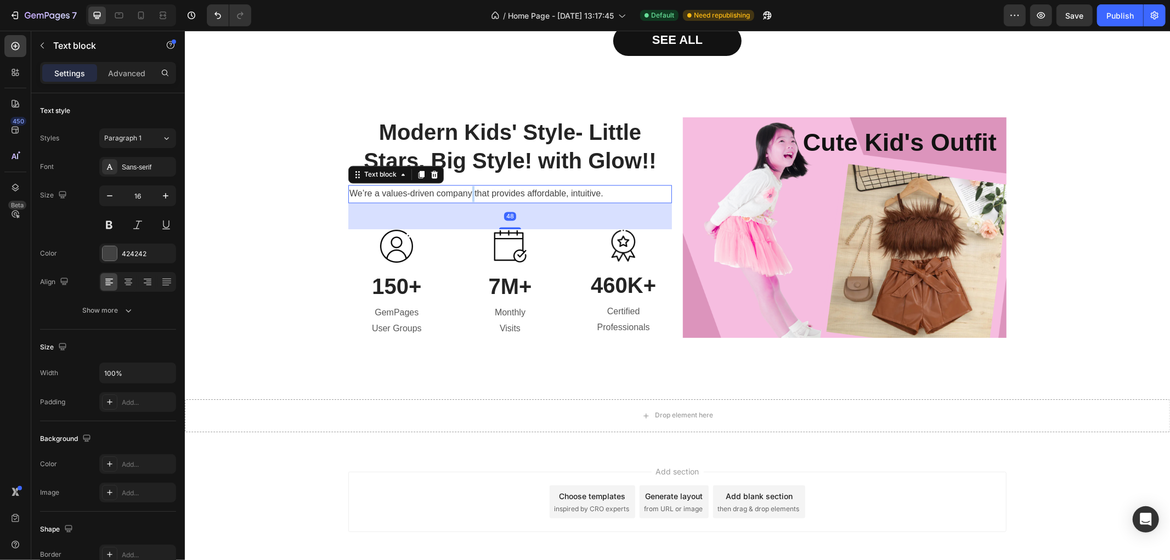
click at [465, 191] on p "We’re a values-driven company that provides affordable, intuitive." at bounding box center [509, 194] width 321 height 16
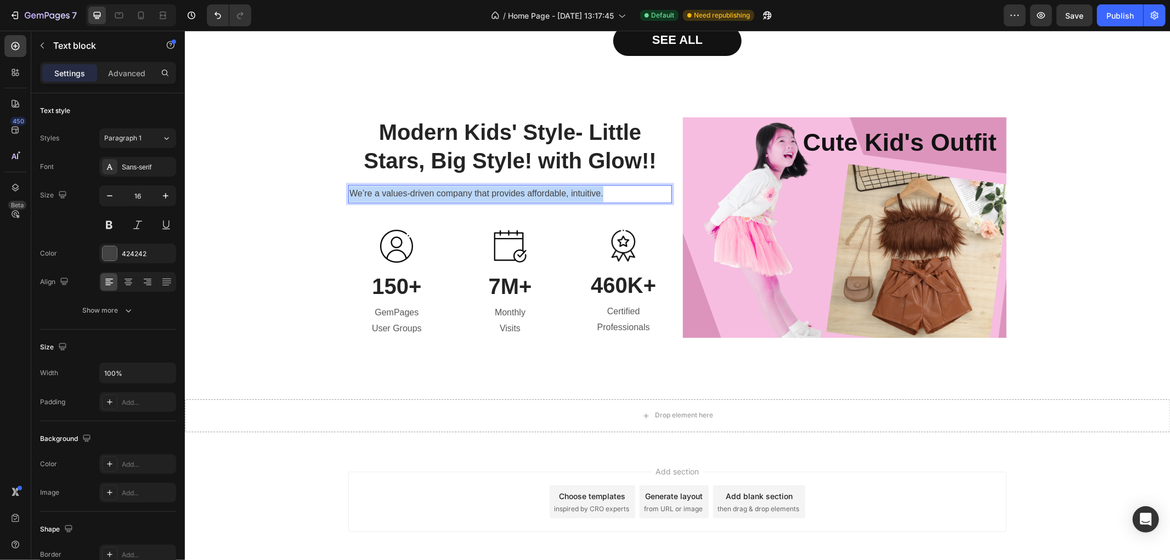
click at [465, 191] on p "We’re a values-driven company that provides affordable, intuitive." at bounding box center [509, 194] width 321 height 16
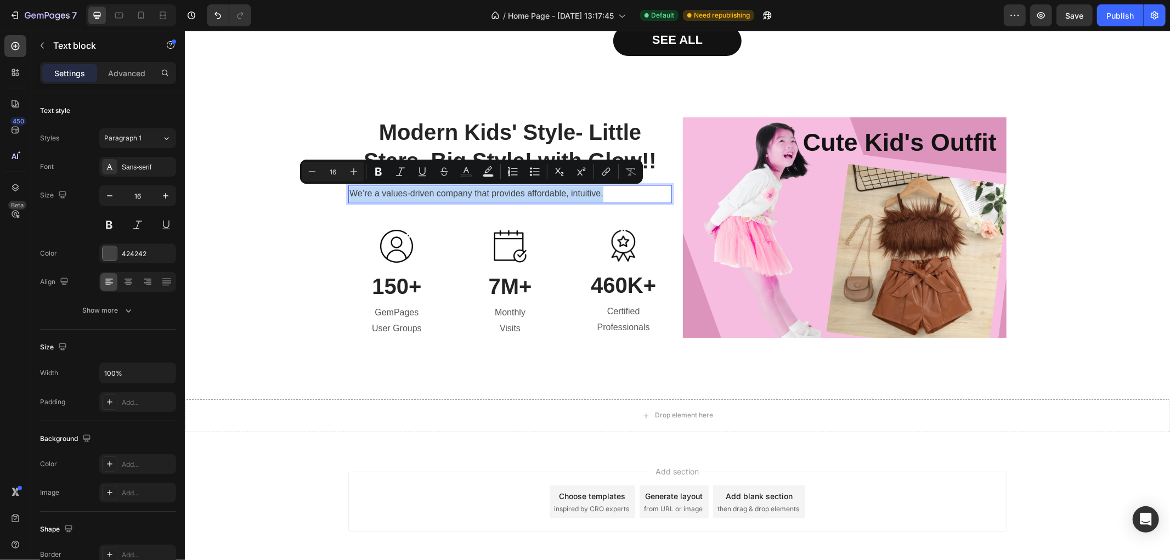
click at [471, 195] on p "We’re a values-driven company that provides affordable, intuitive." at bounding box center [509, 194] width 321 height 16
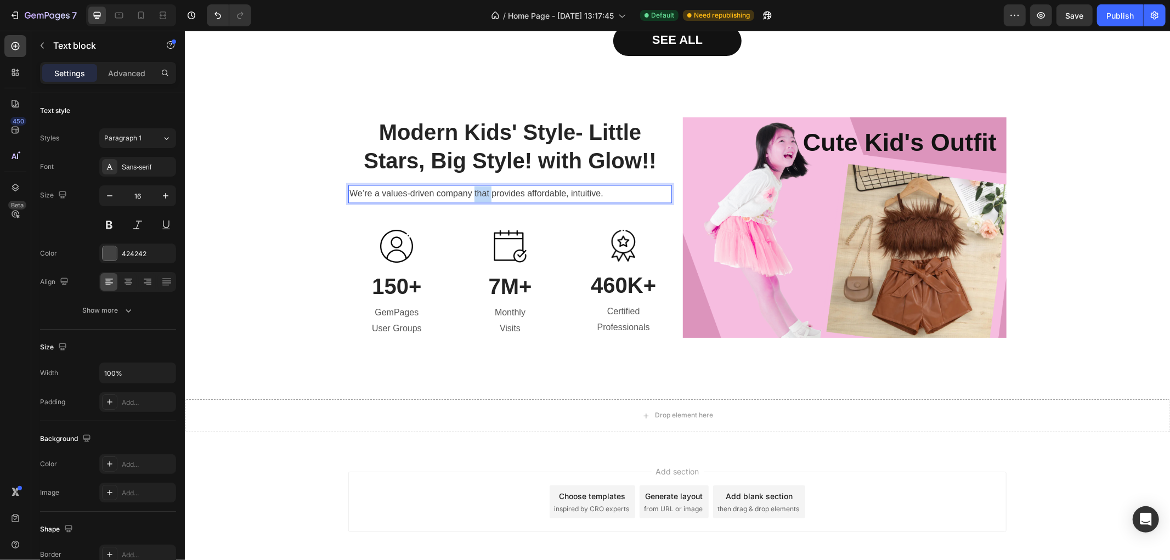
click at [471, 195] on p "We’re a values-driven company that provides affordable, intuitive." at bounding box center [509, 194] width 321 height 16
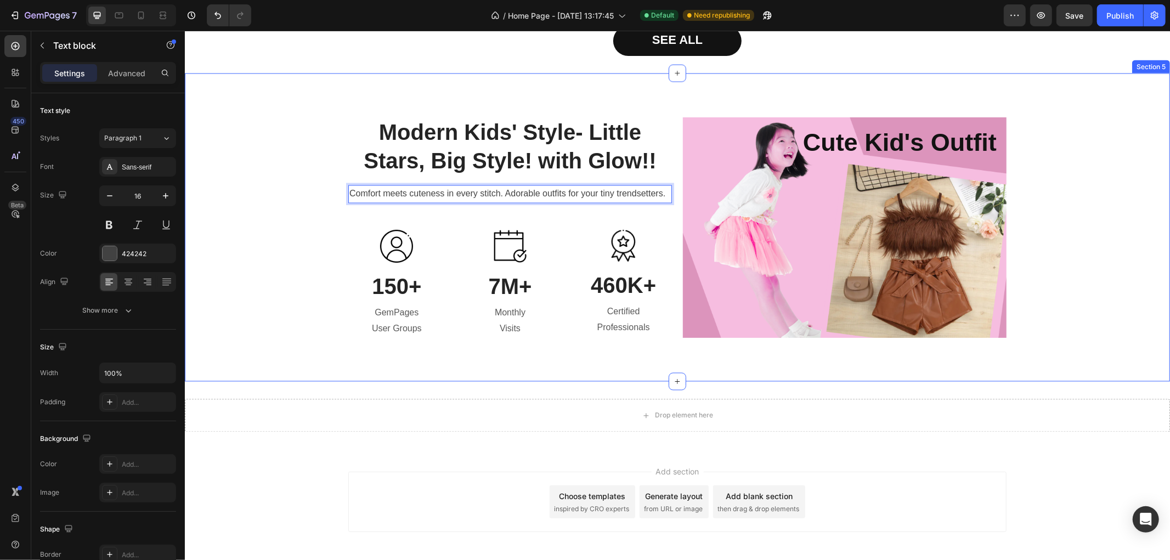
click at [290, 245] on div "Modern Kids' Style- Little Stars, Big Style! with Glow!! Heading Comfort meets …" at bounding box center [677, 227] width 969 height 221
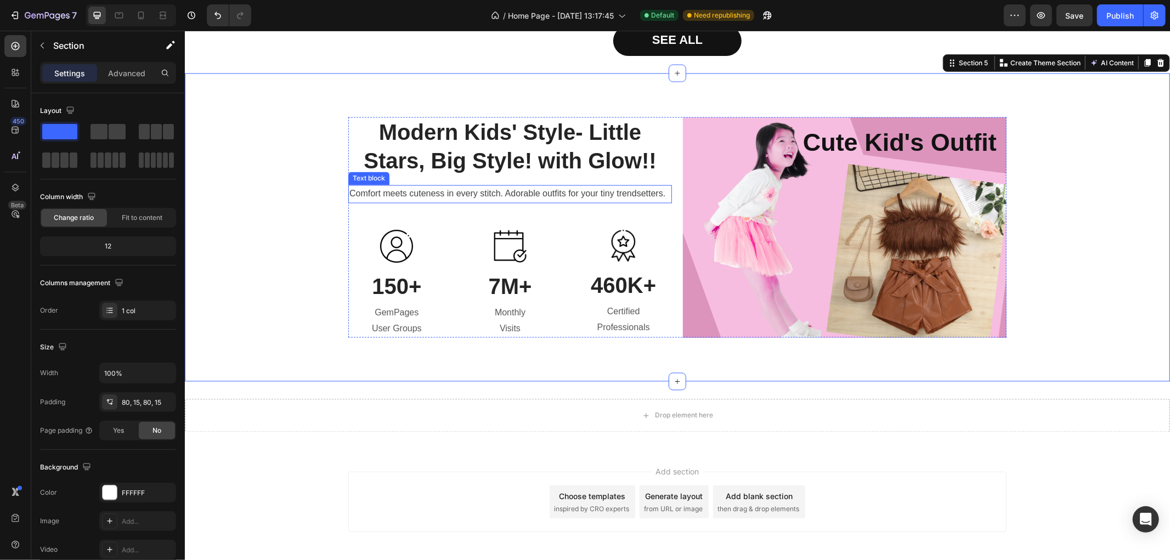
click at [426, 187] on p "Comfort meets cuteness in every stitch. Adorable outfits for your tiny trendset…" at bounding box center [509, 194] width 321 height 16
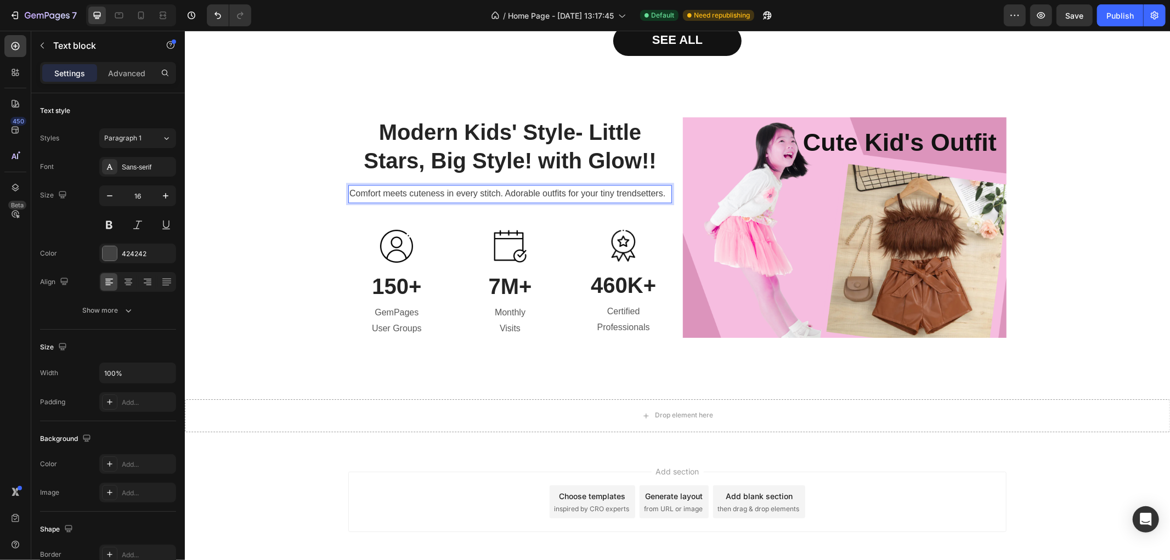
click at [426, 187] on p "Comfort meets cuteness in every stitch. Adorable outfits for your tiny trendset…" at bounding box center [509, 194] width 321 height 16
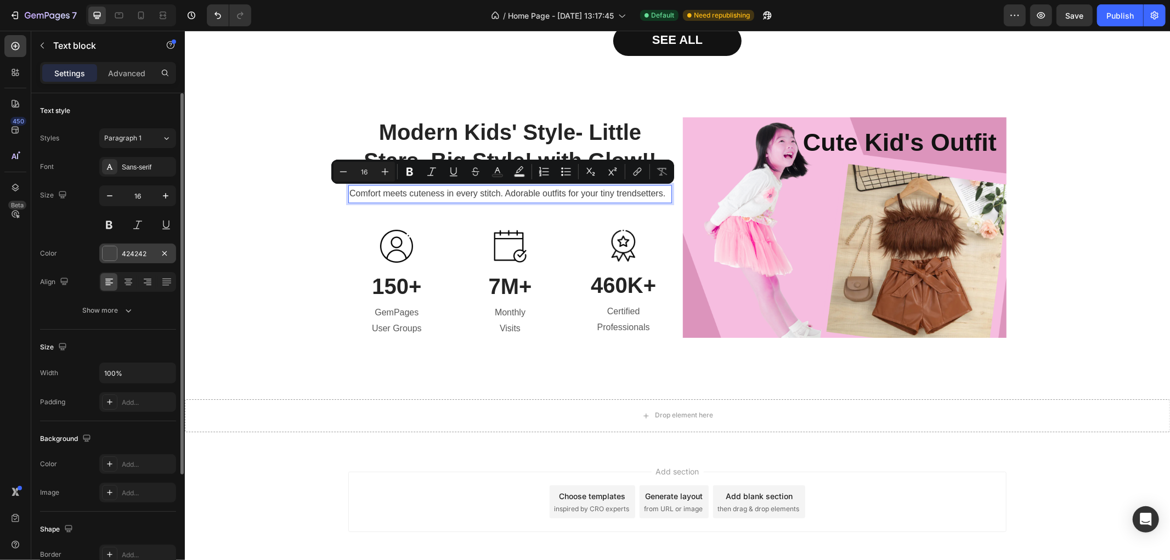
click at [104, 258] on div at bounding box center [110, 253] width 14 height 14
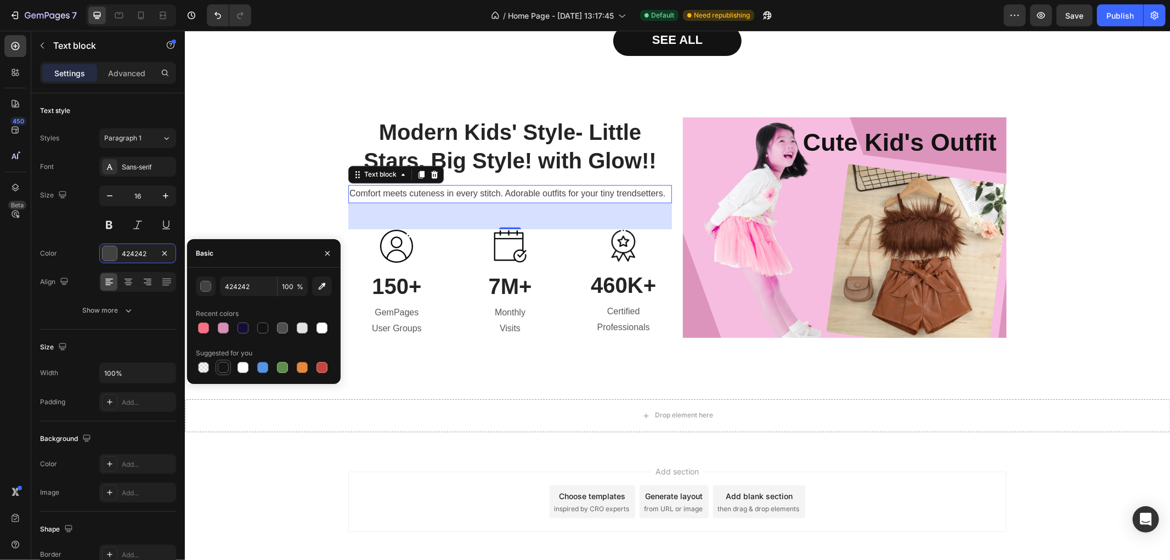
click at [224, 364] on div at bounding box center [223, 367] width 11 height 11
type input "151515"
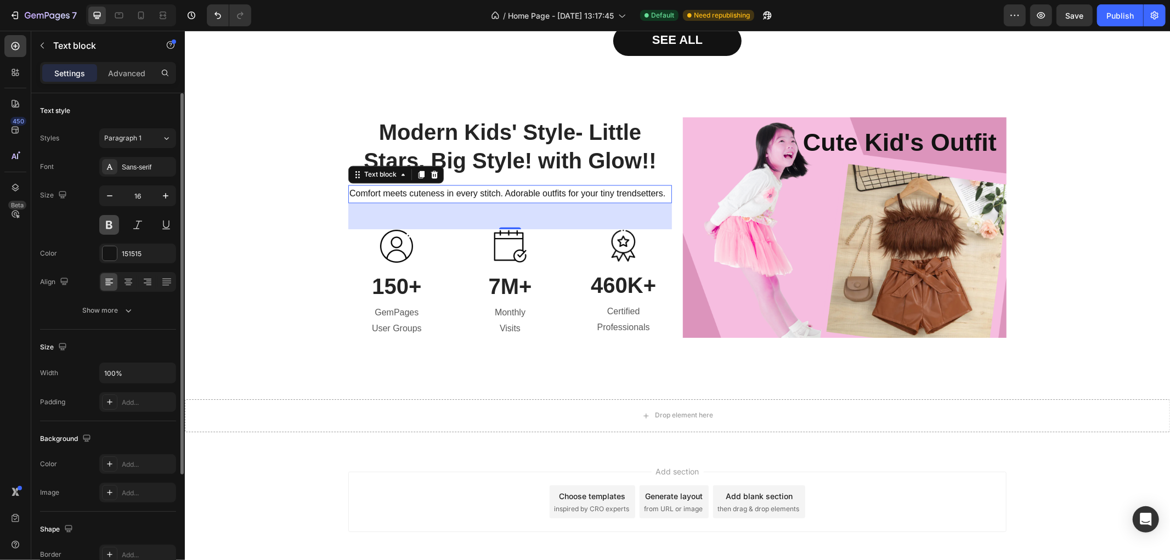
click at [114, 232] on button at bounding box center [109, 225] width 20 height 20
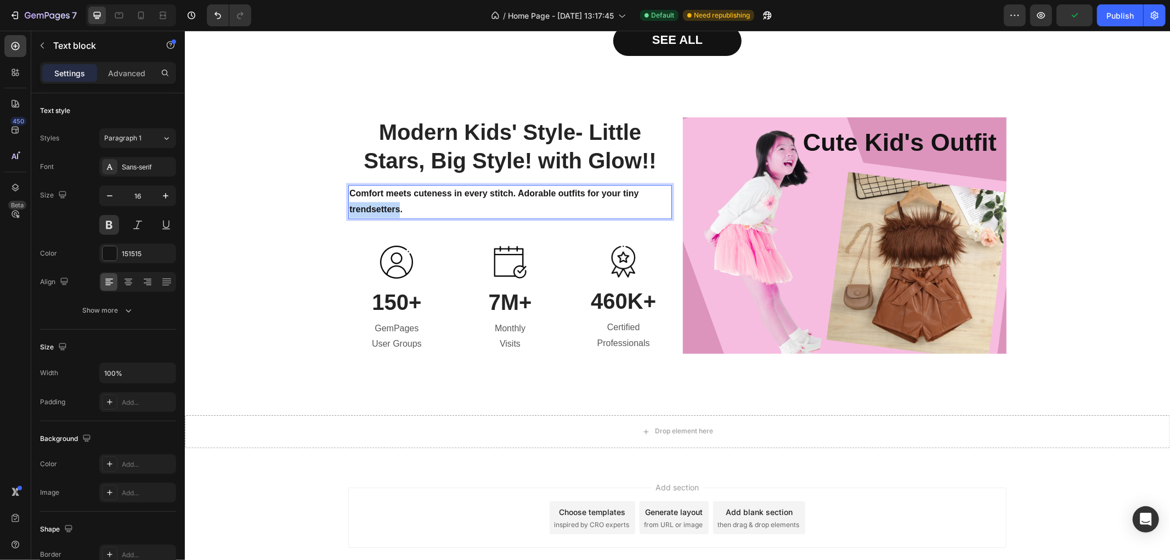
click at [366, 212] on p "Comfort meets cuteness in every stitch. Adorable outfits for your tiny trendset…" at bounding box center [509, 202] width 321 height 32
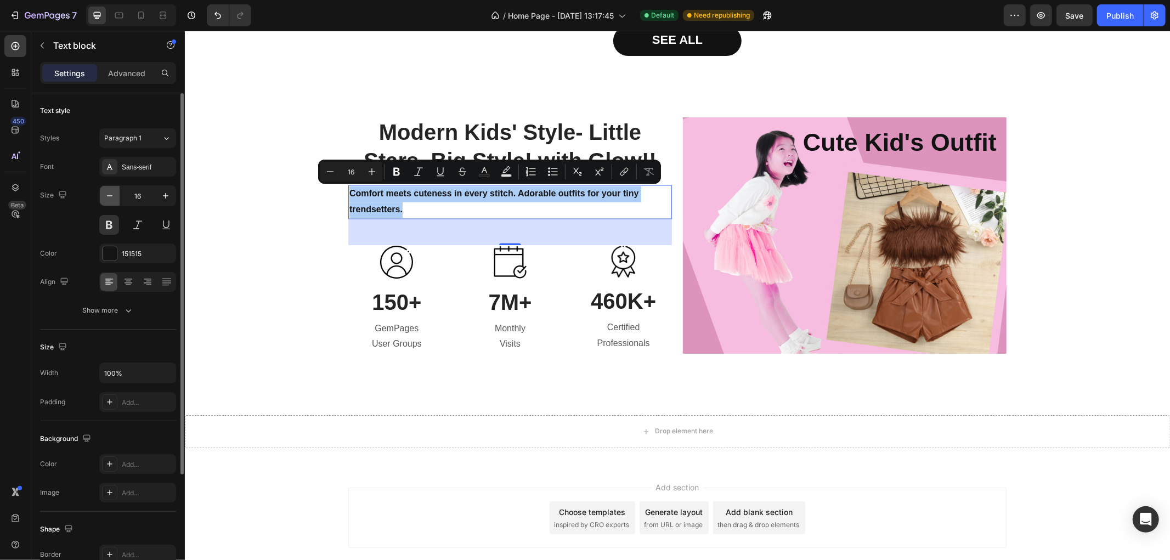
click at [112, 199] on icon "button" at bounding box center [109, 195] width 11 height 11
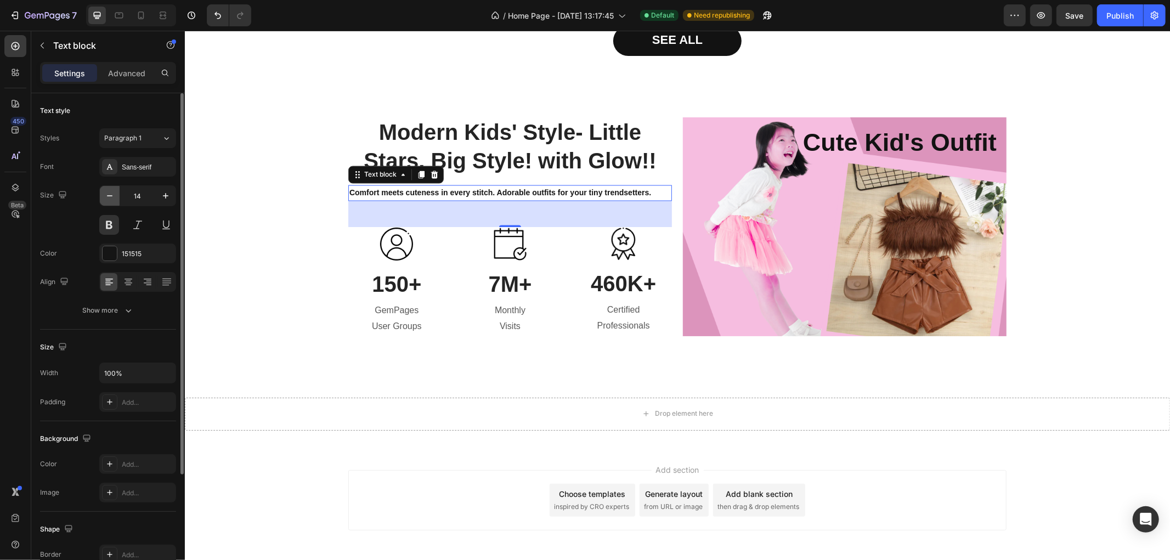
click at [112, 198] on icon "button" at bounding box center [109, 195] width 11 height 11
click at [160, 192] on icon "button" at bounding box center [165, 195] width 11 height 11
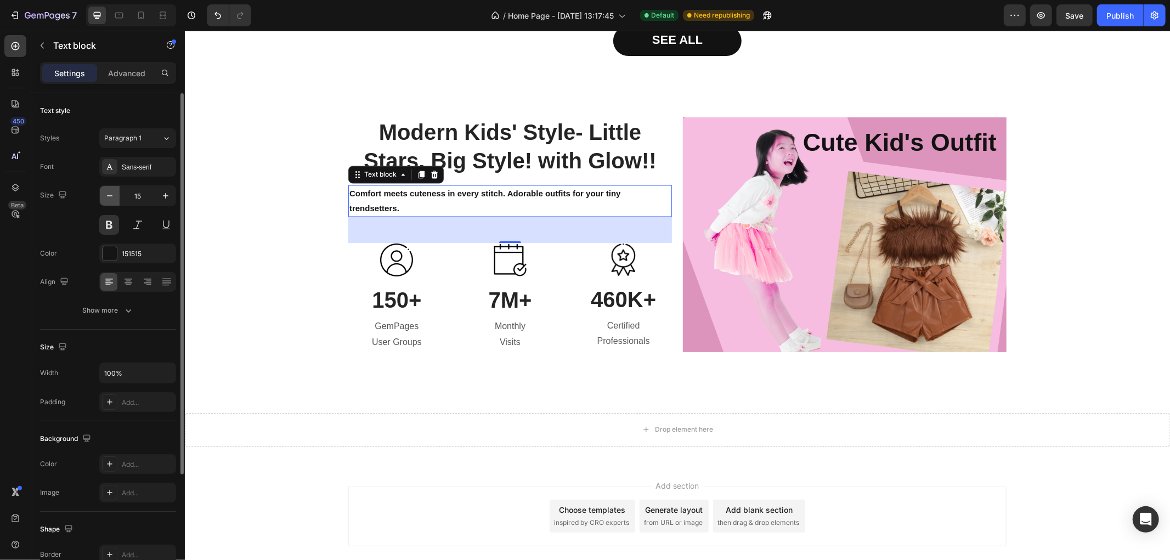
click at [117, 200] on button "button" at bounding box center [110, 196] width 20 height 20
type input "14"
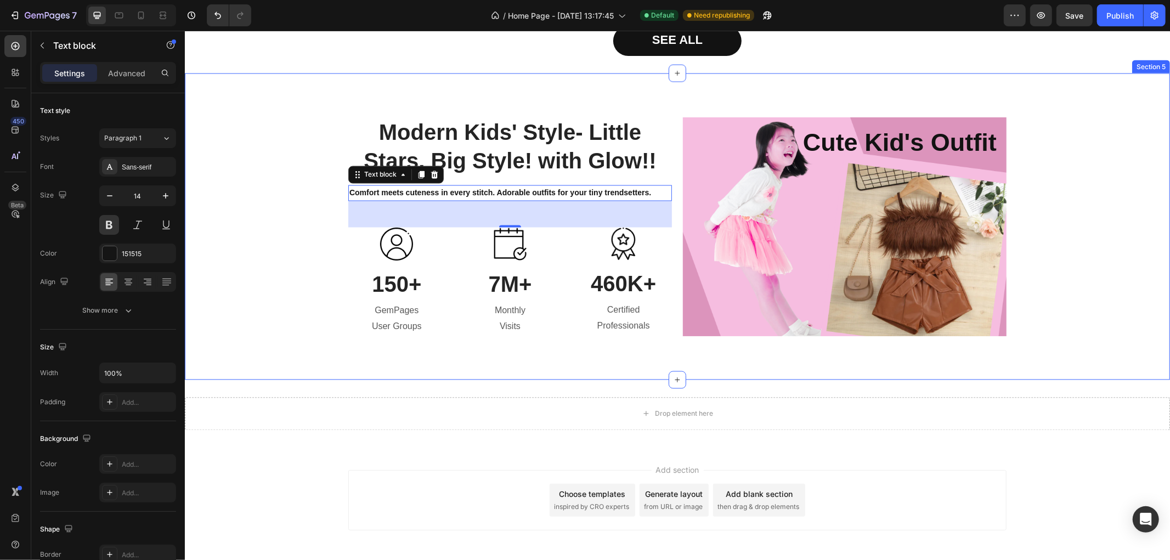
click at [288, 201] on div "Modern Kids' Style- Little Stars, Big Style! with Glow!! Heading Comfort meets …" at bounding box center [677, 226] width 969 height 219
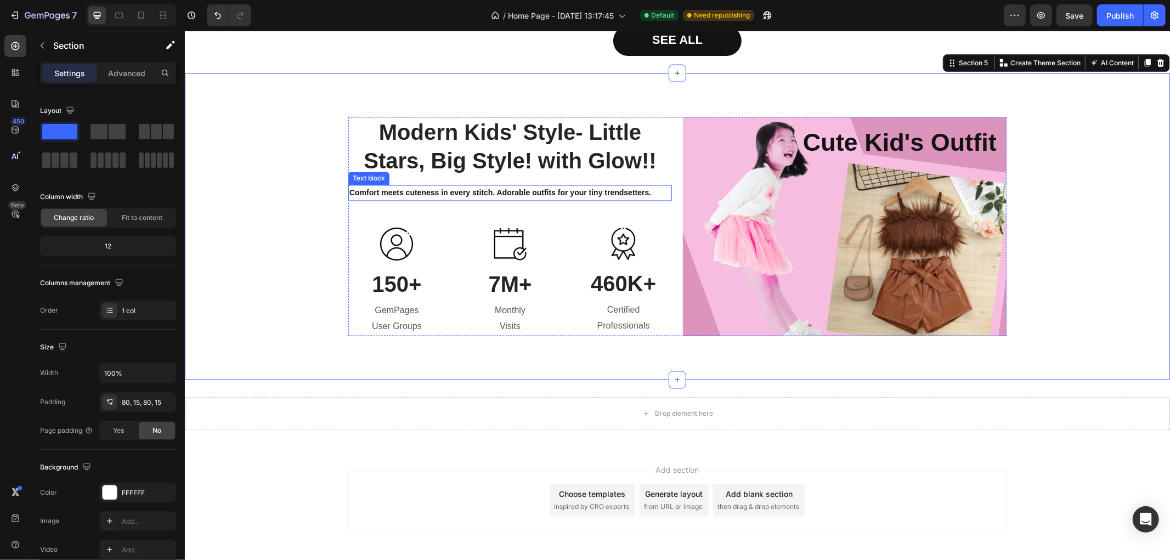
click at [445, 194] on p "Comfort meets cuteness in every stitch. Adorable outfits for your tiny trendset…" at bounding box center [509, 193] width 321 height 14
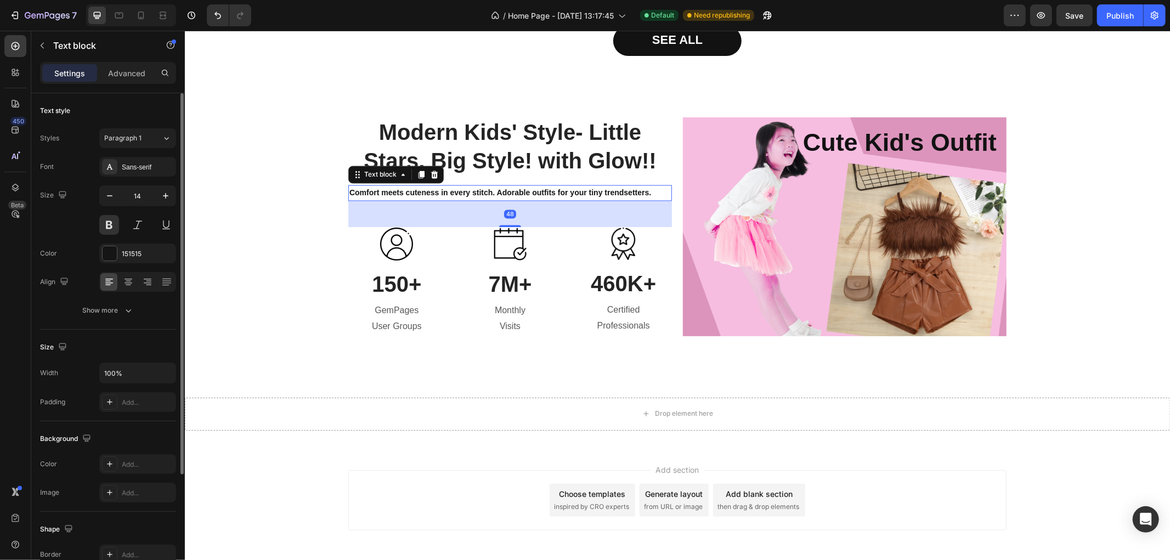
click at [166, 206] on div "14" at bounding box center [137, 209] width 77 height 49
click at [167, 198] on icon "button" at bounding box center [165, 195] width 11 height 11
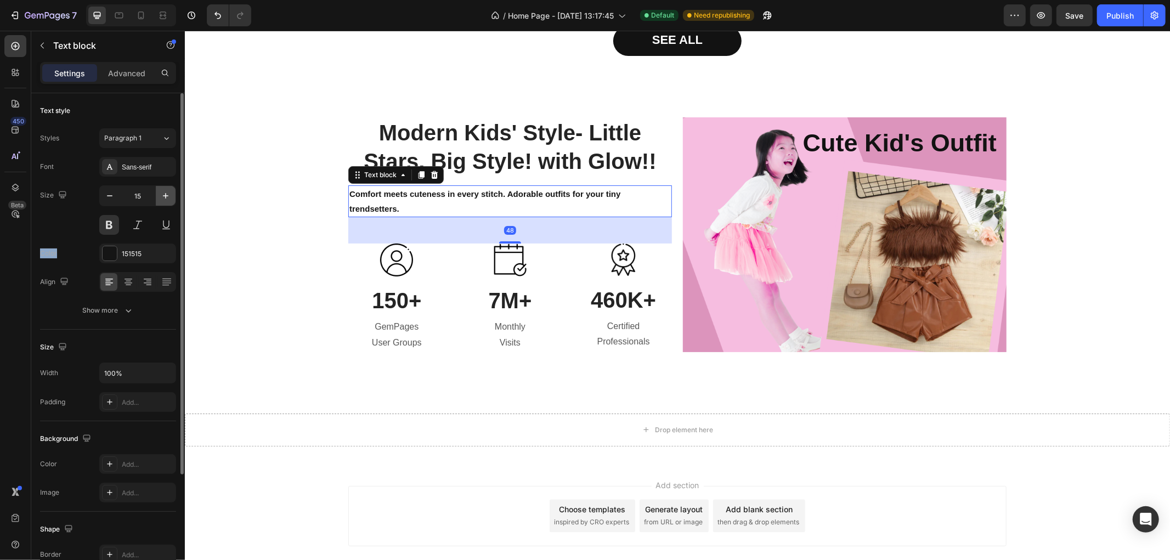
type input "16"
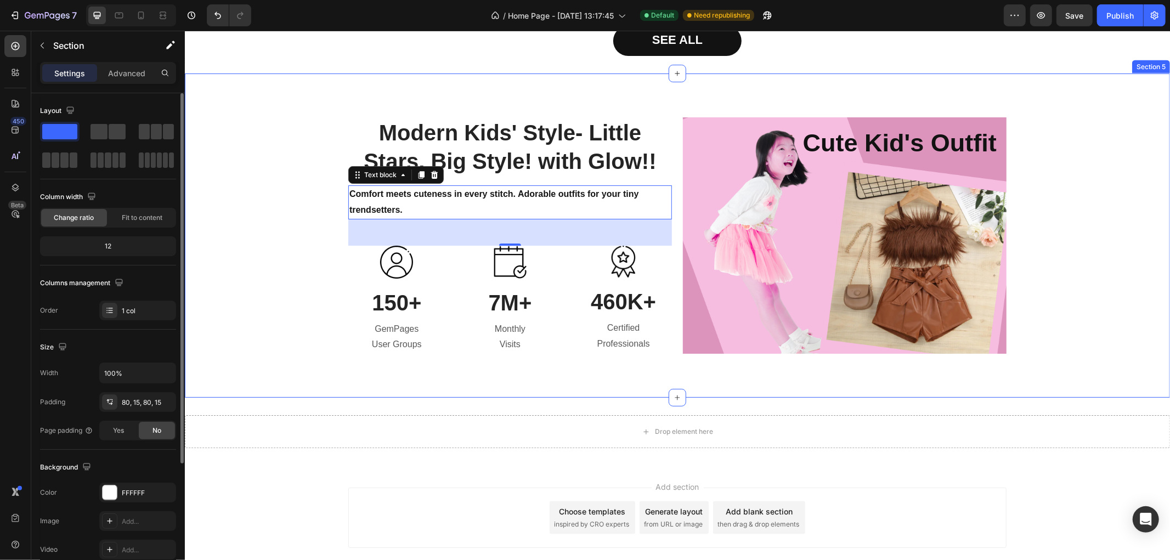
click at [286, 217] on div "Modern Kids' Style- Little Stars, Big Style! with Glow!! Heading Comfort meets …" at bounding box center [677, 235] width 969 height 236
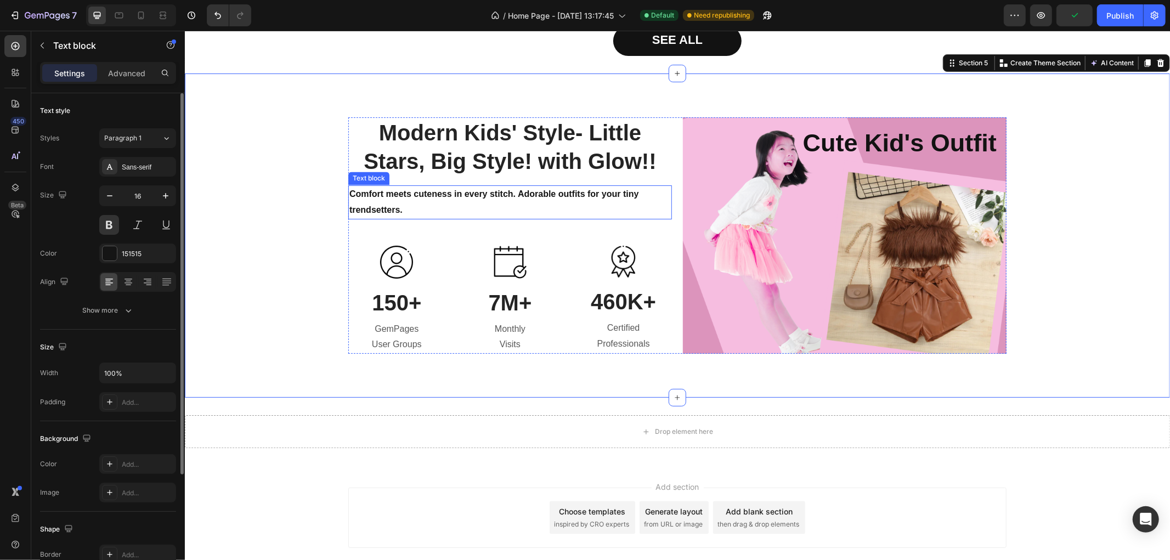
click at [414, 197] on p "Comfort meets cuteness in every stitch. Adorable outfits for your tiny trendset…" at bounding box center [509, 202] width 321 height 32
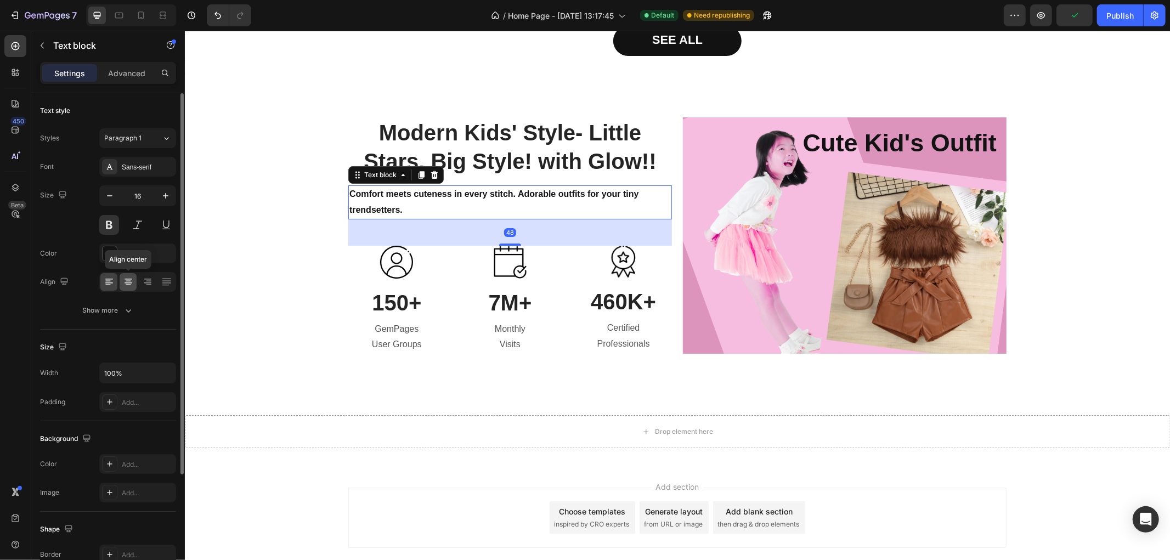
click at [131, 280] on icon at bounding box center [128, 282] width 11 height 11
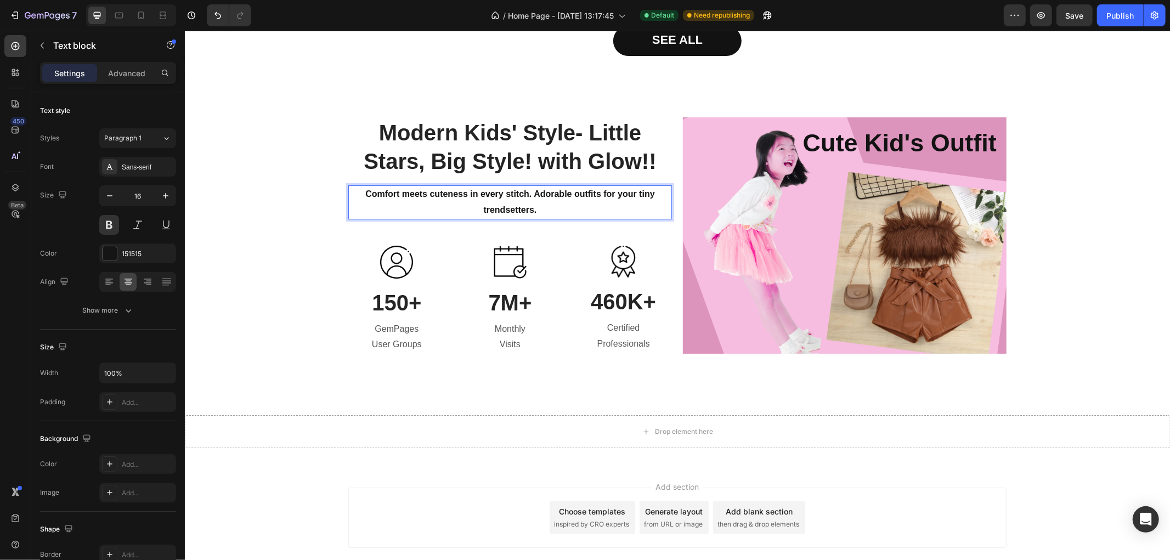
click at [377, 214] on p "Comfort meets cuteness in every stitch. Adorable outfits for your tiny trendset…" at bounding box center [509, 202] width 321 height 32
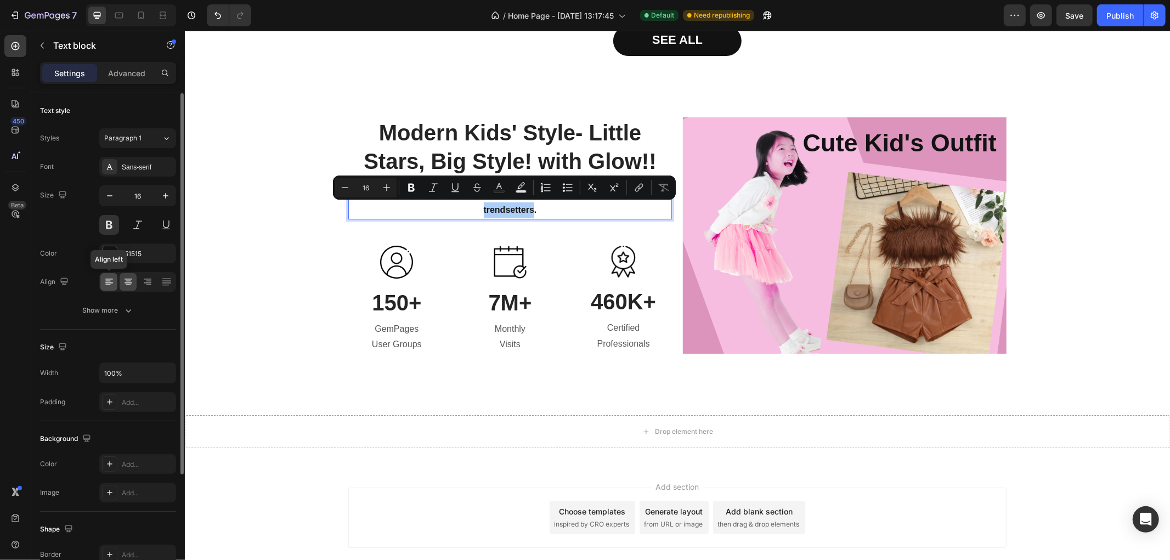
click at [109, 278] on icon at bounding box center [109, 282] width 11 height 11
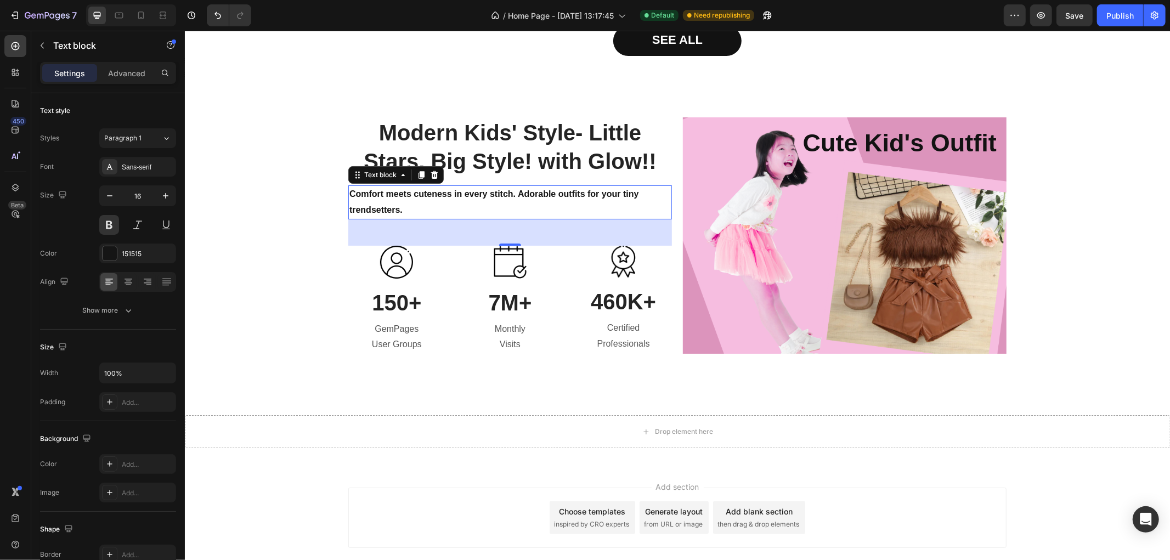
click at [451, 208] on p "Comfort meets cuteness in every stitch. Adorable outfits for your tiny trendset…" at bounding box center [509, 202] width 321 height 32
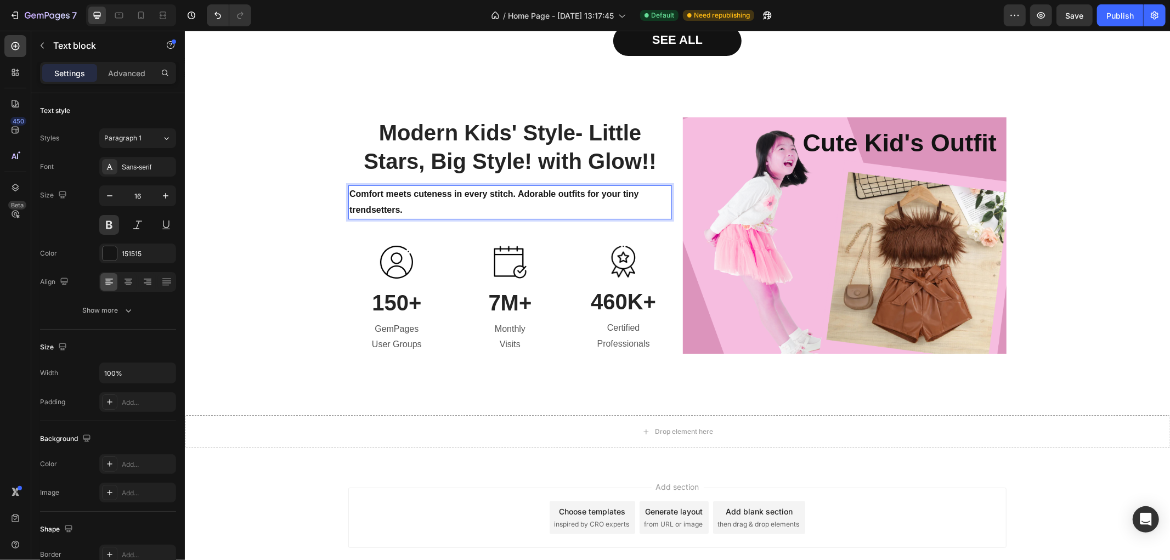
click at [451, 208] on p "Comfort meets cuteness in every stitch. Adorable outfits for your tiny trendset…" at bounding box center [509, 202] width 321 height 32
click at [377, 208] on p "Comfort meets cuteness in every stitch. Adorable outfits for your tiny trendset…" at bounding box center [509, 202] width 321 height 32
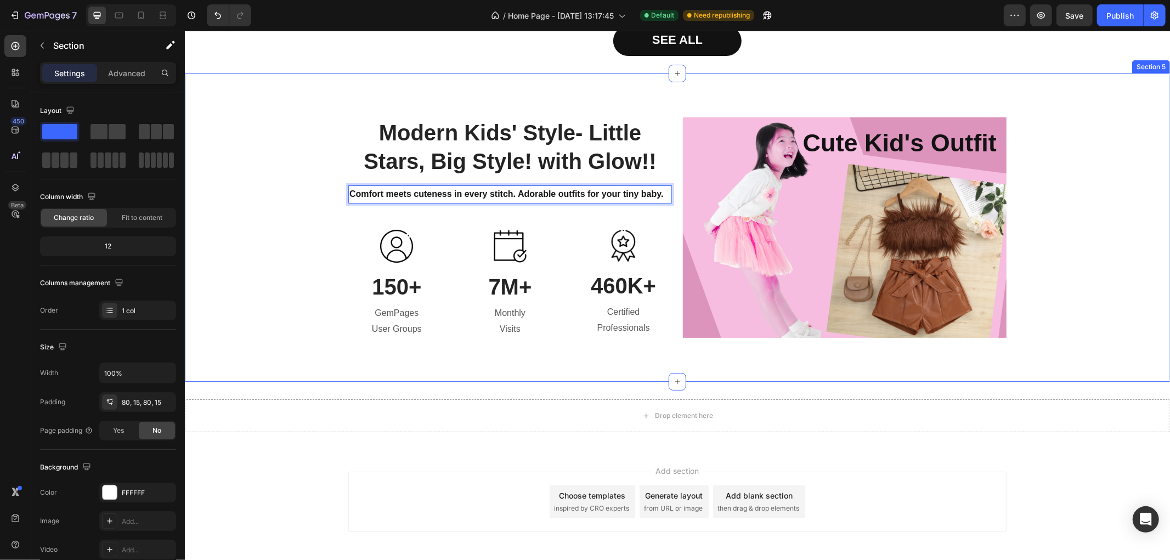
click at [259, 173] on div "Modern Kids' Style- Little Stars, Big Style! with Glow!! Heading Comfort meets …" at bounding box center [677, 227] width 969 height 221
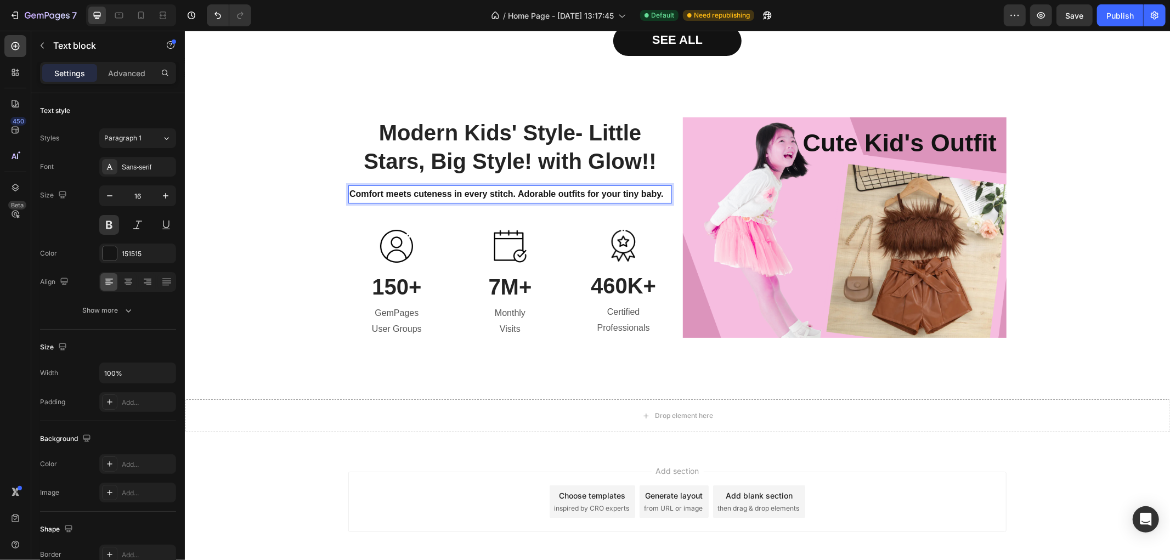
click at [349, 194] on p "Comfort meets cuteness in every stitch. Adorable outfits for your tiny baby." at bounding box center [509, 194] width 321 height 16
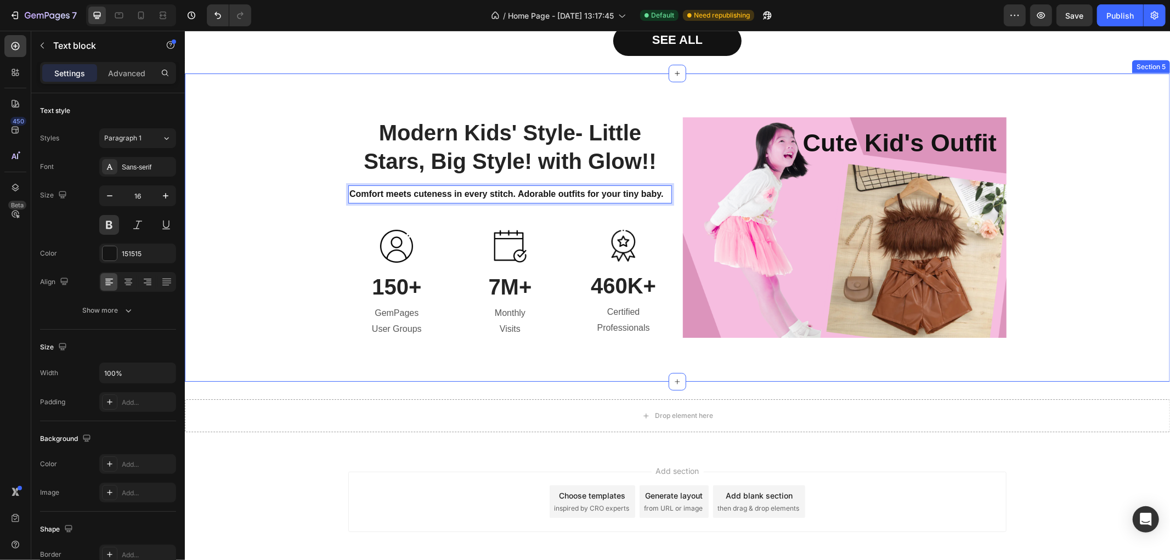
click at [319, 234] on div "Modern Kids' Style- Little Stars, Big Style! with Glow!! Heading Comfort meets …" at bounding box center [677, 227] width 969 height 221
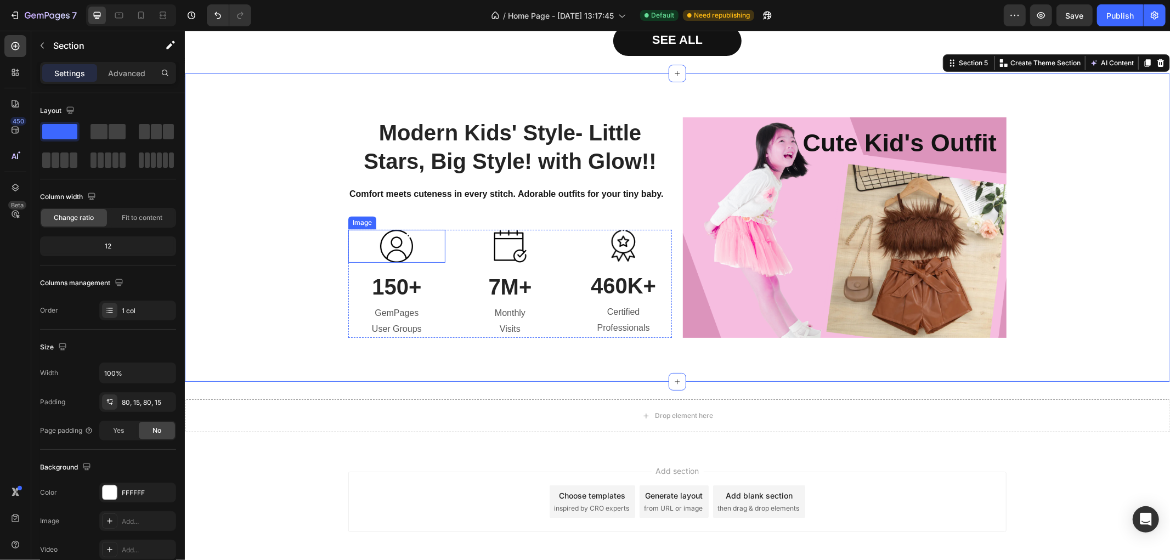
click at [380, 233] on img at bounding box center [396, 245] width 33 height 33
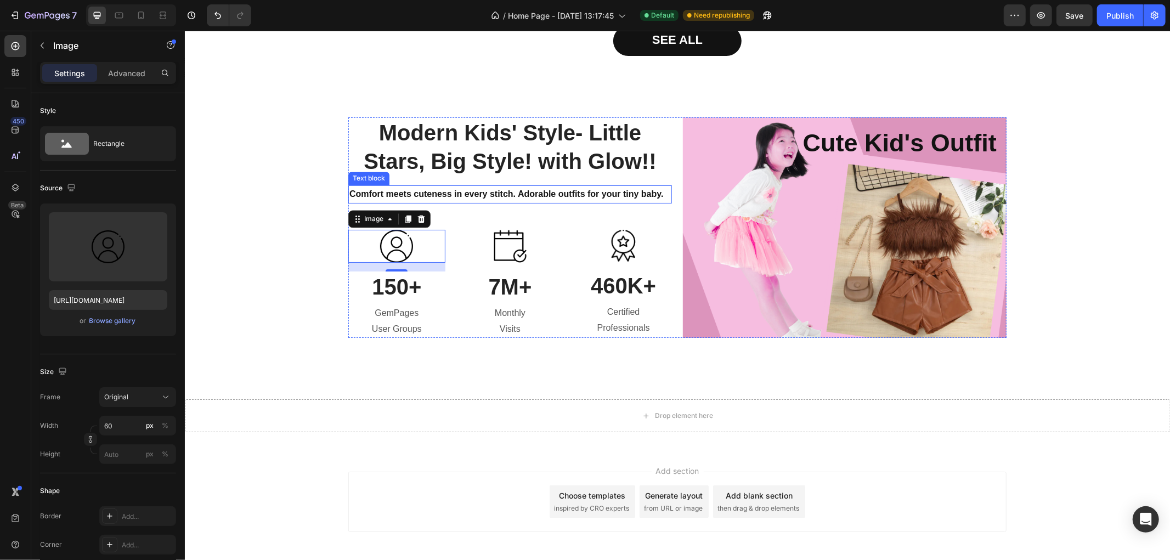
click at [494, 154] on p "Modern Kids' Style- Little Stars, Big Style! with Glow!!" at bounding box center [509, 146] width 321 height 57
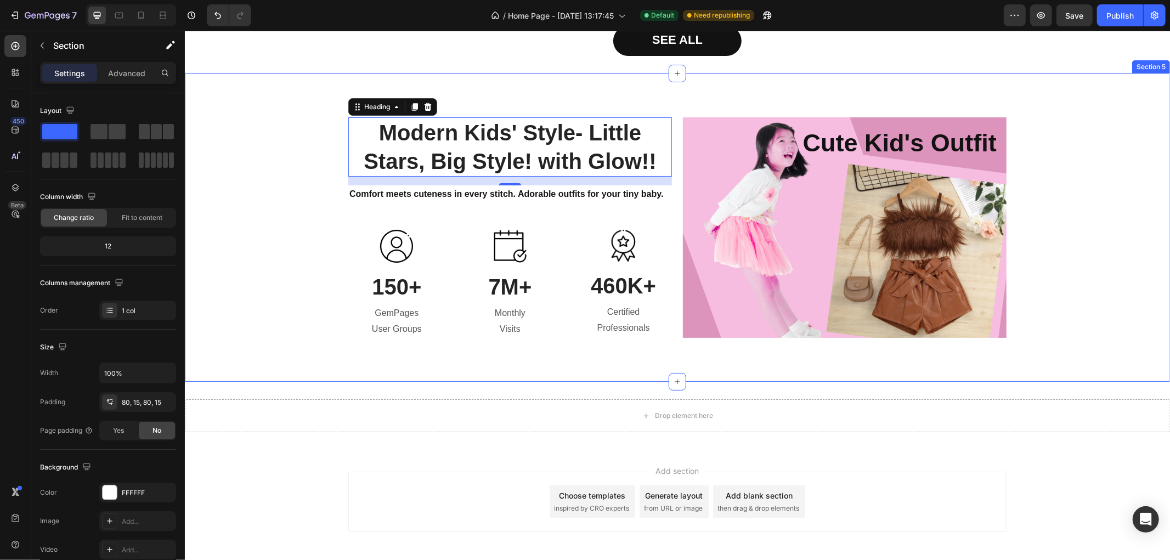
click at [1064, 150] on div "Modern Kids' Style- Little Stars, Big Style! with Glow!! Heading 16 Comfort mee…" at bounding box center [677, 227] width 969 height 221
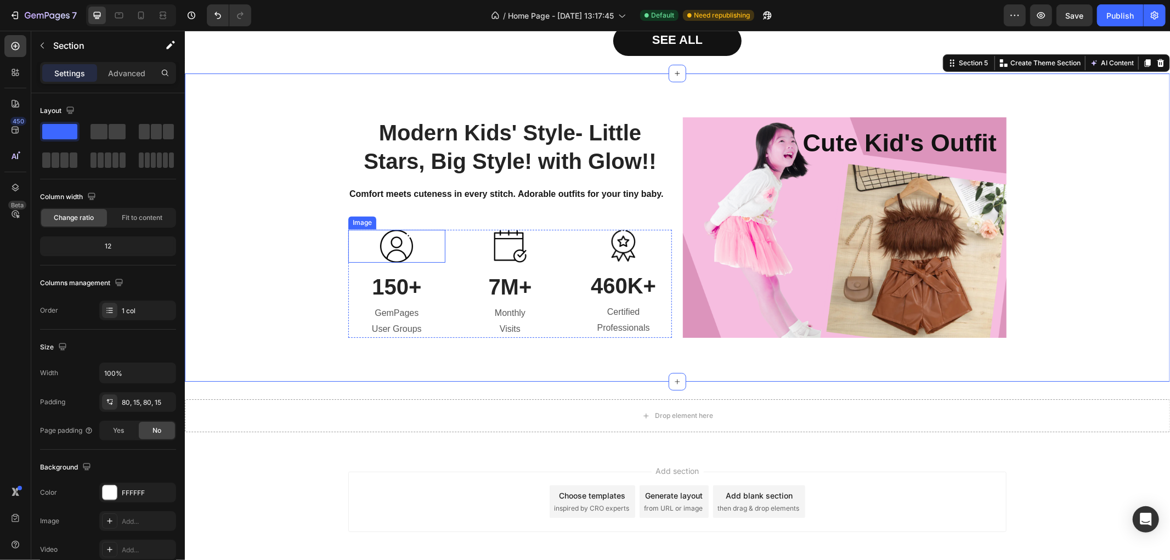
click at [358, 239] on div at bounding box center [396, 245] width 97 height 33
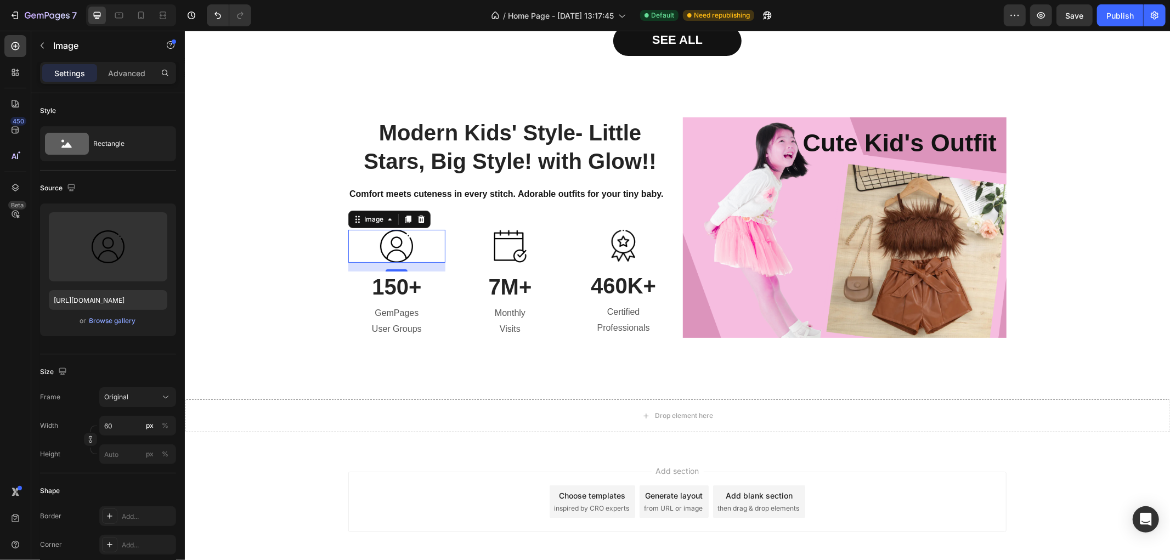
click at [401, 244] on img at bounding box center [396, 245] width 33 height 33
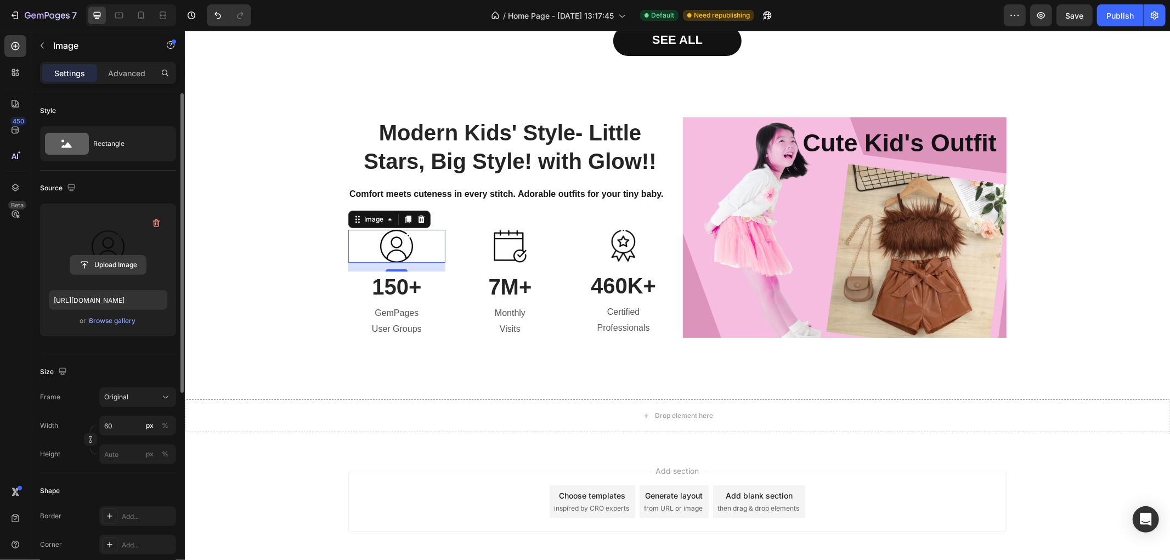
click at [105, 262] on input "file" at bounding box center [108, 265] width 76 height 19
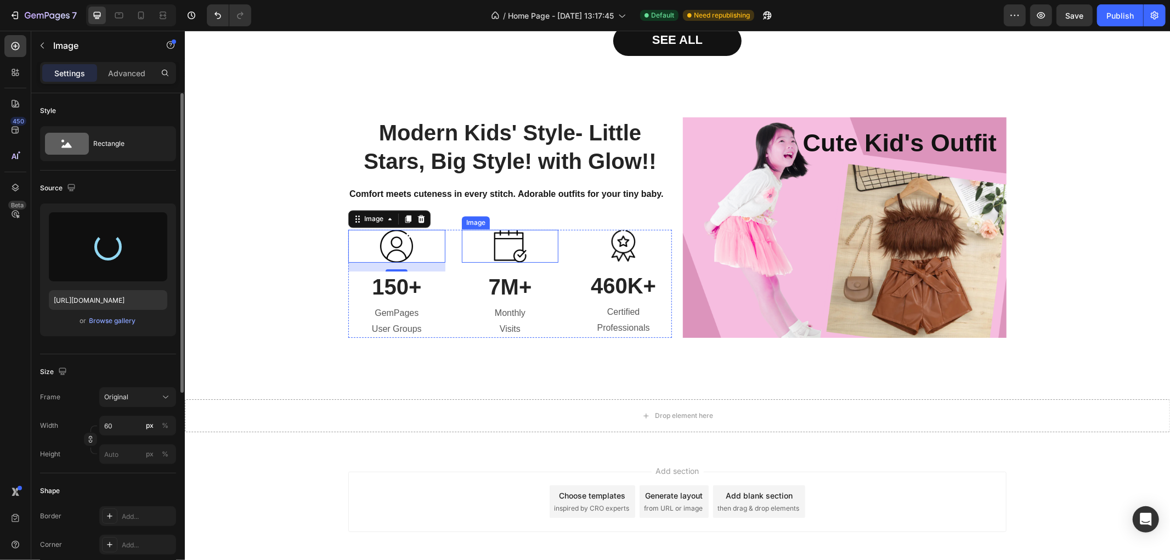
type input "[URL][DOMAIN_NAME]"
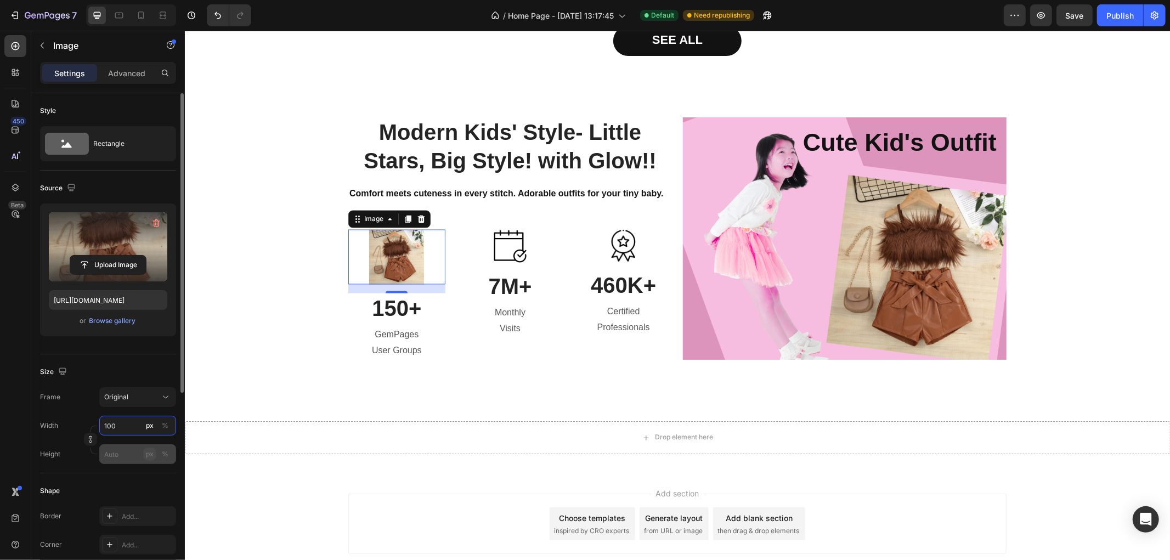
scroll to position [122, 0]
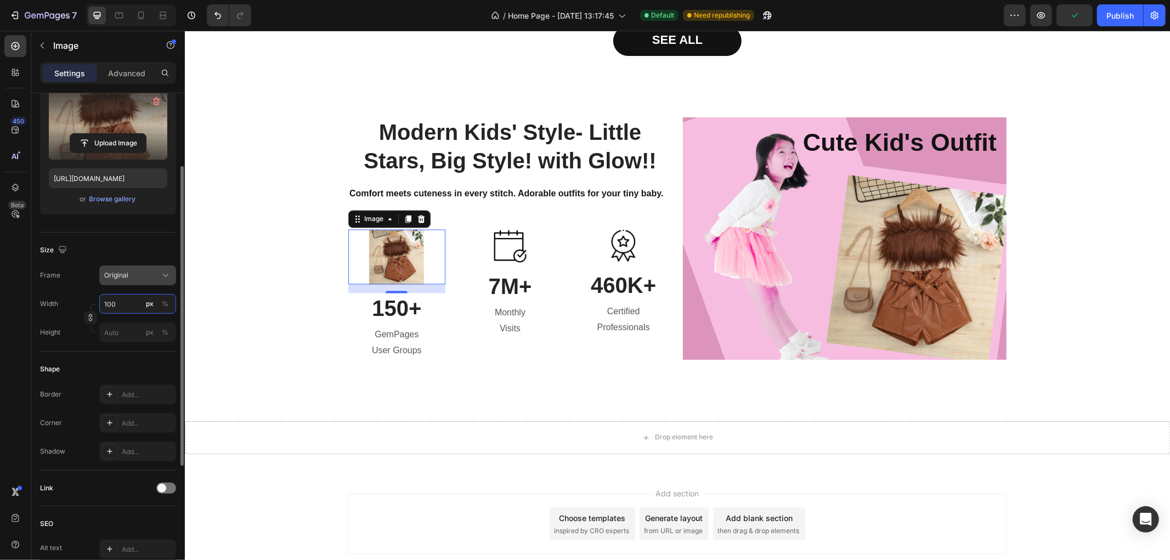
type input "100"
click at [167, 272] on icon at bounding box center [165, 275] width 11 height 11
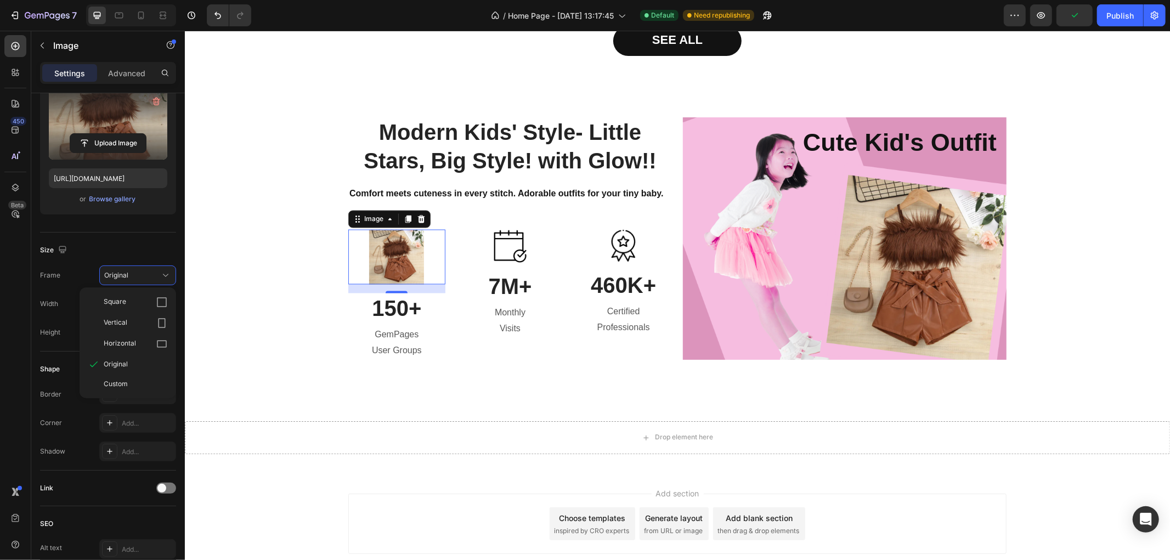
click at [4, 304] on div "450 Beta" at bounding box center [15, 258] width 22 height 446
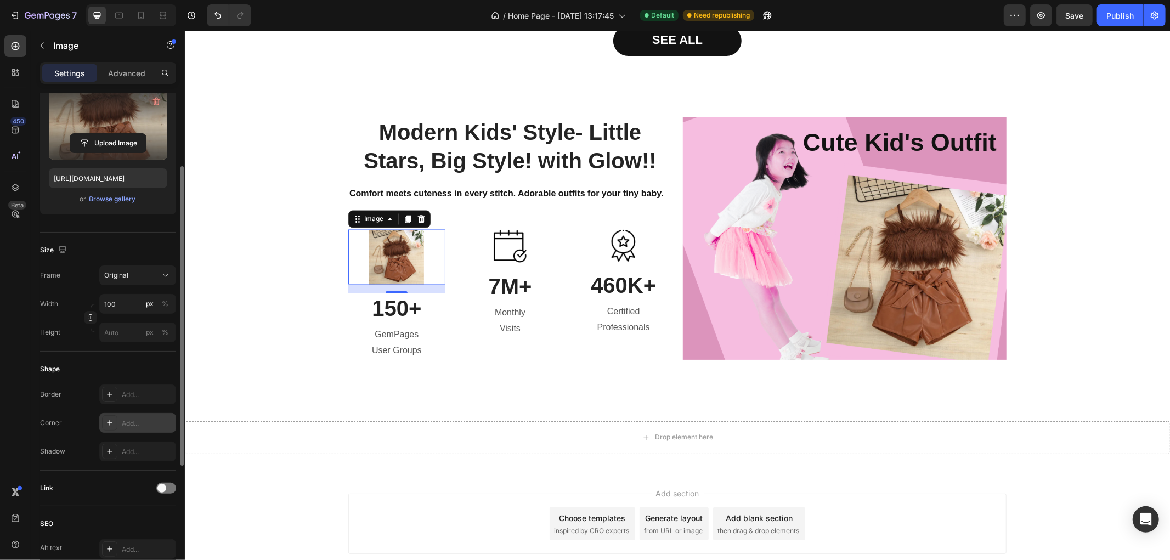
click at [141, 419] on div "Add..." at bounding box center [148, 424] width 52 height 10
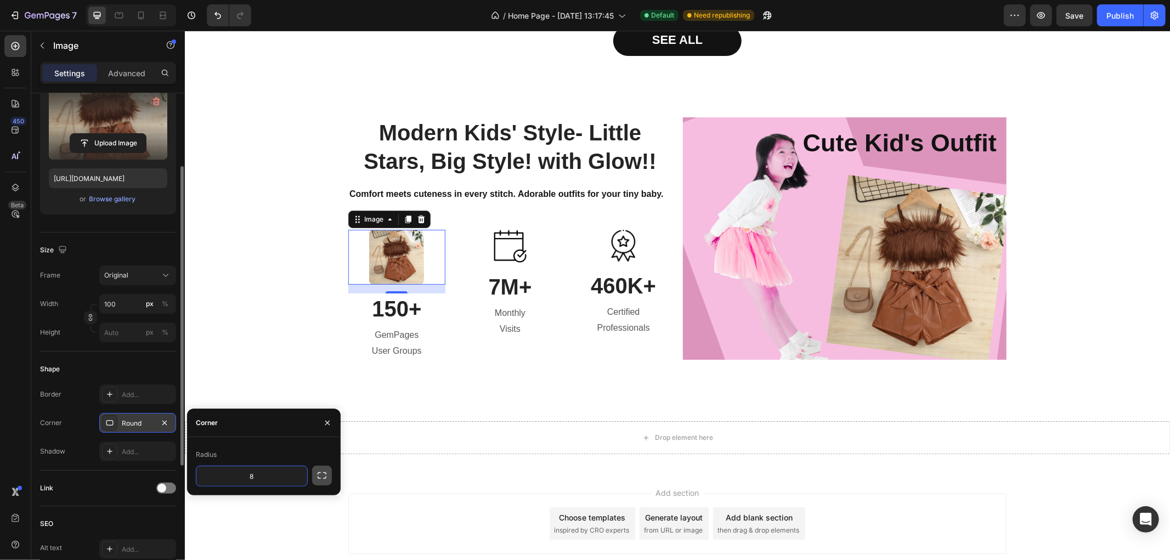
click at [317, 481] on button "button" at bounding box center [322, 476] width 20 height 20
click at [298, 481] on input "8" at bounding box center [281, 476] width 53 height 20
click at [158, 425] on button "button" at bounding box center [164, 422] width 13 height 13
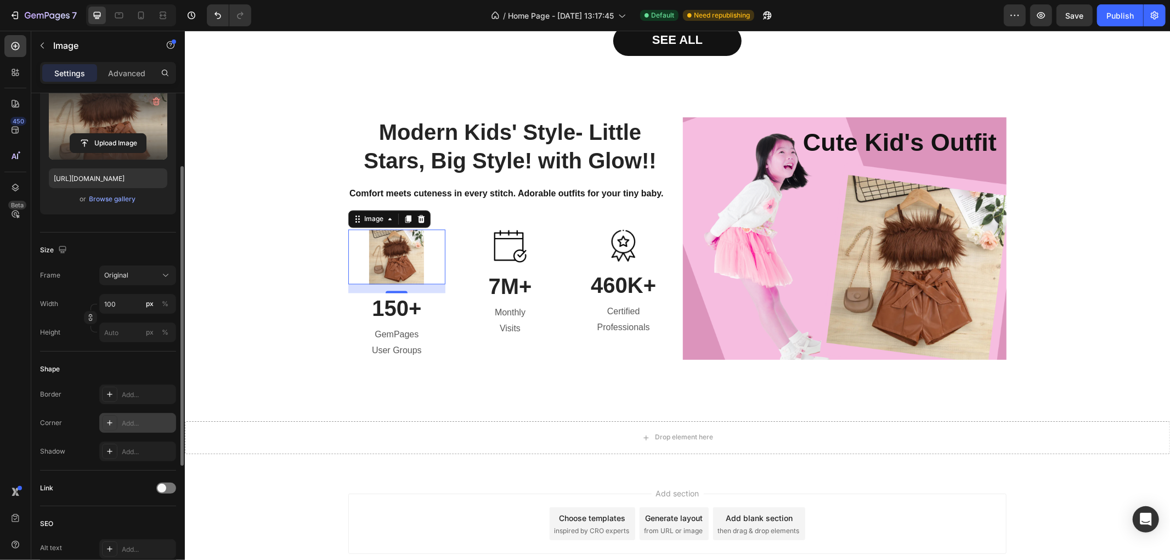
click at [147, 425] on div "Add..." at bounding box center [148, 424] width 52 height 10
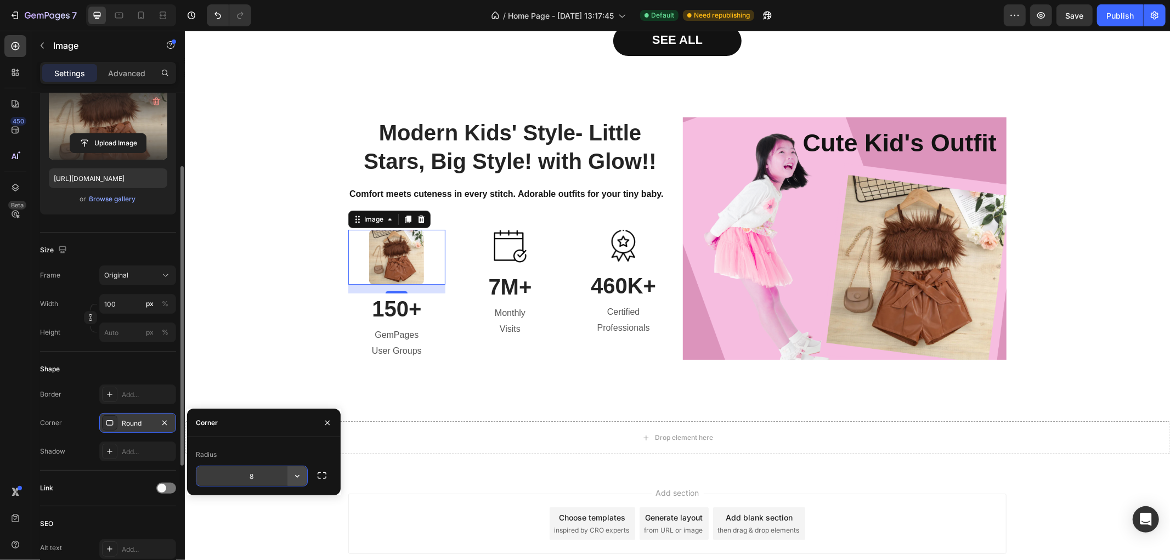
click at [295, 479] on icon "button" at bounding box center [297, 476] width 11 height 11
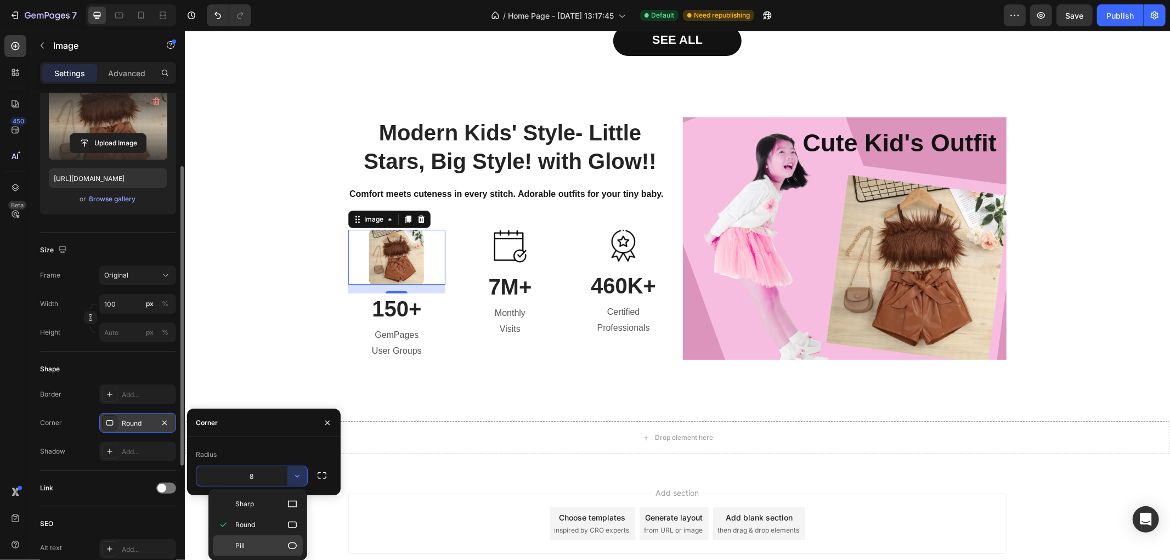
click at [261, 538] on div "Pill" at bounding box center [258, 545] width 90 height 21
type input "9999"
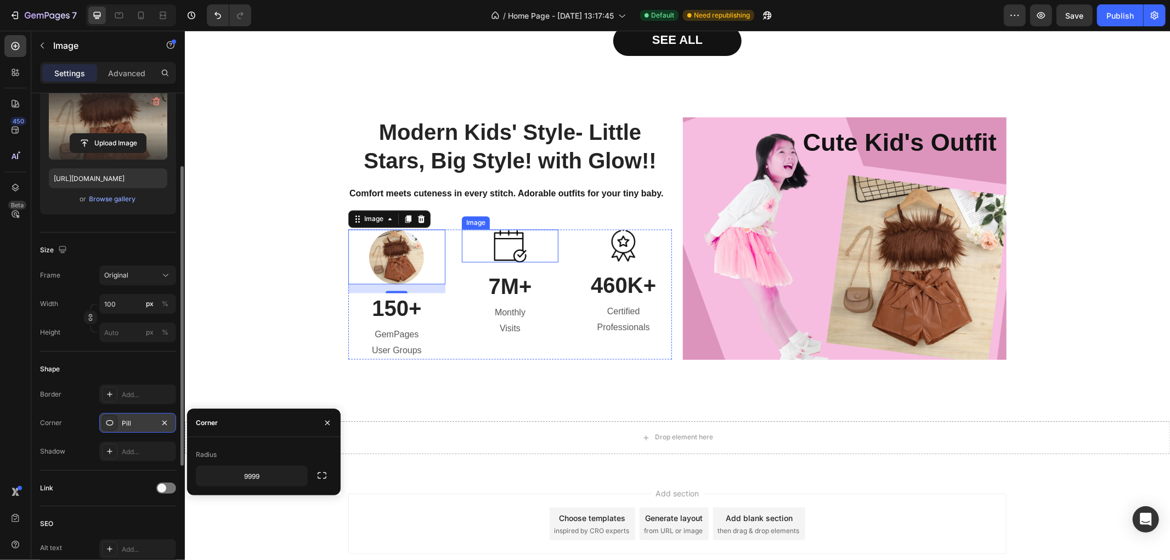
click at [503, 240] on img at bounding box center [509, 245] width 33 height 33
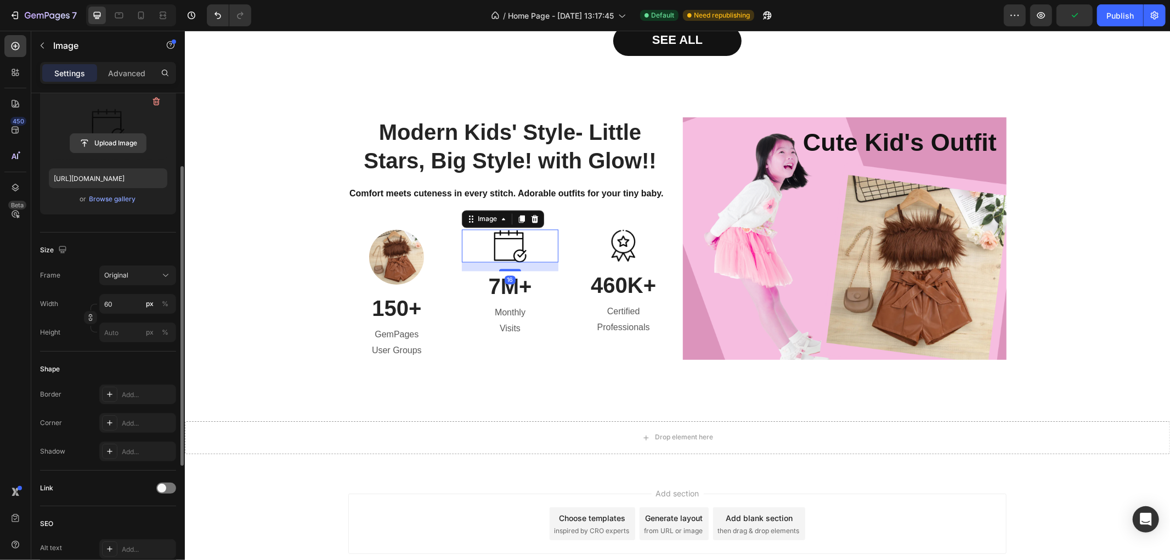
click at [105, 149] on input "file" at bounding box center [108, 143] width 76 height 19
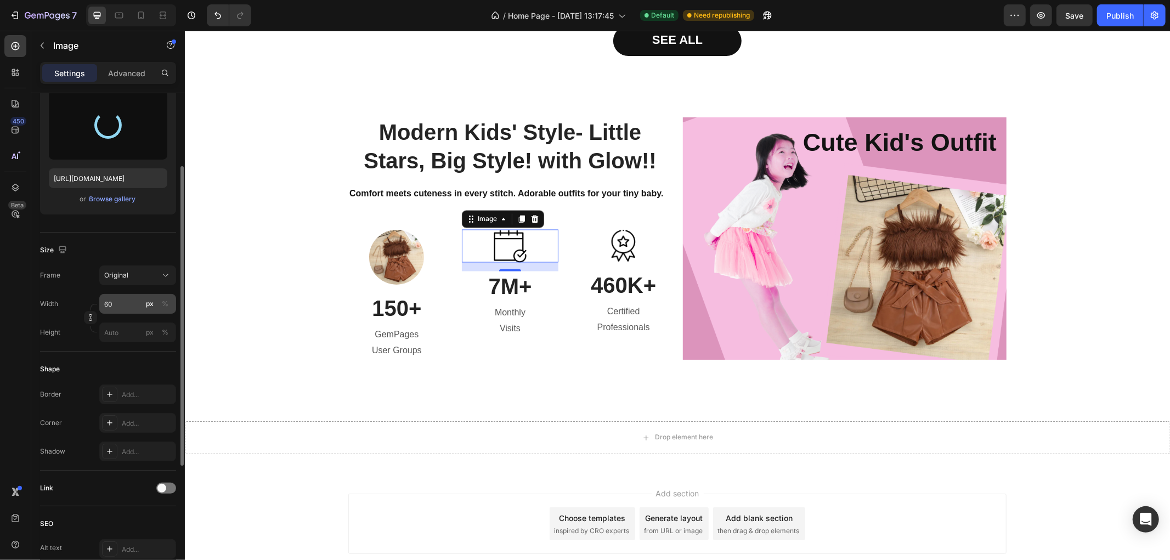
type input "[URL][DOMAIN_NAME]"
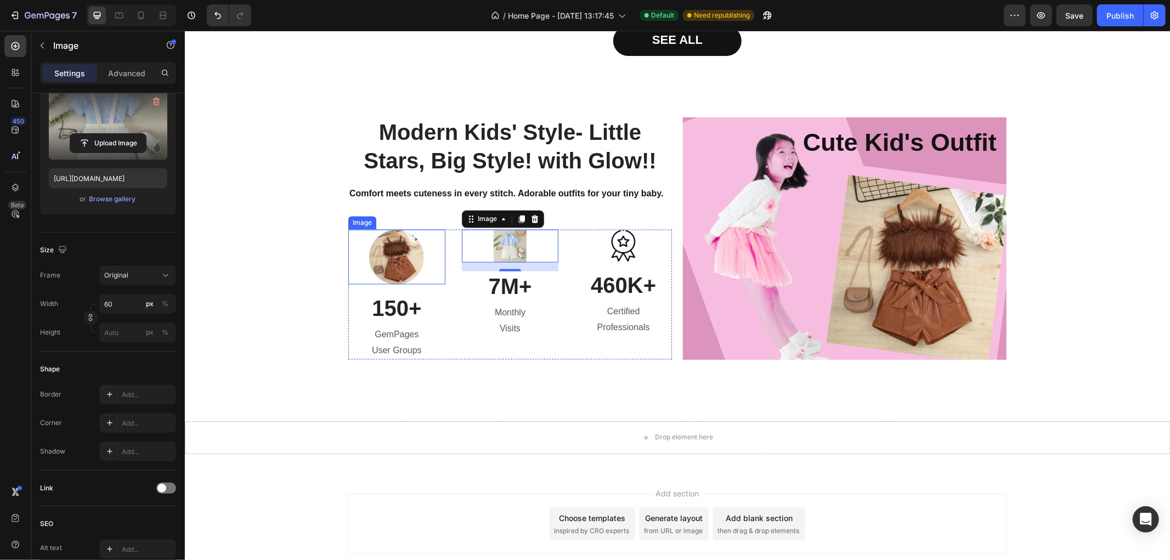
click at [390, 256] on img at bounding box center [396, 256] width 55 height 55
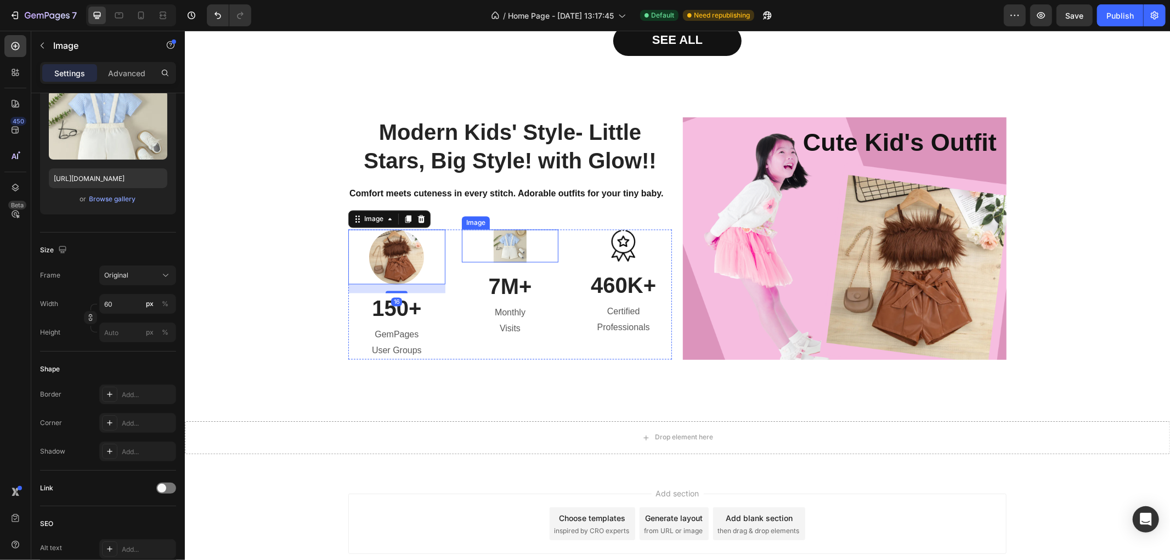
click at [493, 252] on img at bounding box center [509, 245] width 33 height 33
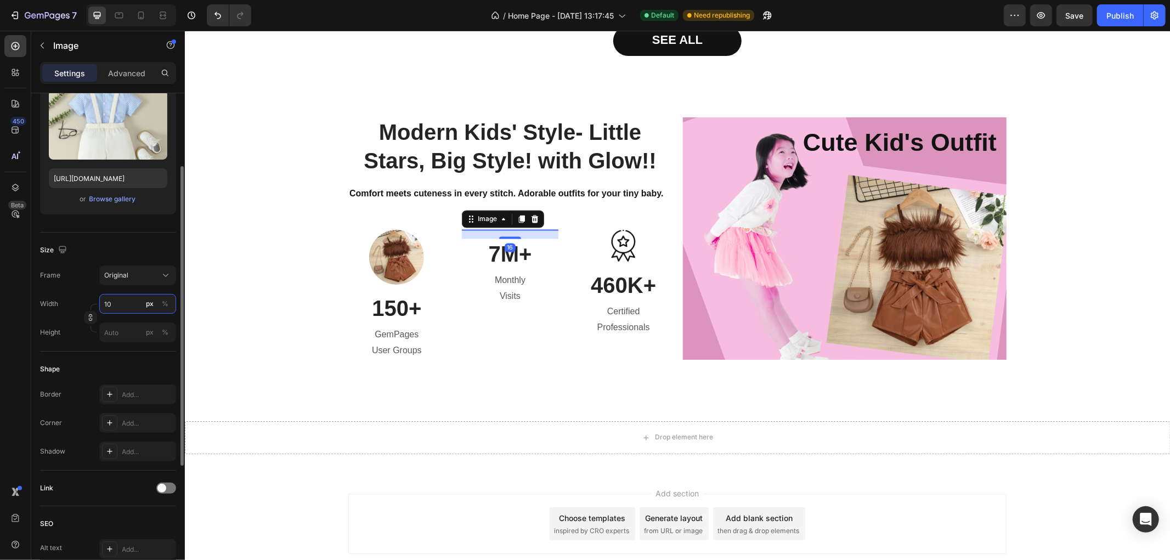
type input "100"
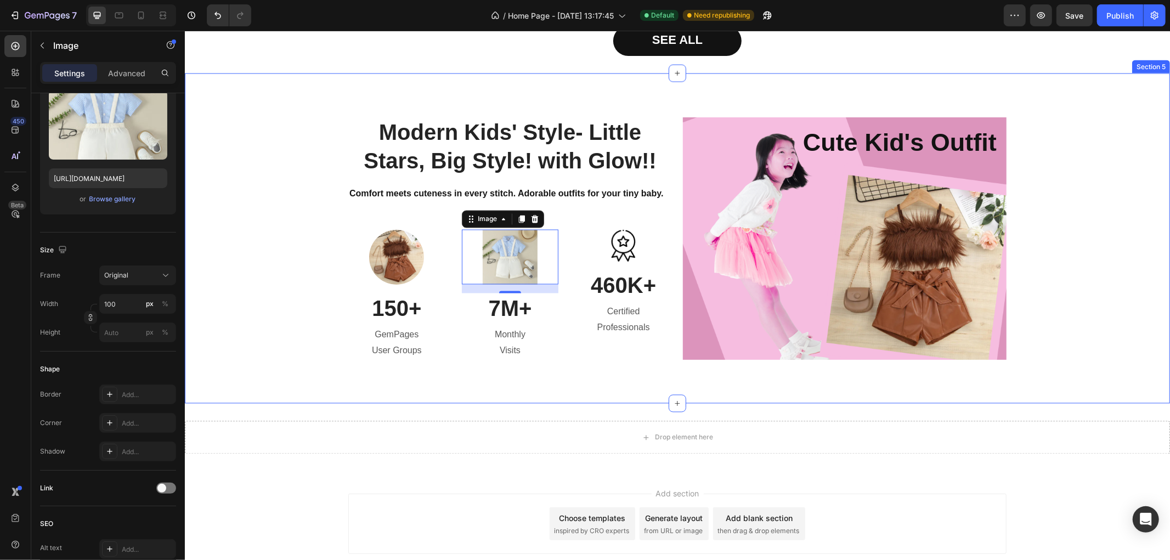
click at [245, 305] on div "Modern Kids' Style- Little Stars, Big Style! with Glow!! Heading Comfort meets …" at bounding box center [677, 238] width 969 height 242
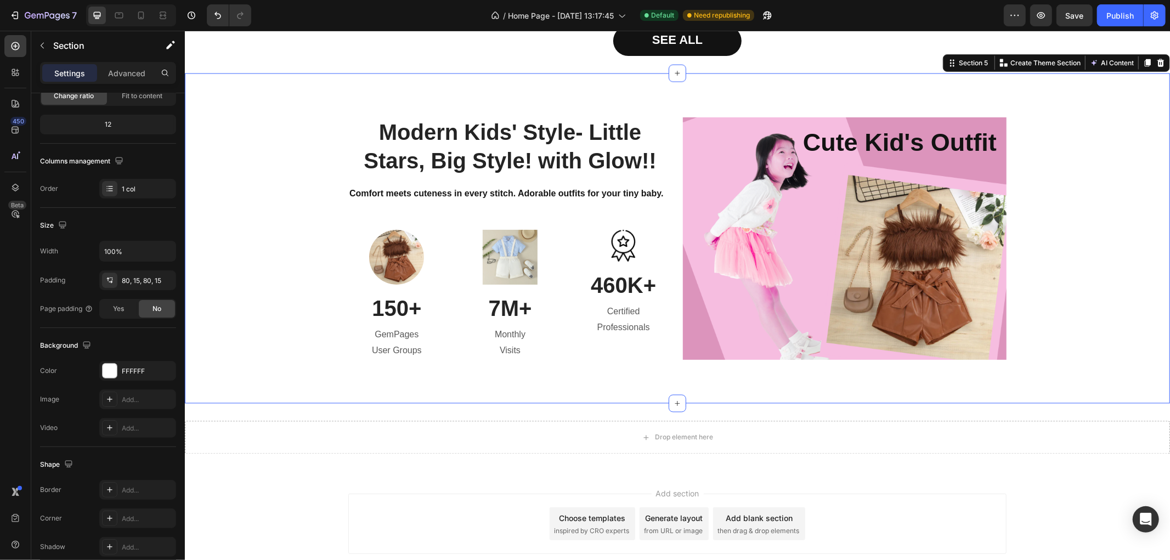
scroll to position [0, 0]
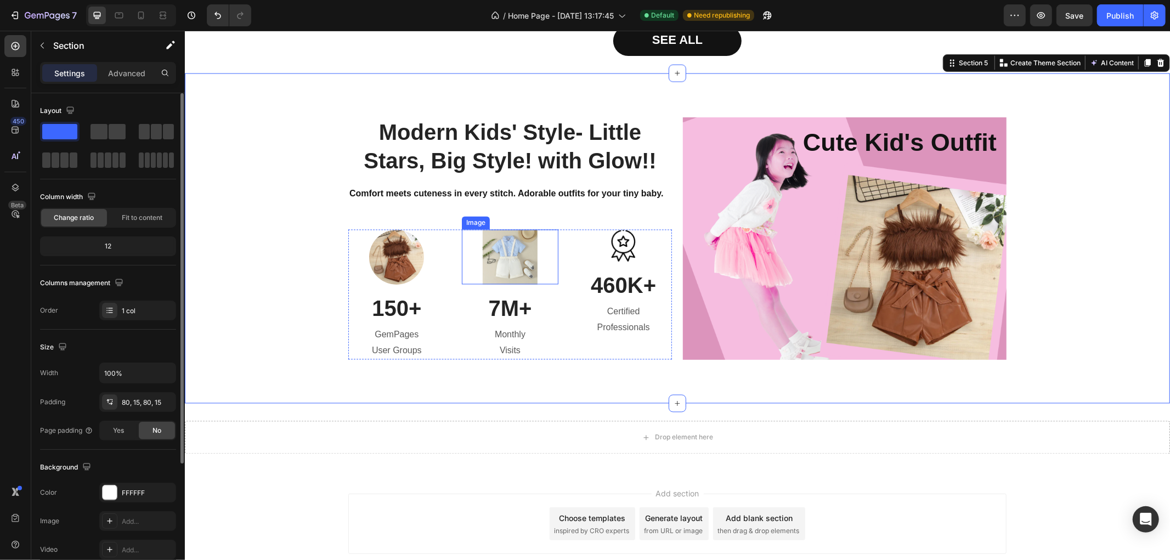
click at [487, 255] on img at bounding box center [509, 256] width 55 height 55
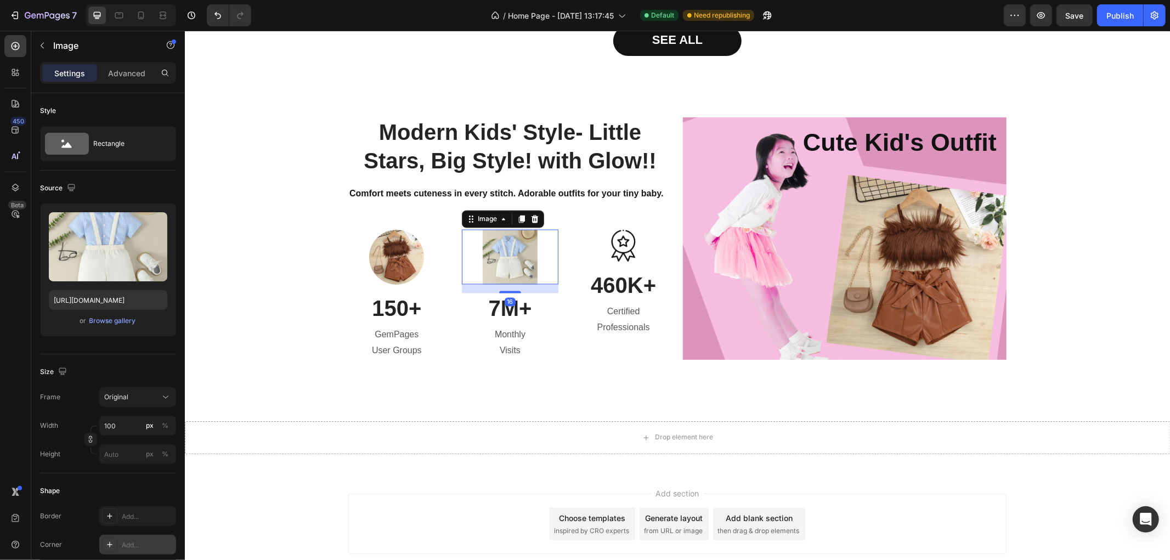
click at [128, 540] on div "Add..." at bounding box center [148, 545] width 52 height 10
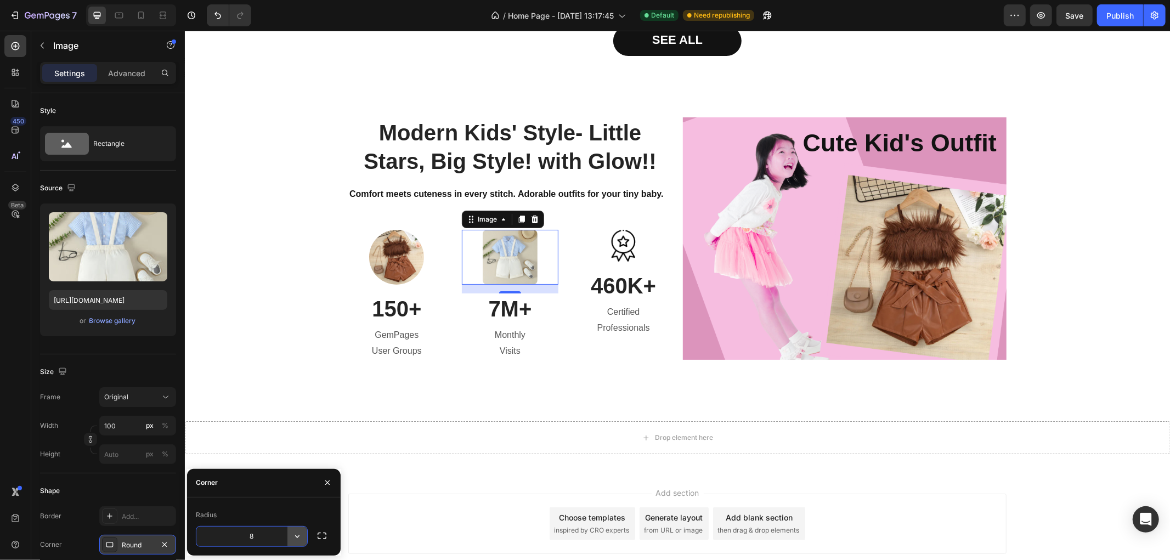
click at [300, 535] on icon "button" at bounding box center [297, 536] width 11 height 11
click at [291, 512] on div "Pill" at bounding box center [258, 505] width 90 height 21
type input "9999"
click at [630, 246] on img at bounding box center [623, 245] width 25 height 32
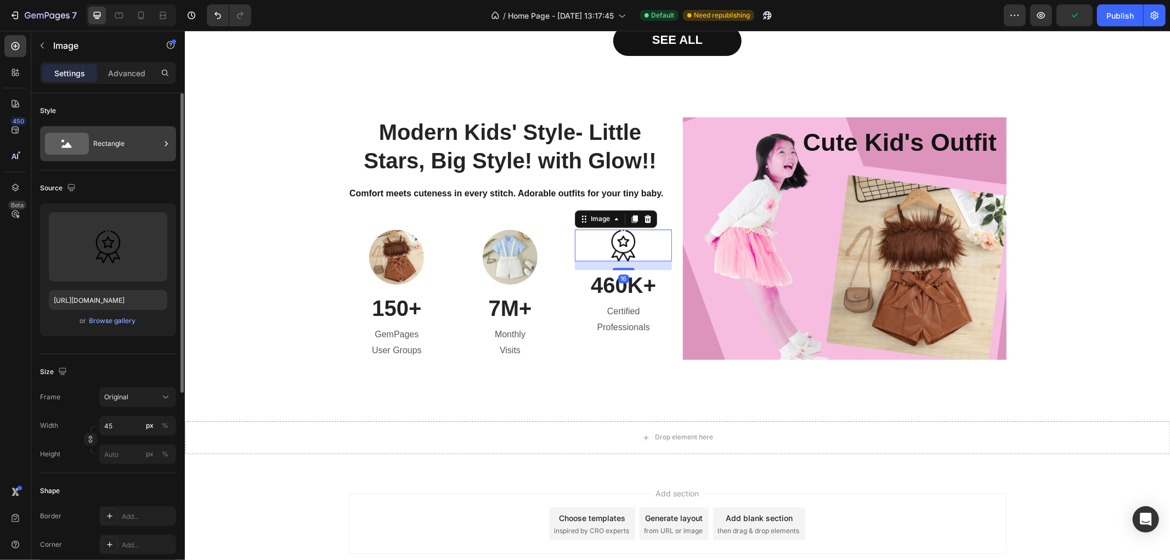
click at [117, 146] on div "Rectangle" at bounding box center [126, 143] width 67 height 25
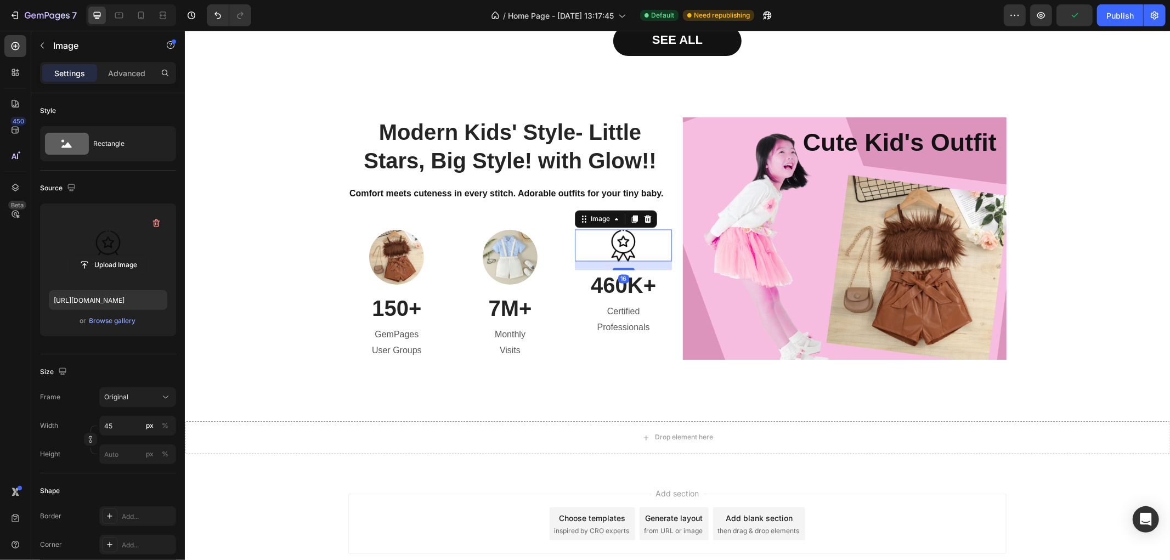
click at [97, 242] on label at bounding box center [108, 246] width 119 height 69
click at [97, 256] on input "file" at bounding box center [108, 265] width 76 height 19
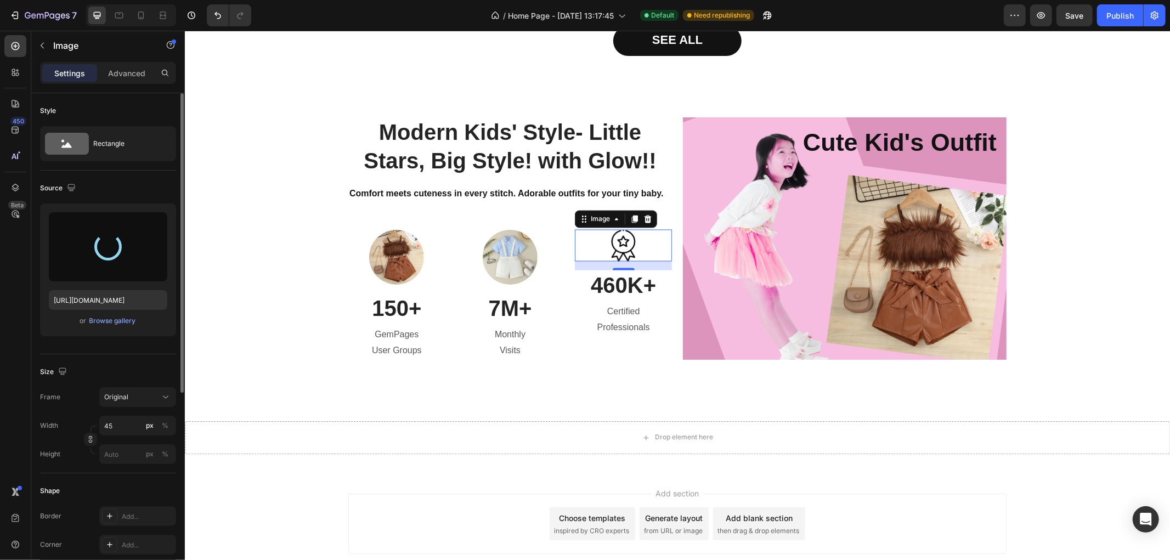
type input "[URL][DOMAIN_NAME]"
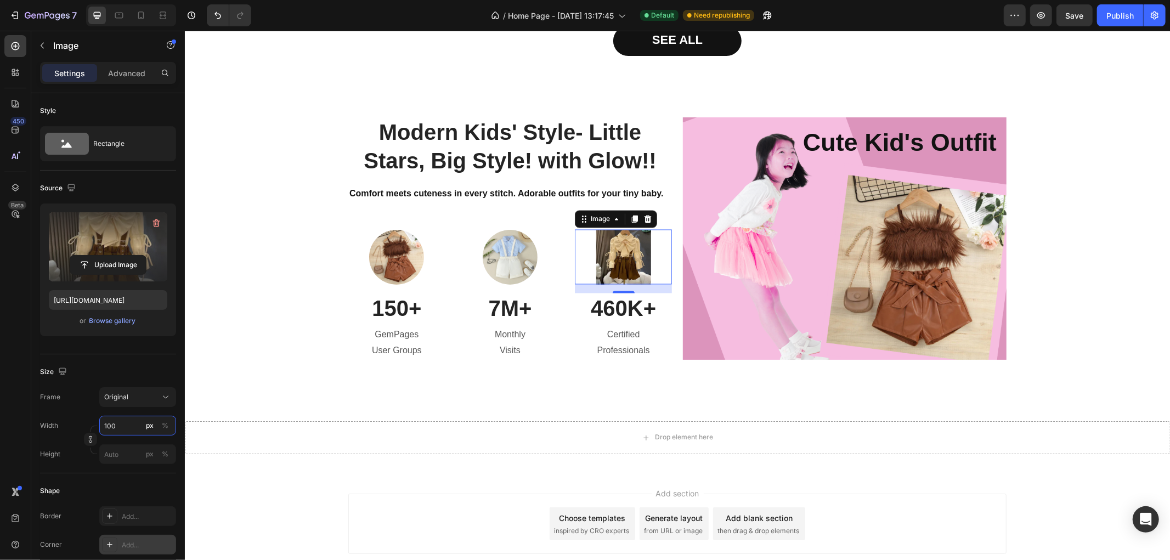
type input "100"
click at [134, 535] on div "Add..." at bounding box center [137, 545] width 77 height 20
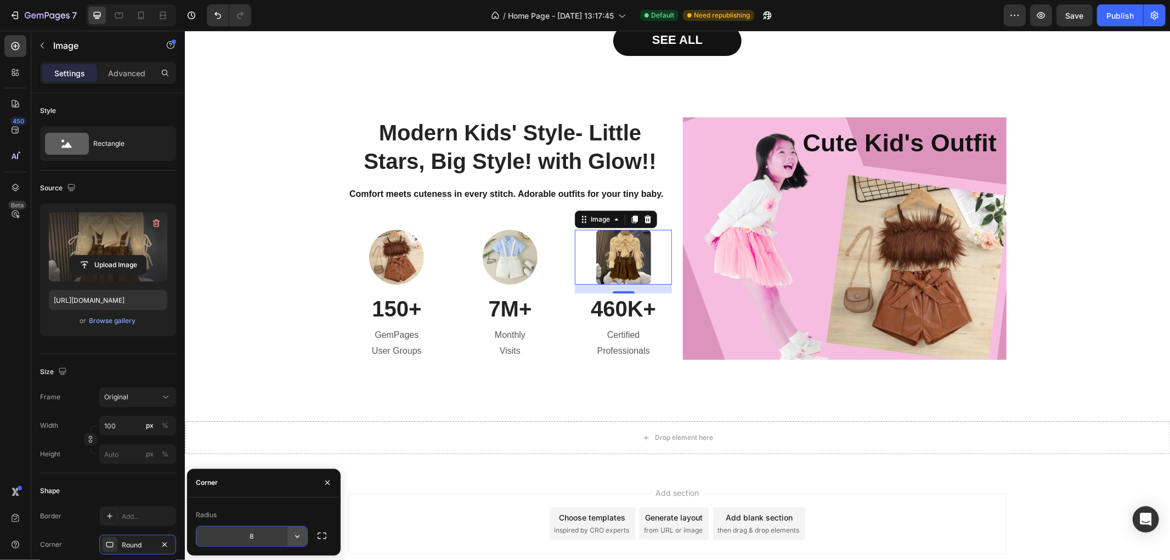
click at [296, 539] on icon "button" at bounding box center [297, 536] width 11 height 11
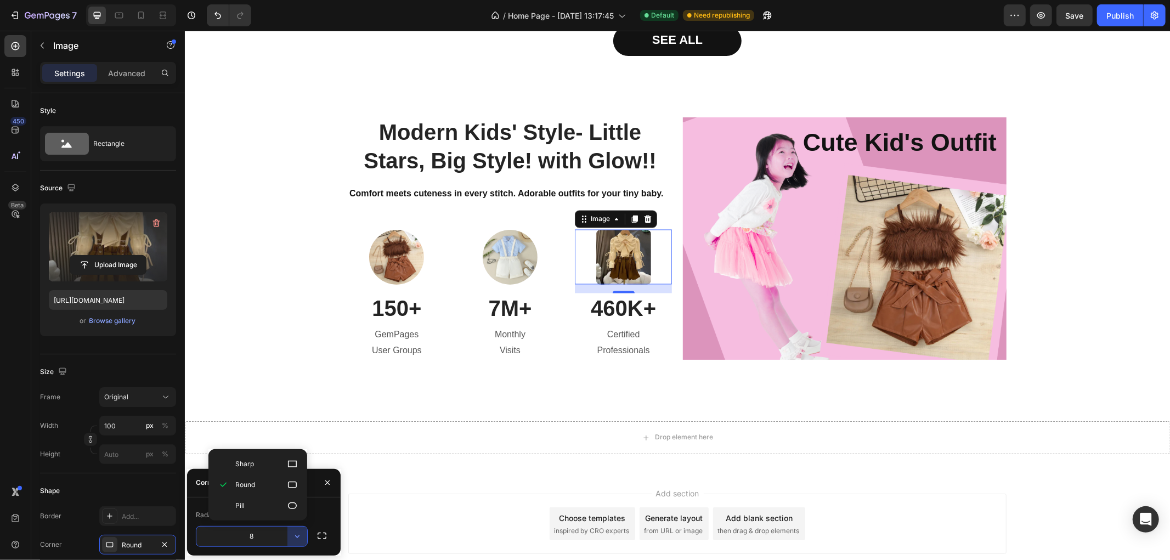
click at [278, 499] on div "Pill" at bounding box center [258, 505] width 90 height 21
type input "9999"
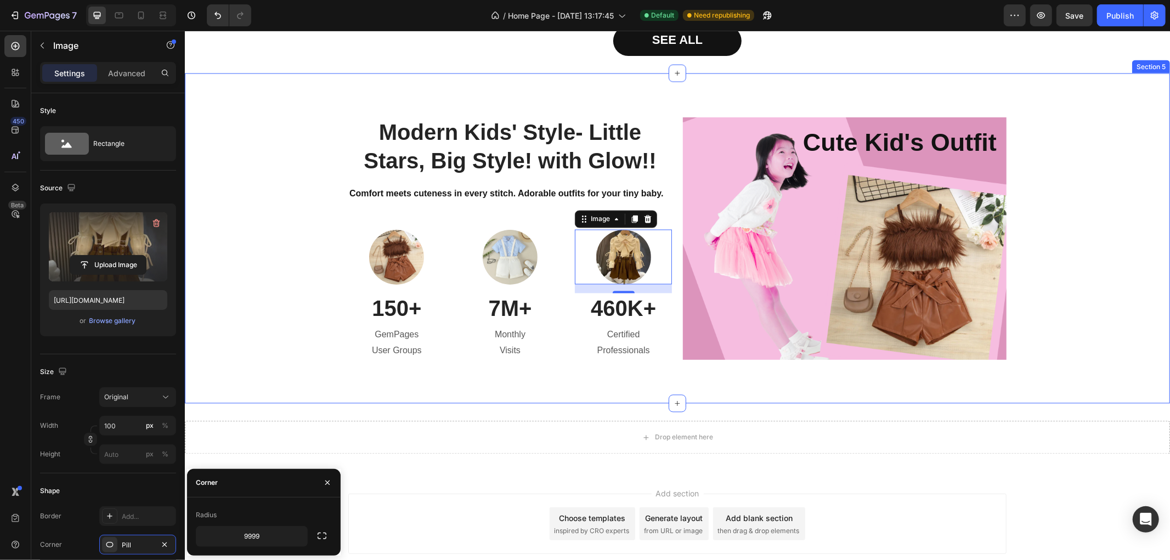
click at [304, 254] on div "Modern Kids' Style- Little Stars, Big Style! with Glow!! Heading Comfort meets …" at bounding box center [677, 238] width 969 height 242
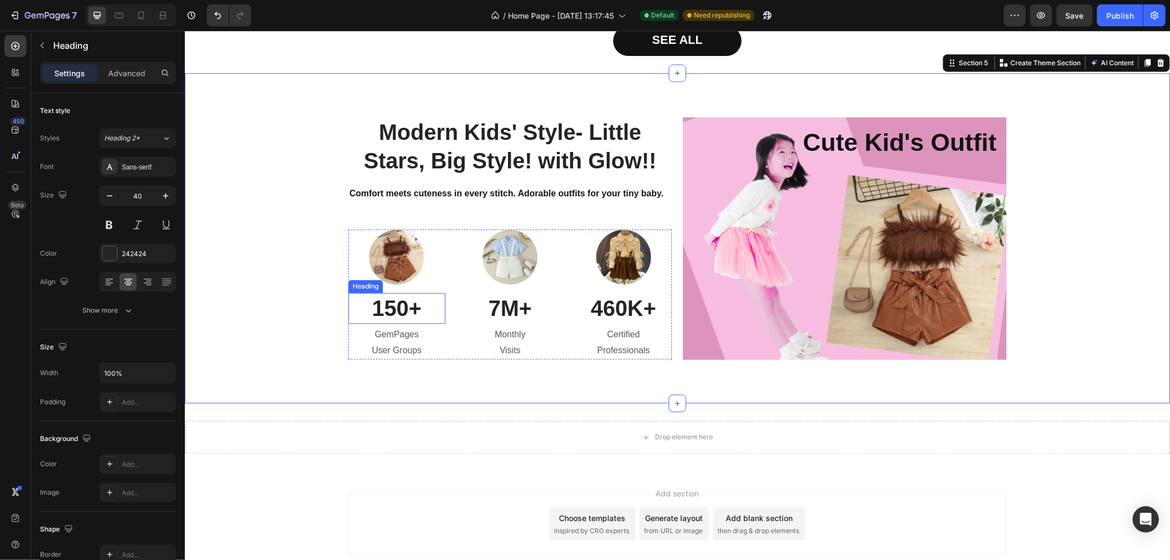
click at [388, 307] on p "150+" at bounding box center [396, 308] width 95 height 29
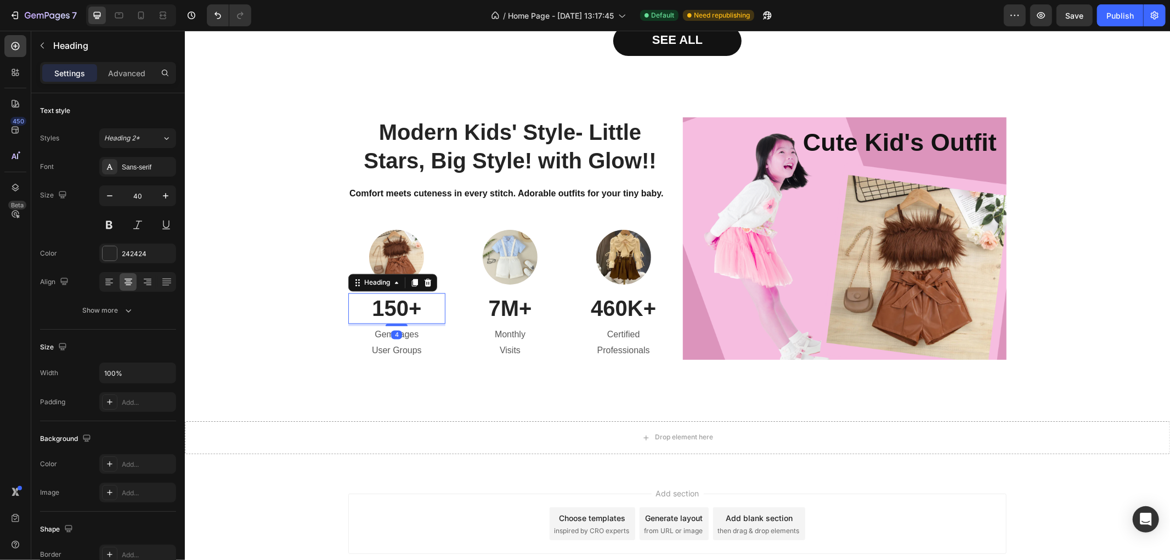
click at [388, 307] on p "150+" at bounding box center [396, 308] width 95 height 29
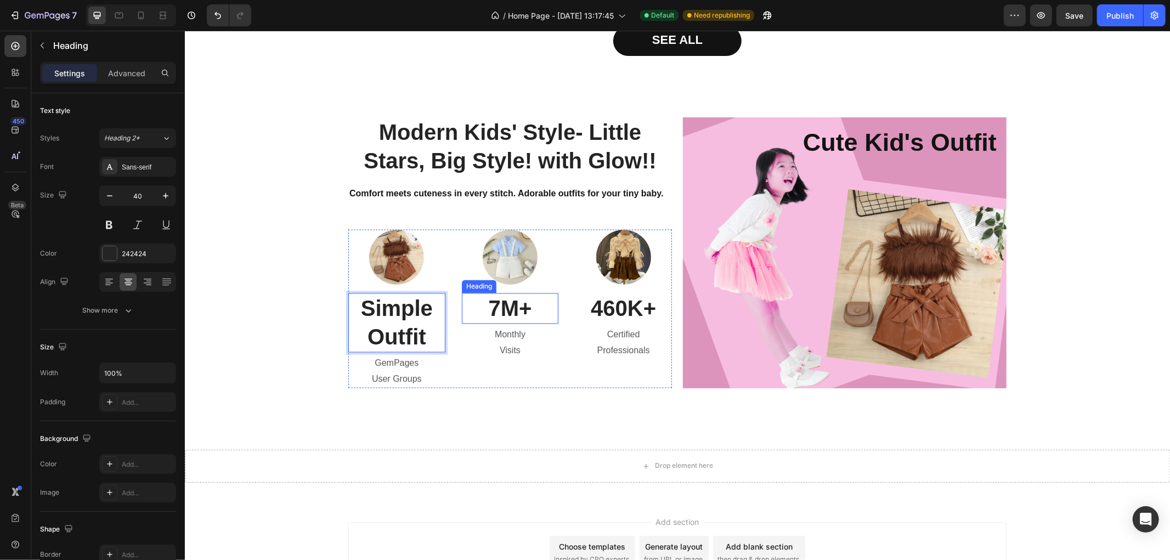
click at [497, 305] on p "7M+" at bounding box center [509, 308] width 95 height 29
click at [383, 337] on p "Simple Outfit" at bounding box center [396, 322] width 95 height 57
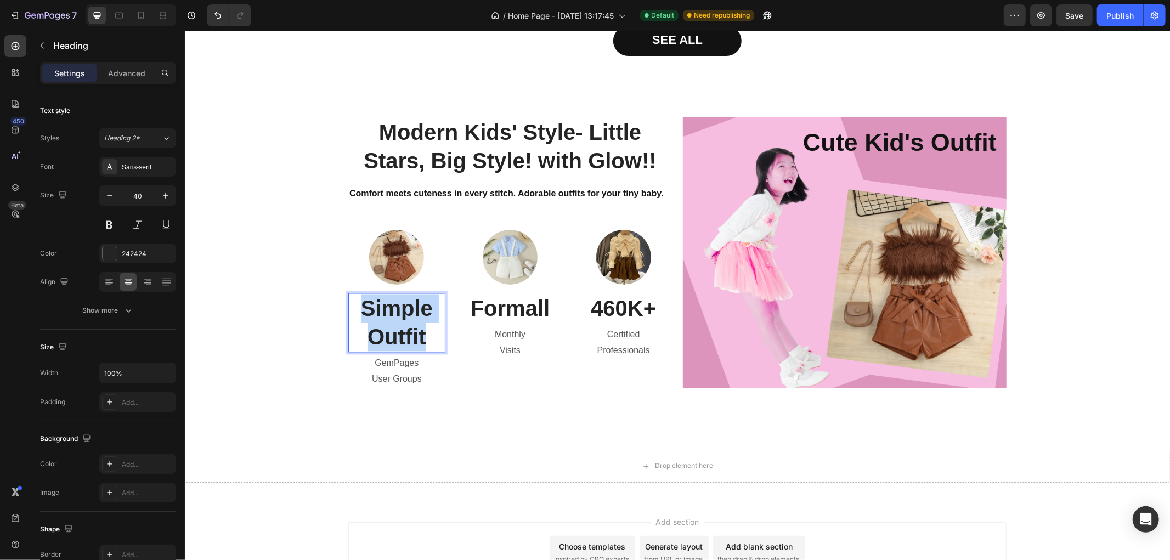
click at [383, 337] on p "Simple Outfit" at bounding box center [396, 322] width 95 height 57
copy p "Simple Outfit"
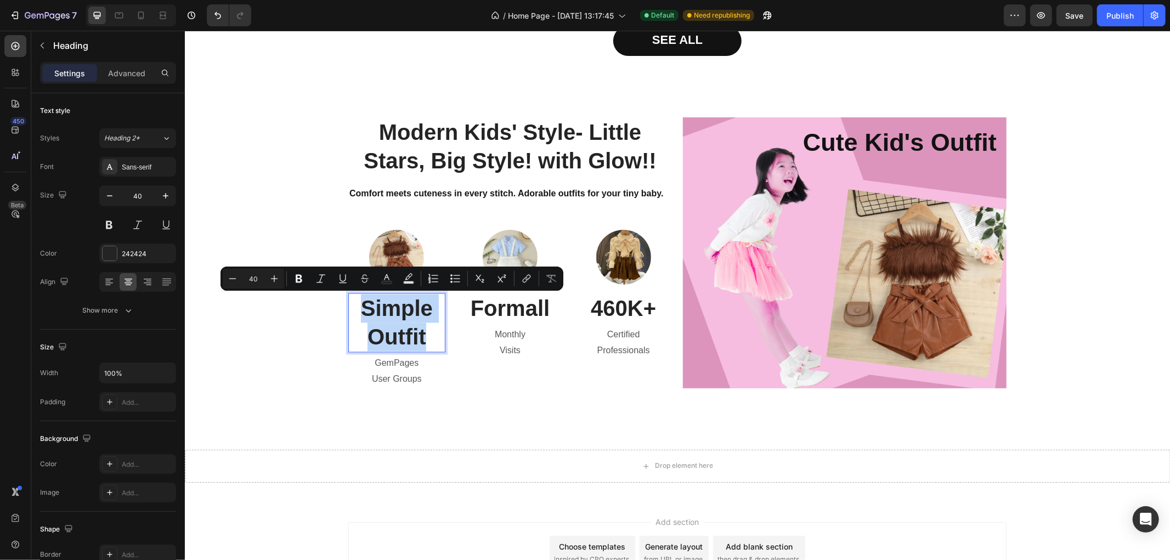
drag, startPoint x: 422, startPoint y: 347, endPoint x: 415, endPoint y: 343, distance: 8.1
click at [421, 347] on p "Simple Outfit" at bounding box center [396, 322] width 95 height 57
click at [415, 343] on p "Simple Outfit" at bounding box center [396, 322] width 95 height 57
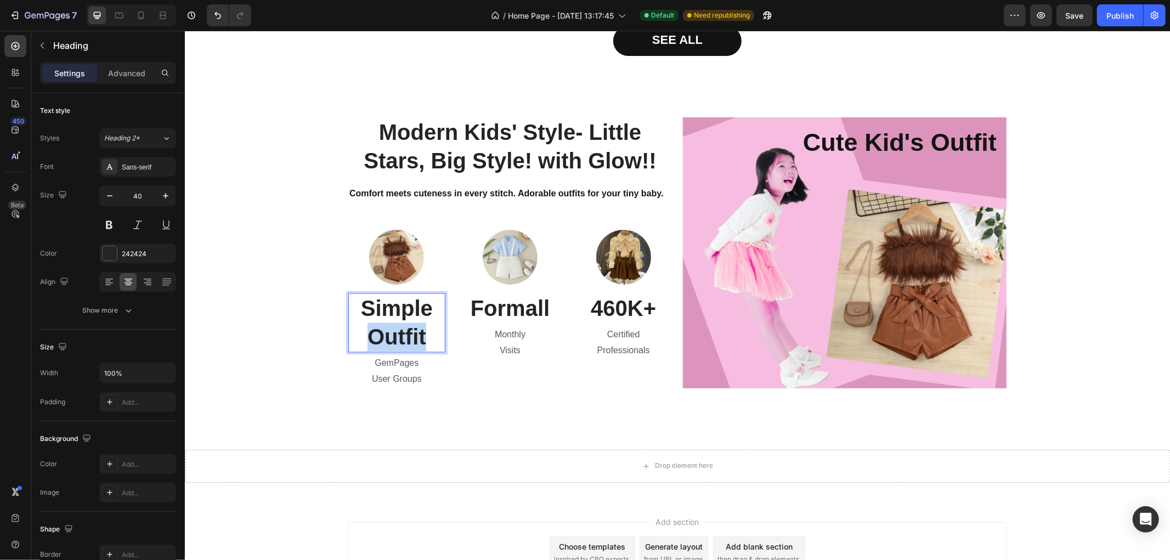
click at [415, 343] on p "Simple Outfit" at bounding box center [396, 322] width 95 height 57
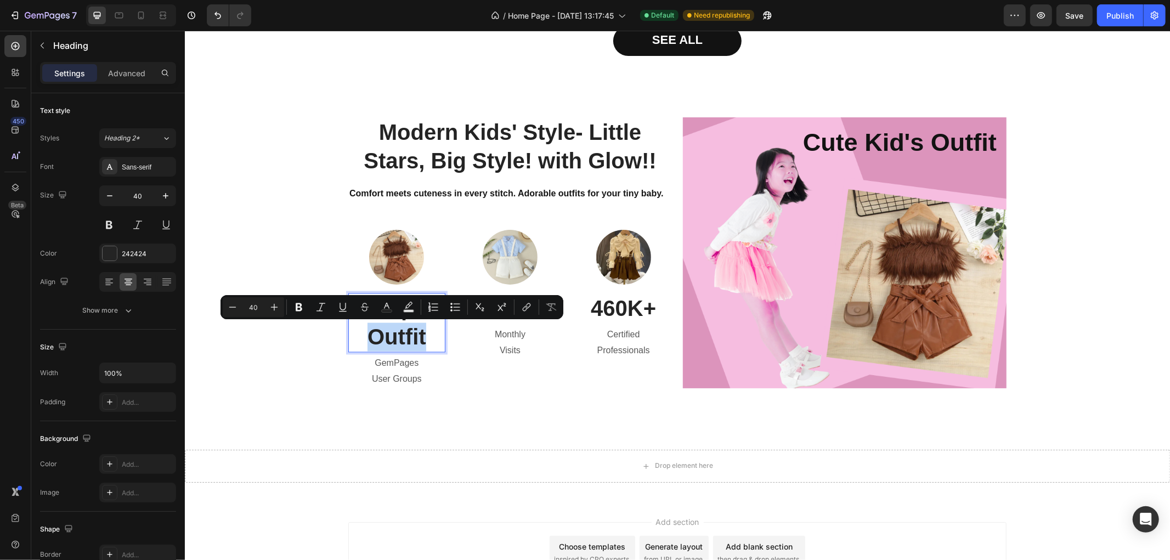
copy p "Outfit"
click at [486, 354] on p "Monthly Visits" at bounding box center [509, 343] width 95 height 32
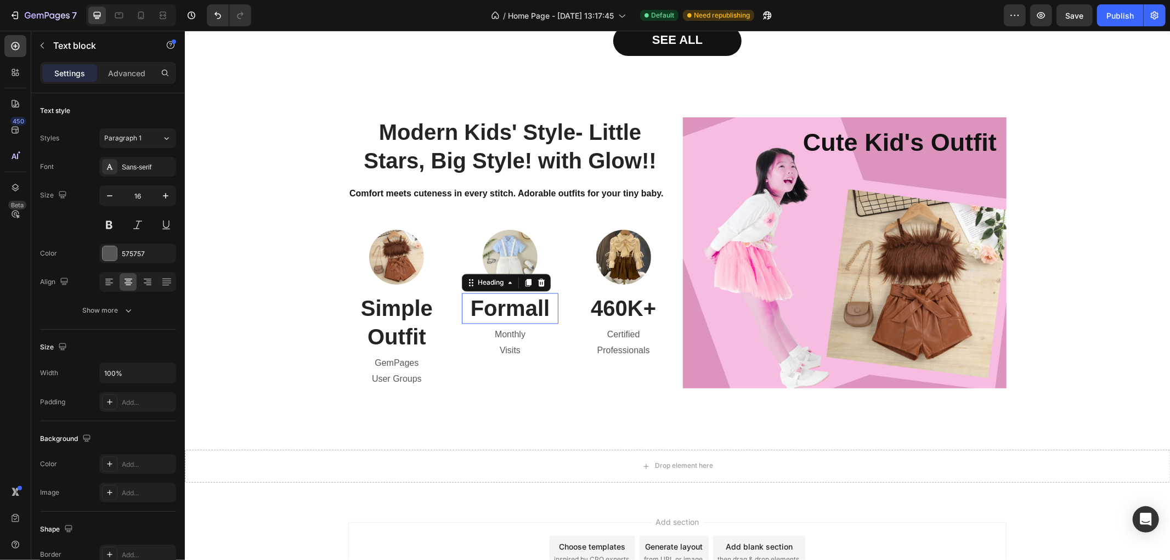
click at [521, 302] on p "Formall" at bounding box center [509, 308] width 95 height 29
click at [544, 304] on p "Formall" at bounding box center [509, 308] width 95 height 29
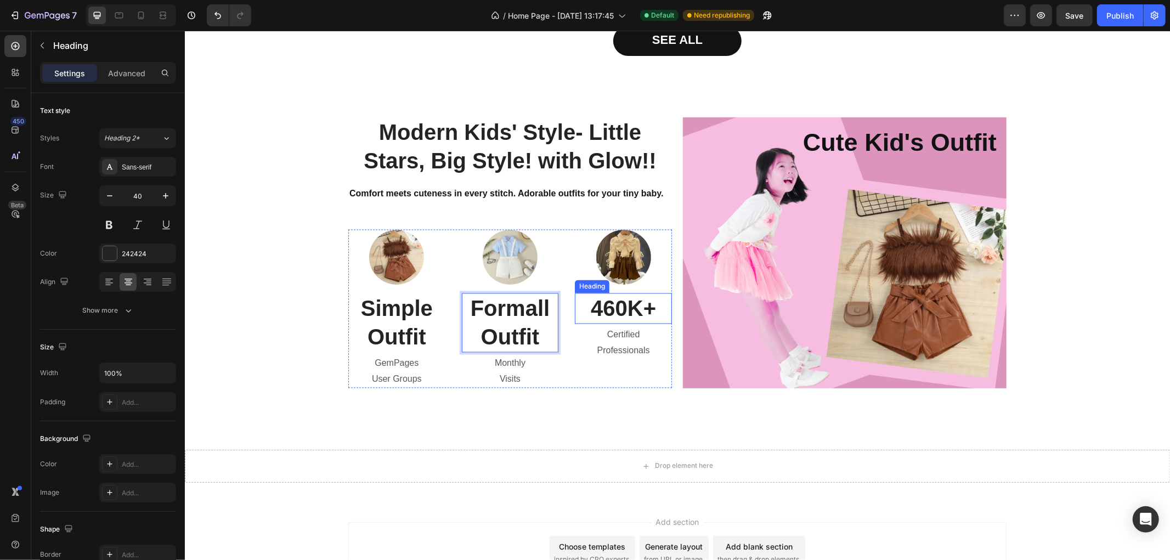
click at [605, 304] on p "460K+" at bounding box center [623, 308] width 95 height 29
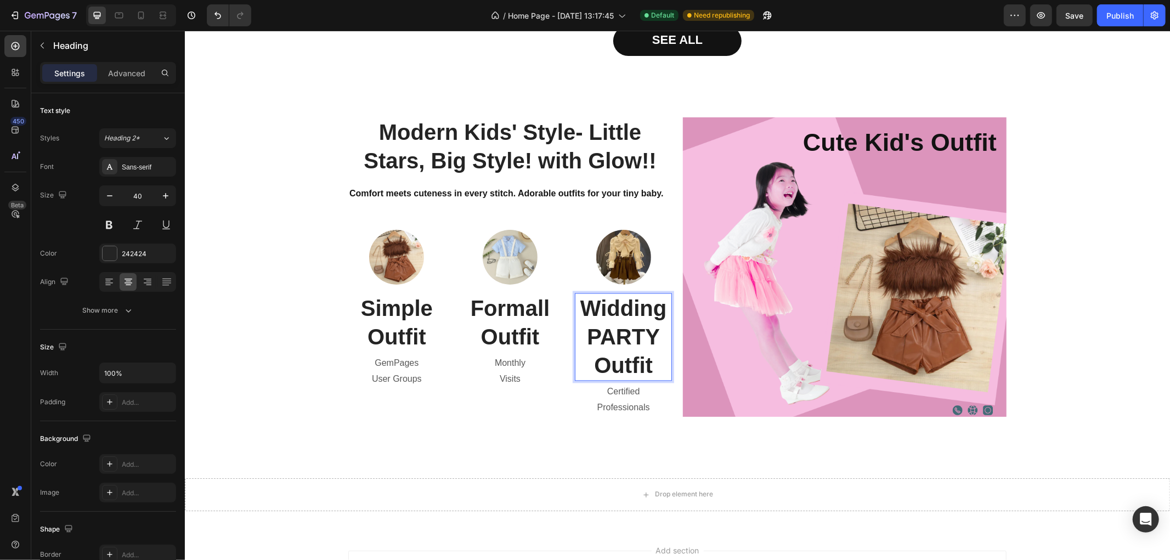
click at [653, 336] on p "Widding PARTY Outfit" at bounding box center [623, 337] width 95 height 86
click at [612, 363] on p "Widding PARTY Outfit" at bounding box center [623, 337] width 95 height 86
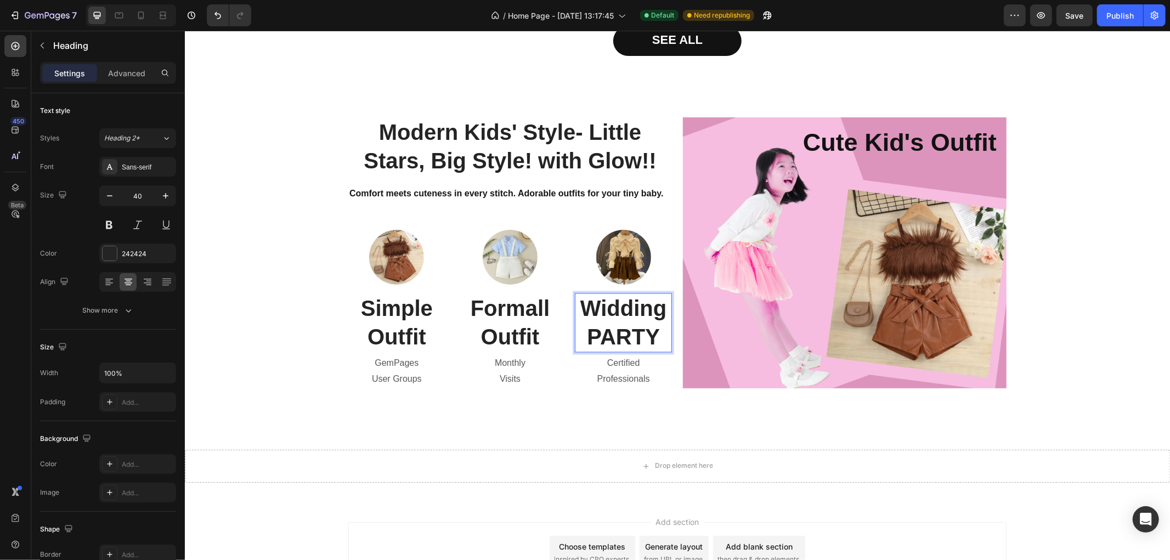
click at [595, 326] on p "Widding PARTY" at bounding box center [623, 322] width 95 height 57
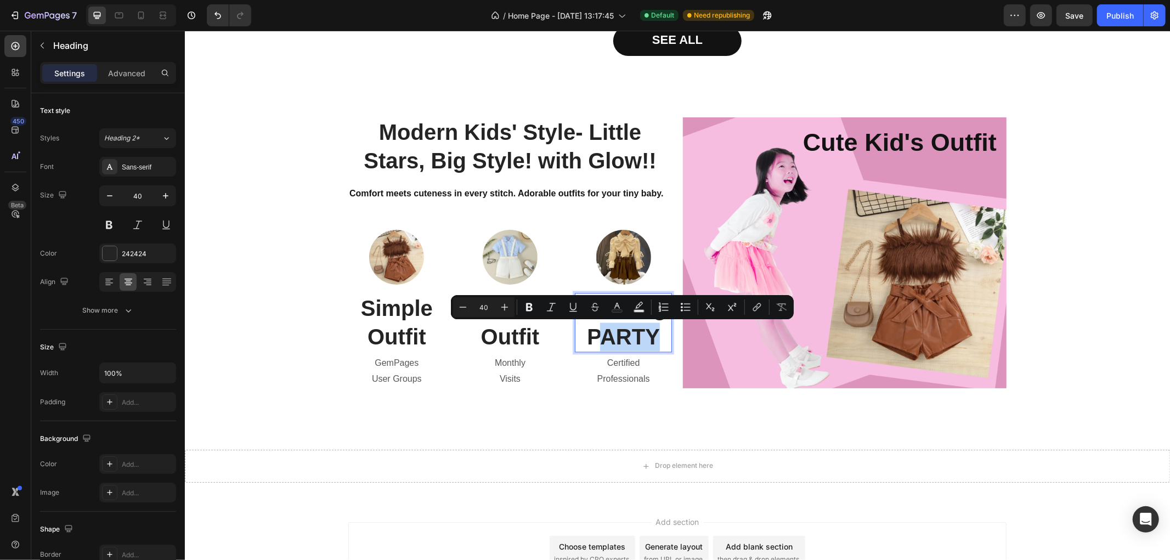
drag, startPoint x: 596, startPoint y: 334, endPoint x: 651, endPoint y: 336, distance: 54.9
click at [651, 336] on p "Widding PARTY" at bounding box center [623, 322] width 95 height 57
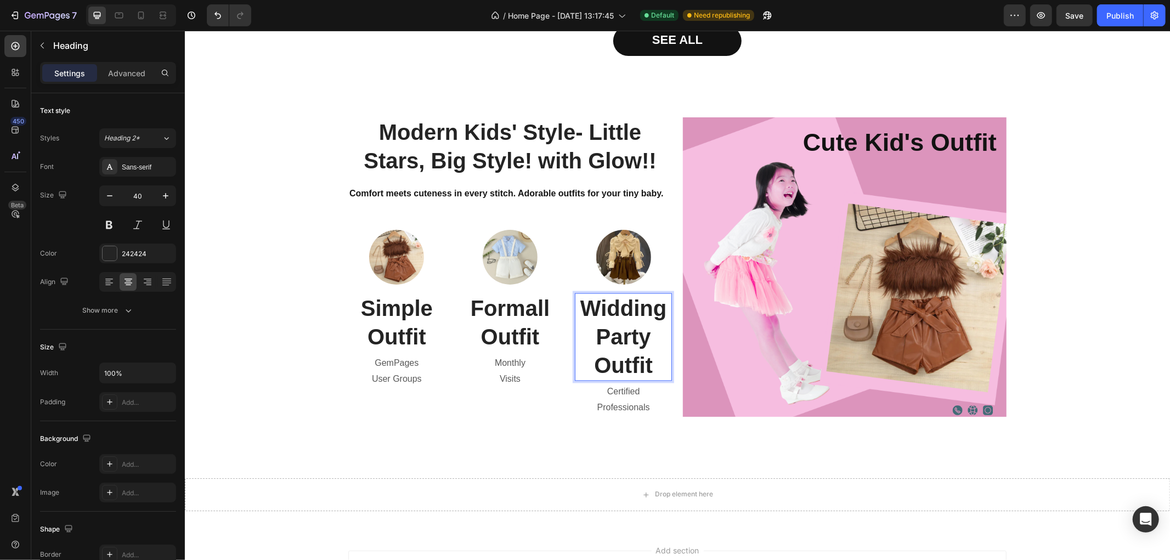
drag, startPoint x: 591, startPoint y: 360, endPoint x: 651, endPoint y: 362, distance: 59.8
click at [651, 362] on p "Widding Party Outfit" at bounding box center [623, 337] width 95 height 86
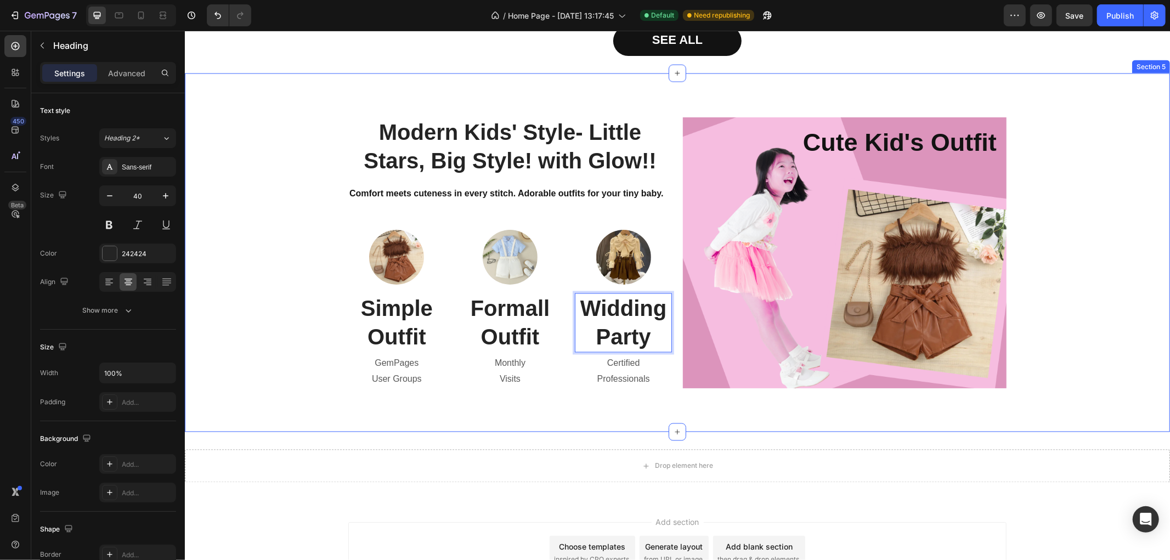
click at [248, 342] on div "Modern Kids' Style- Little Stars, Big Style! with Glow!! Heading Comfort meets …" at bounding box center [677, 252] width 969 height 271
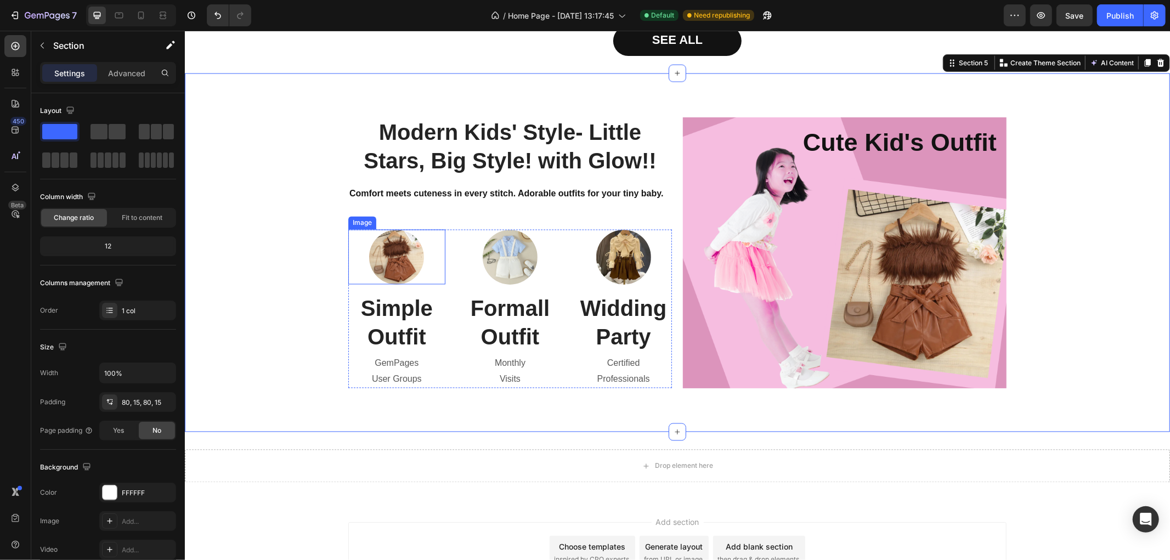
click at [392, 247] on img at bounding box center [396, 256] width 55 height 55
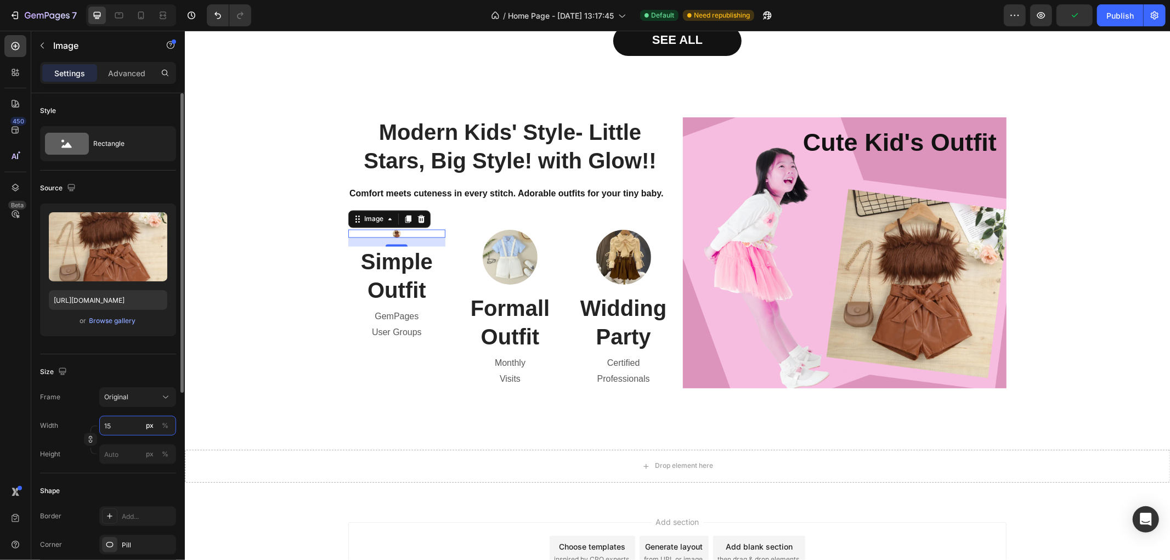
type input "150"
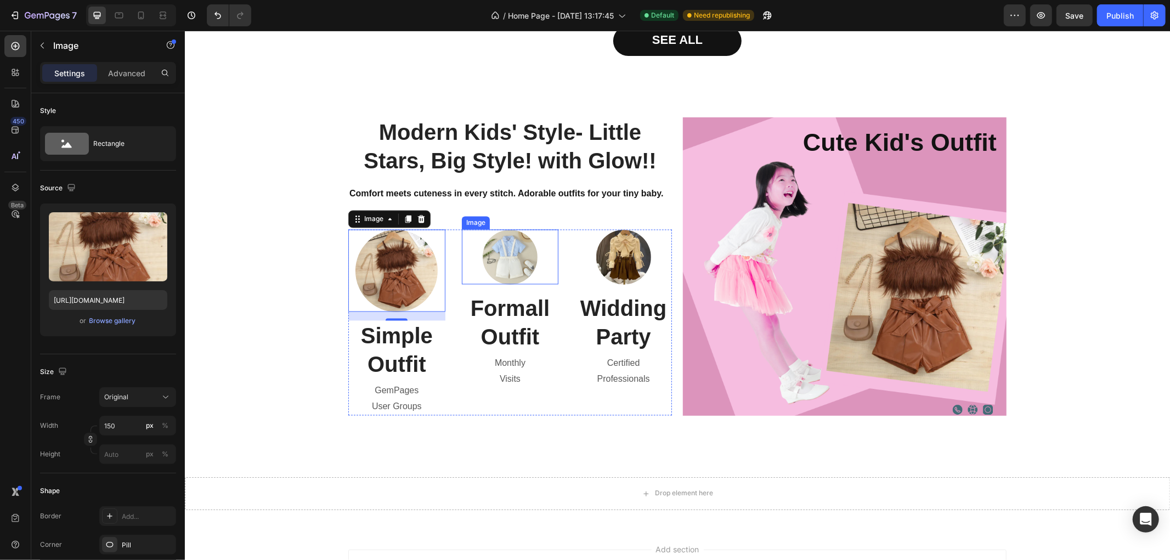
click at [490, 255] on img at bounding box center [509, 256] width 55 height 55
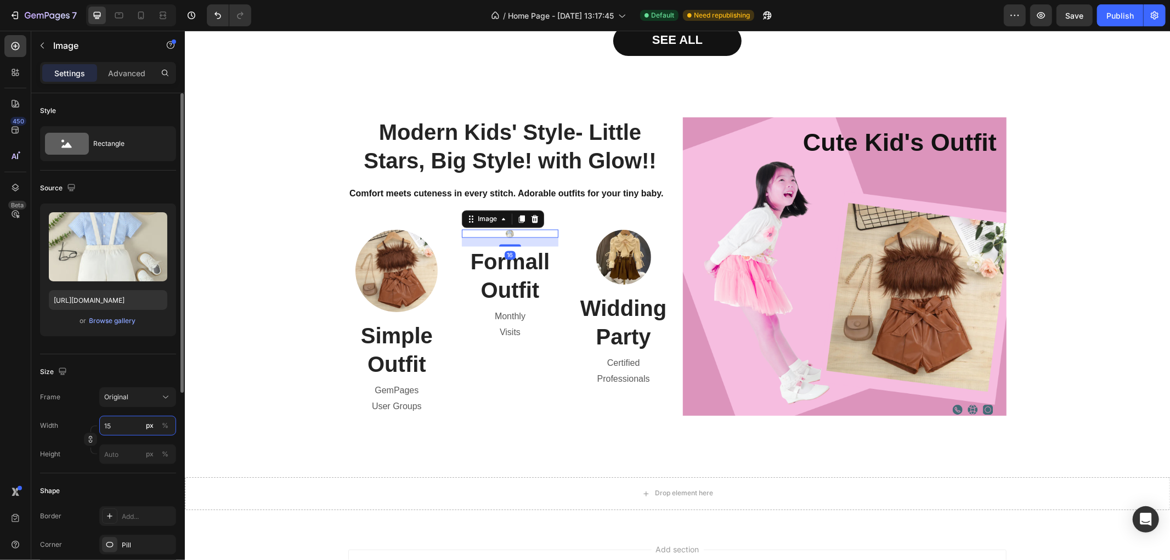
type input "150"
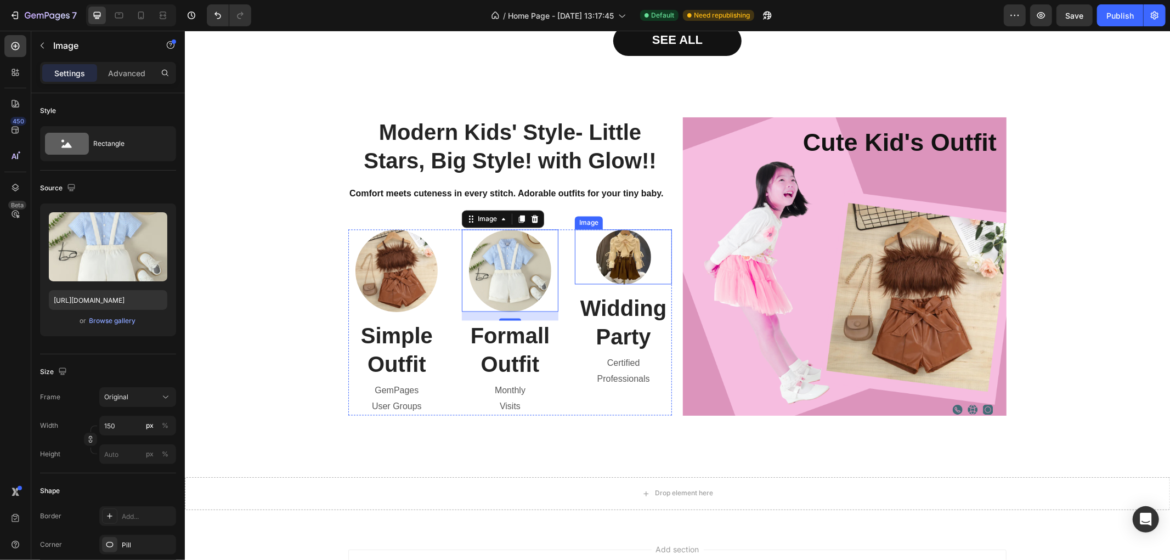
click at [618, 255] on img at bounding box center [623, 256] width 55 height 55
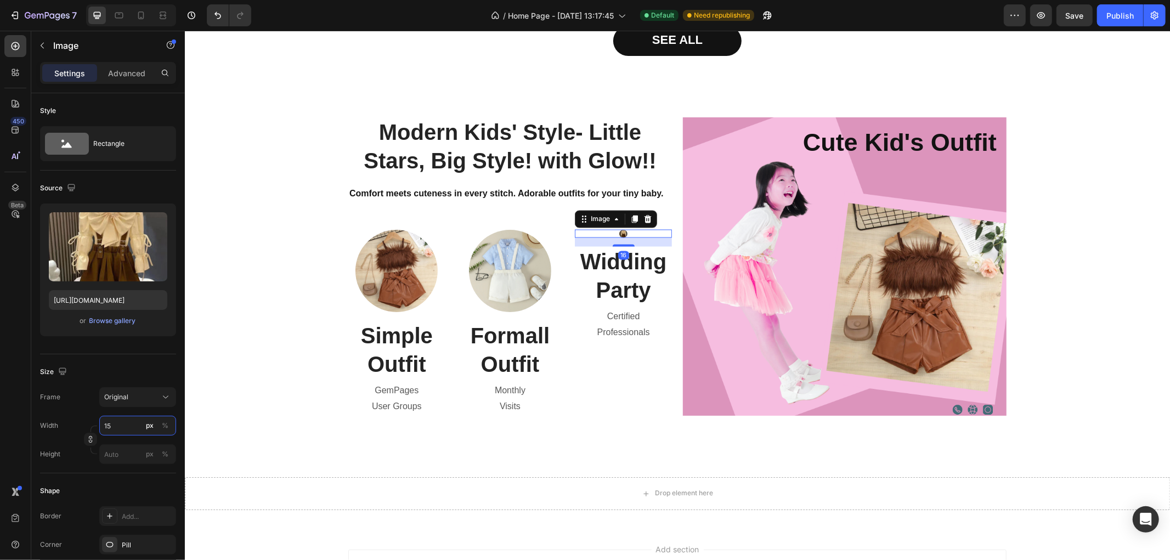
type input "150"
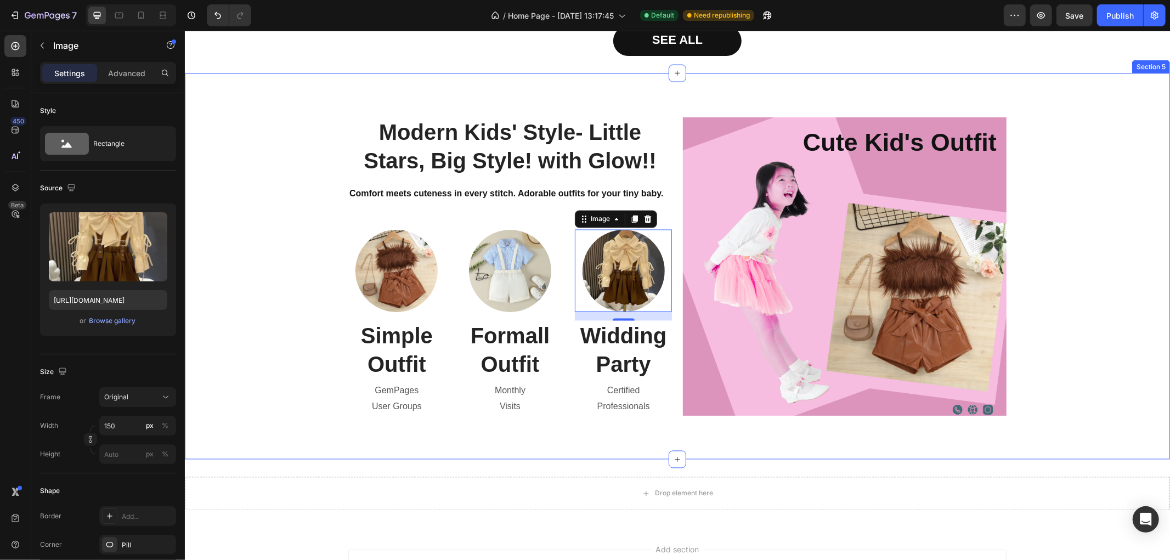
click at [295, 302] on div "Modern Kids' Style- Little Stars, Big Style! with Glow!! Heading Comfort meets …" at bounding box center [677, 266] width 969 height 298
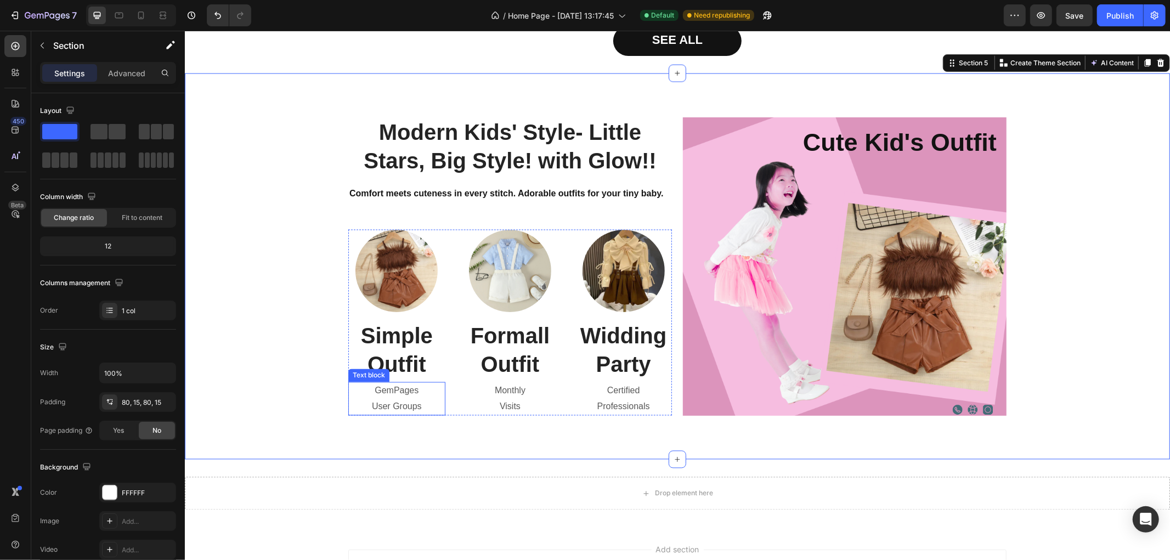
click at [408, 387] on p "GemPages" at bounding box center [396, 391] width 95 height 16
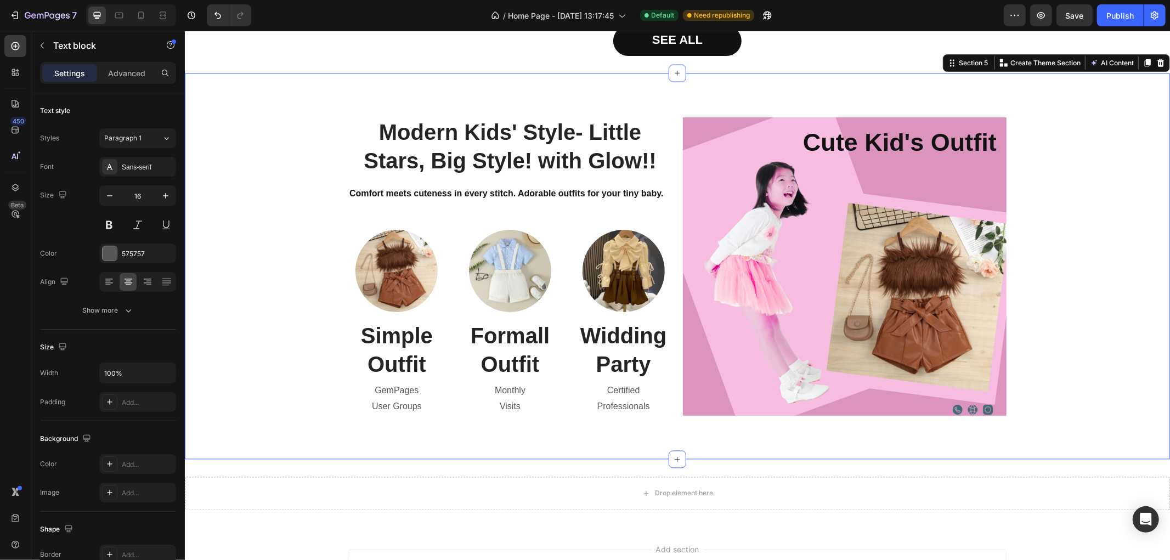
click at [317, 258] on div "Modern Kids' Style- Little Stars, Big Style! with Glow!! Heading Comfort meets …" at bounding box center [677, 266] width 969 height 298
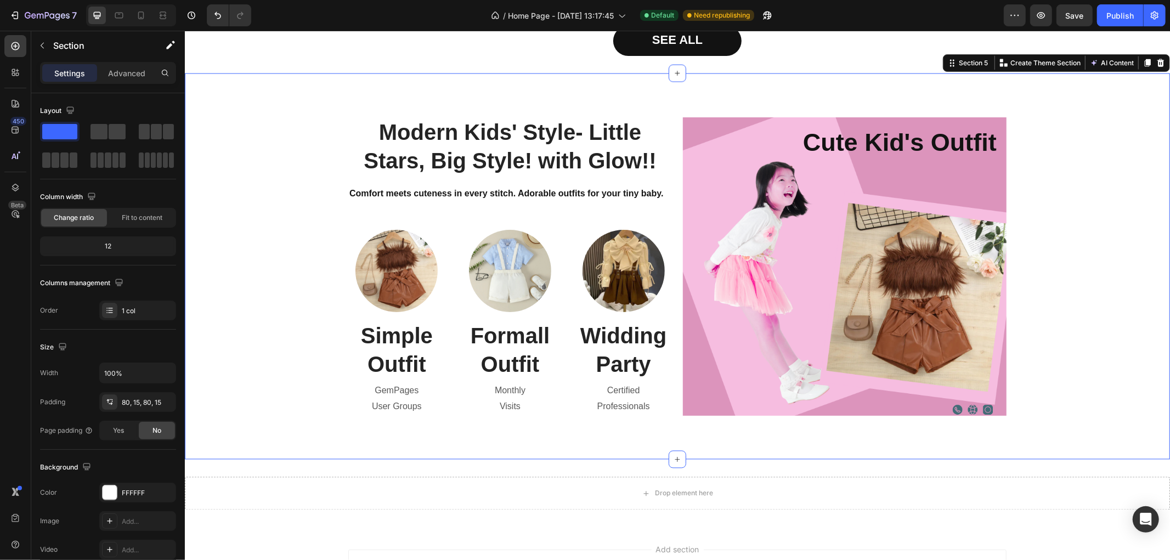
click at [327, 127] on div "Modern Kids' Style- Little Stars, Big Style! with Glow!! Heading Comfort meets …" at bounding box center [677, 266] width 969 height 298
click at [333, 222] on div "Modern Kids' Style- Little Stars, Big Style! with Glow!! Heading Comfort meets …" at bounding box center [677, 266] width 969 height 298
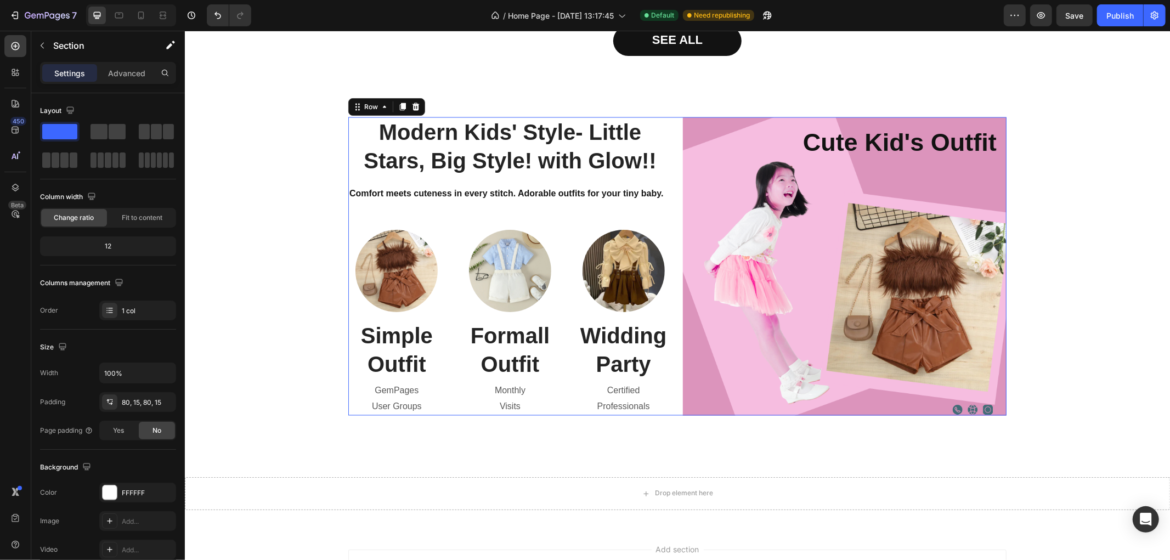
click at [348, 224] on div "Modern Kids' Style- Little Stars, Big Style! with Glow!! Heading Comfort meets …" at bounding box center [510, 266] width 324 height 298
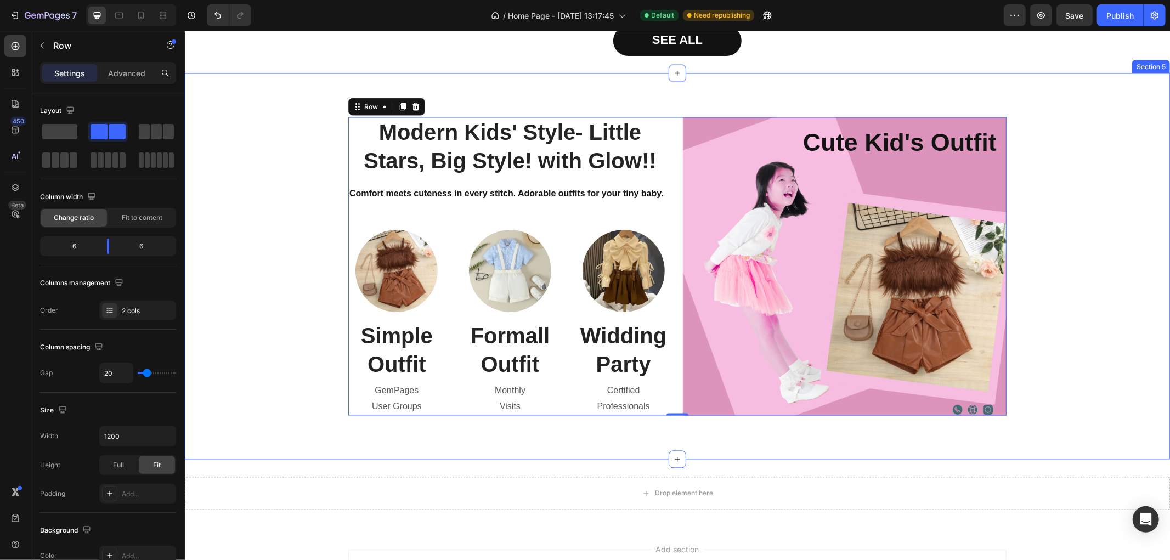
click at [325, 239] on div "Modern Kids' Style- Little Stars, Big Style! with Glow!! Heading Comfort meets …" at bounding box center [677, 266] width 969 height 298
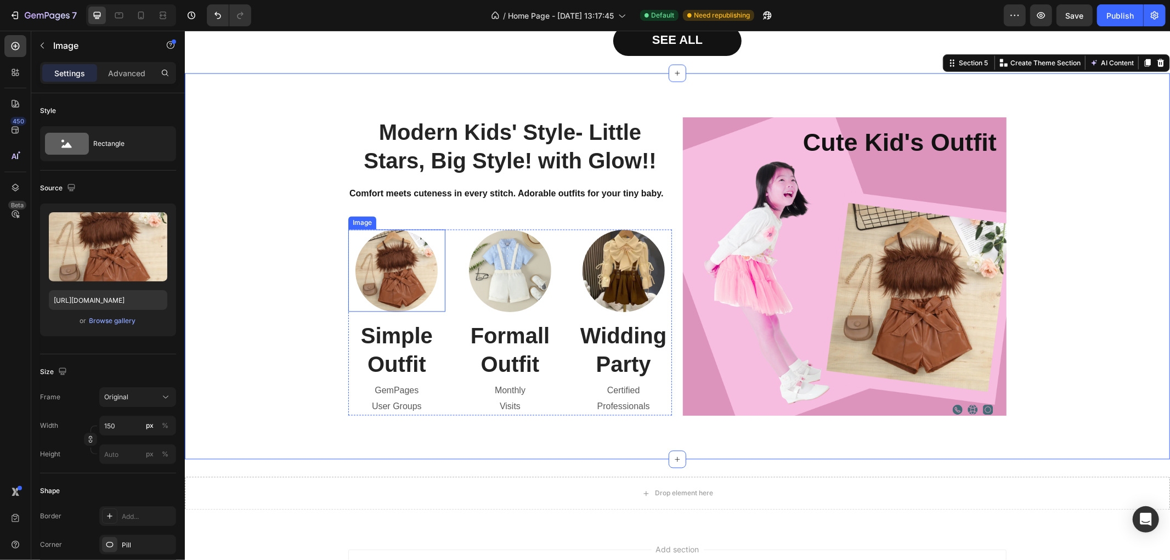
click at [355, 228] on div "Modern Kids' Style- Little Stars, Big Style! with Glow!! Heading Comfort meets …" at bounding box center [510, 266] width 324 height 298
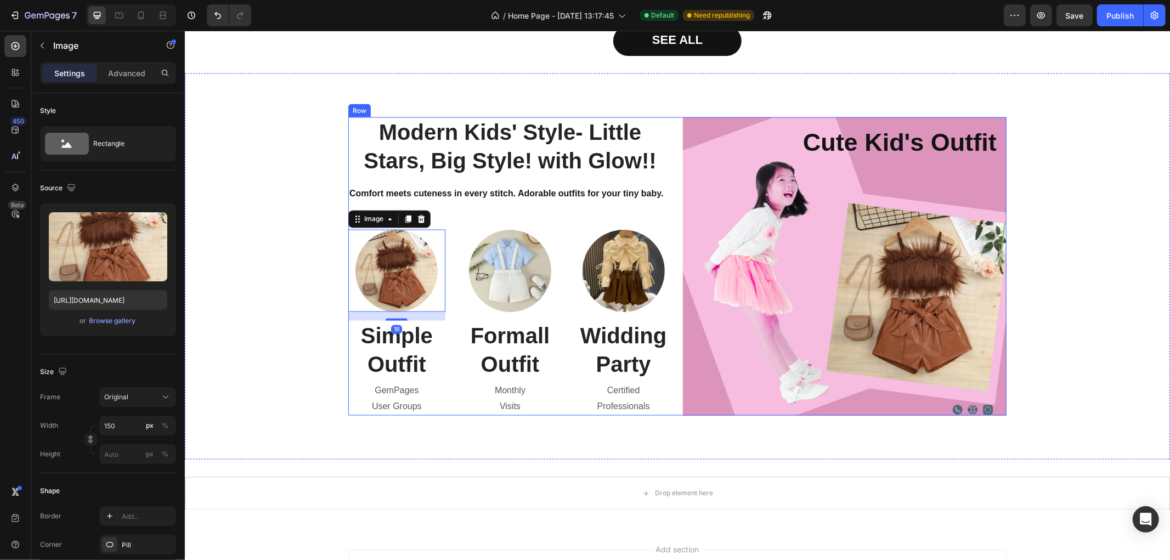
click at [351, 203] on div "Modern Kids' Style- Little Stars, Big Style! with Glow!! Heading Comfort meets …" at bounding box center [510, 266] width 324 height 298
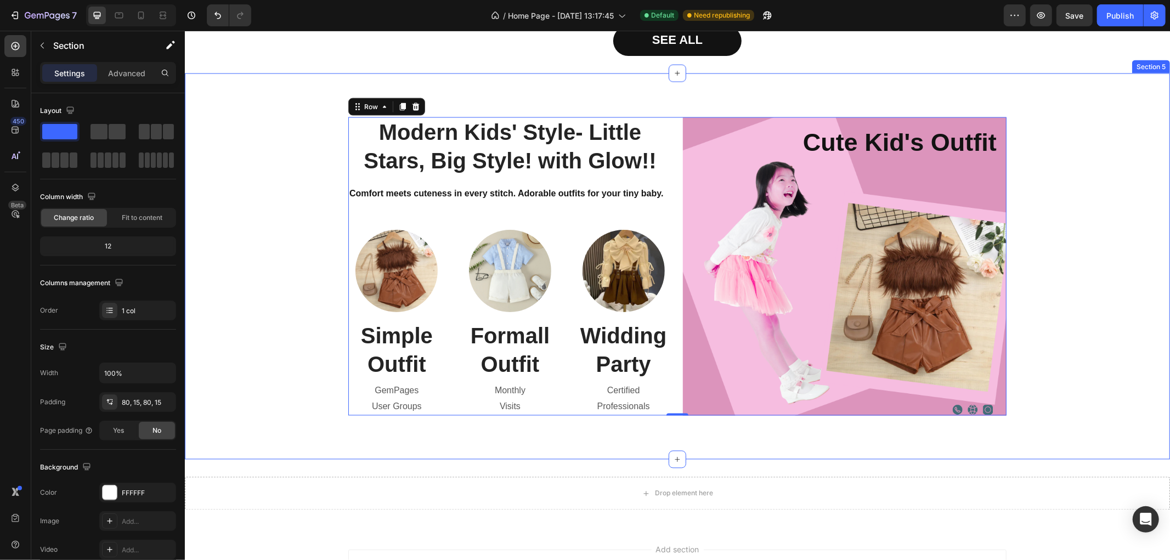
click at [720, 96] on div "Modern Kids' Style- Little Stars, Big Style! with Glow!! Heading Comfort meets …" at bounding box center [676, 266] width 985 height 386
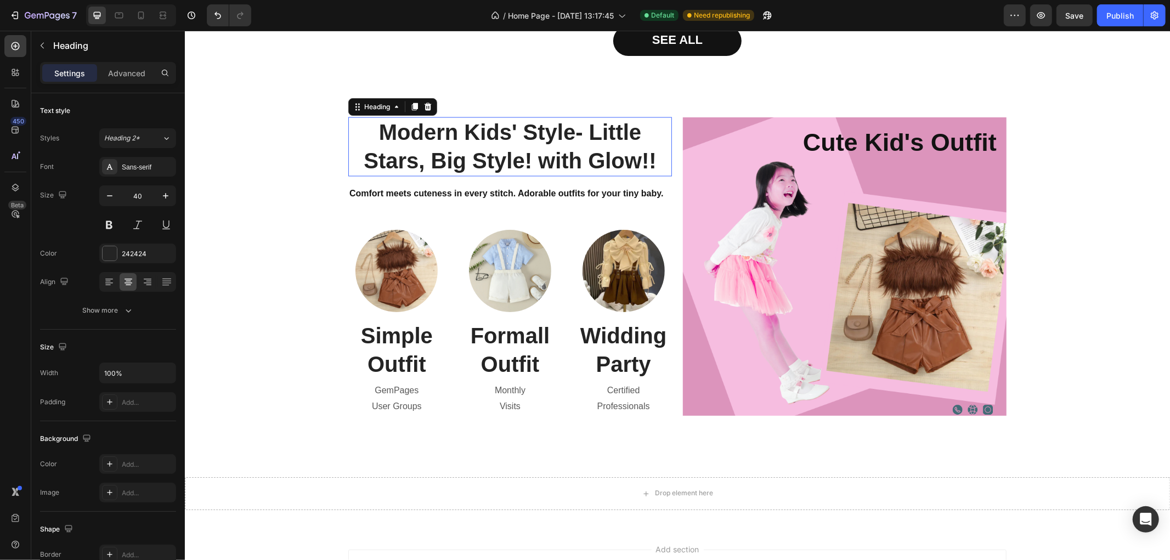
click at [349, 128] on p "Modern Kids' Style- Little Stars, Big Style! with Glow!!" at bounding box center [509, 146] width 321 height 57
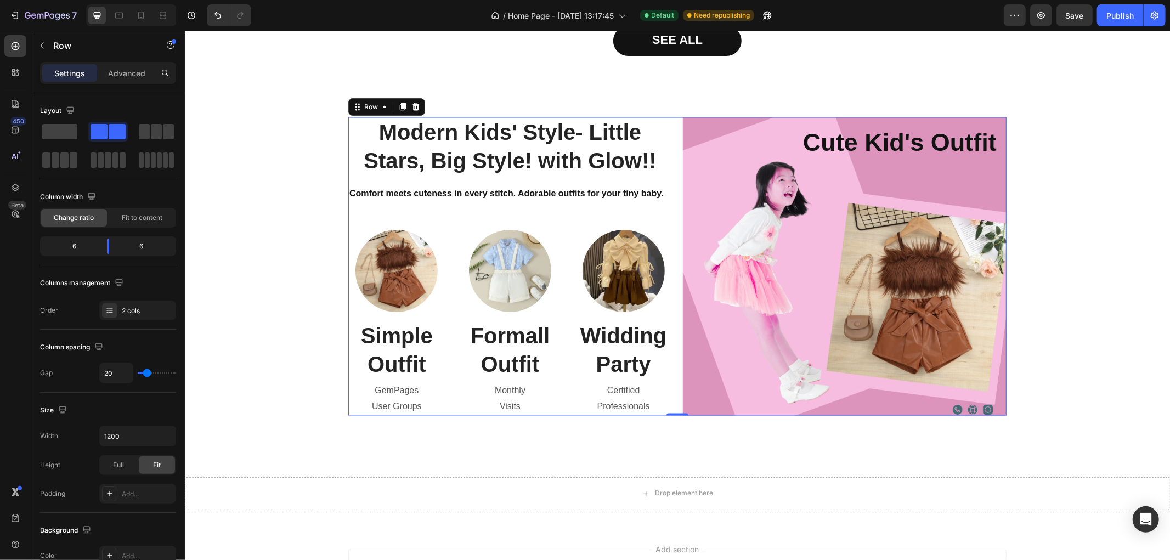
click at [668, 123] on div "Modern Kids' Style- Little Stars, Big Style! with Glow!! Heading Comfort meets …" at bounding box center [677, 266] width 658 height 298
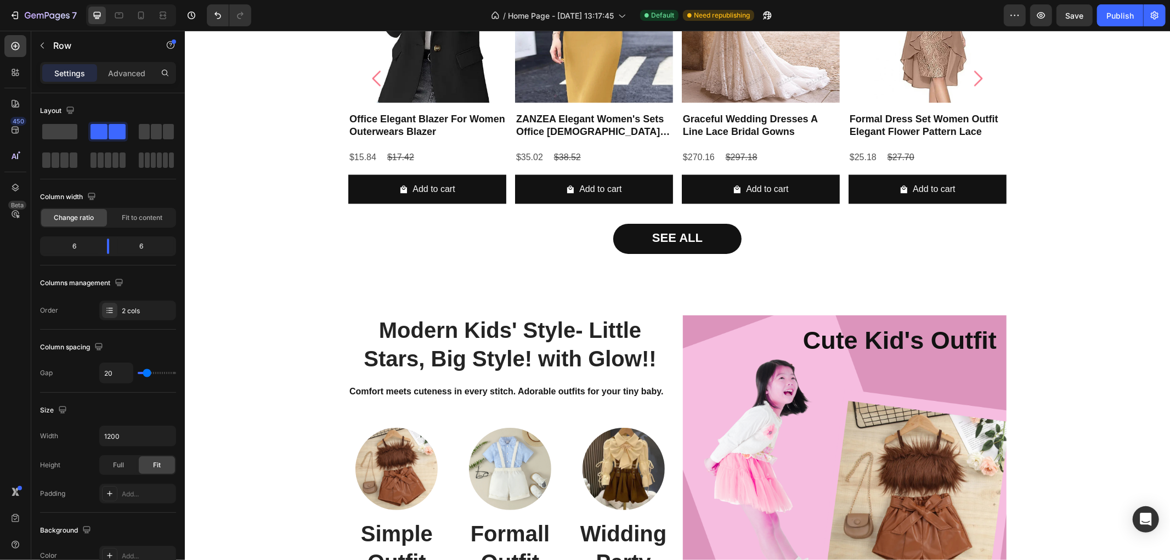
scroll to position [1473, 0]
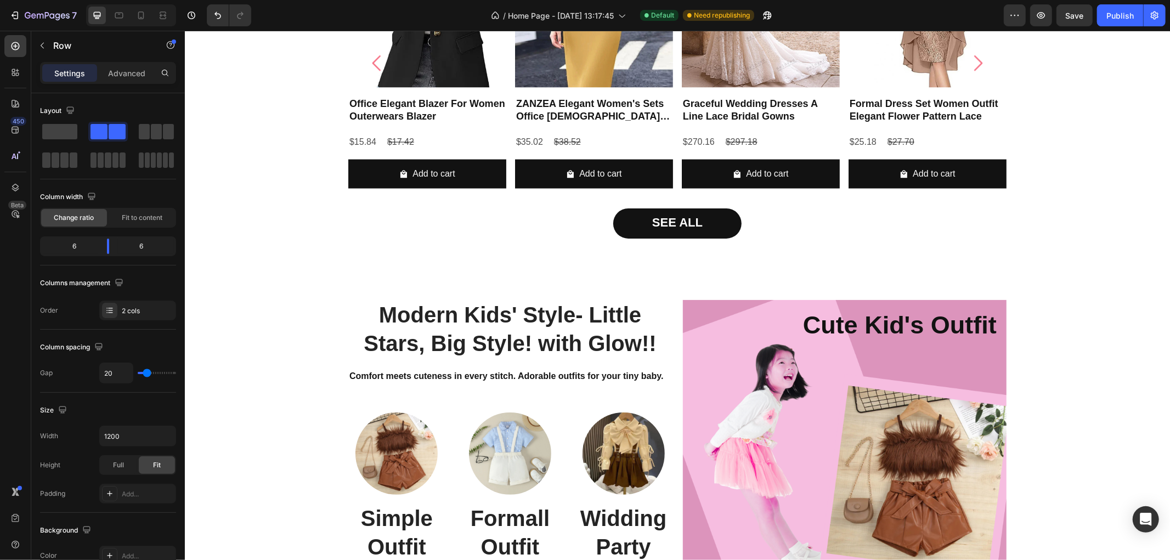
click at [668, 314] on div "Modern Kids' Style- Little Stars, Big Style! with Glow!! Heading Comfort meets …" at bounding box center [677, 449] width 658 height 298
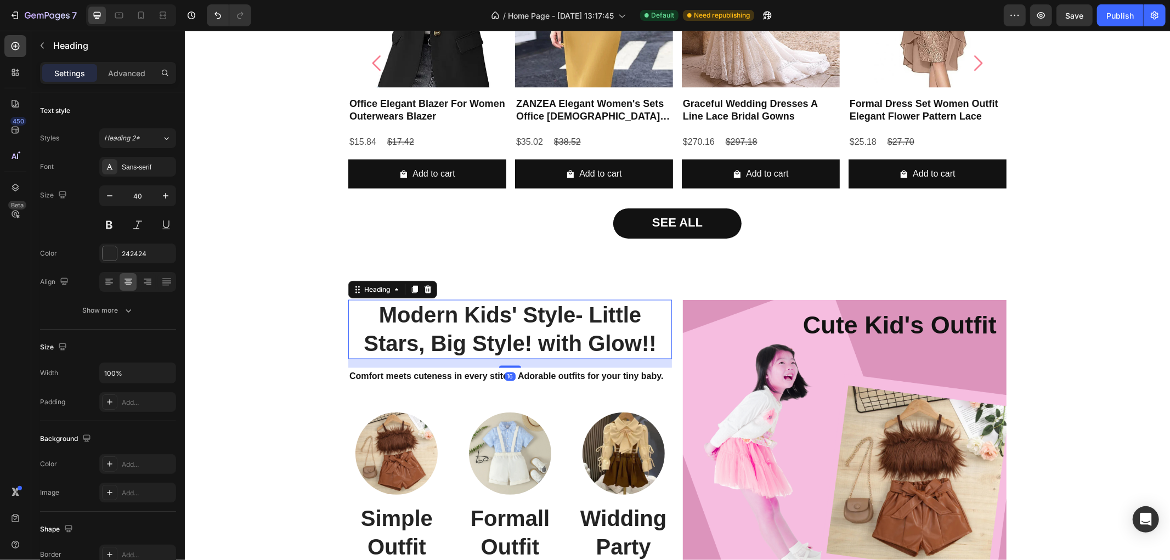
click at [663, 320] on h2 "Modern Kids' Style- Little Stars, Big Style! with Glow!!" at bounding box center [510, 329] width 324 height 59
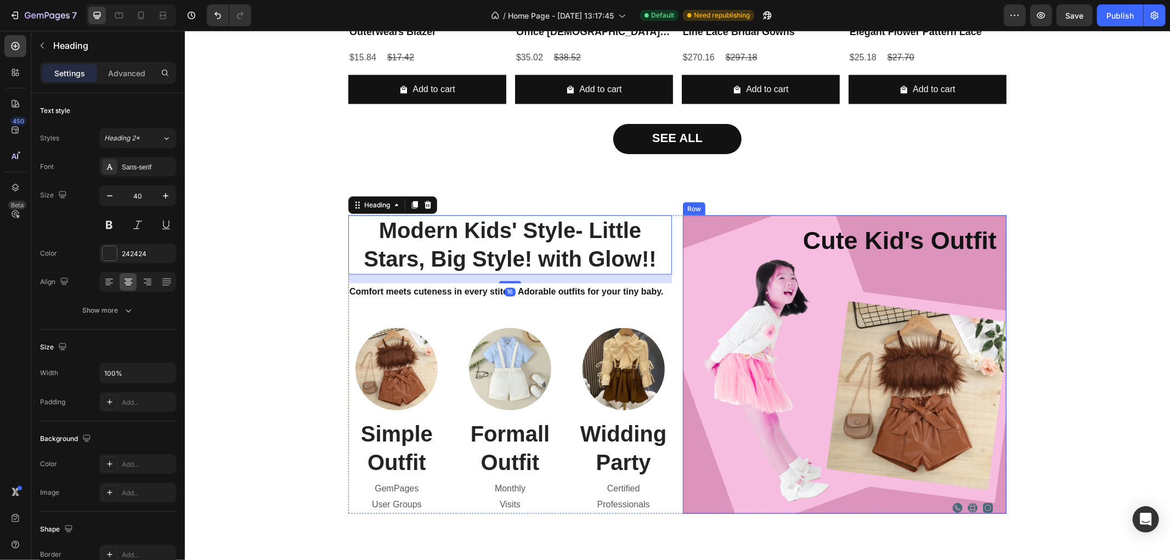
scroll to position [1716, 0]
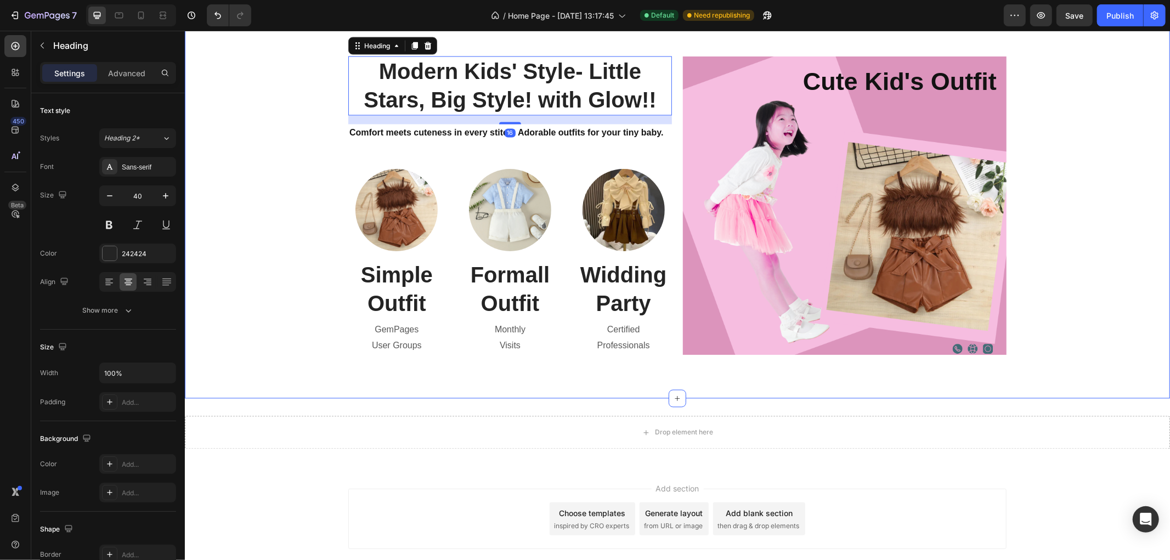
click at [1112, 195] on div "Modern Kids' Style- Little Stars, Big Style! with Glow!! Heading 16 Comfort mee…" at bounding box center [677, 205] width 969 height 298
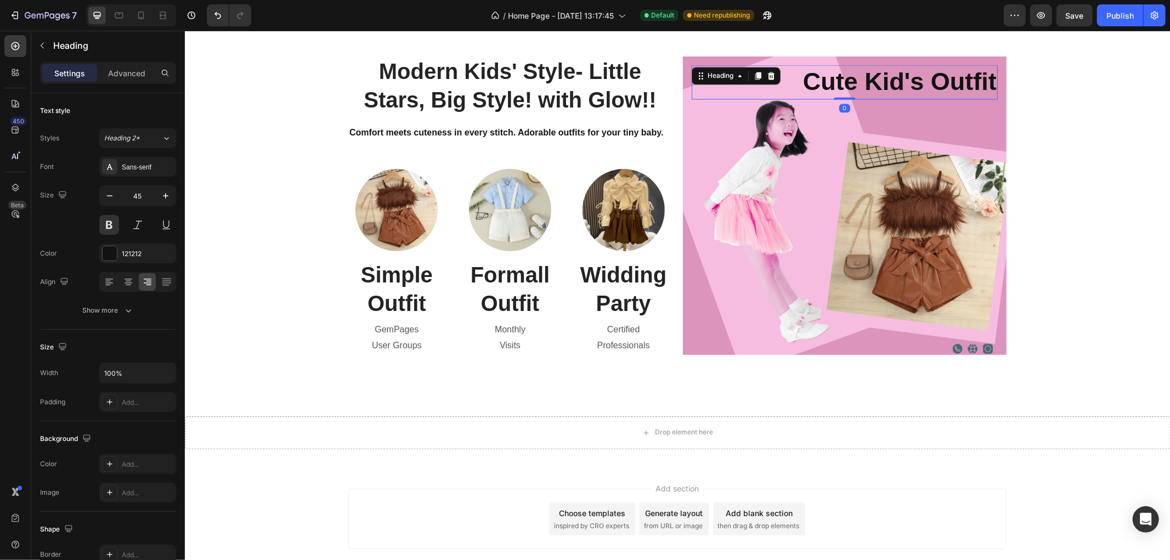
click at [898, 77] on strong "cute kid's outfit" at bounding box center [900, 81] width 194 height 28
click at [834, 62] on div "cute kid's outfit Heading Row 0" at bounding box center [844, 205] width 324 height 298
click at [834, 69] on strong "cute kid's outfit" at bounding box center [900, 81] width 194 height 28
click at [121, 78] on p "Advanced" at bounding box center [126, 73] width 37 height 12
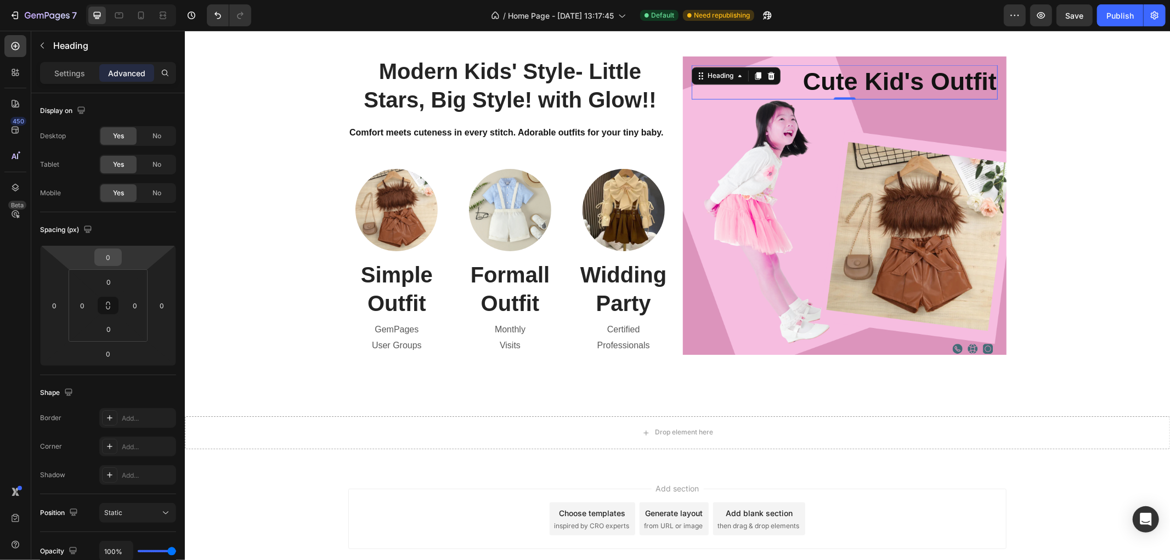
click at [119, 257] on input "0" at bounding box center [108, 257] width 22 height 16
type input "25"
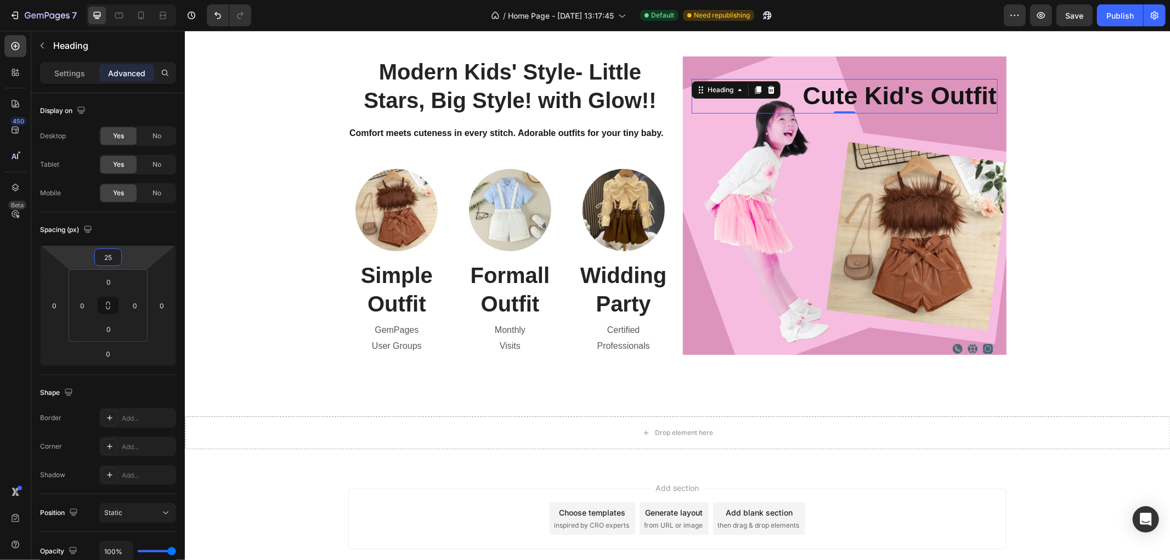
click at [1095, 145] on div "Modern Kids' Style- Little Stars, Big Style! with Glow!! Heading Comfort meets …" at bounding box center [677, 205] width 969 height 298
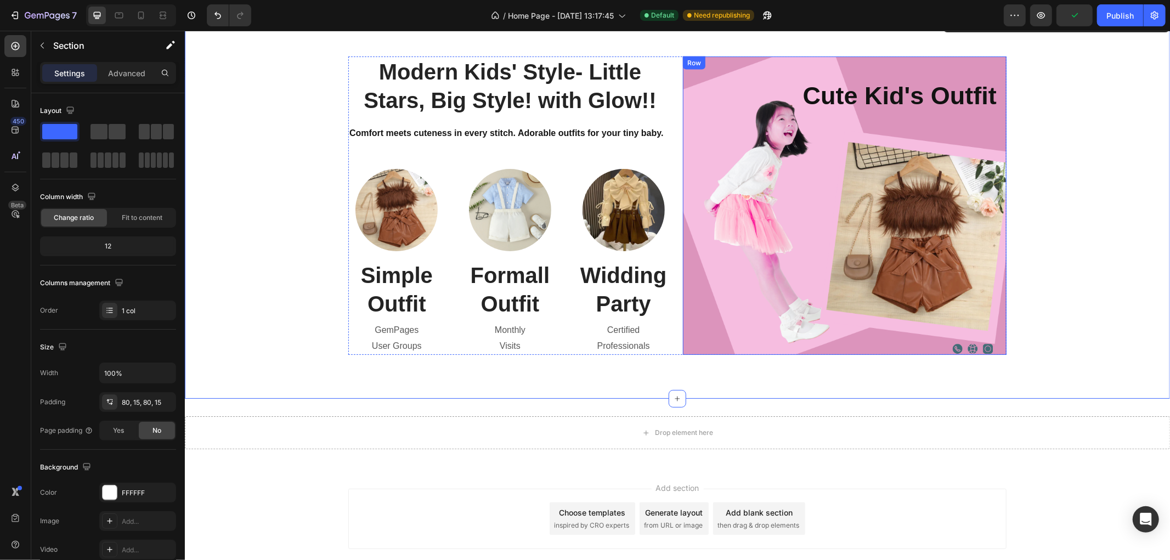
scroll to position [1781, 0]
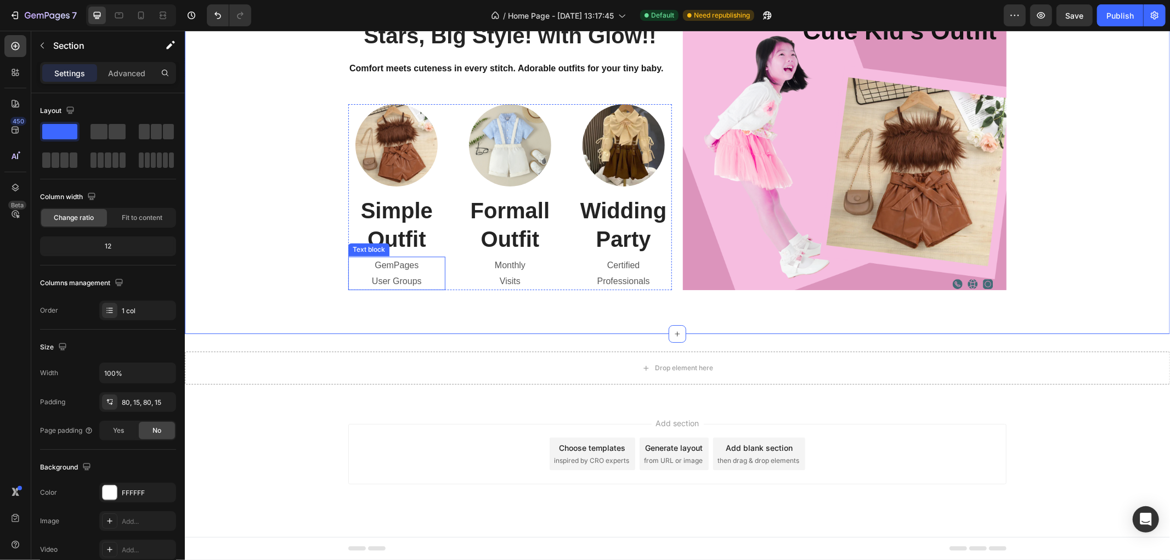
click at [404, 264] on p "GemPages" at bounding box center [396, 265] width 95 height 16
click at [1110, 205] on div "Modern Kids' Style- Little Stars, Big Style! with Glow!! Heading Comfort meets …" at bounding box center [677, 140] width 969 height 298
click at [402, 275] on p "User Groups" at bounding box center [396, 281] width 95 height 16
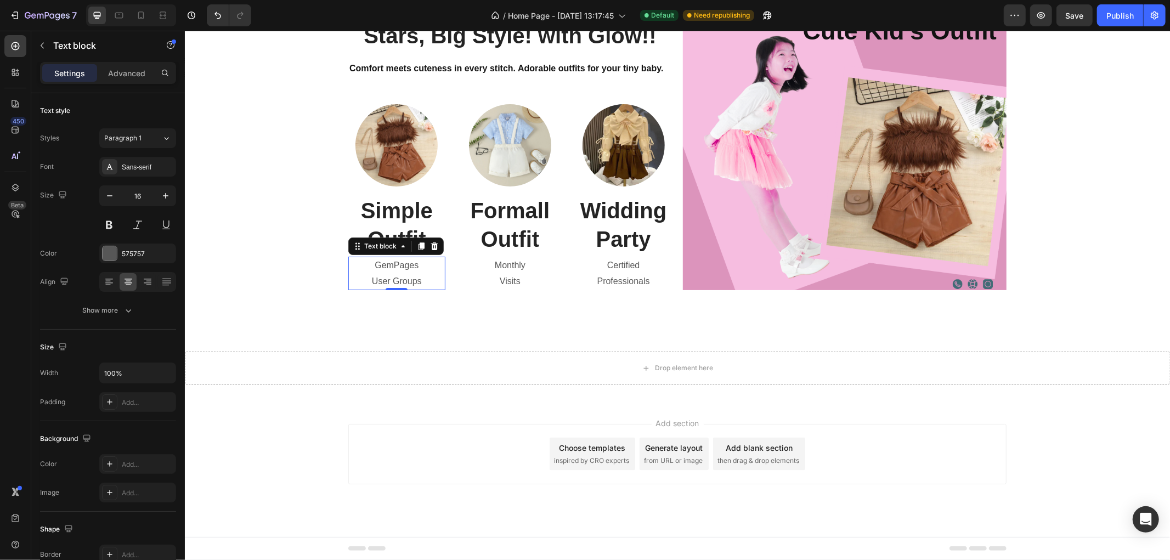
click at [382, 274] on p "User Groups" at bounding box center [396, 281] width 95 height 16
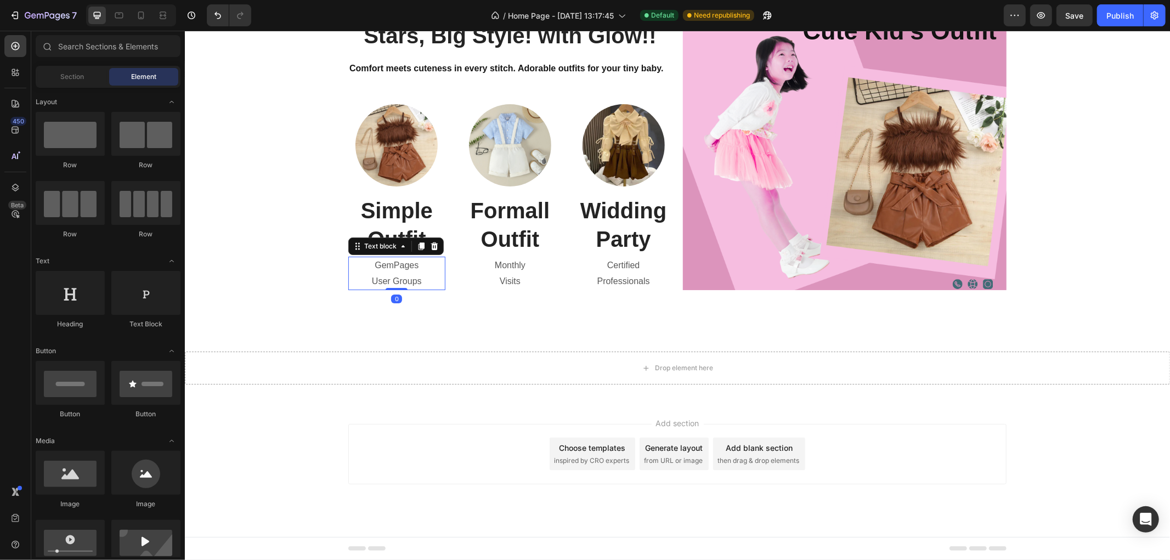
click at [404, 277] on p "User Groups" at bounding box center [396, 281] width 95 height 16
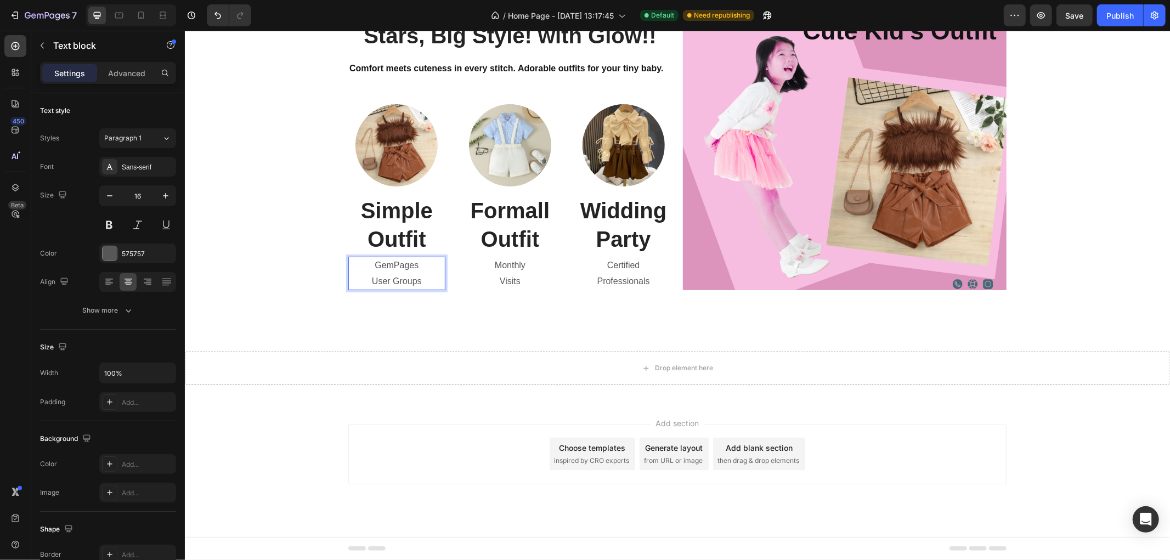
drag, startPoint x: 415, startPoint y: 277, endPoint x: 369, endPoint y: 261, distance: 49.5
drag, startPoint x: 366, startPoint y: 263, endPoint x: 425, endPoint y: 280, distance: 61.1
click at [425, 280] on div "GemPages User Groups" at bounding box center [396, 273] width 97 height 34
click at [479, 267] on p "Monthly Visits" at bounding box center [509, 273] width 95 height 32
drag, startPoint x: 530, startPoint y: 280, endPoint x: 490, endPoint y: 265, distance: 42.7
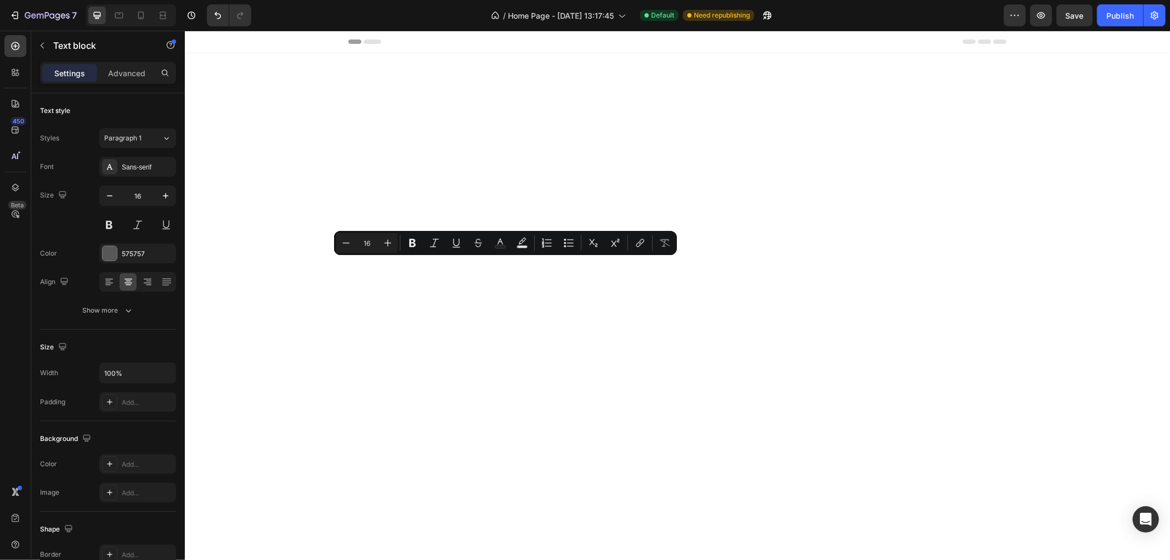
scroll to position [1781, 0]
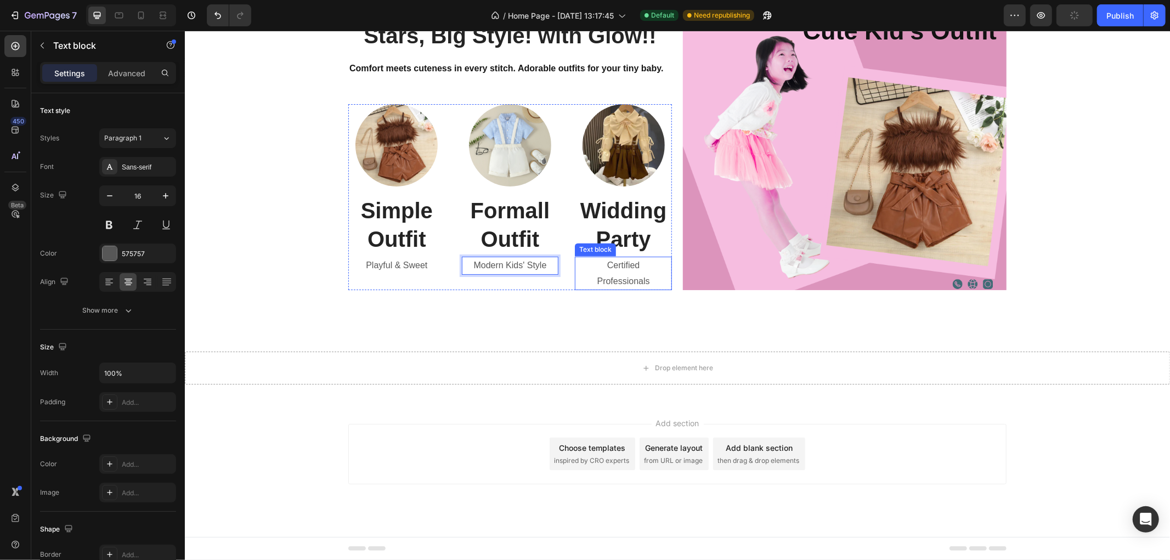
click at [622, 268] on p "Certified Professionals" at bounding box center [623, 273] width 95 height 32
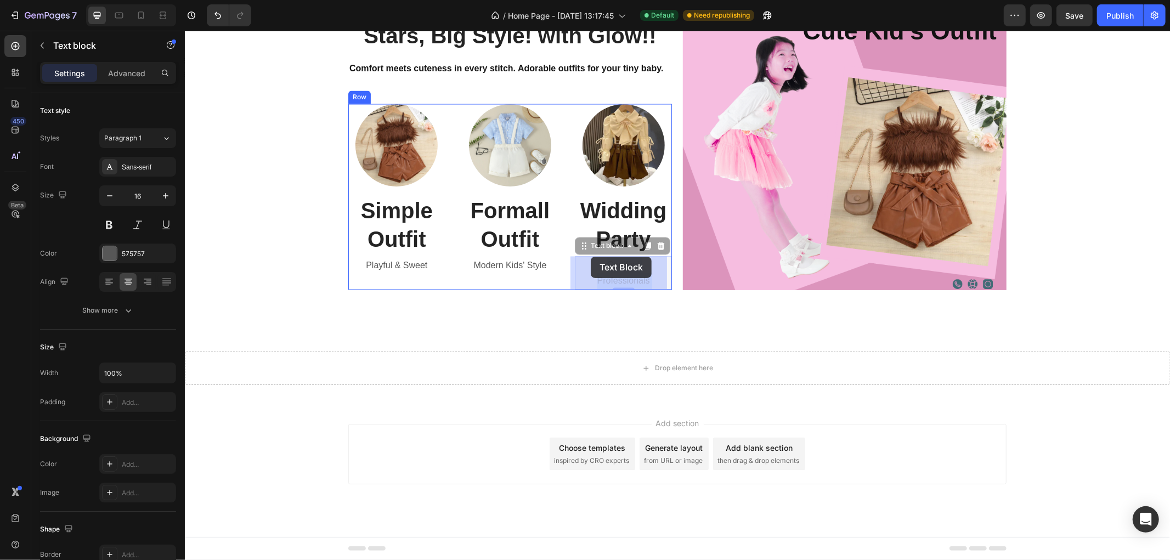
drag, startPoint x: 646, startPoint y: 279, endPoint x: 591, endPoint y: 258, distance: 58.9
drag, startPoint x: 599, startPoint y: 267, endPoint x: 650, endPoint y: 281, distance: 53.0
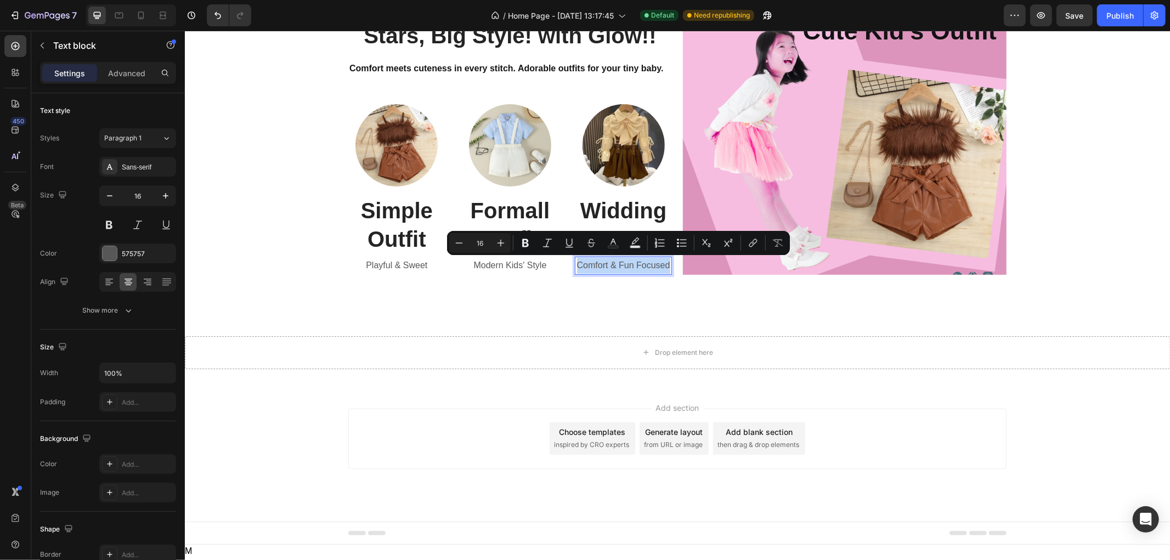
scroll to position [1765, 0]
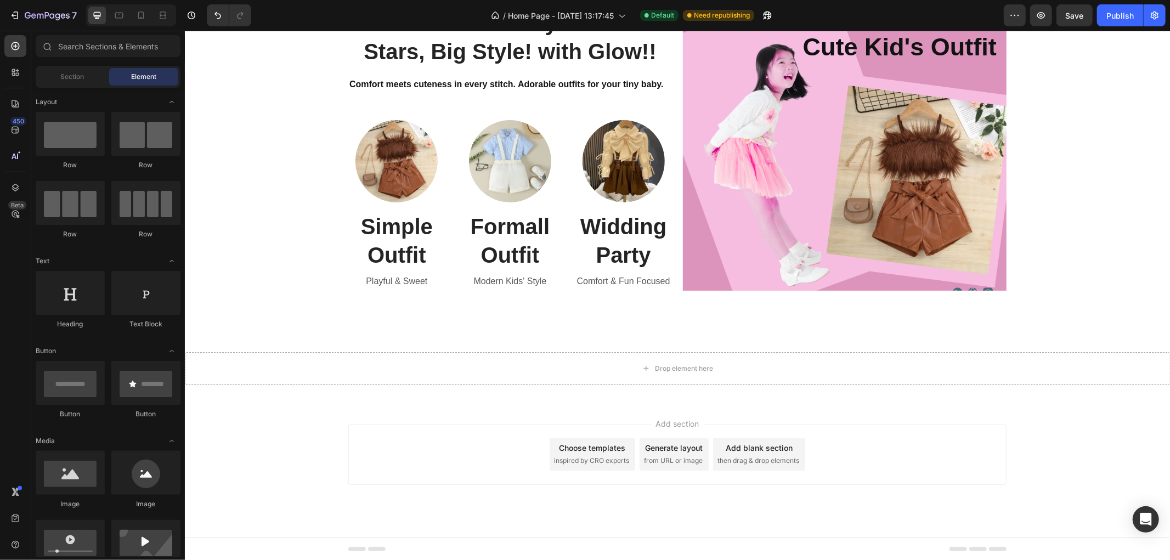
click at [373, 448] on div "Add section Choose templates inspired by CRO experts Generate layout from URL o…" at bounding box center [677, 454] width 658 height 60
click at [290, 442] on div "Add section Choose templates inspired by CRO experts Generate layout from URL o…" at bounding box center [676, 469] width 985 height 135
drag, startPoint x: 412, startPoint y: 559, endPoint x: 412, endPoint y: 565, distance: 6.0
